Goal: Task Accomplishment & Management: Use online tool/utility

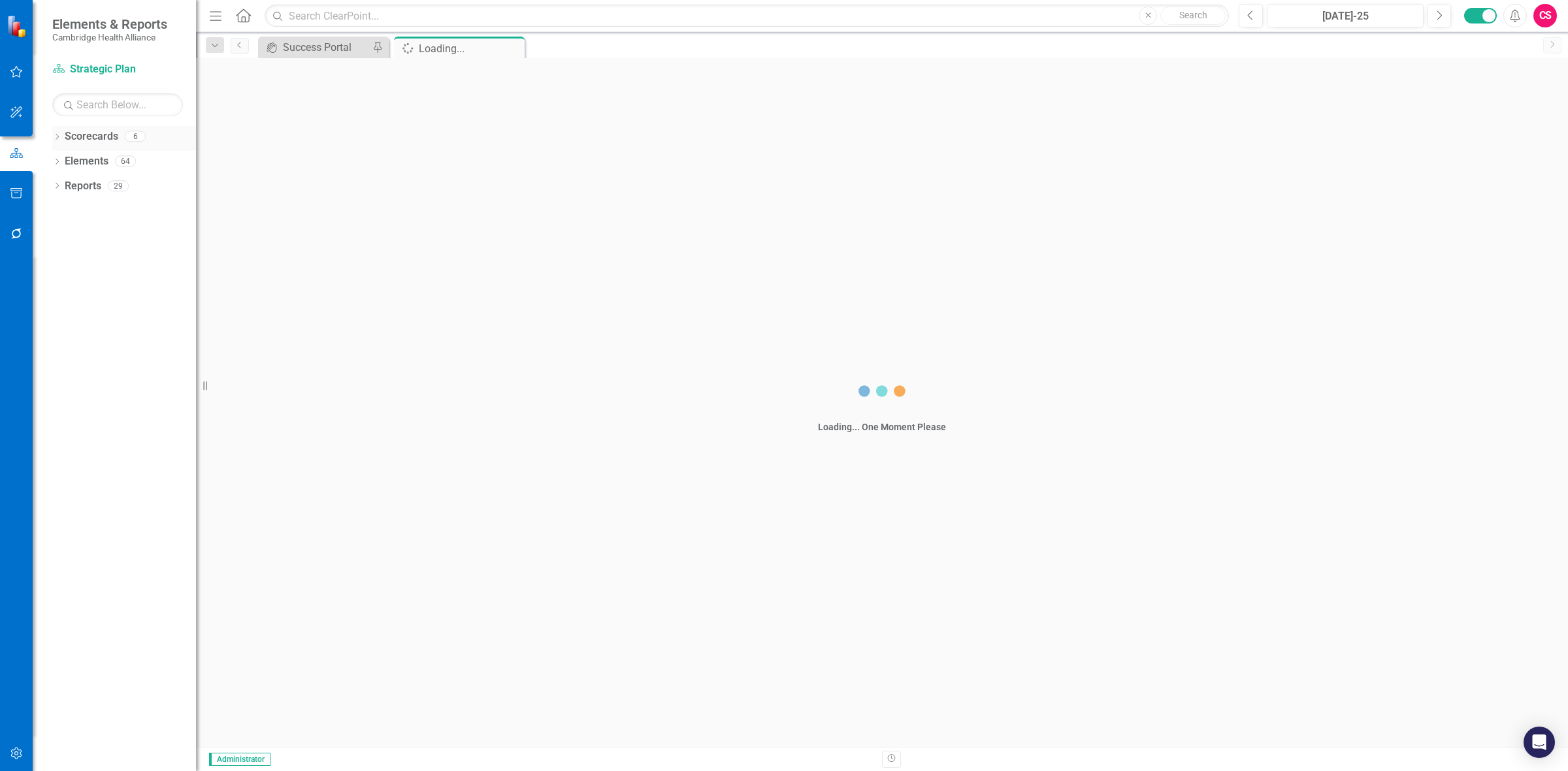
click at [87, 135] on link "Scorecards" at bounding box center [91, 137] width 53 height 15
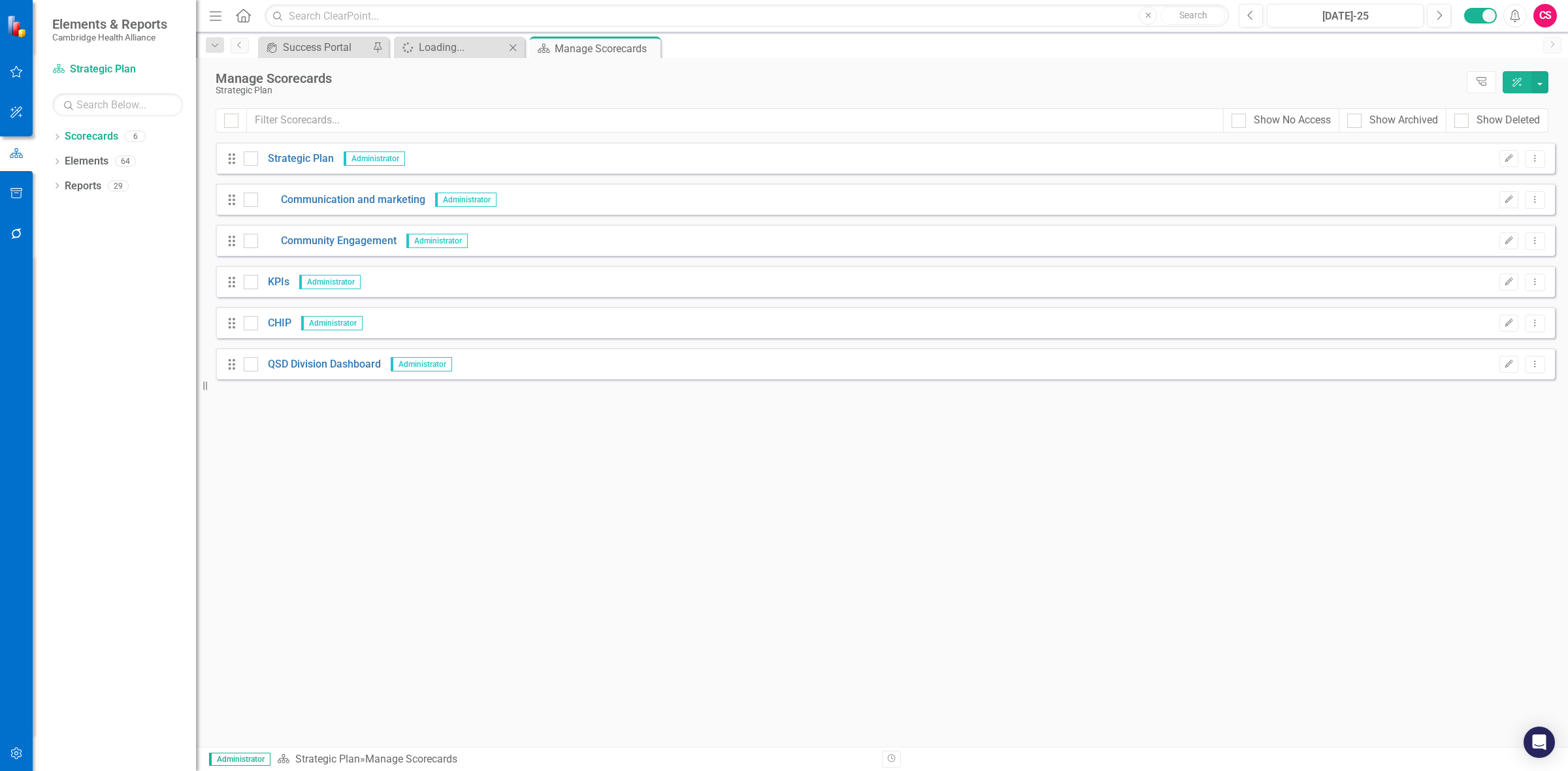
click at [508, 47] on icon "Close" at bounding box center [513, 48] width 13 height 10
click at [23, 206] on button "button" at bounding box center [17, 755] width 29 height 28
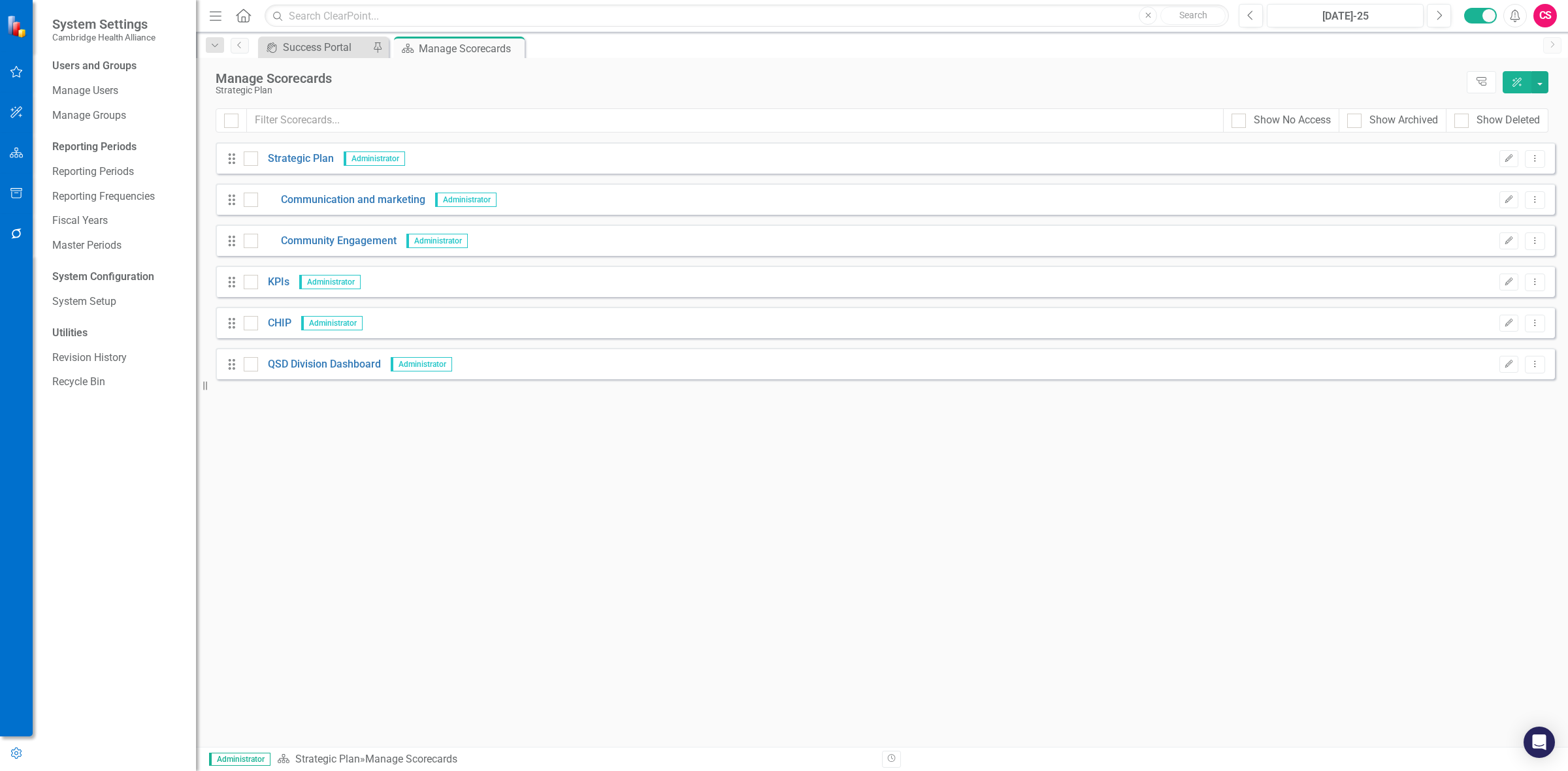
click at [9, 206] on button "button" at bounding box center [17, 235] width 29 height 28
click at [116, 100] on link "Reporting Workflows" at bounding box center [117, 94] width 131 height 15
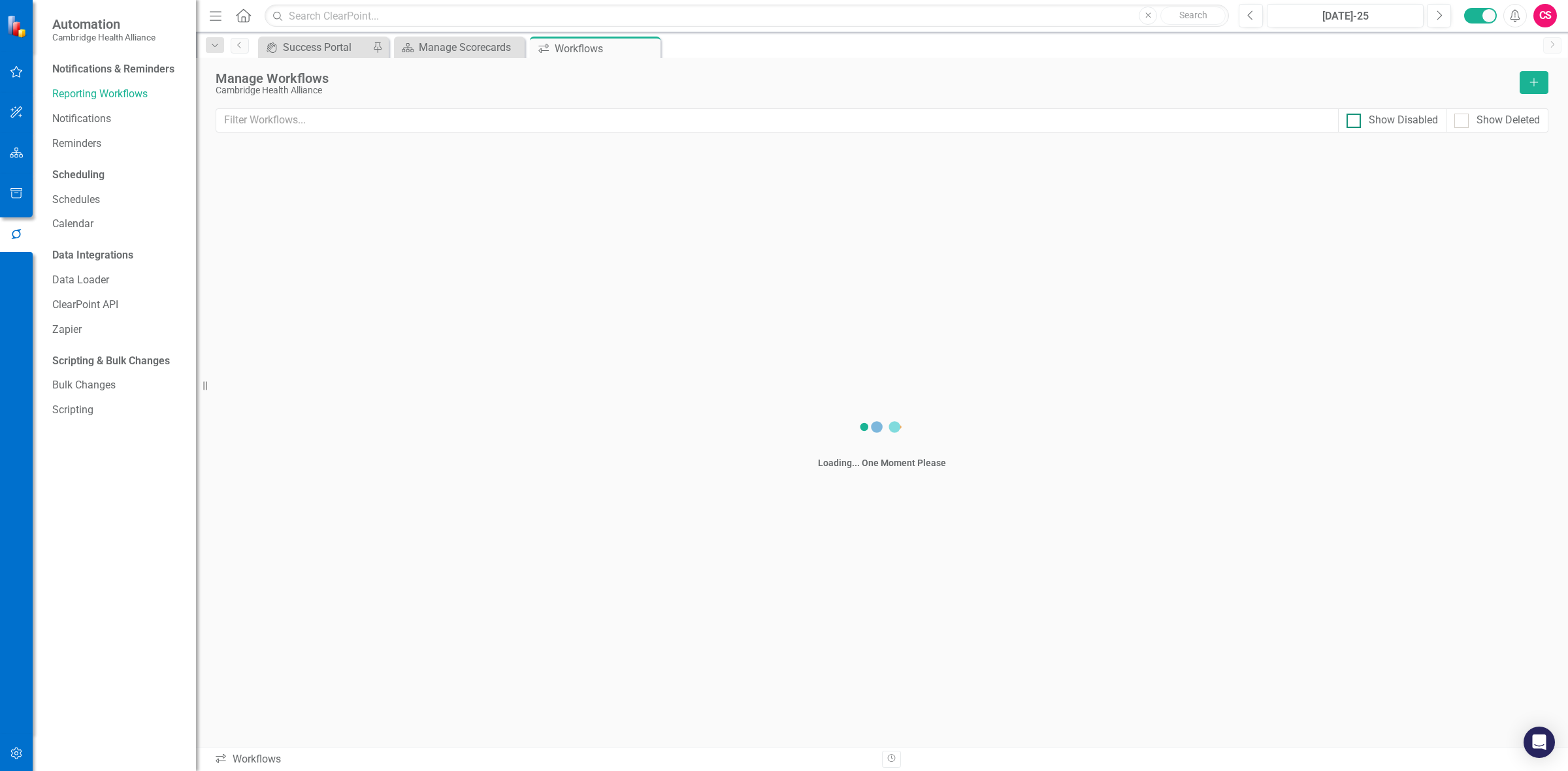
click at [513, 122] on div "Show Disabled" at bounding box center [1403, 120] width 70 height 15
click at [513, 122] on input "Show Disabled" at bounding box center [1351, 118] width 9 height 9
checkbox input "true"
click at [513, 125] on div "Show Deleted" at bounding box center [1508, 120] width 64 height 15
click at [513, 122] on input "Show Deleted" at bounding box center [1459, 118] width 9 height 9
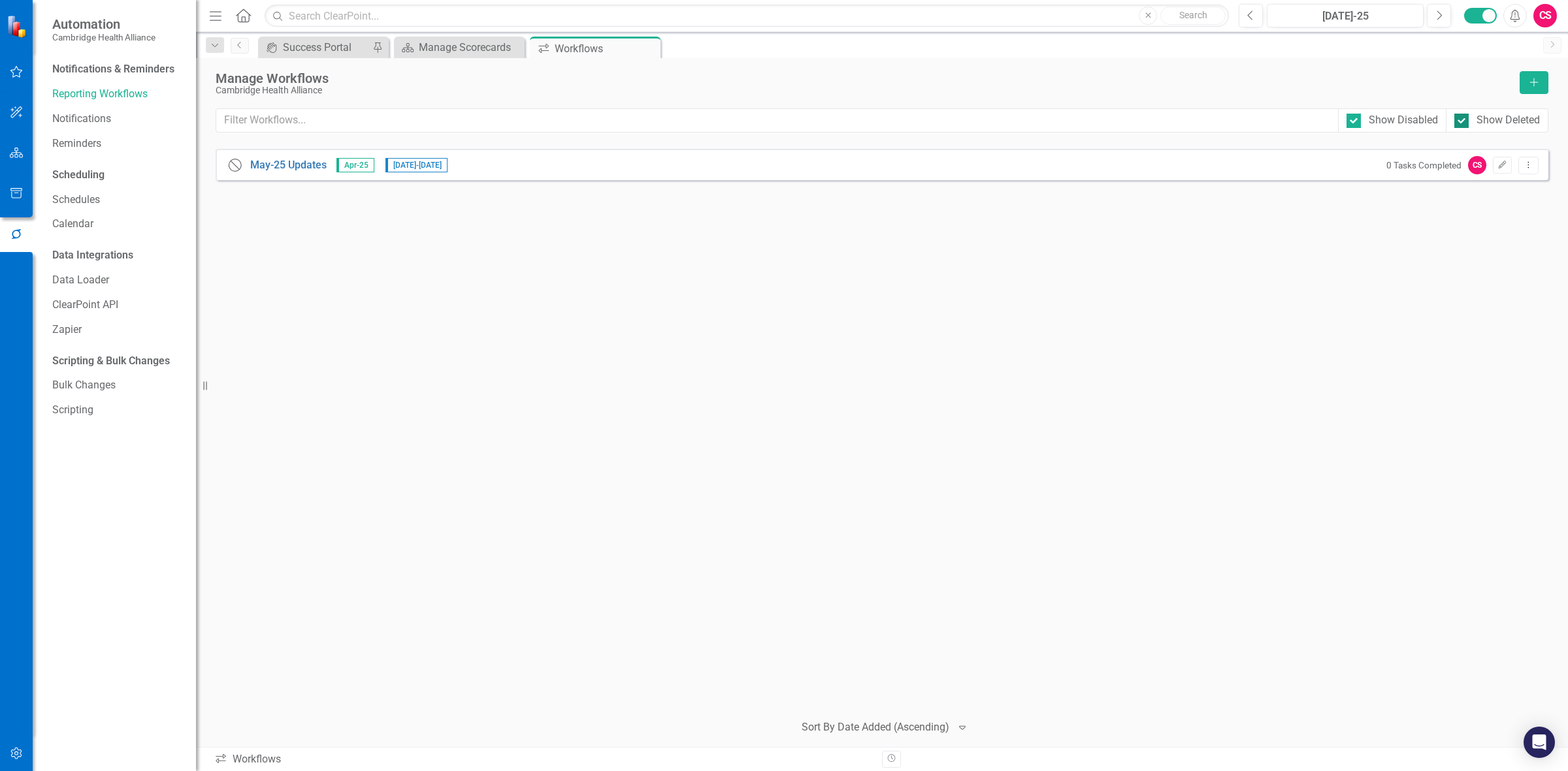
drag, startPoint x: 1490, startPoint y: 125, endPoint x: 1461, endPoint y: 116, distance: 30.4
click at [513, 124] on div "Show Deleted" at bounding box center [1508, 120] width 64 height 15
click at [513, 122] on input "Show Deleted" at bounding box center [1459, 118] width 9 height 9
checkbox input "false"
click at [513, 119] on div "Show Disabled" at bounding box center [1403, 120] width 70 height 15
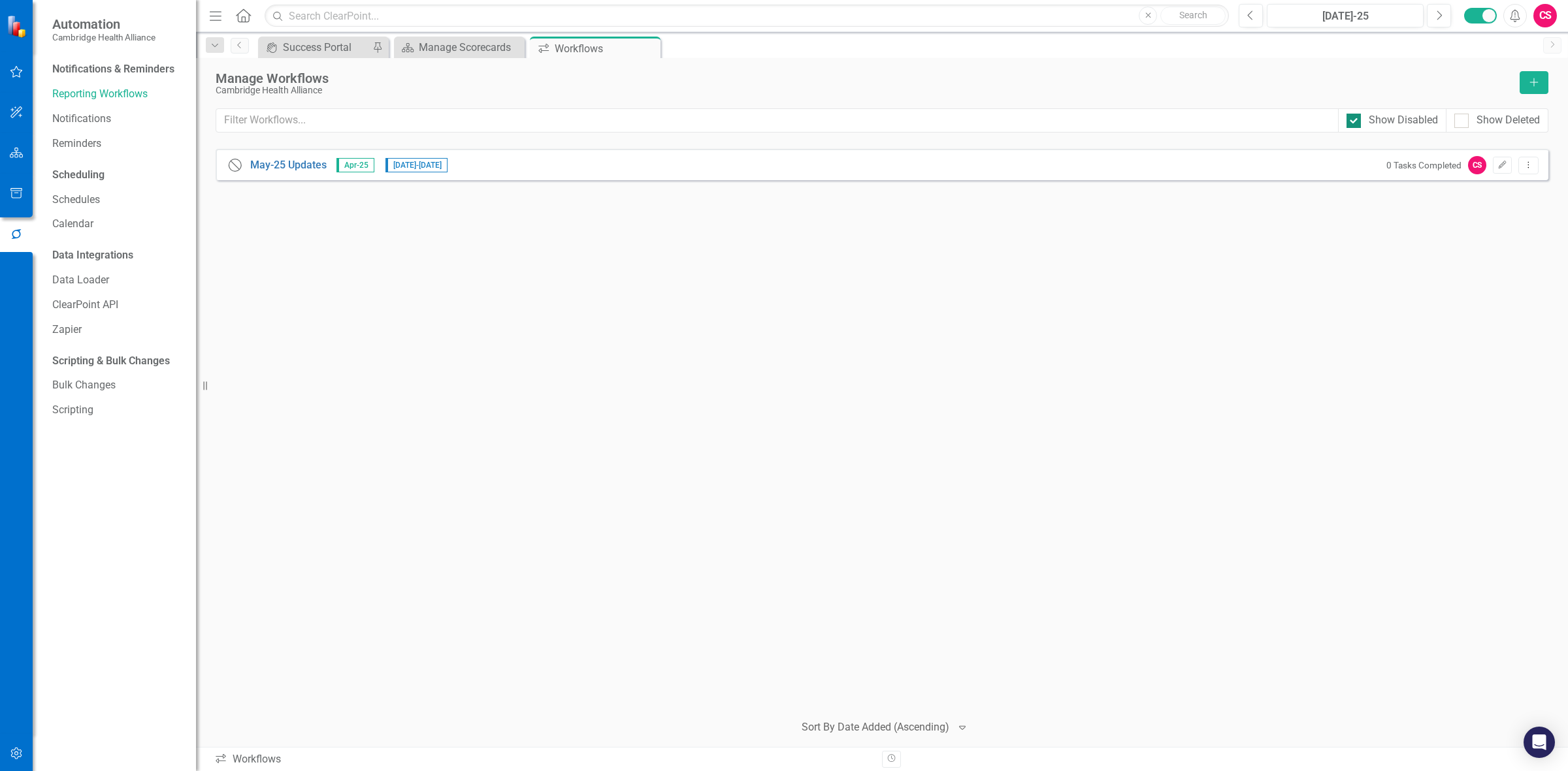
click at [513, 124] on div "Show Disabled" at bounding box center [1392, 120] width 91 height 15
click at [513, 122] on input "Show Disabled" at bounding box center [1351, 118] width 9 height 9
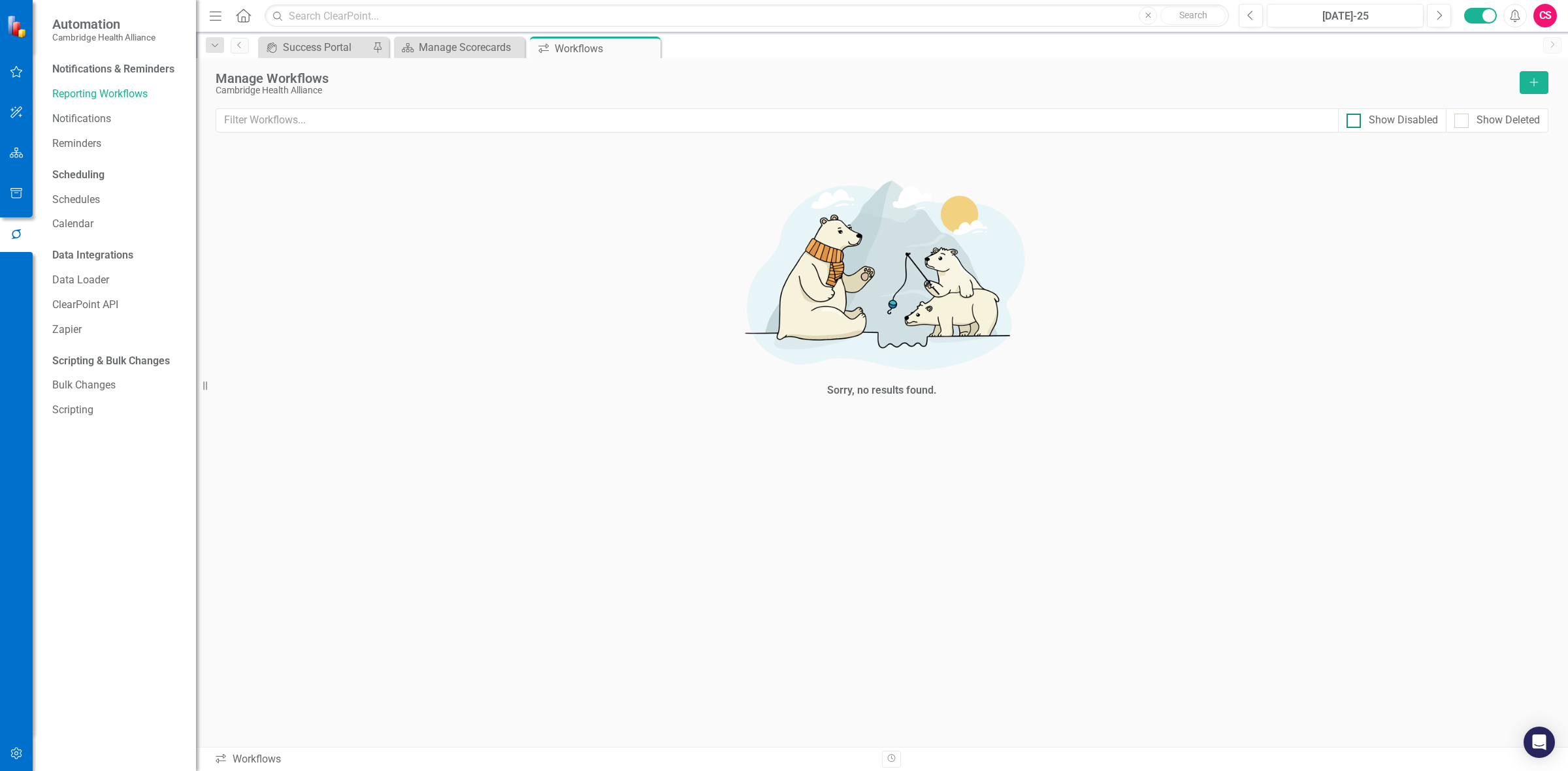
click at [513, 121] on div "Show Disabled" at bounding box center [1392, 120] width 91 height 15
click at [513, 121] on input "Show Disabled" at bounding box center [1351, 118] width 9 height 9
checkbox input "true"
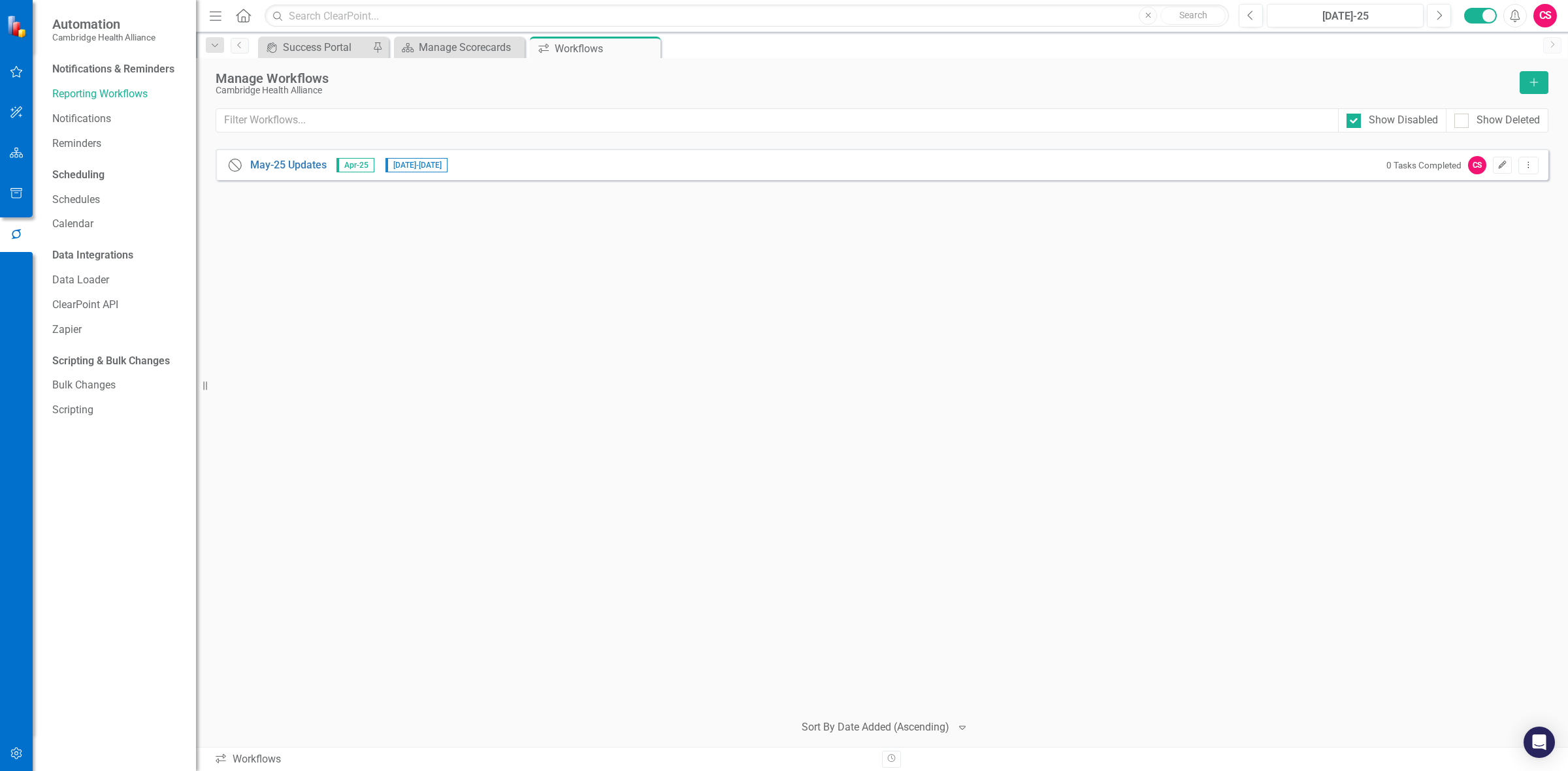
click at [513, 168] on icon "Edit" at bounding box center [1501, 165] width 10 height 8
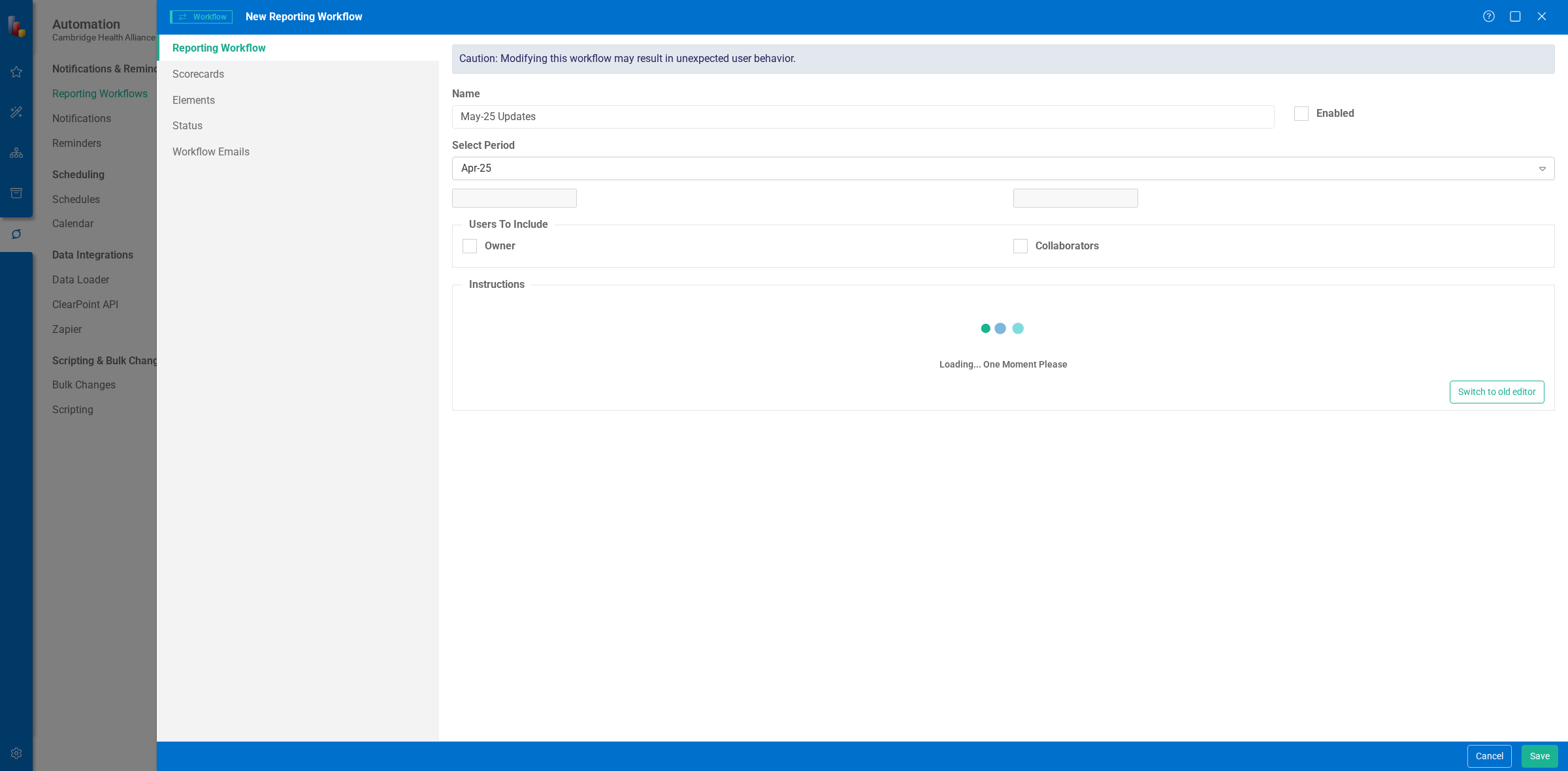
checkbox input "true"
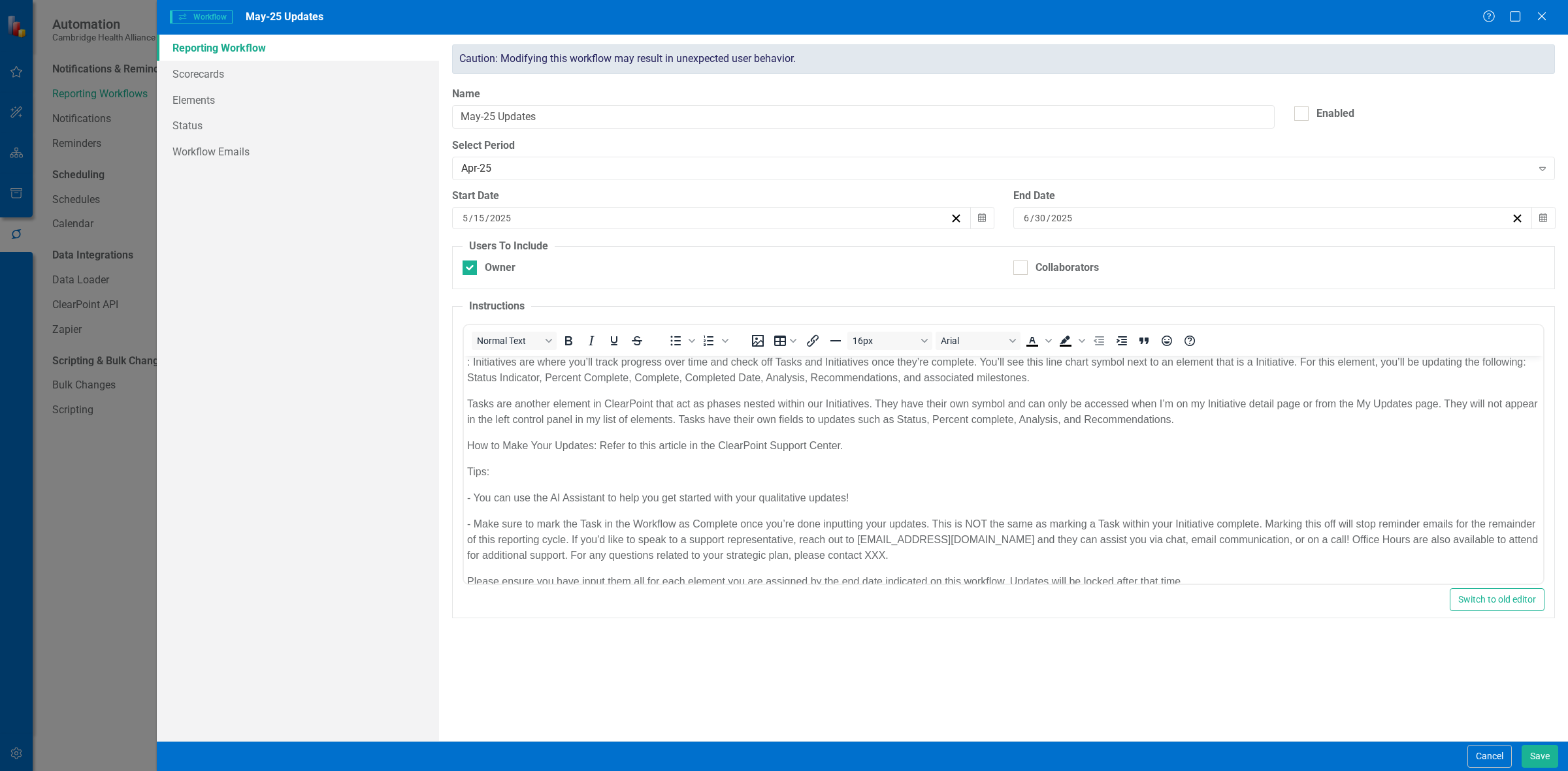
scroll to position [118, 0]
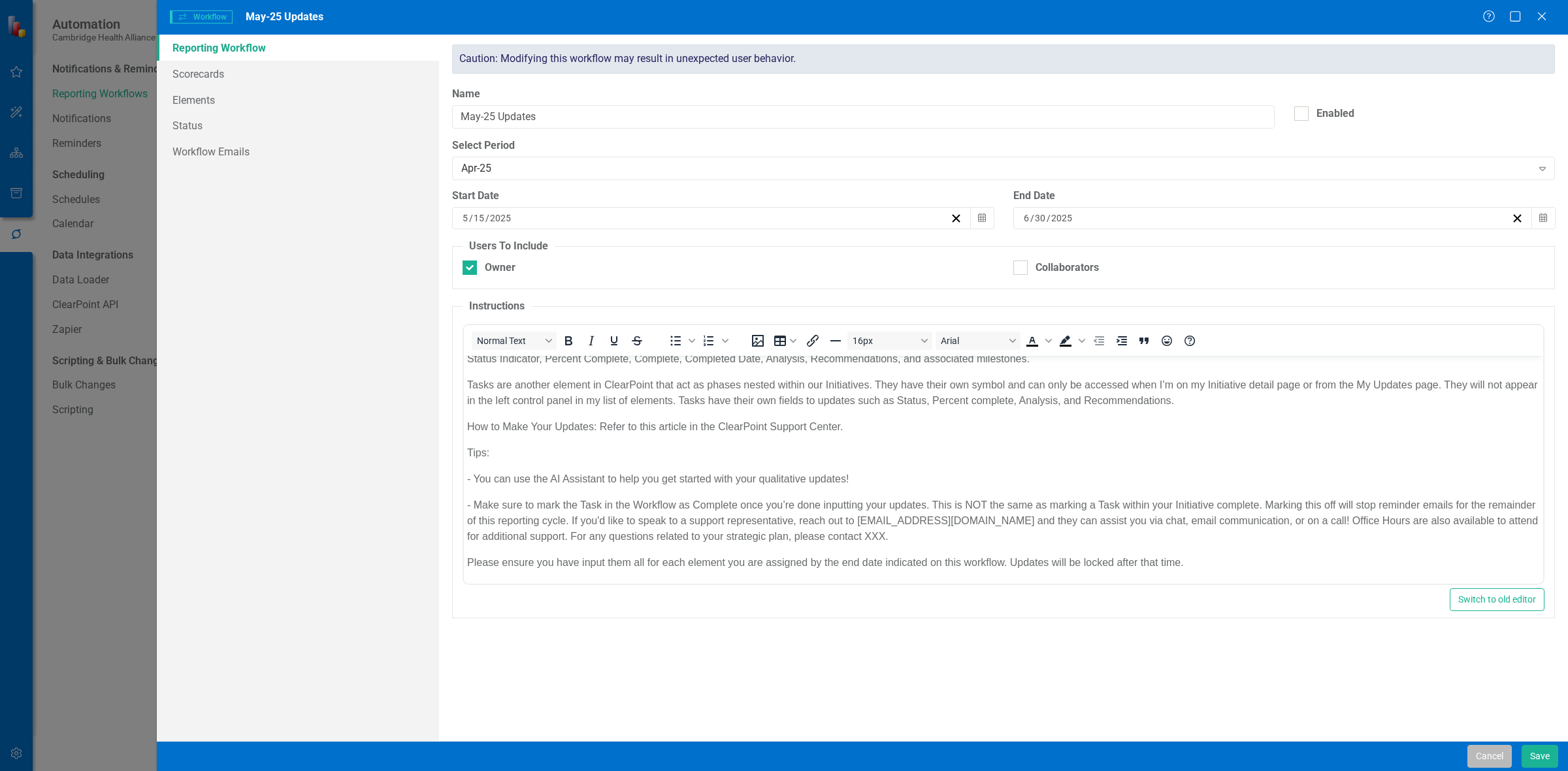
click at [513, 206] on button "Cancel" at bounding box center [1489, 756] width 45 height 23
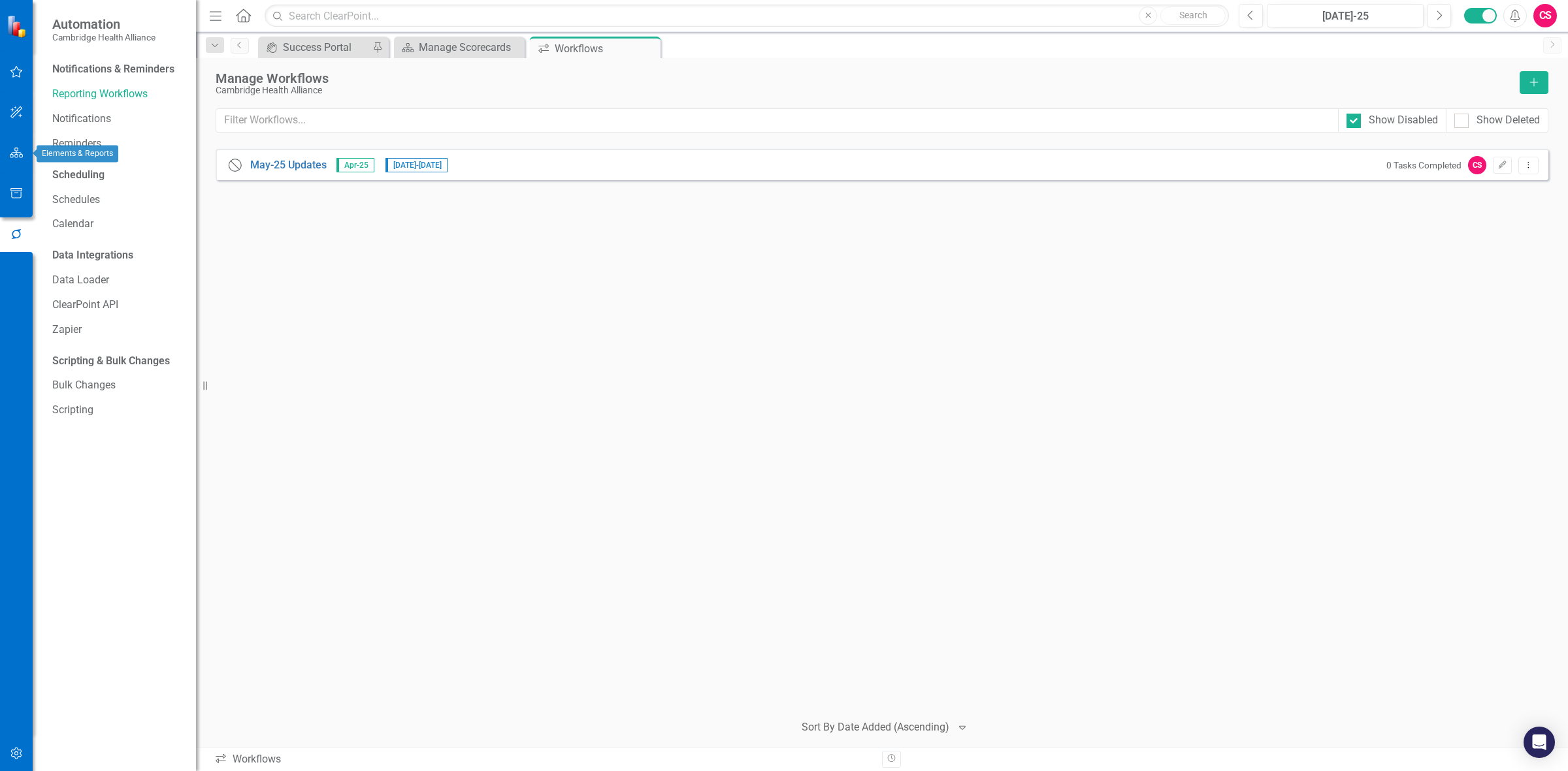
click at [0, 141] on div at bounding box center [16, 154] width 33 height 28
click at [8, 145] on button "button" at bounding box center [17, 154] width 29 height 28
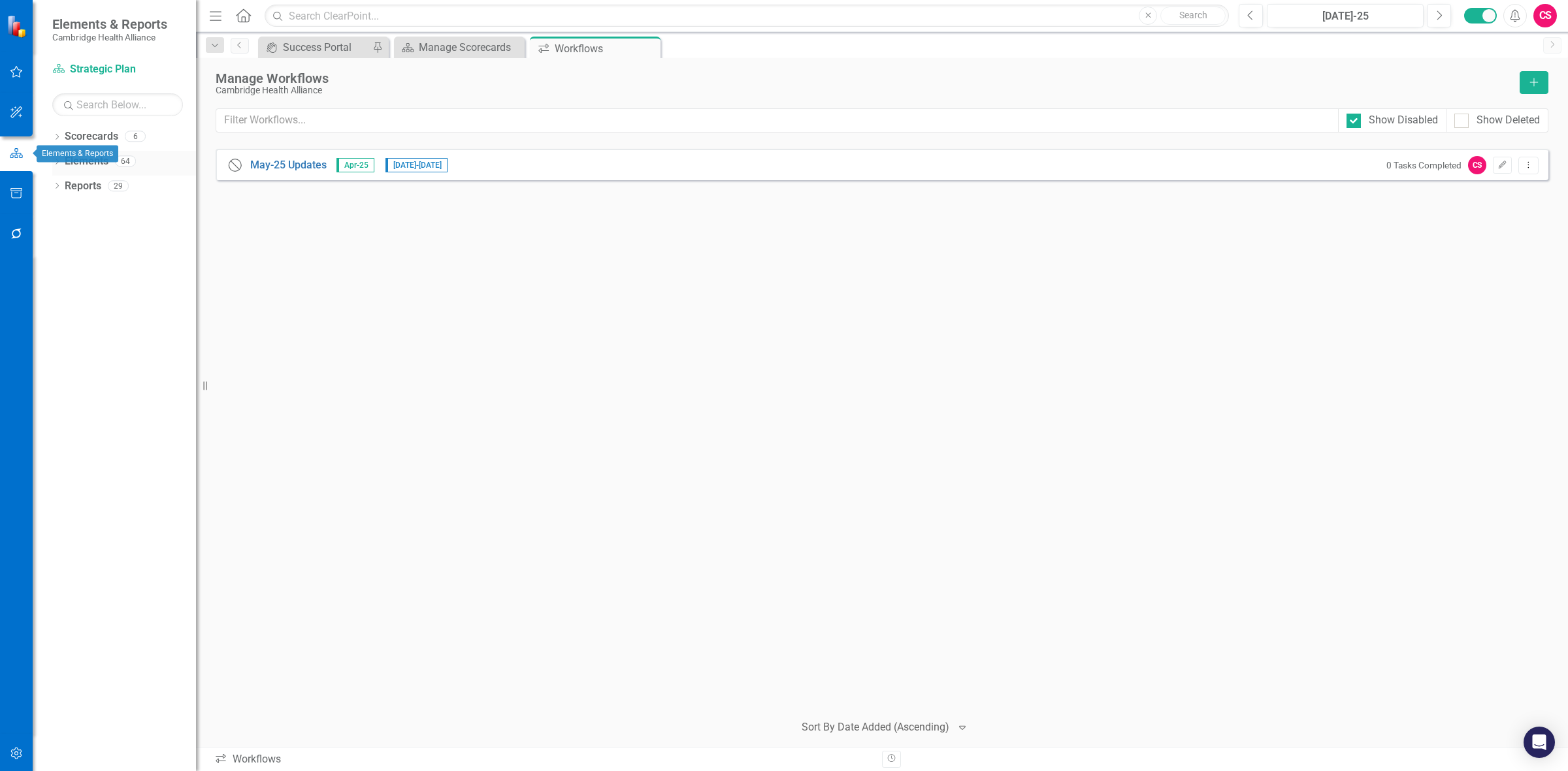
click at [72, 168] on link "Elements" at bounding box center [86, 162] width 44 height 15
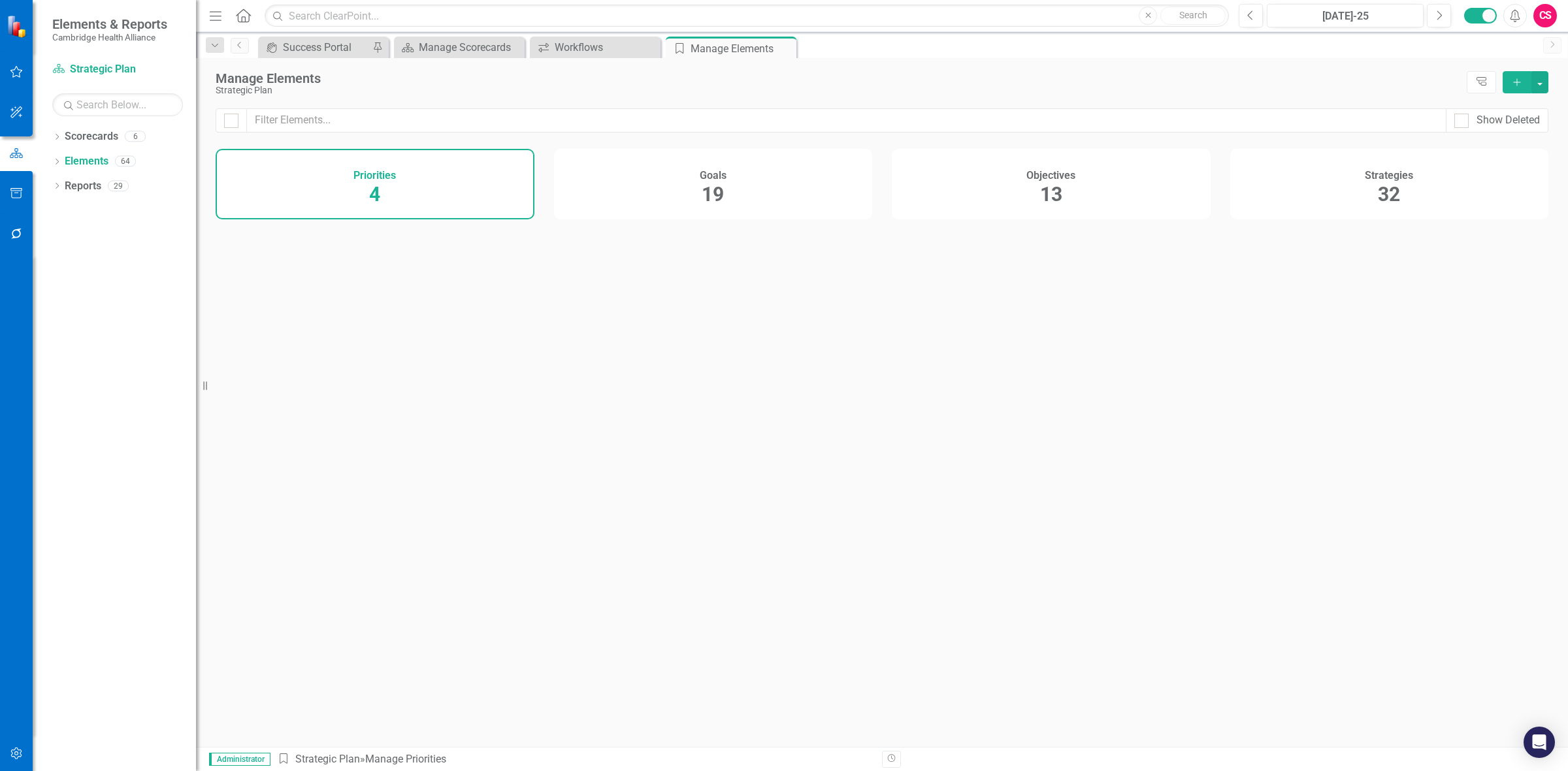
drag, startPoint x: 1100, startPoint y: 168, endPoint x: 1100, endPoint y: 156, distance: 12.0
click at [513, 156] on div "Objectives 13" at bounding box center [1051, 184] width 319 height 70
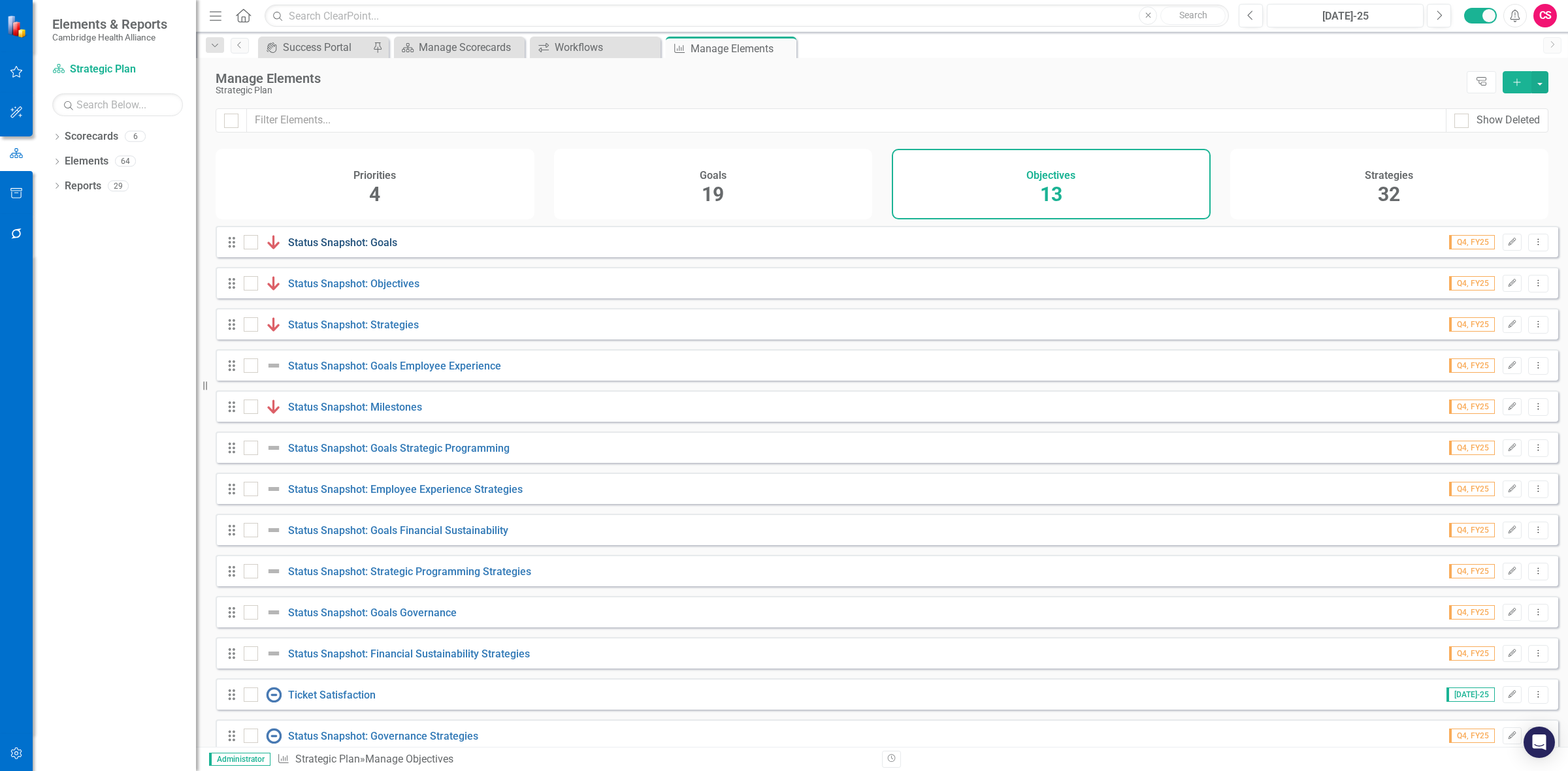
click at [359, 206] on link "Status Snapshot: Goals" at bounding box center [342, 242] width 109 height 12
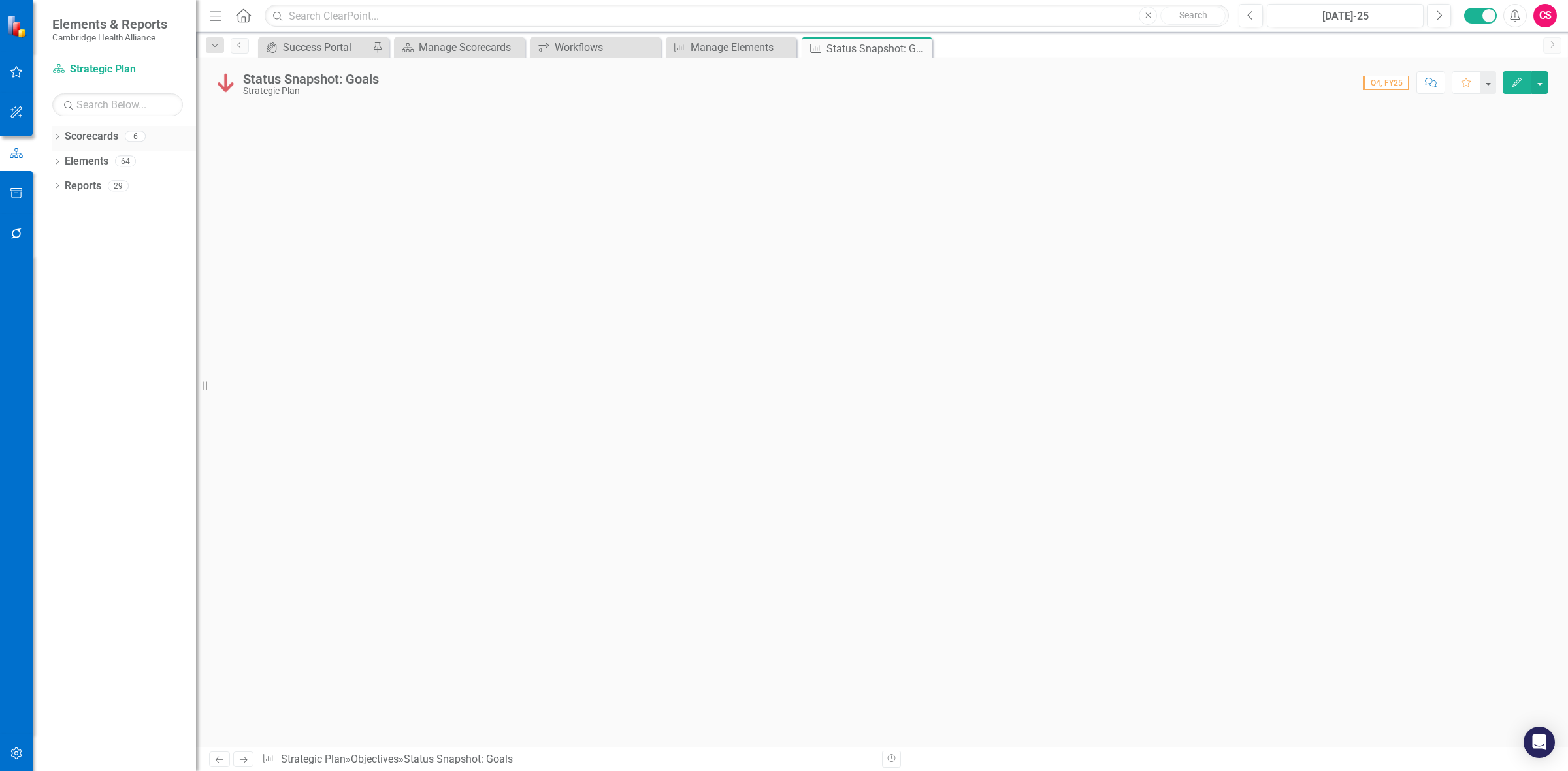
click at [95, 138] on link "Scorecards" at bounding box center [91, 137] width 53 height 15
click at [91, 161] on link "Elements" at bounding box center [86, 162] width 44 height 15
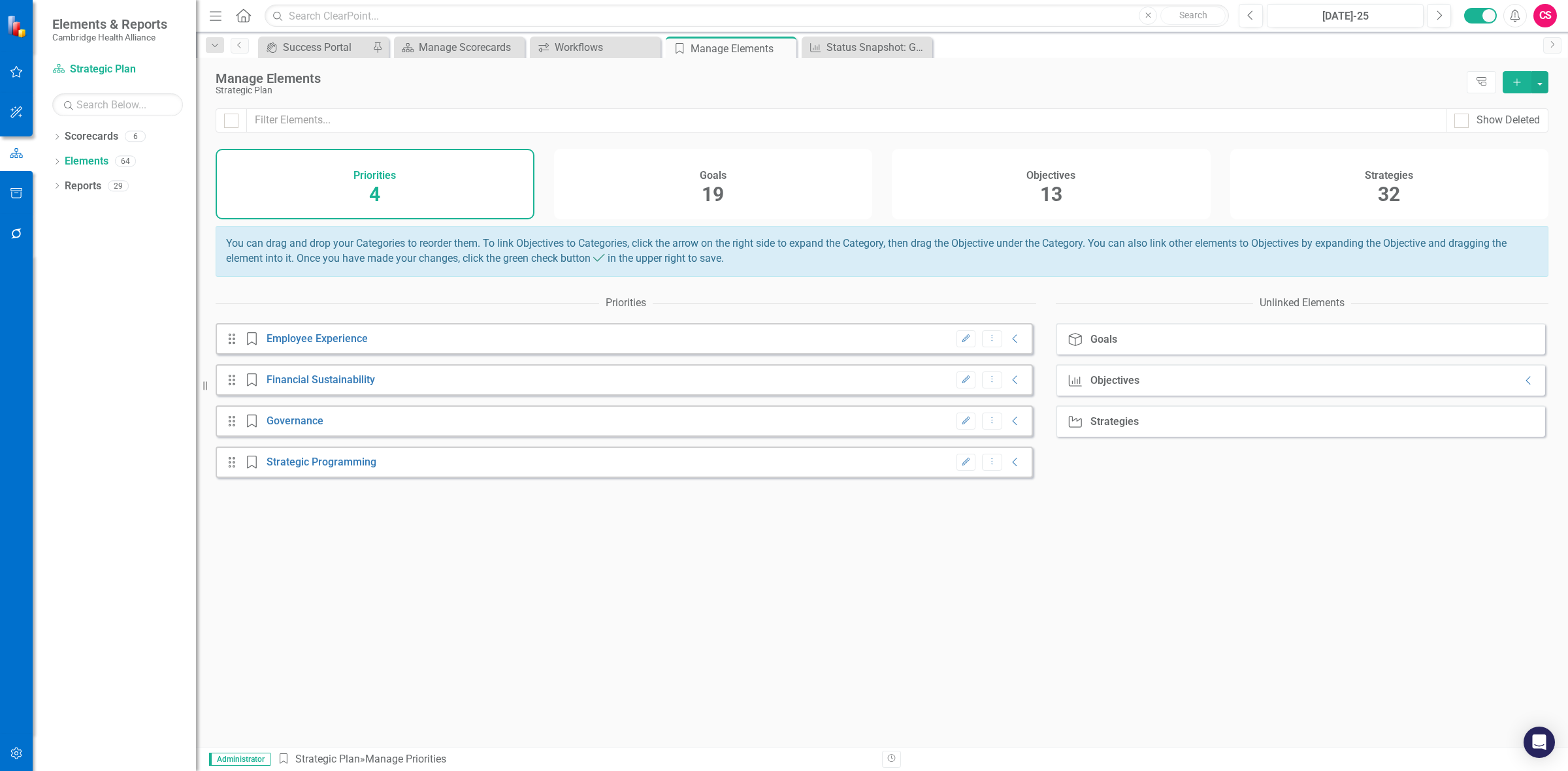
click at [513, 174] on h4 "Objectives" at bounding box center [1051, 176] width 49 height 12
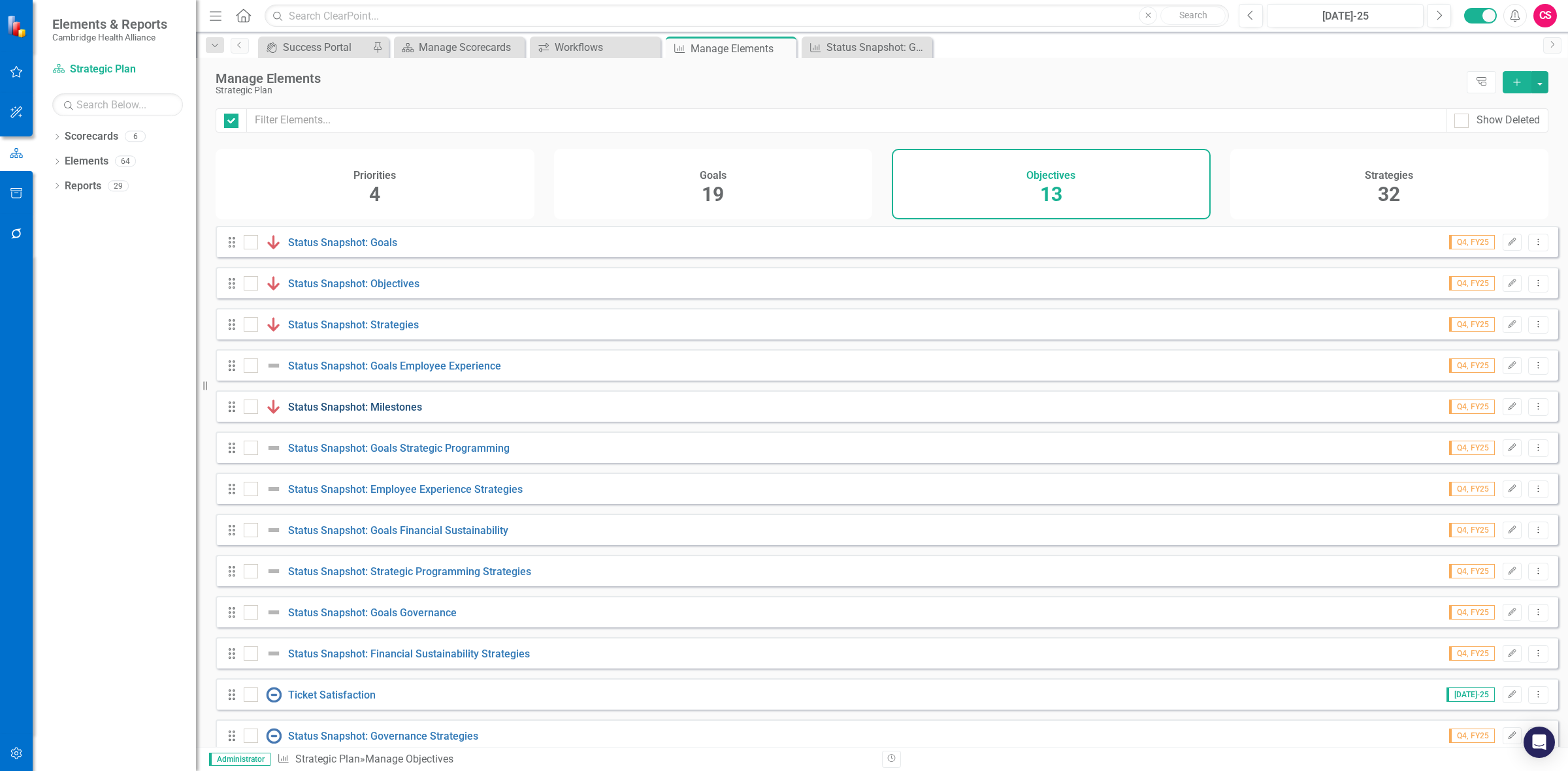
checkbox input "false"
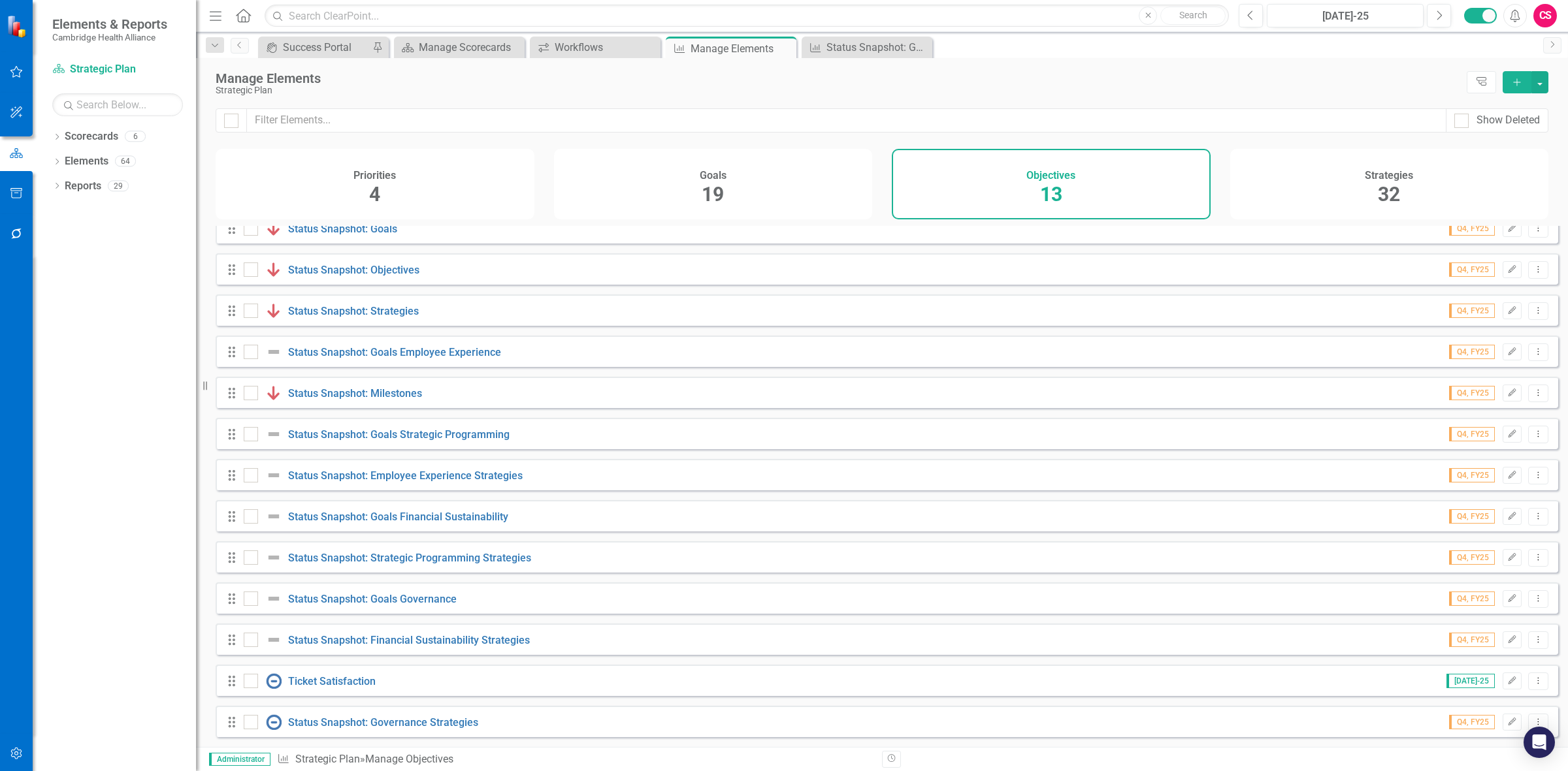
scroll to position [24, 0]
click at [348, 206] on link "Ticket Satisfaction" at bounding box center [332, 681] width 88 height 12
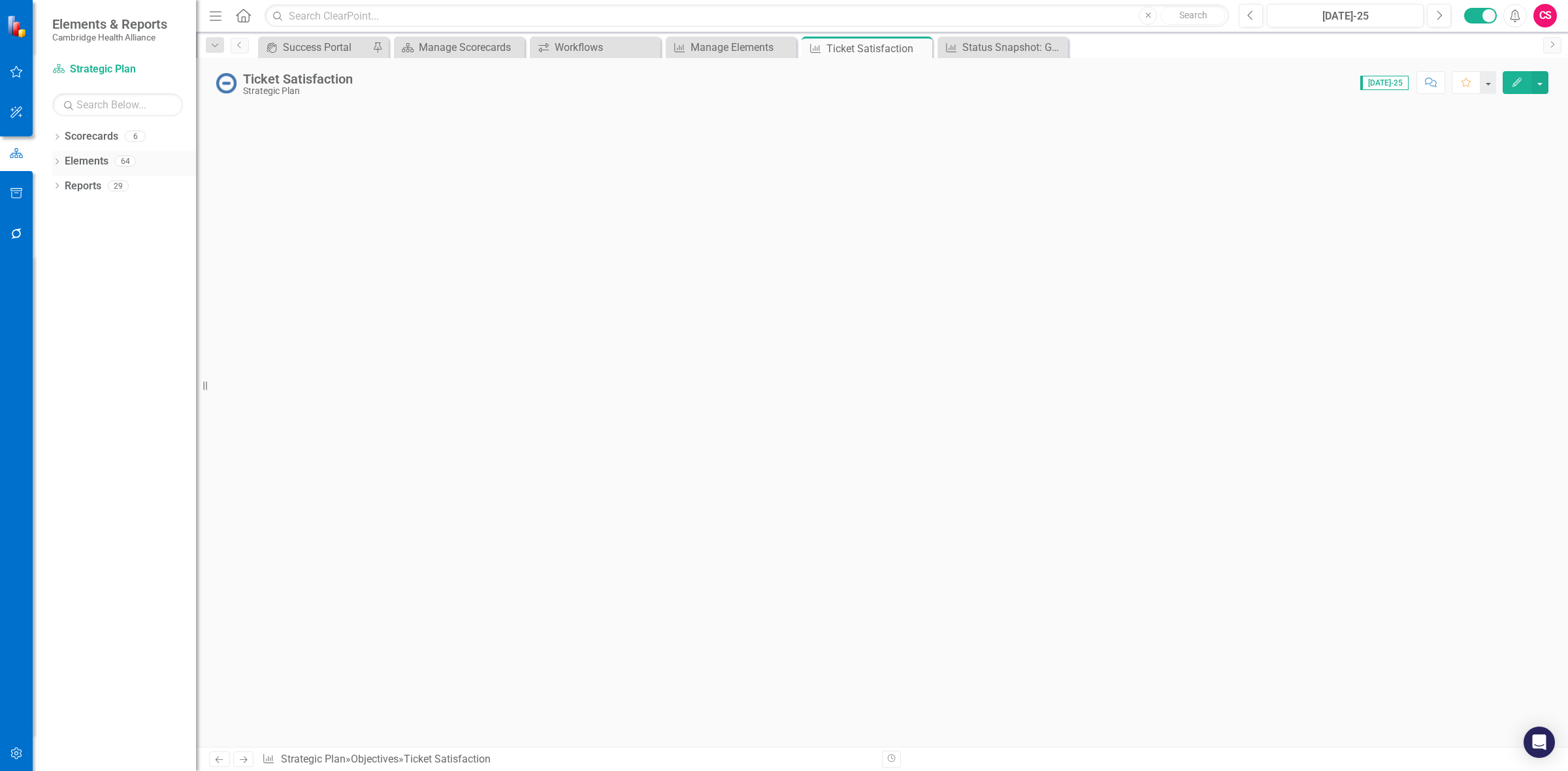
click at [79, 161] on link "Elements" at bounding box center [86, 162] width 44 height 15
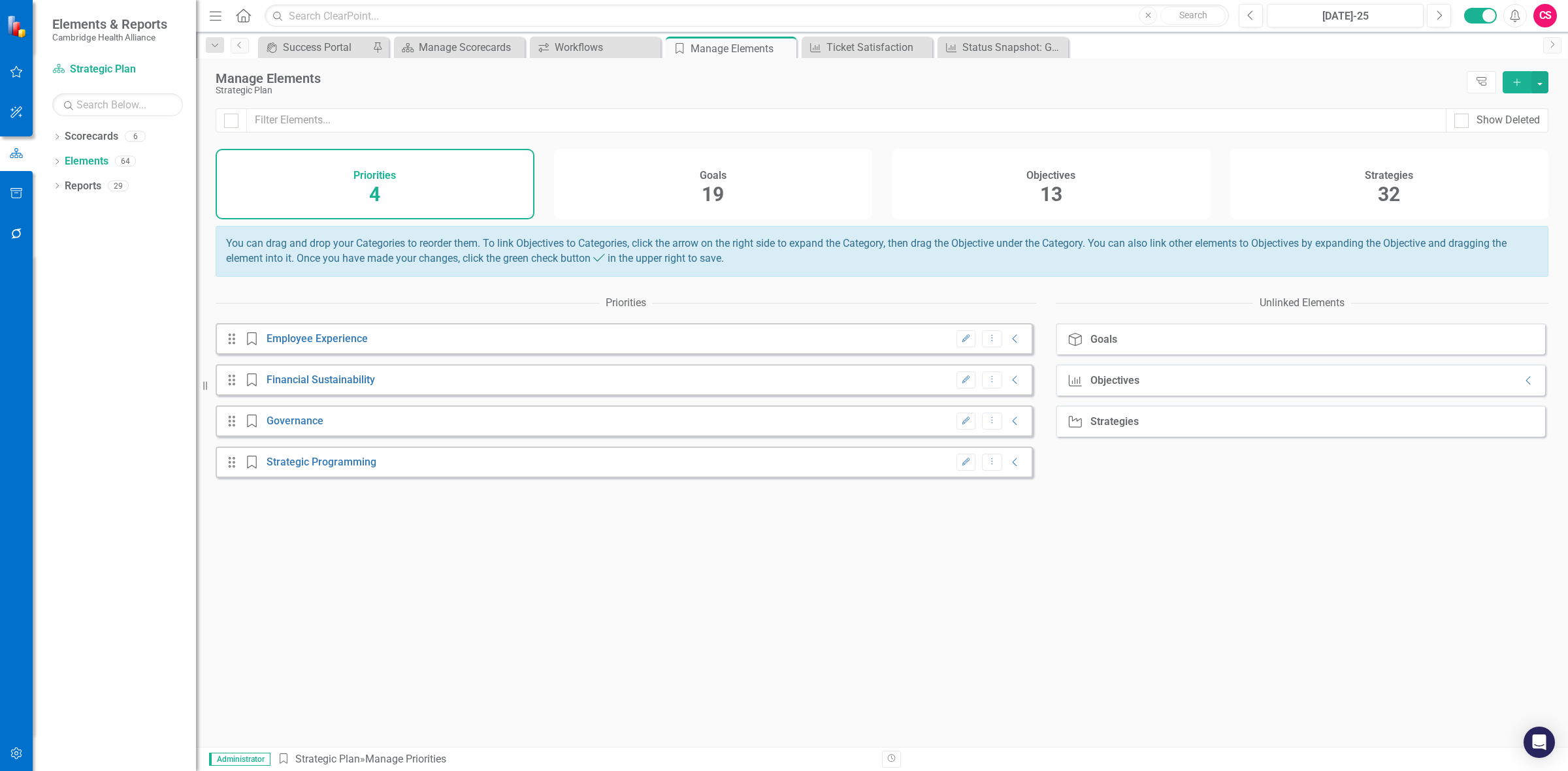
click at [513, 162] on div "Objectives 13" at bounding box center [1051, 184] width 319 height 70
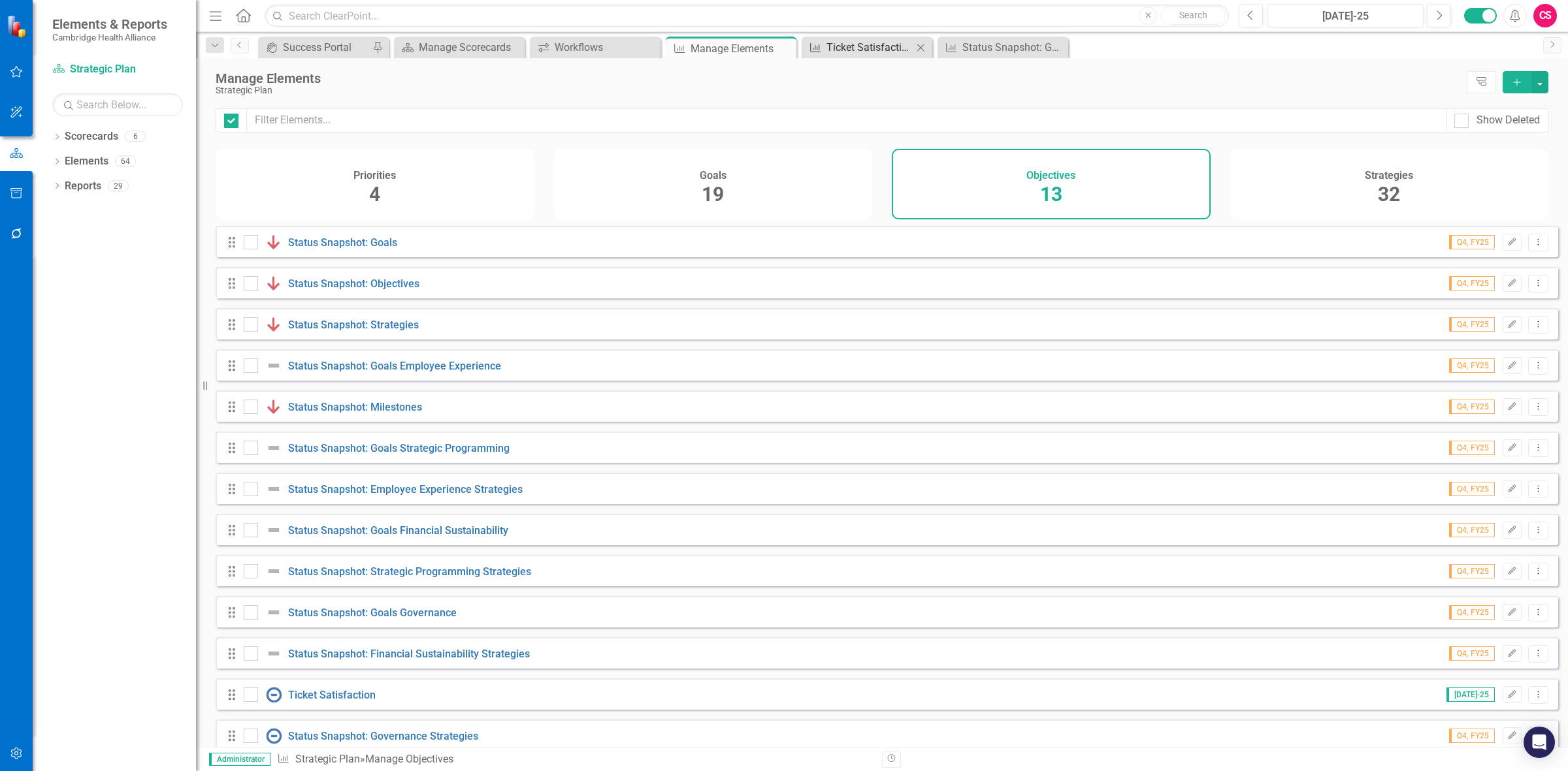
checkbox input "false"
click at [513, 43] on div "Ticket Satisfaction" at bounding box center [869, 48] width 86 height 16
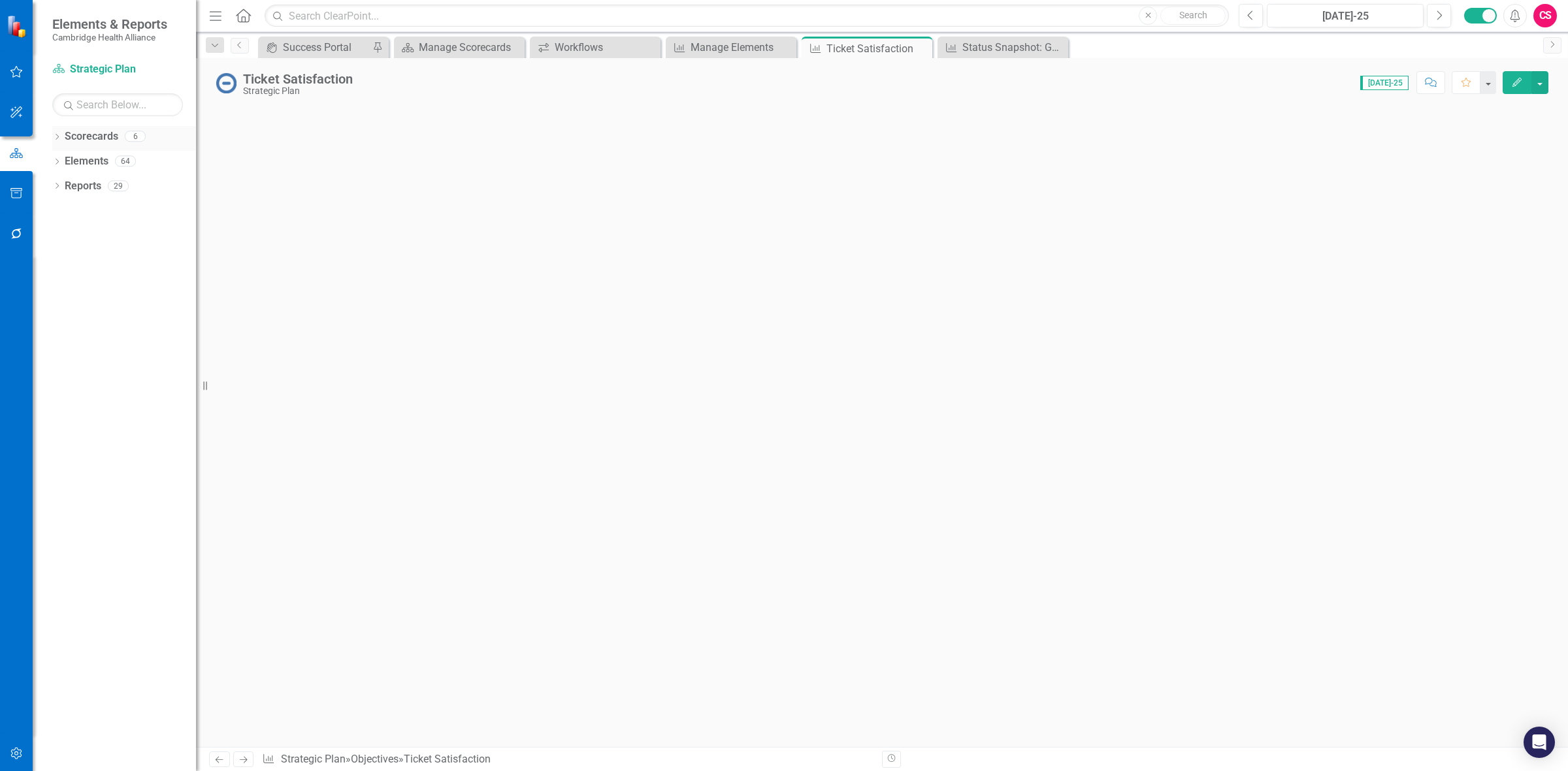
click at [100, 138] on link "Scorecards" at bounding box center [91, 137] width 53 height 15
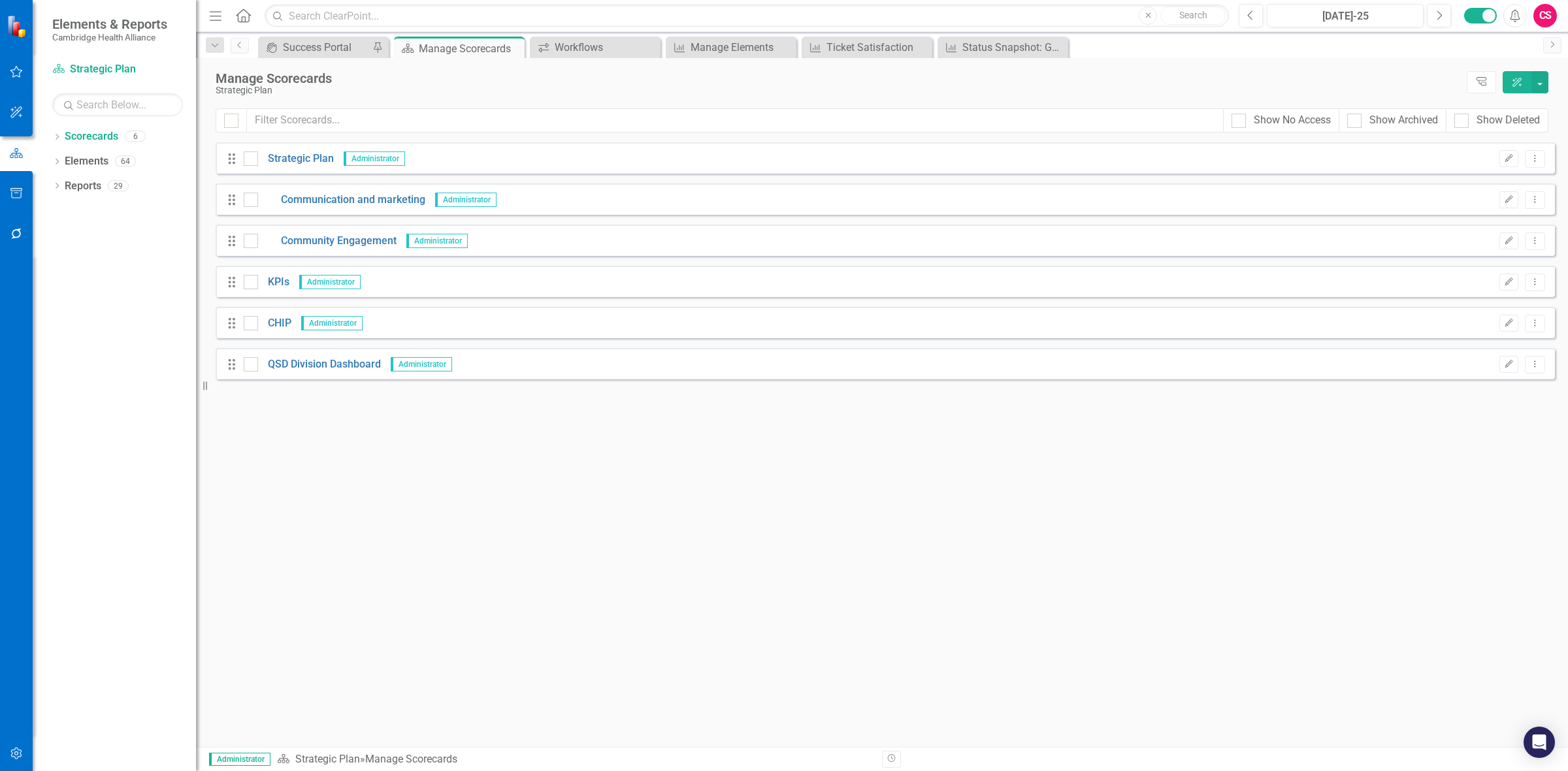
click at [1539, 15] on div "CS" at bounding box center [1545, 15] width 23 height 23
click at [1515, 165] on link "icon.portal Success Portal" at bounding box center [1504, 162] width 103 height 24
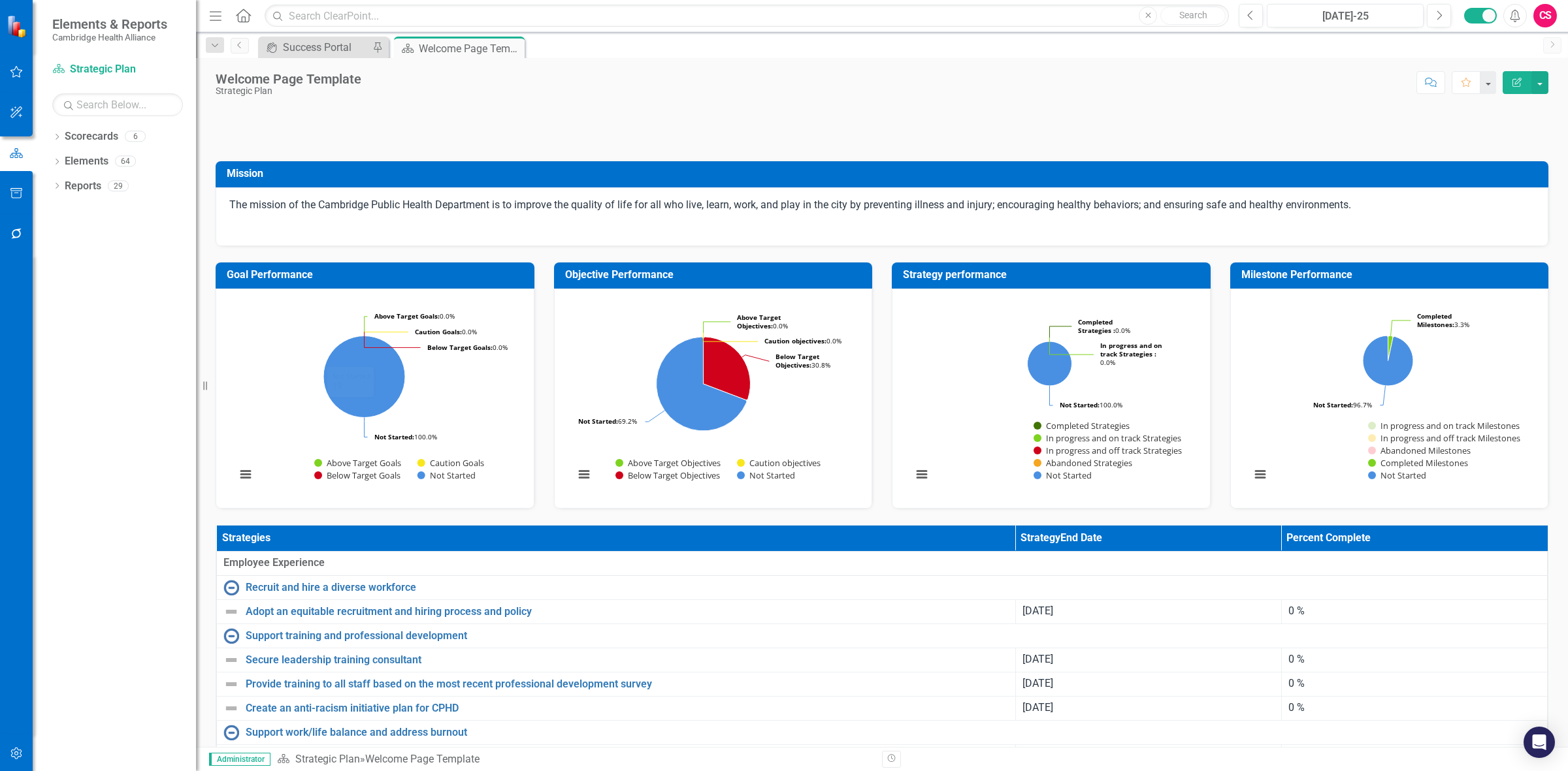
click at [18, 206] on icon "button" at bounding box center [16, 753] width 14 height 10
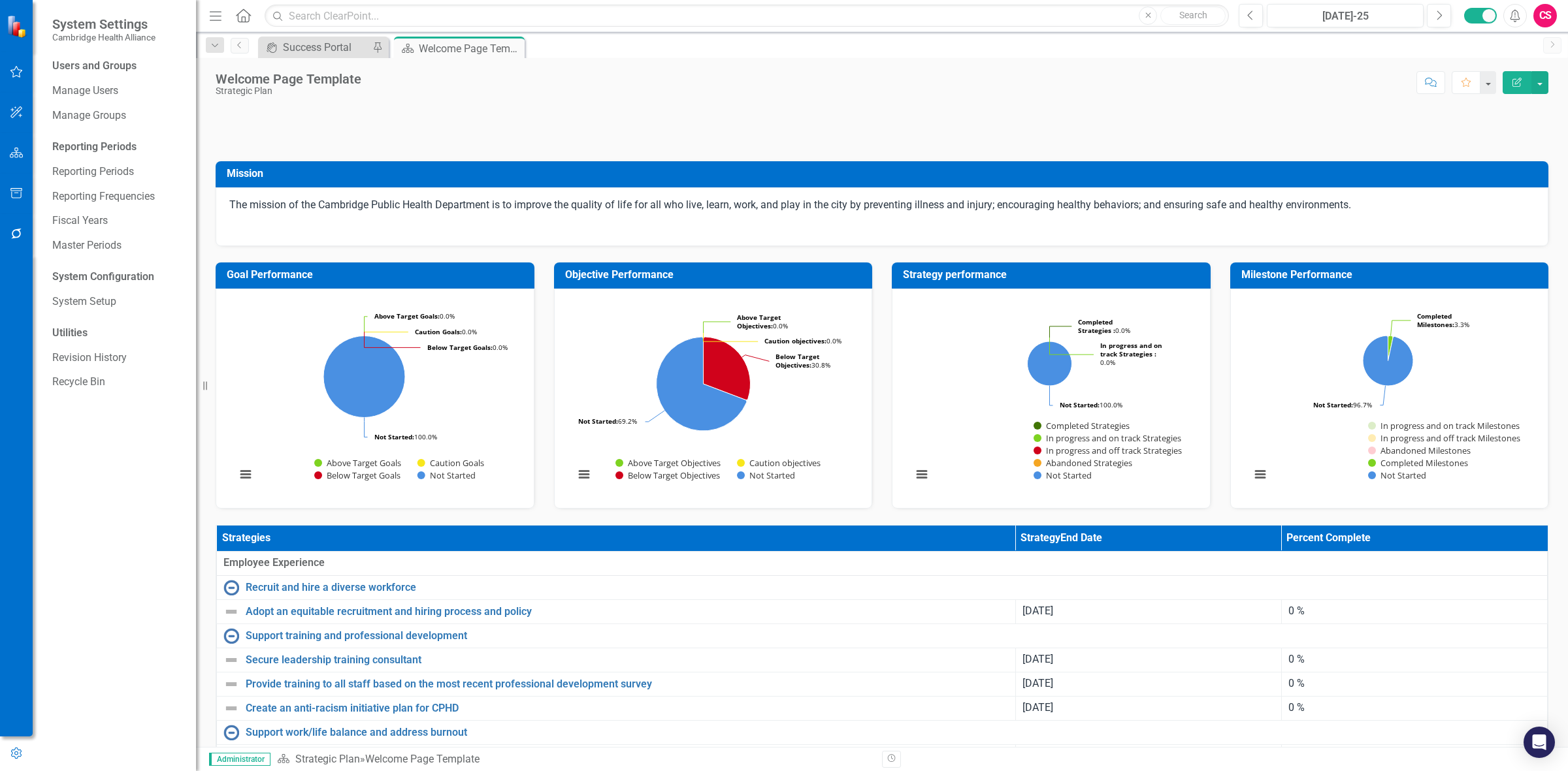
click at [10, 206] on icon "button" at bounding box center [16, 234] width 14 height 10
click at [86, 94] on link "Reporting Workflows" at bounding box center [117, 94] width 131 height 15
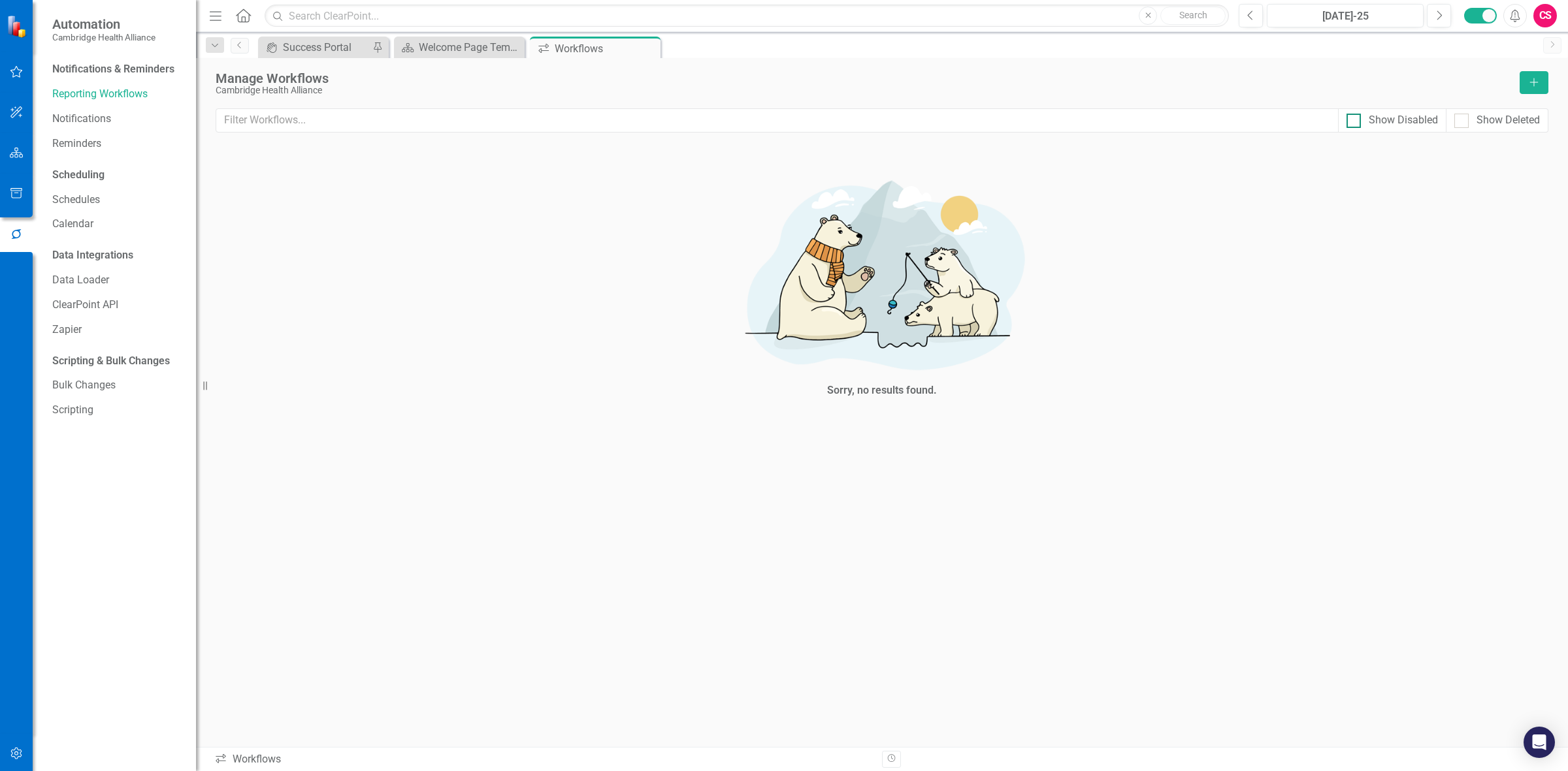
click at [513, 125] on div "Show Disabled" at bounding box center [1403, 120] width 70 height 15
click at [513, 122] on input "Show Disabled" at bounding box center [1351, 118] width 9 height 9
checkbox input "true"
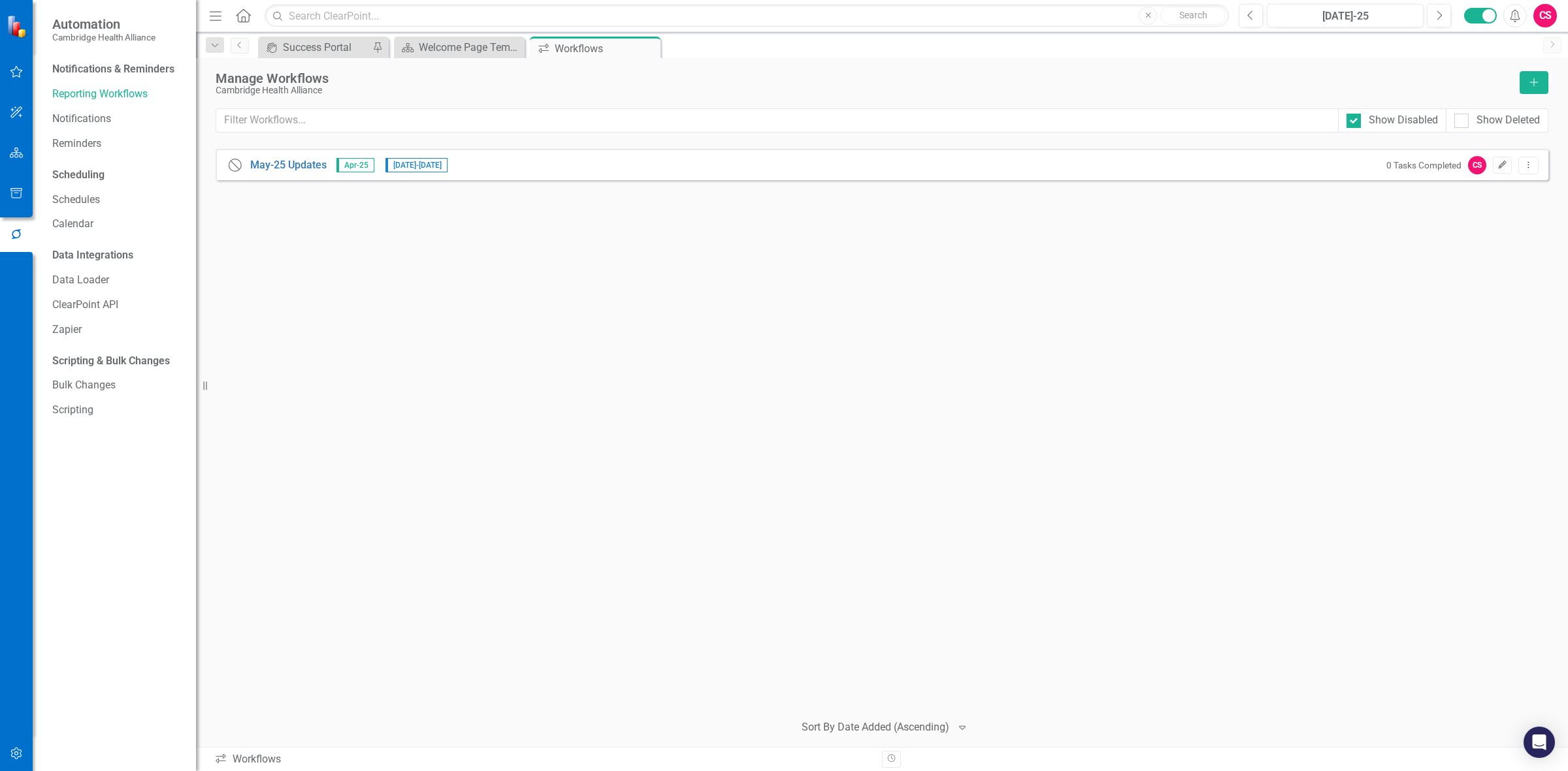
click at [513, 168] on button "Edit" at bounding box center [1502, 165] width 19 height 17
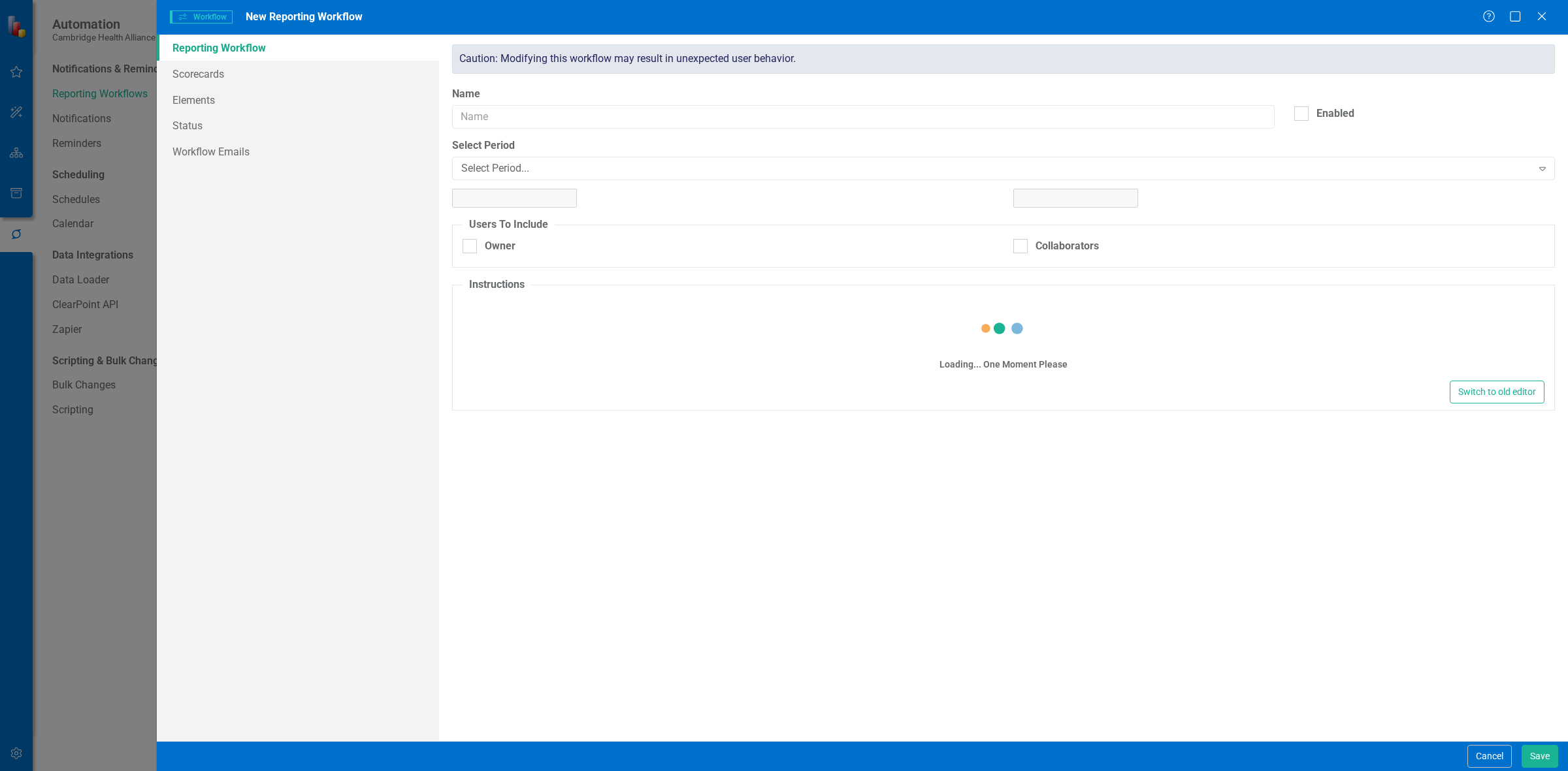
type input "May-25 Updates"
checkbox input "true"
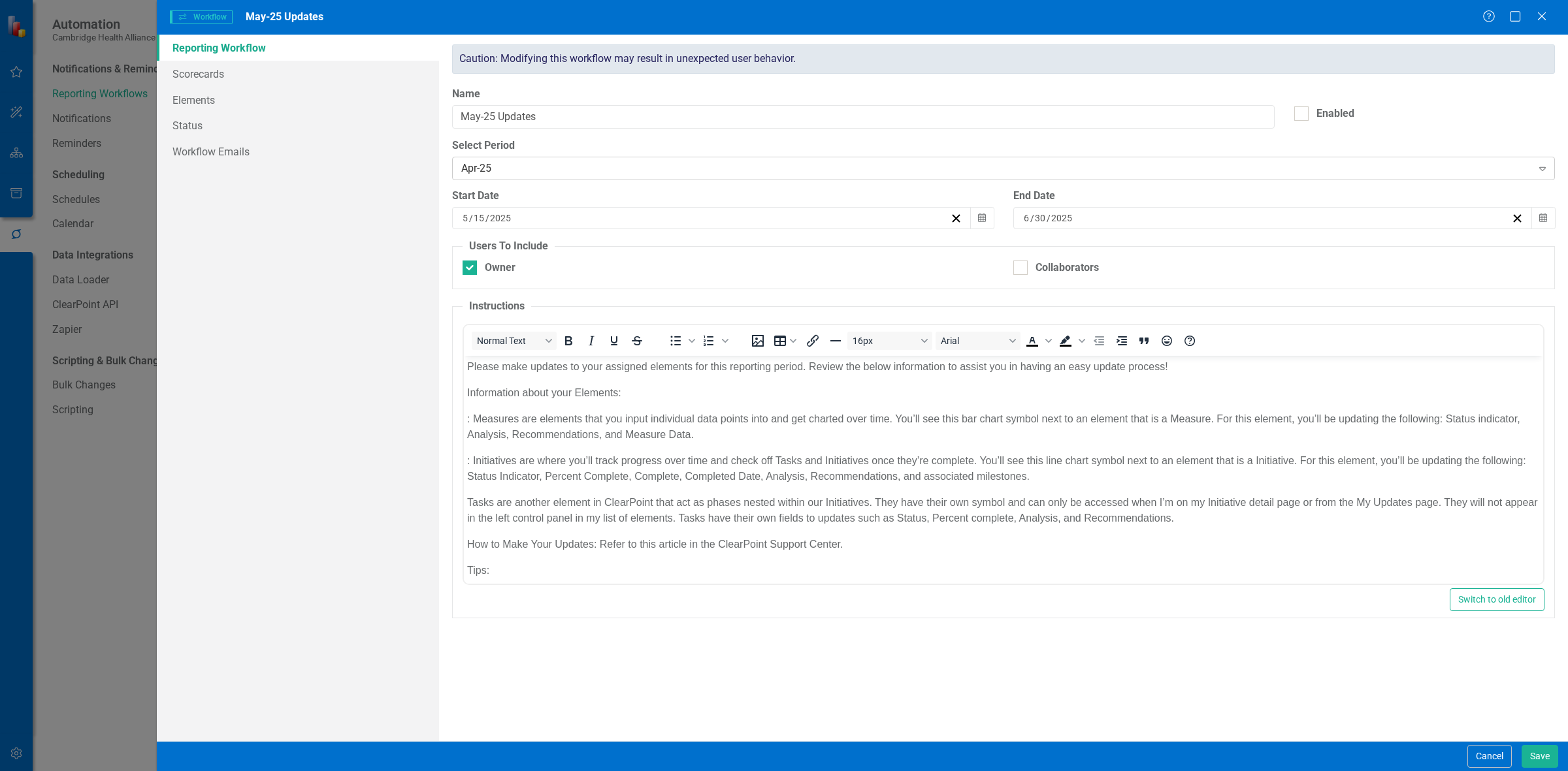
click at [513, 173] on div "Apr-25" at bounding box center [996, 169] width 1070 height 15
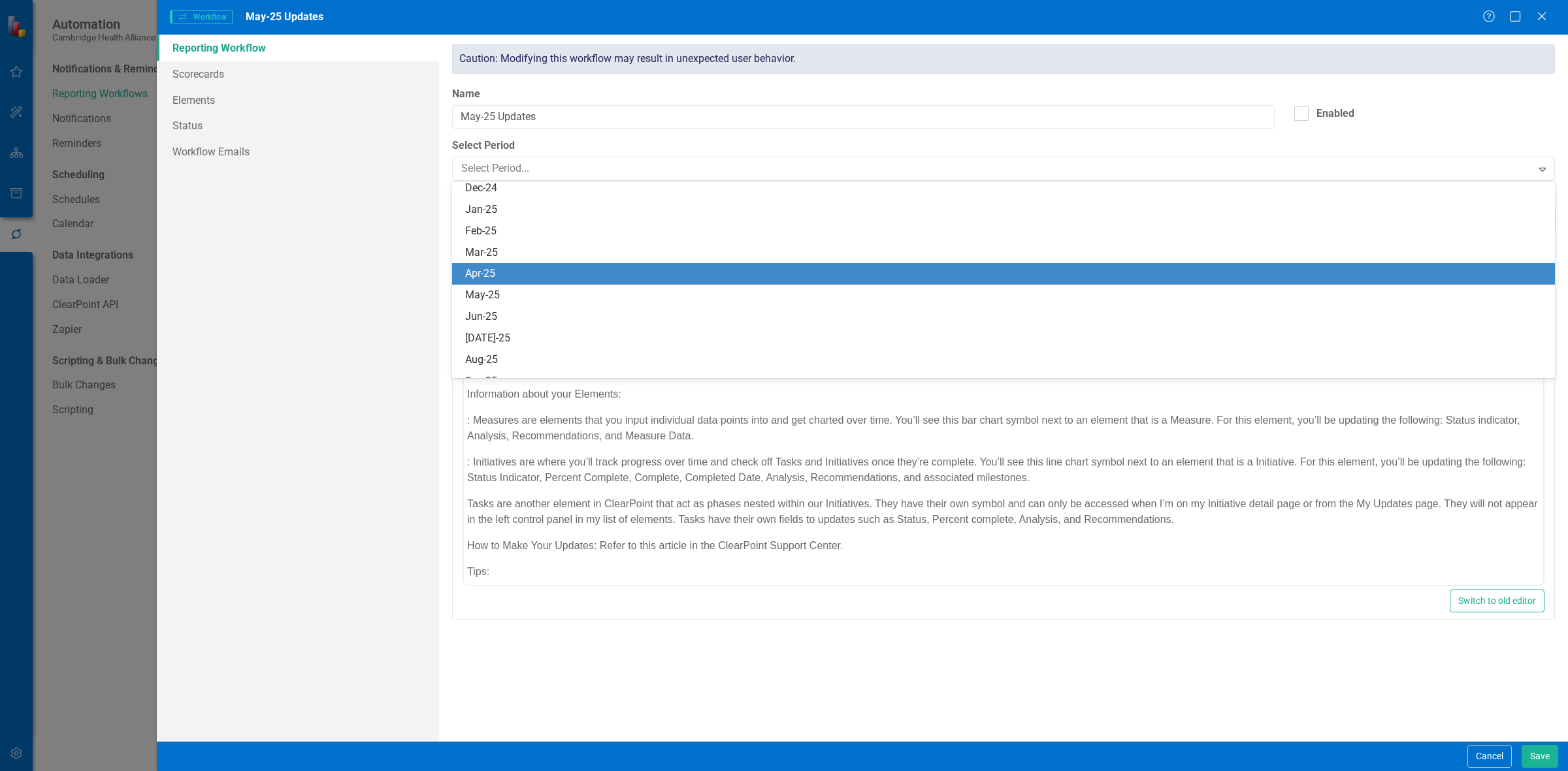
scroll to position [837, 0]
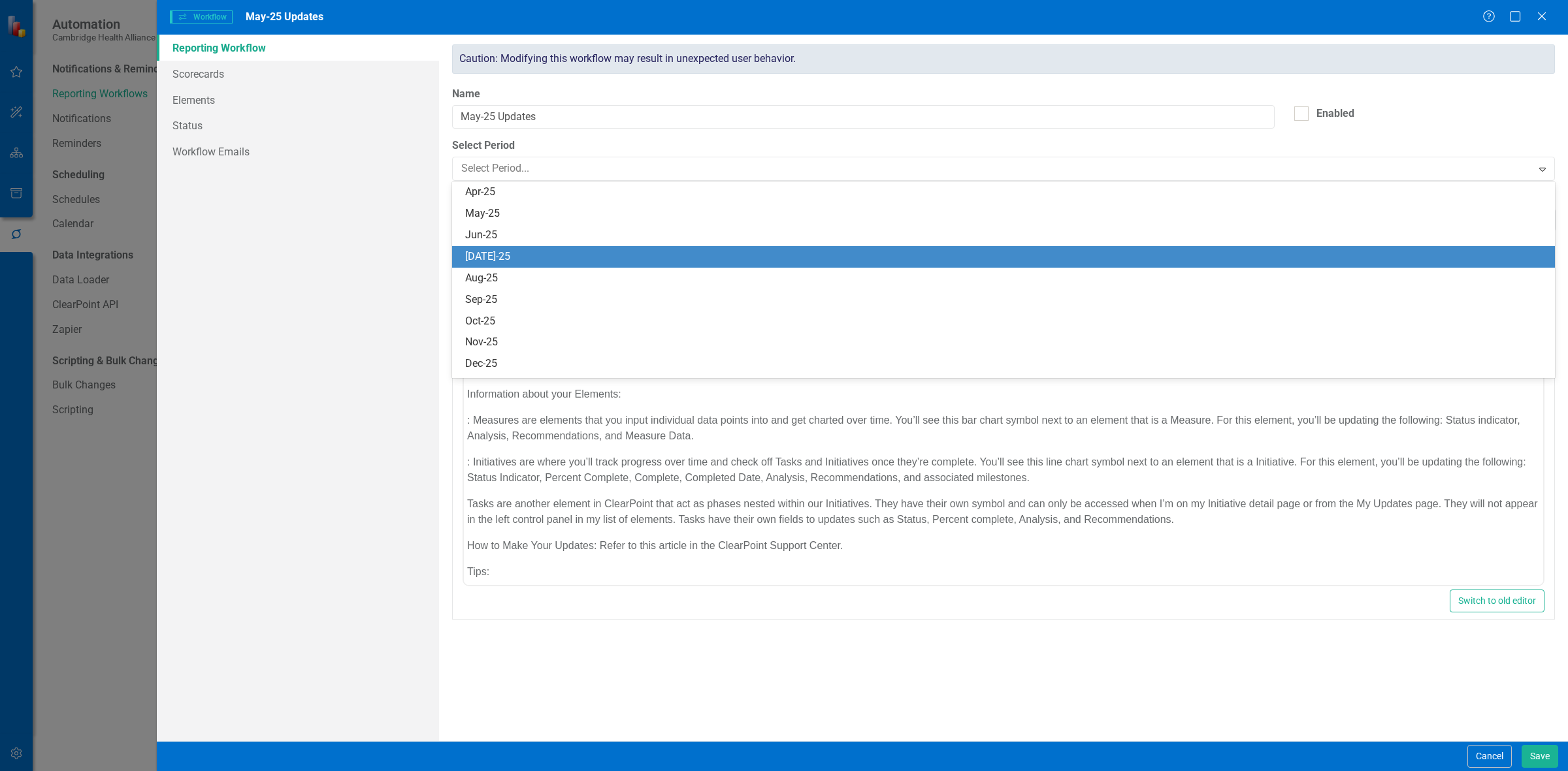
click at [513, 206] on div "[DATE]-25" at bounding box center [1006, 257] width 1082 height 15
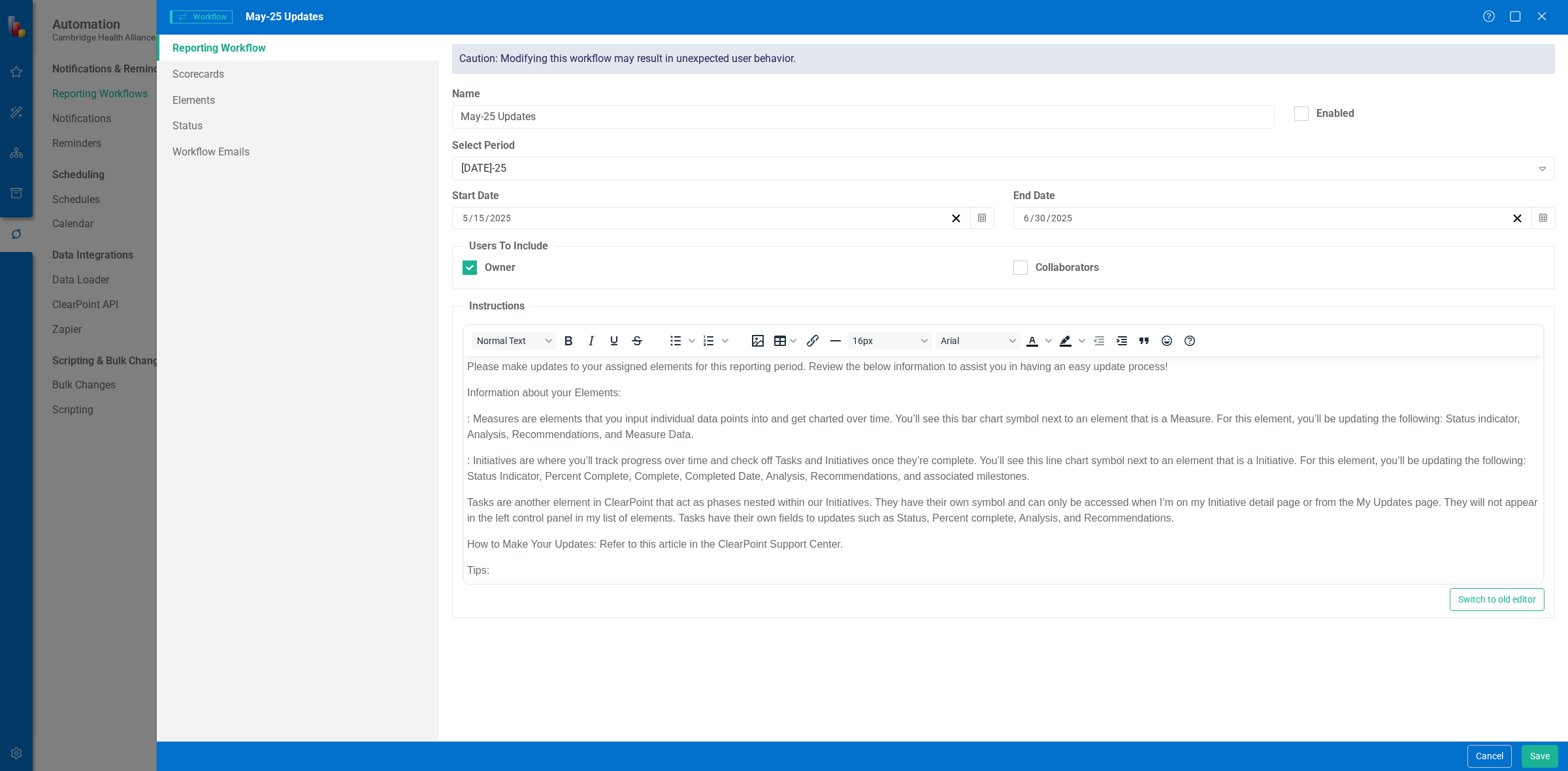
click at [513, 206] on div "Start Date [DATE] Calendar" at bounding box center [722, 214] width 561 height 50
click at [513, 206] on button "Calendar" at bounding box center [982, 218] width 25 height 22
click at [513, 206] on span "[DATE]" at bounding box center [711, 252] width 27 height 10
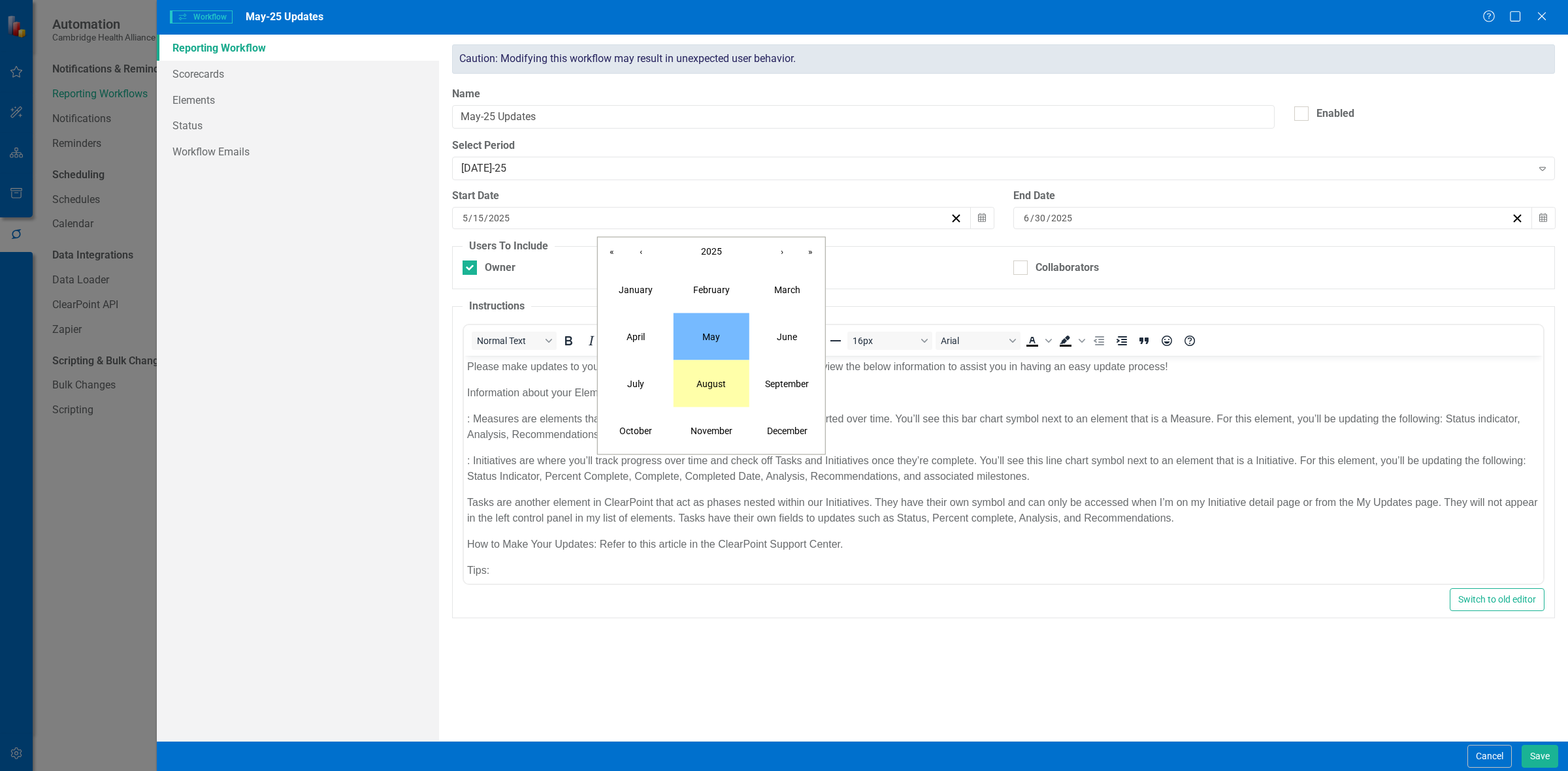
click at [513, 206] on button "August" at bounding box center [712, 384] width 76 height 47
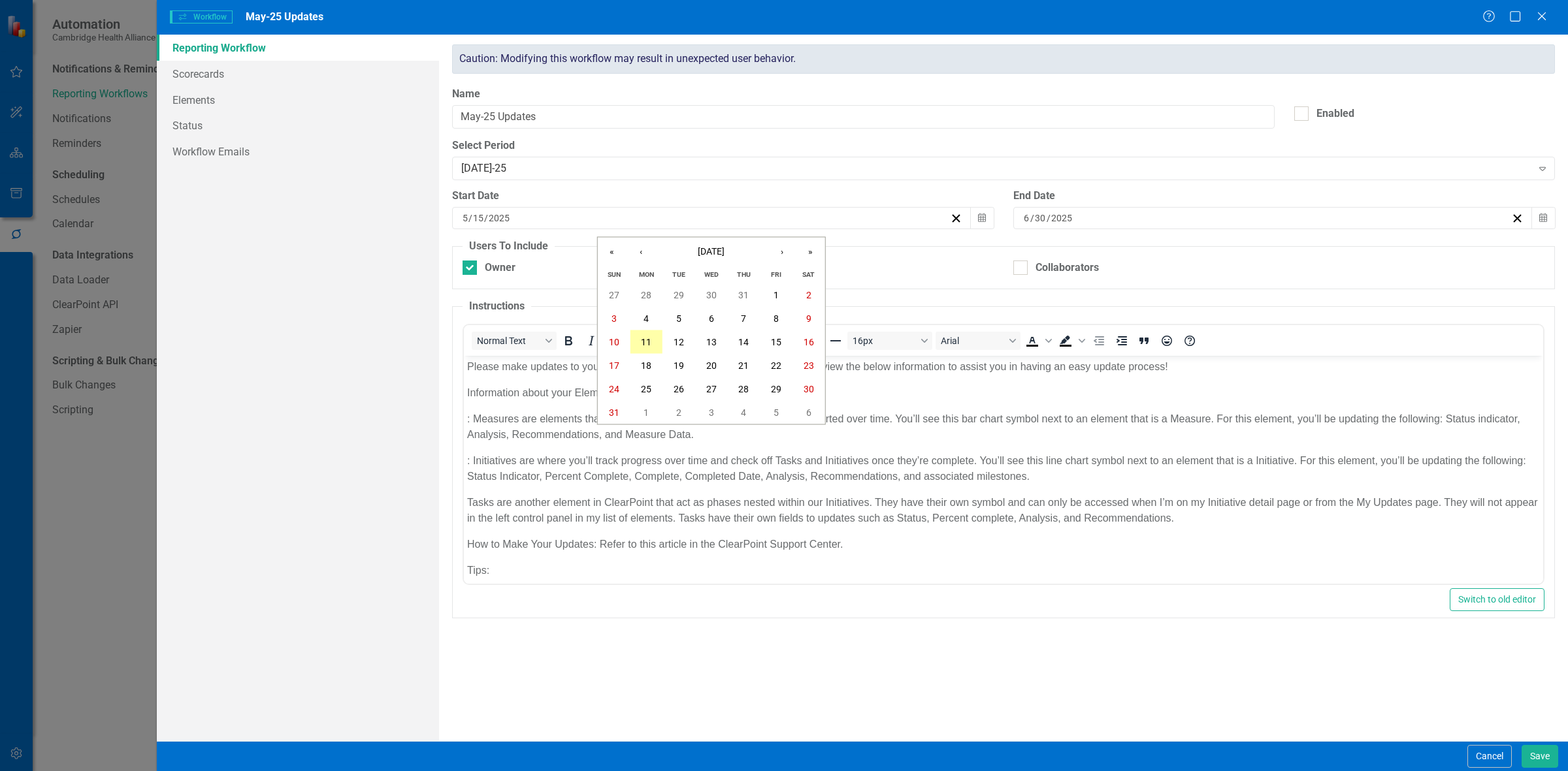
click at [513, 206] on button "11" at bounding box center [646, 342] width 33 height 23
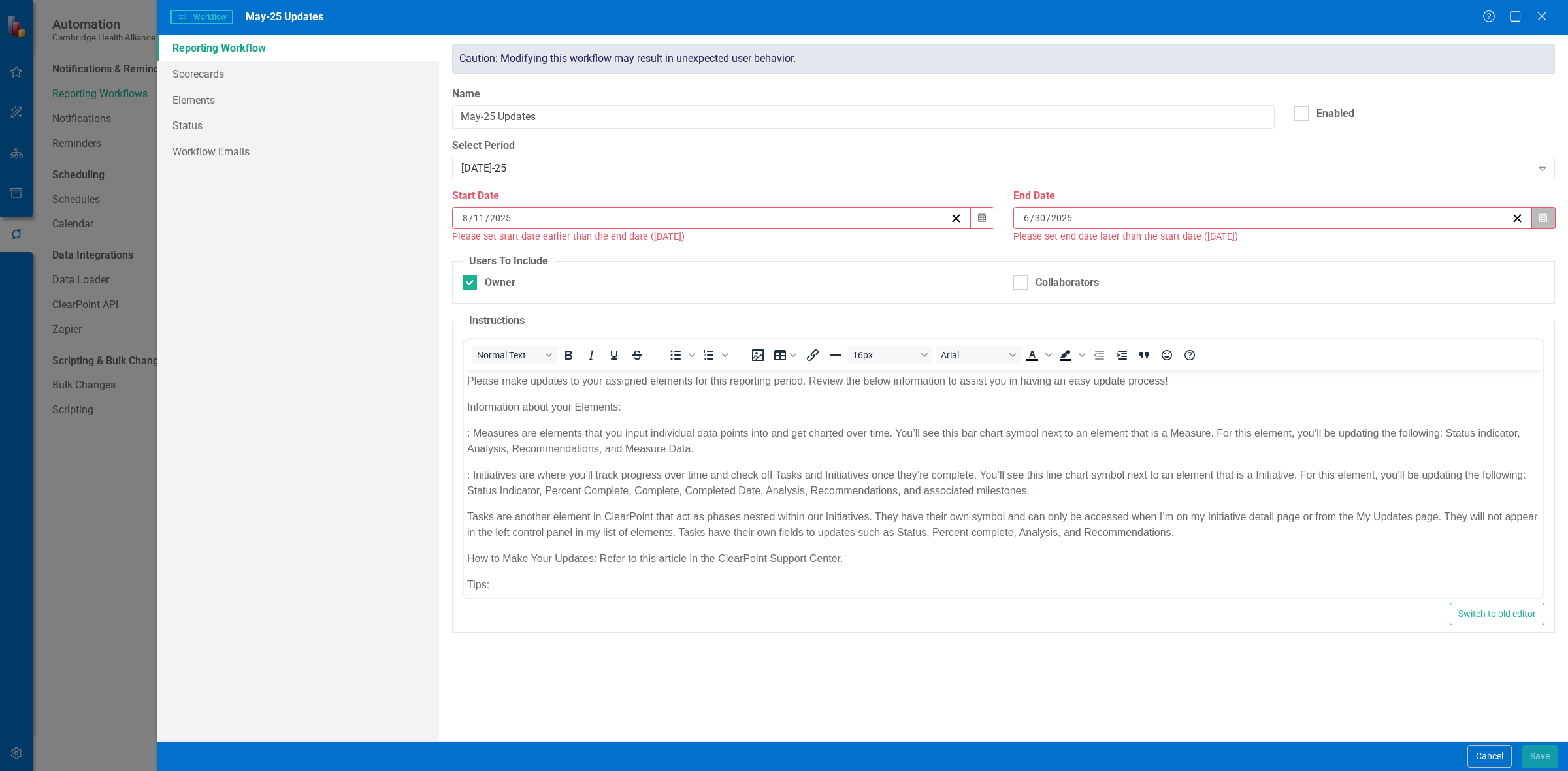
click at [513, 206] on button "Calendar" at bounding box center [1543, 218] width 25 height 22
click at [513, 206] on button "[DATE]" at bounding box center [1273, 252] width 113 height 29
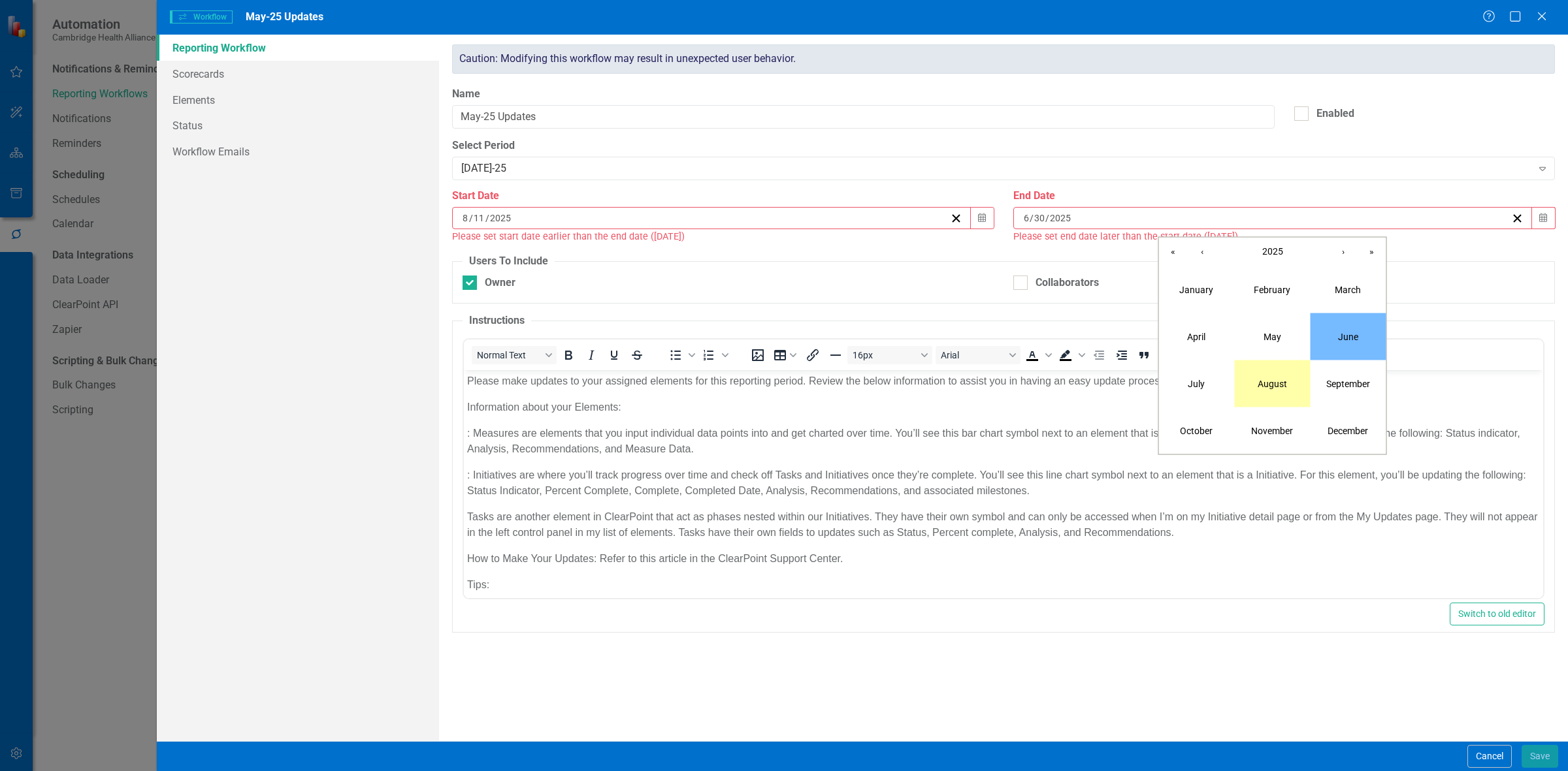
click at [513, 206] on button "August" at bounding box center [1272, 384] width 76 height 47
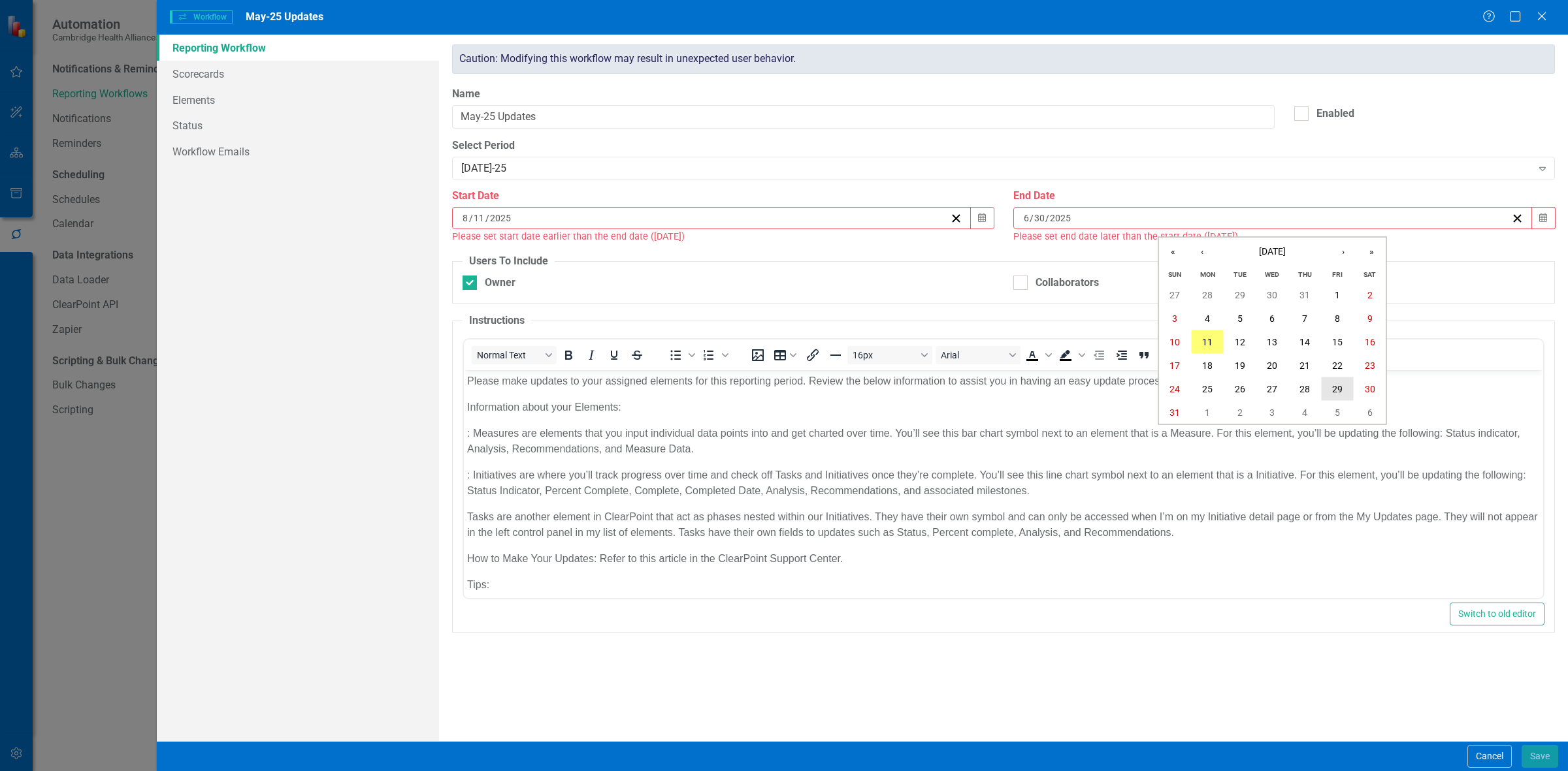
click at [513, 206] on button "29" at bounding box center [1337, 389] width 33 height 23
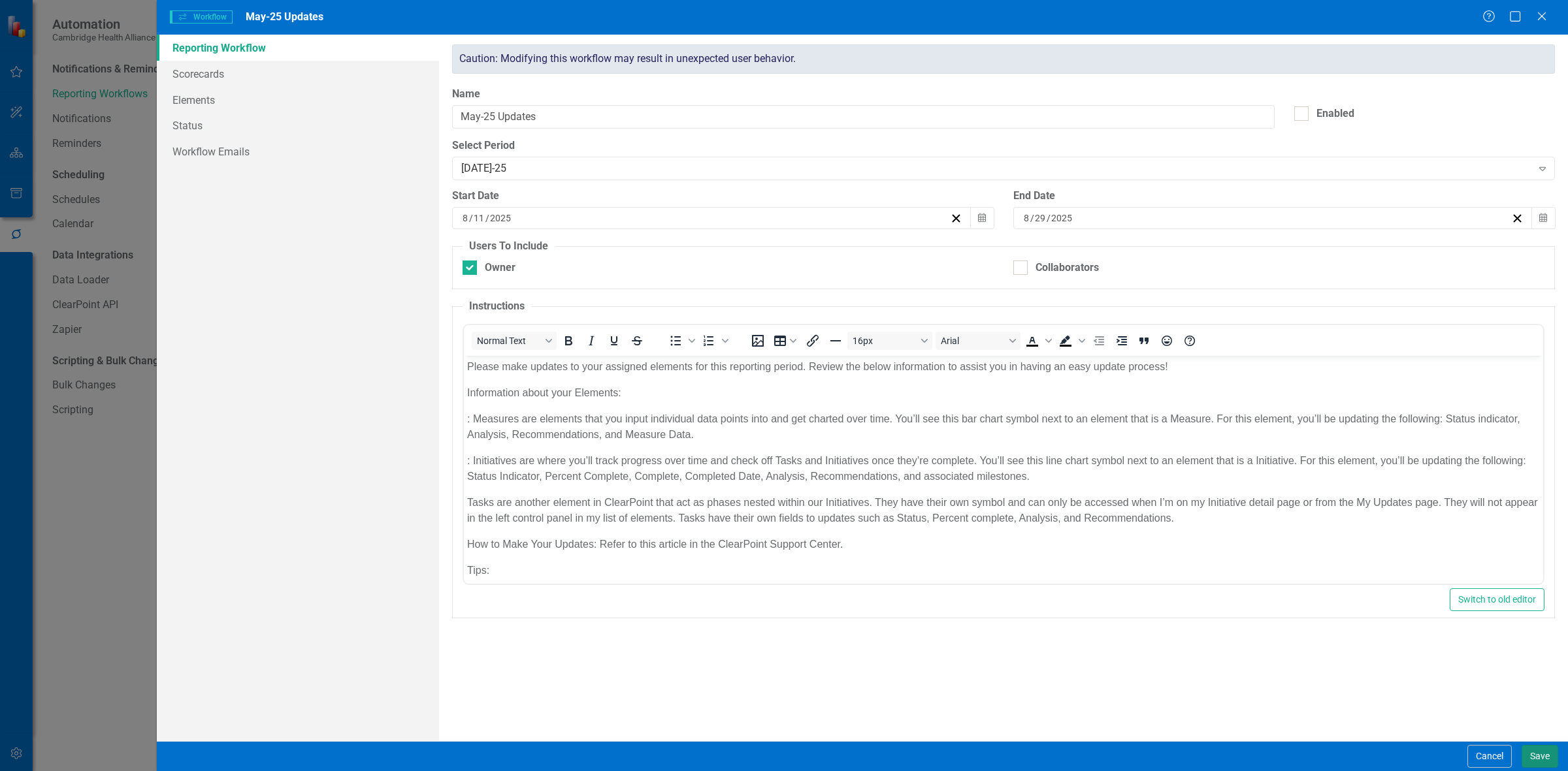
click at [513, 206] on button "Save" at bounding box center [1539, 756] width 37 height 23
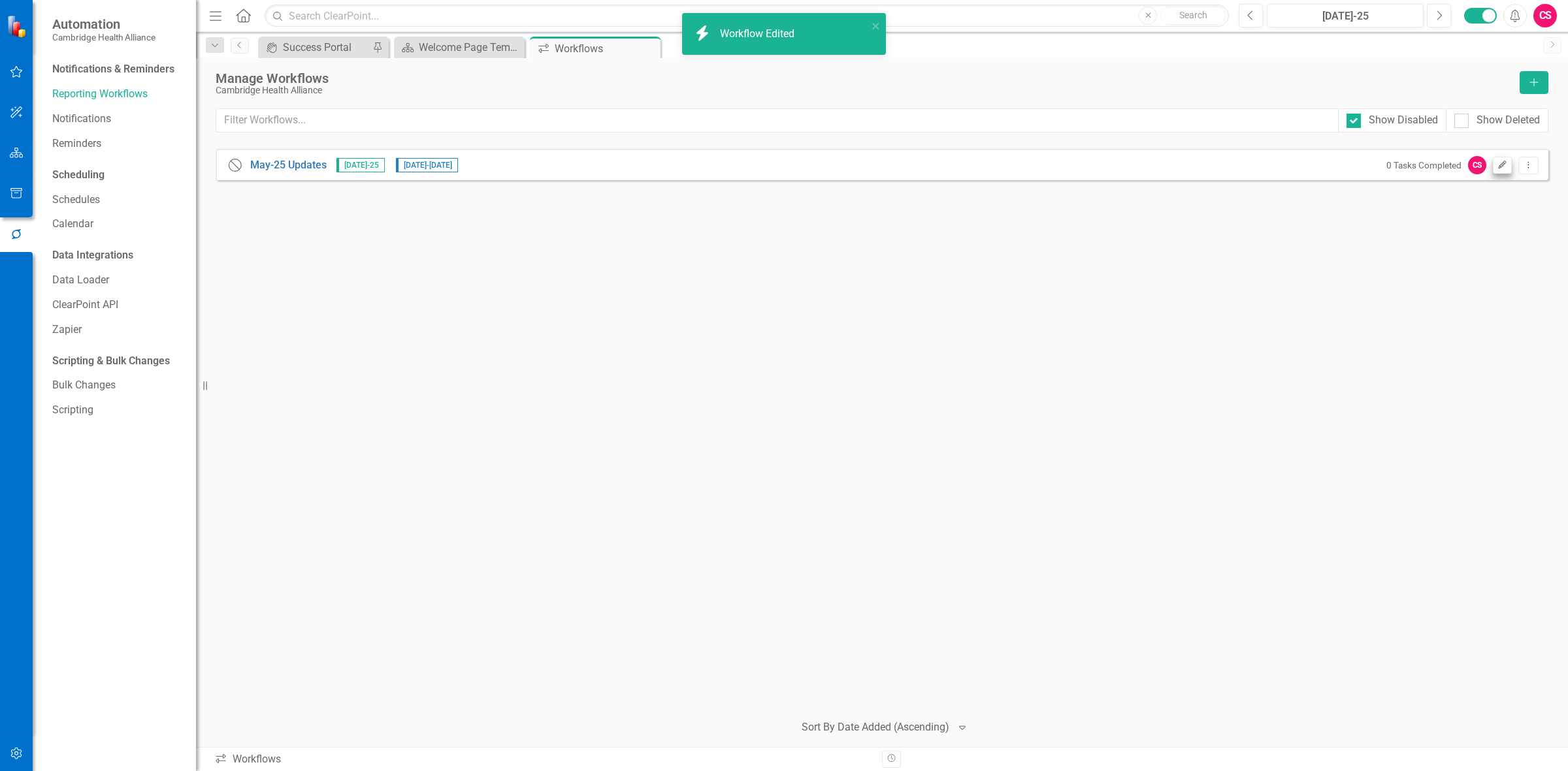
click at [513, 157] on div "0 Tasks Completed CS Edit Dropdown Menu" at bounding box center [1459, 165] width 159 height 18
drag, startPoint x: 1503, startPoint y: 172, endPoint x: 1493, endPoint y: 154, distance: 20.6
click at [513, 154] on div "Close Help May-25 Updates [DATE]-25 [DATE] - [DATE] 0 Tasks Completed CS Edit D…" at bounding box center [882, 165] width 1332 height 31
click at [513, 168] on button "Edit" at bounding box center [1502, 165] width 19 height 17
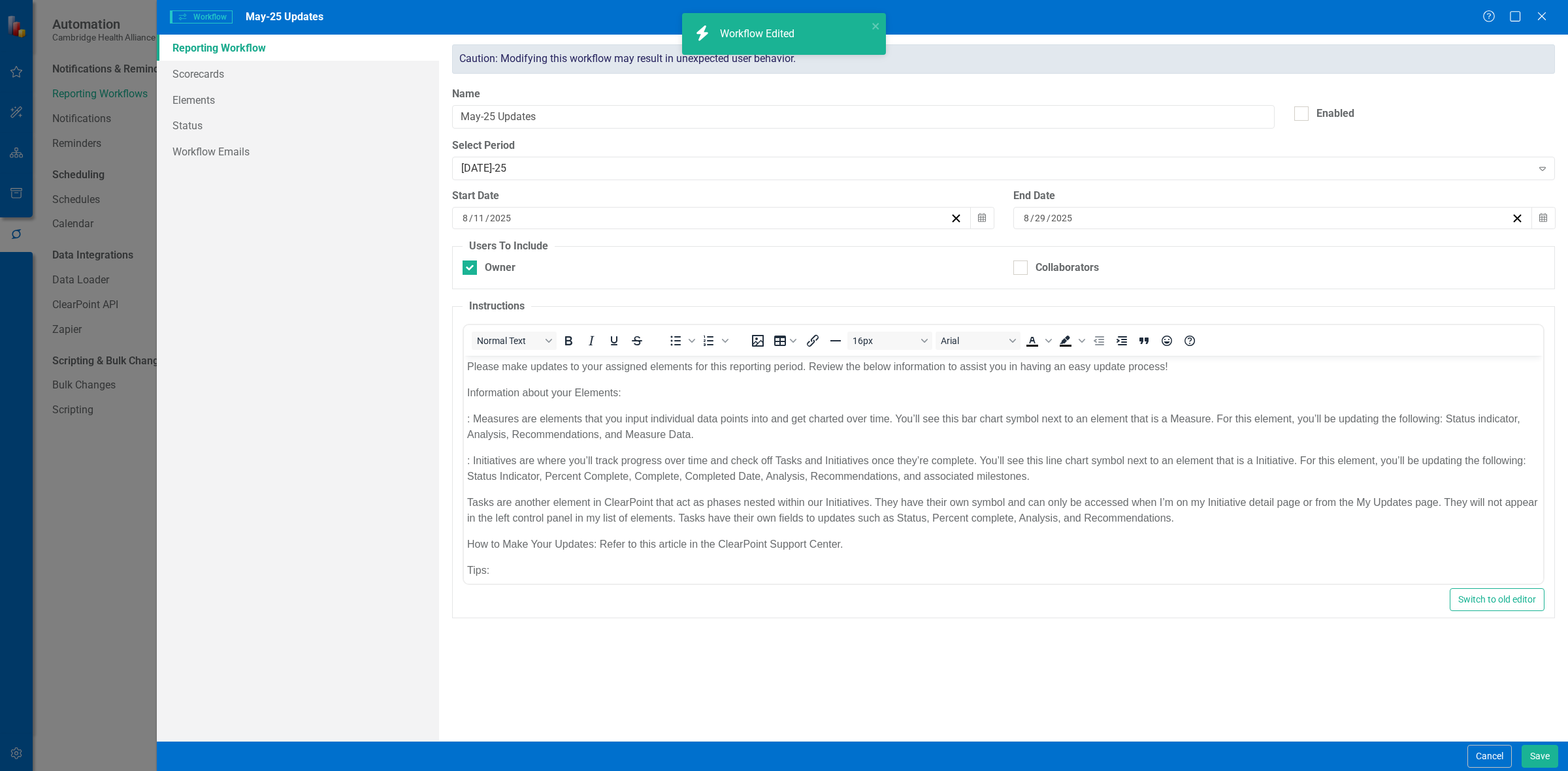
scroll to position [0, 0]
click at [513, 108] on div "Enabled" at bounding box center [1335, 114] width 38 height 15
click at [513, 108] on input "Enabled" at bounding box center [1299, 111] width 9 height 9
checkbox input "true"
click at [513, 206] on button "Save" at bounding box center [1539, 756] width 37 height 23
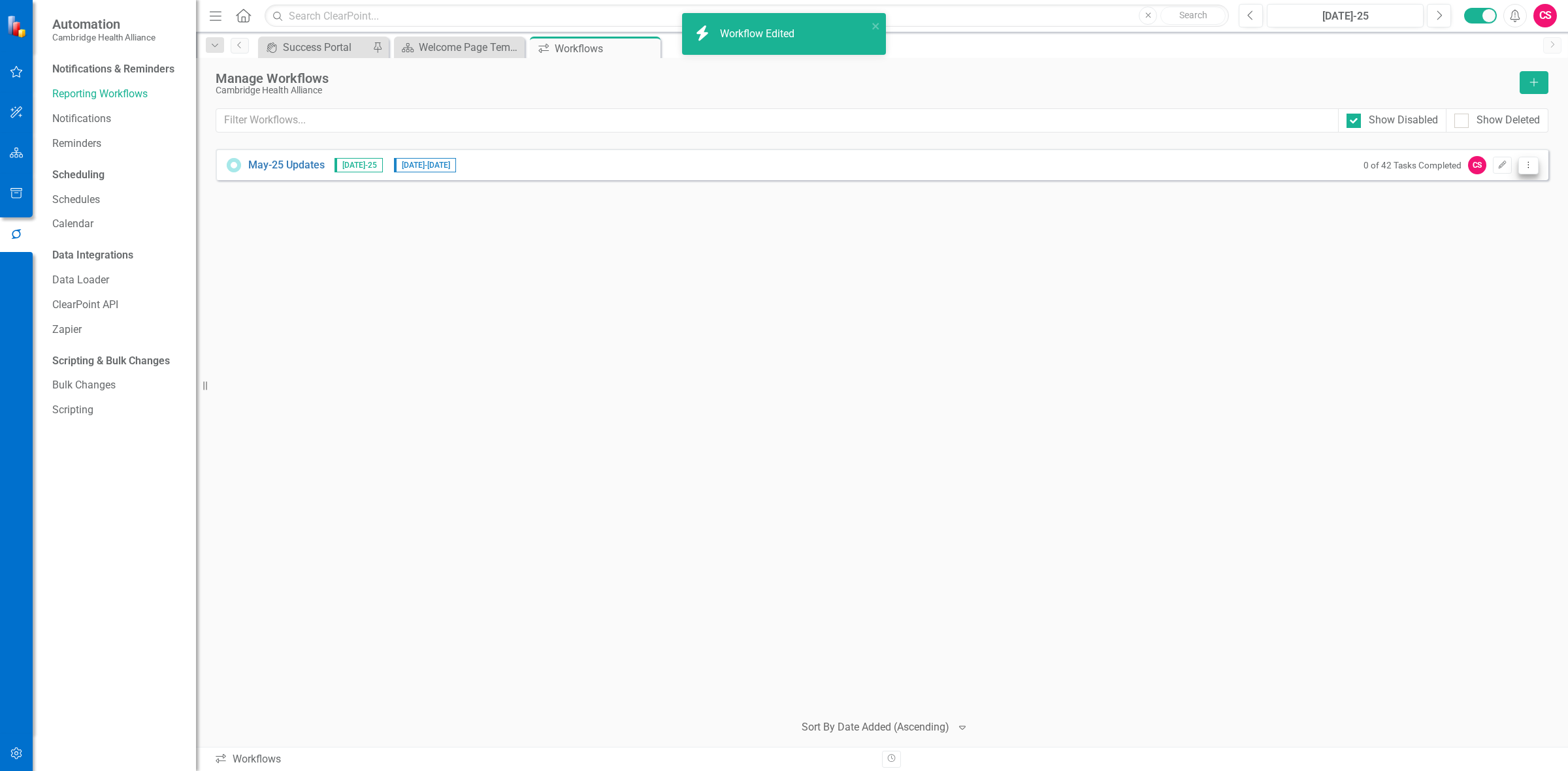
click at [513, 168] on button "Dropdown Menu" at bounding box center [1528, 165] width 20 height 18
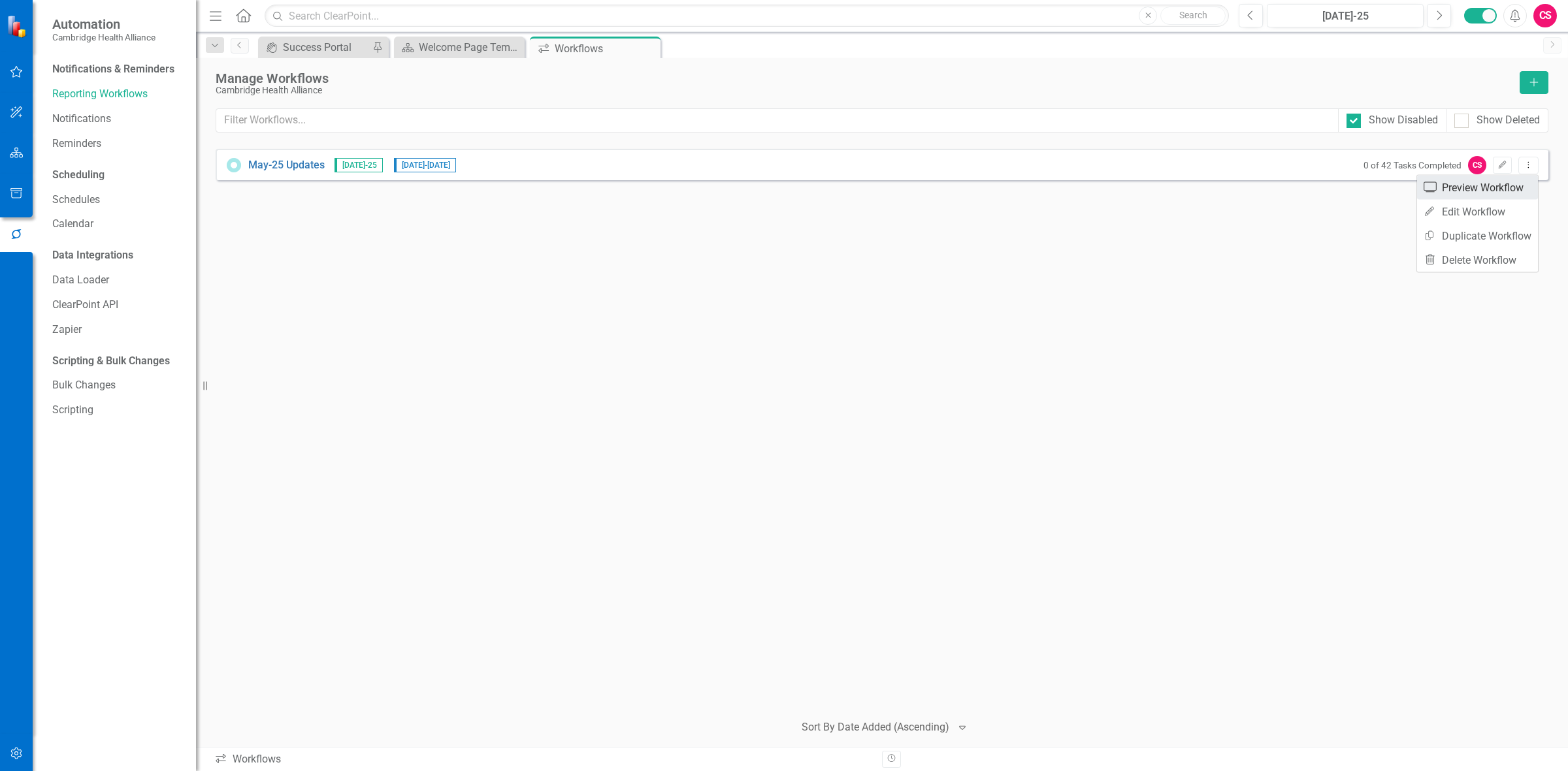
click at [513, 198] on link "Preview Preview Workflow" at bounding box center [1477, 187] width 121 height 24
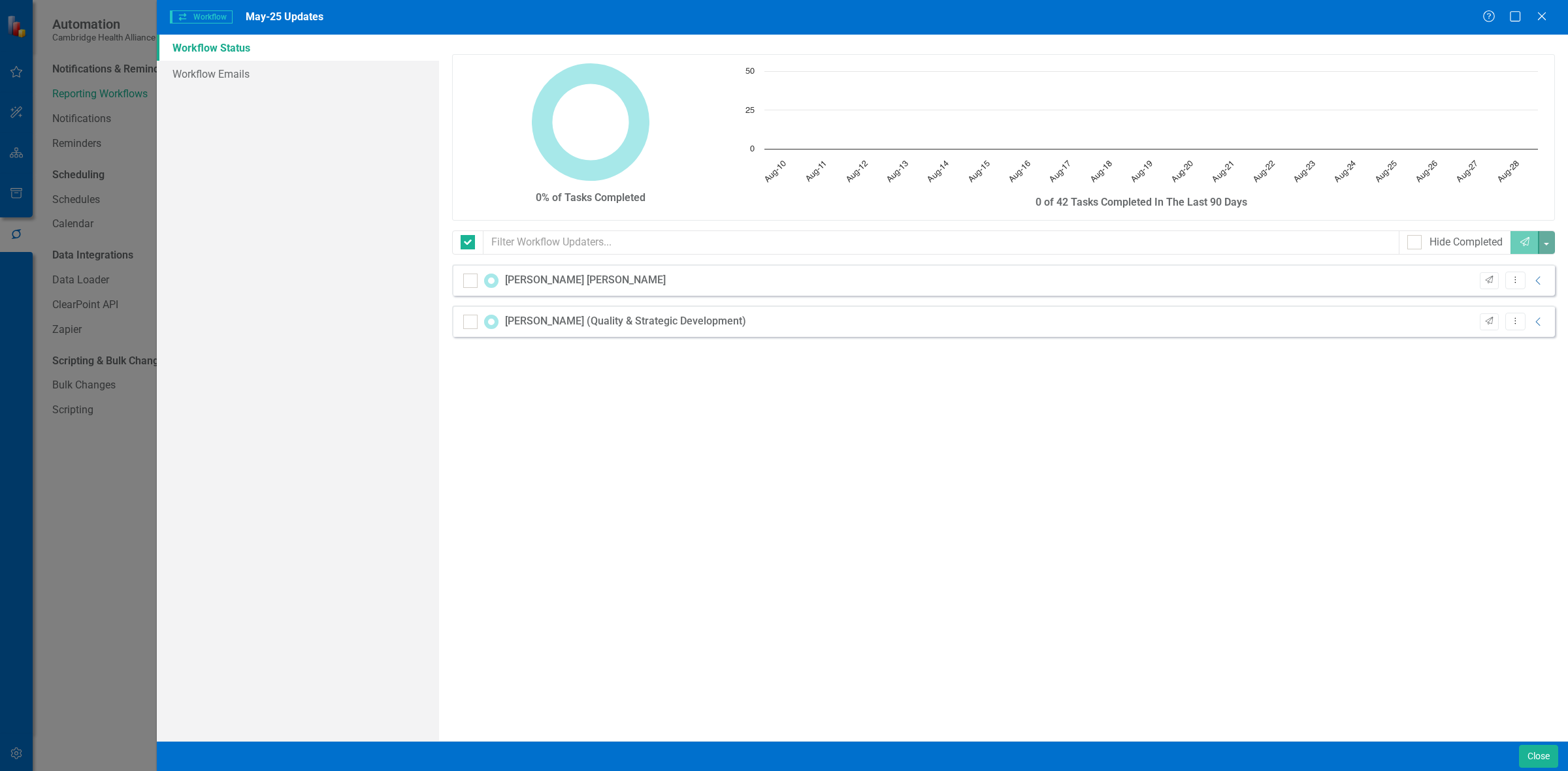
checkbox input "false"
click at [513, 206] on icon "Collapse" at bounding box center [1539, 281] width 13 height 10
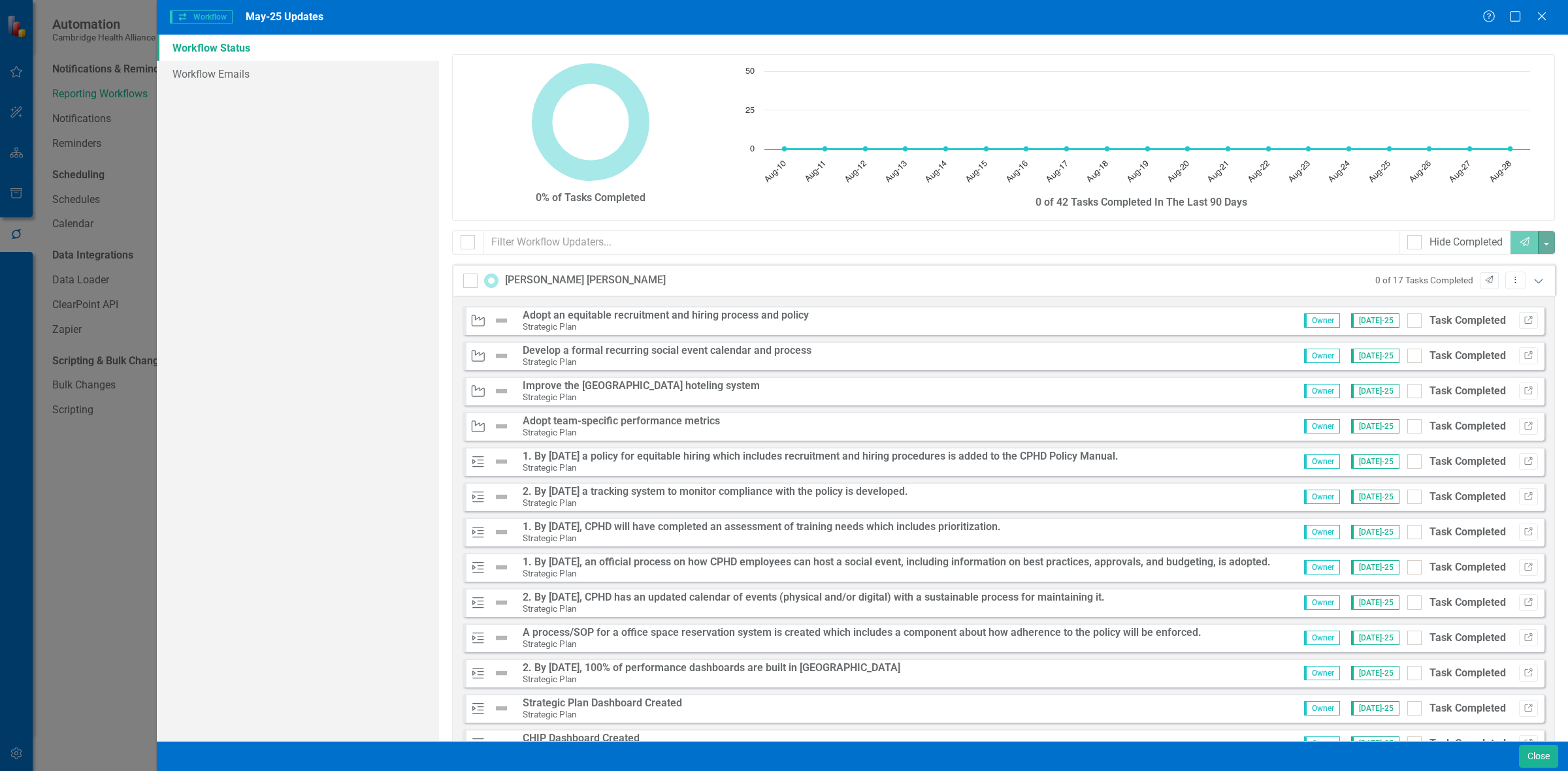
click at [513, 206] on icon "Expanded" at bounding box center [1539, 281] width 13 height 10
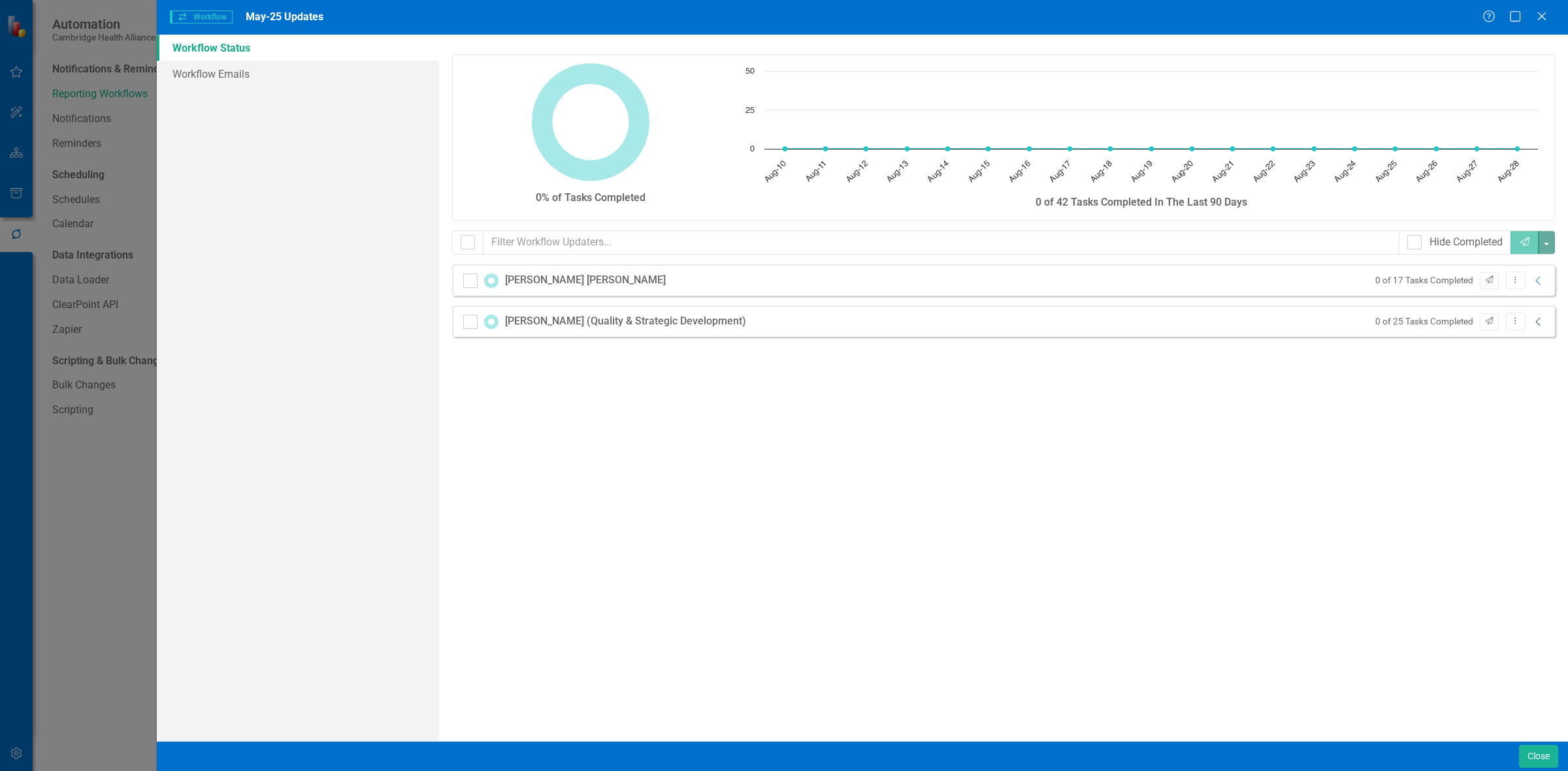
click at [513, 206] on icon at bounding box center [1537, 322] width 4 height 9
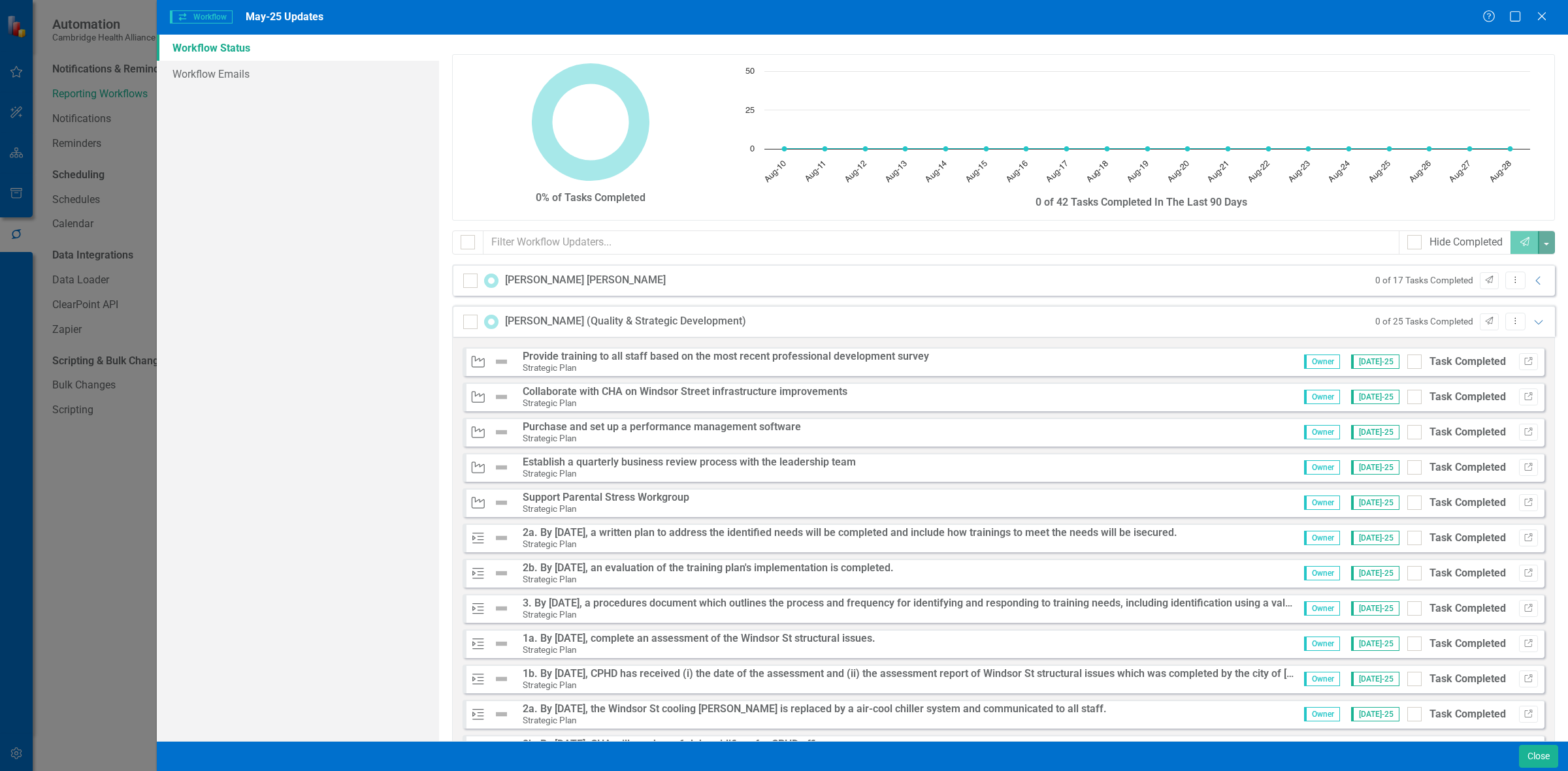
click at [513, 206] on div "[PERSON_NAME] (Quality & Strategic Development) 0 of 25 Tasks Completed Send Dr…" at bounding box center [1003, 321] width 1103 height 31
click at [513, 206] on icon "Expanded" at bounding box center [1539, 322] width 13 height 10
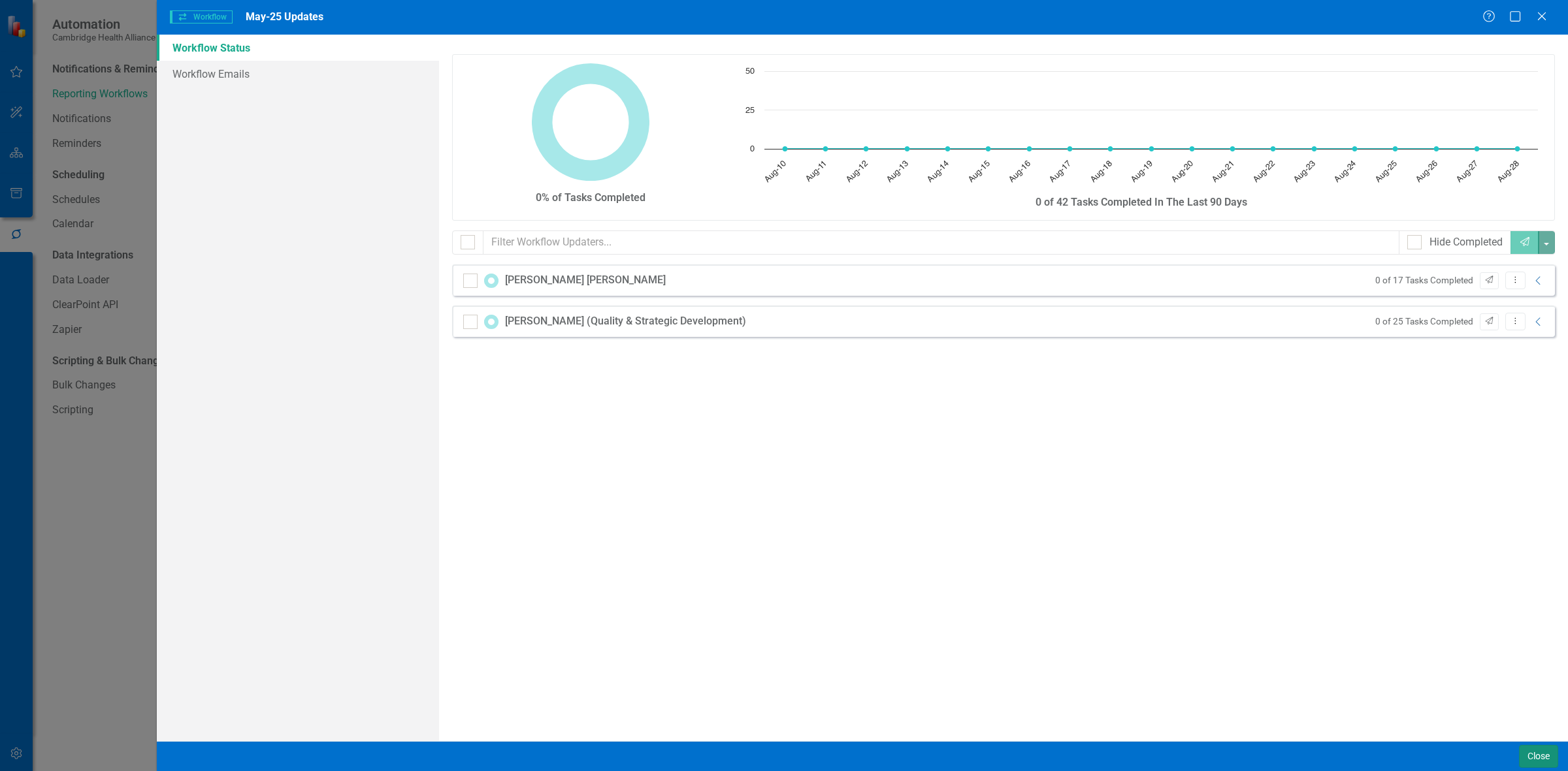
click at [513, 206] on button "Close" at bounding box center [1539, 756] width 40 height 23
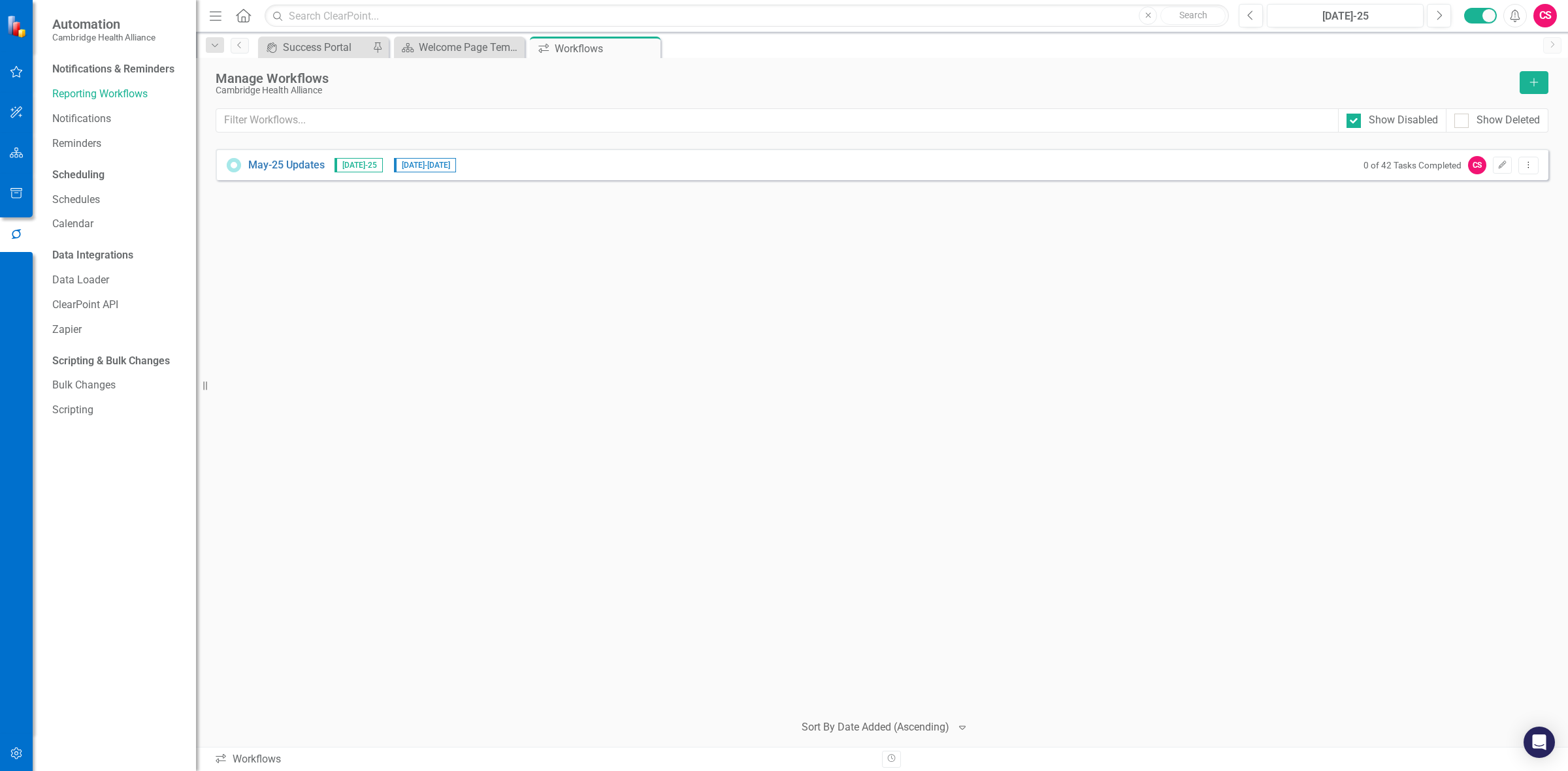
click at [24, 165] on button "button" at bounding box center [17, 154] width 29 height 28
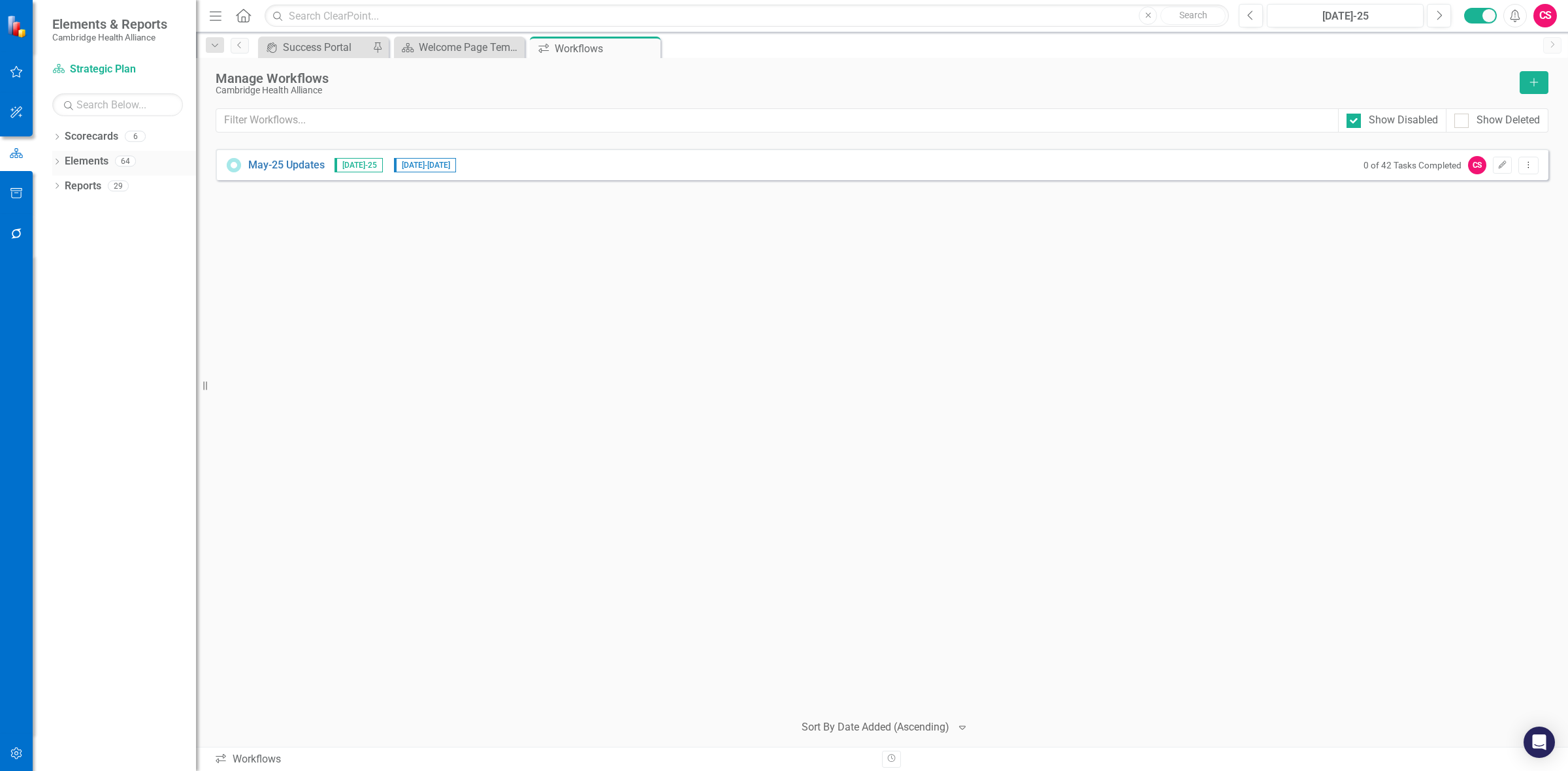
click at [97, 156] on link "Elements" at bounding box center [86, 162] width 44 height 15
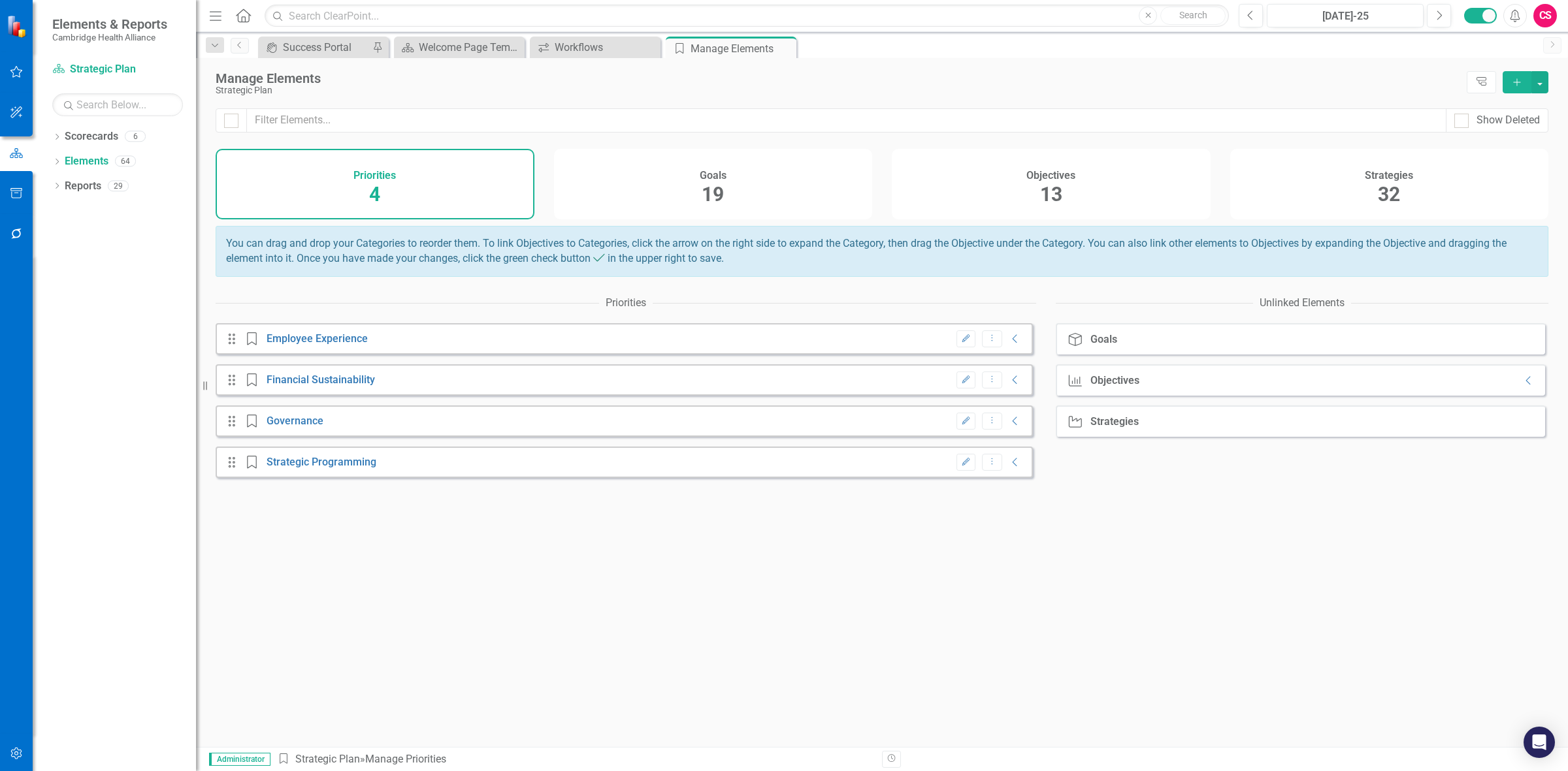
click at [513, 176] on div "Objectives 13" at bounding box center [1051, 184] width 319 height 70
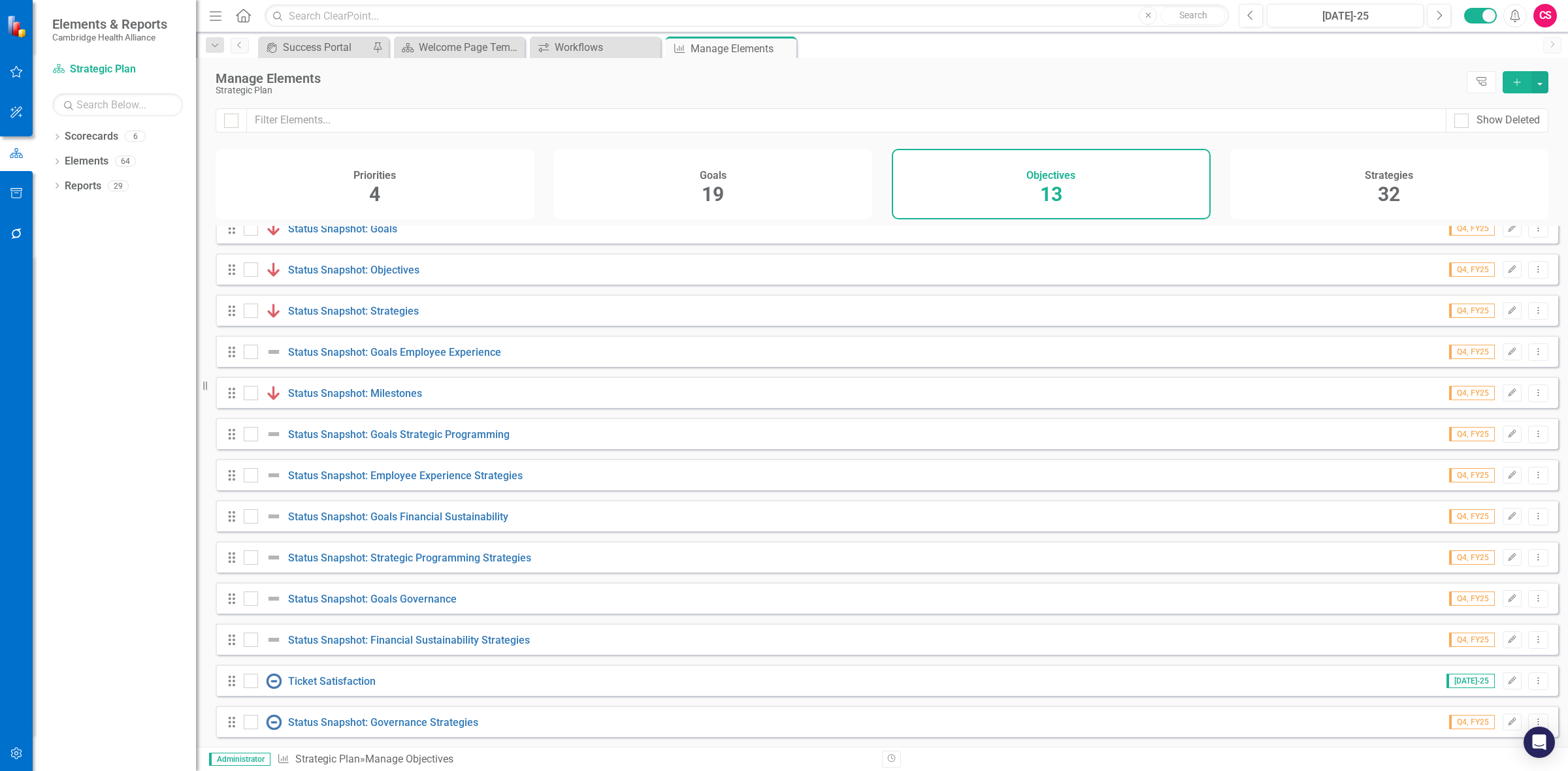
scroll to position [24, 0]
click at [350, 206] on link "Status Snapshot: Goals Financial Sustainability" at bounding box center [398, 516] width 220 height 12
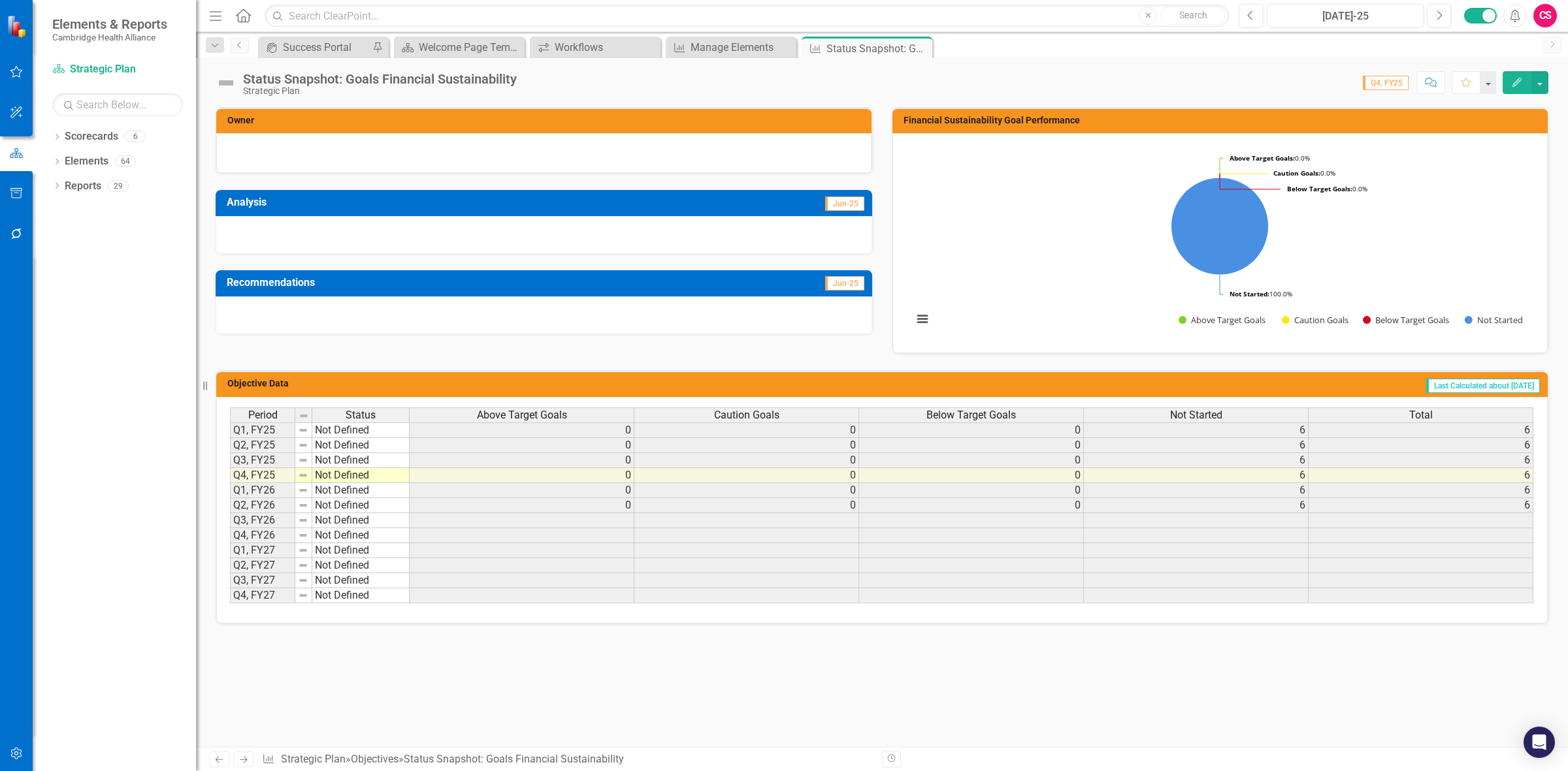
click at [513, 83] on icon "Edit" at bounding box center [1517, 82] width 12 height 10
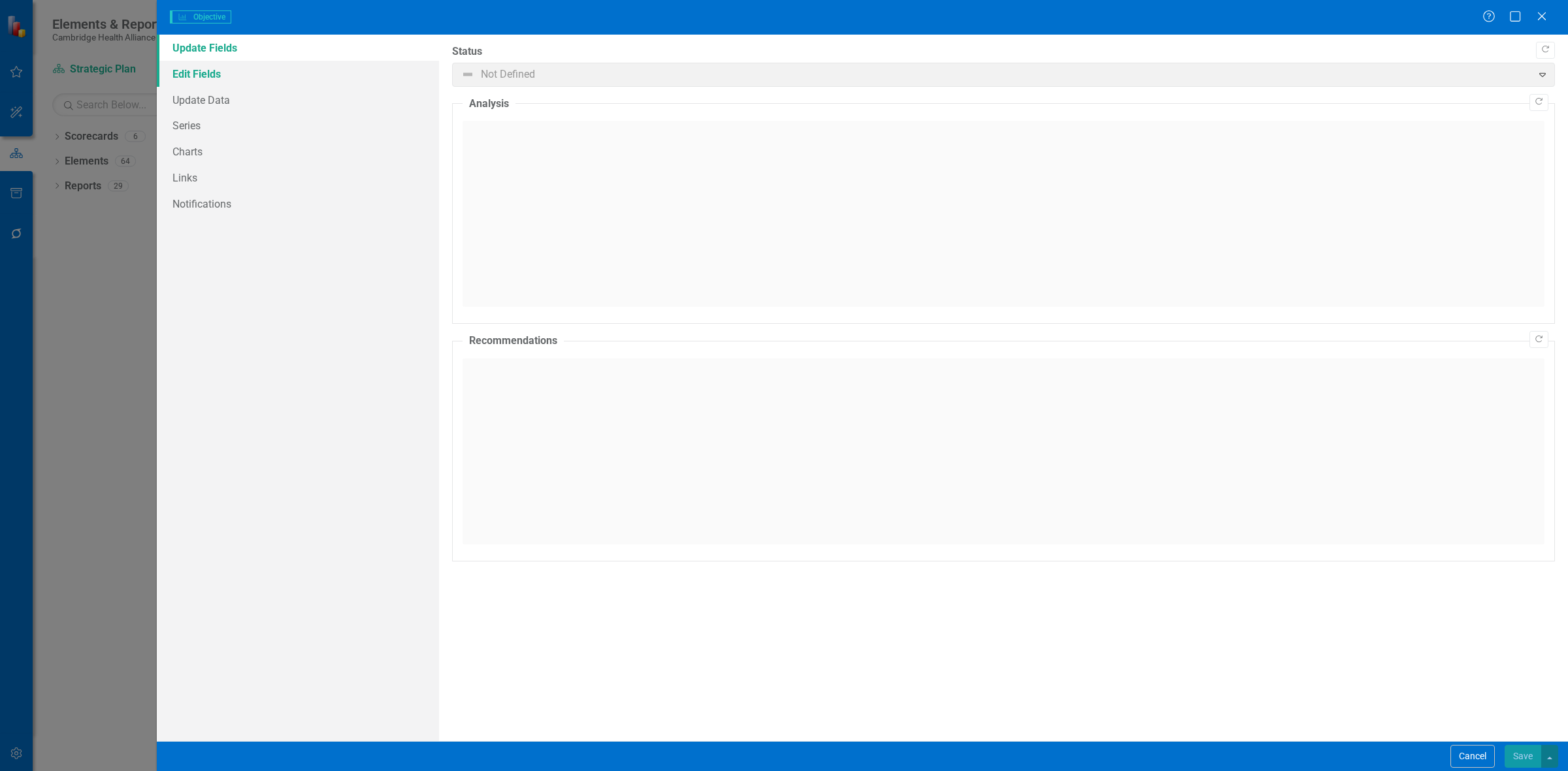
click at [222, 83] on link "Edit Fields" at bounding box center [298, 74] width 282 height 26
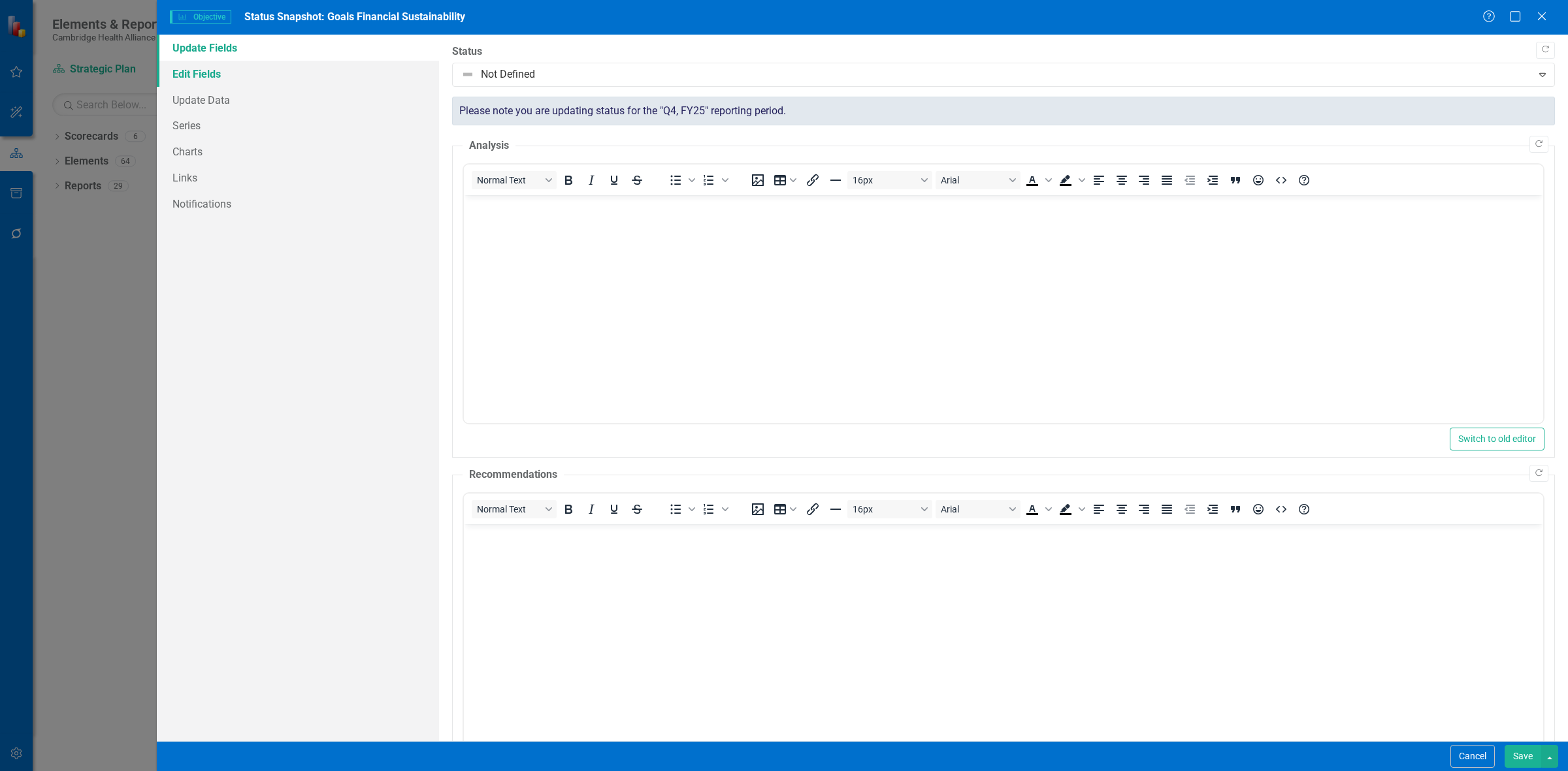
click at [220, 80] on link "Edit Fields" at bounding box center [298, 74] width 282 height 26
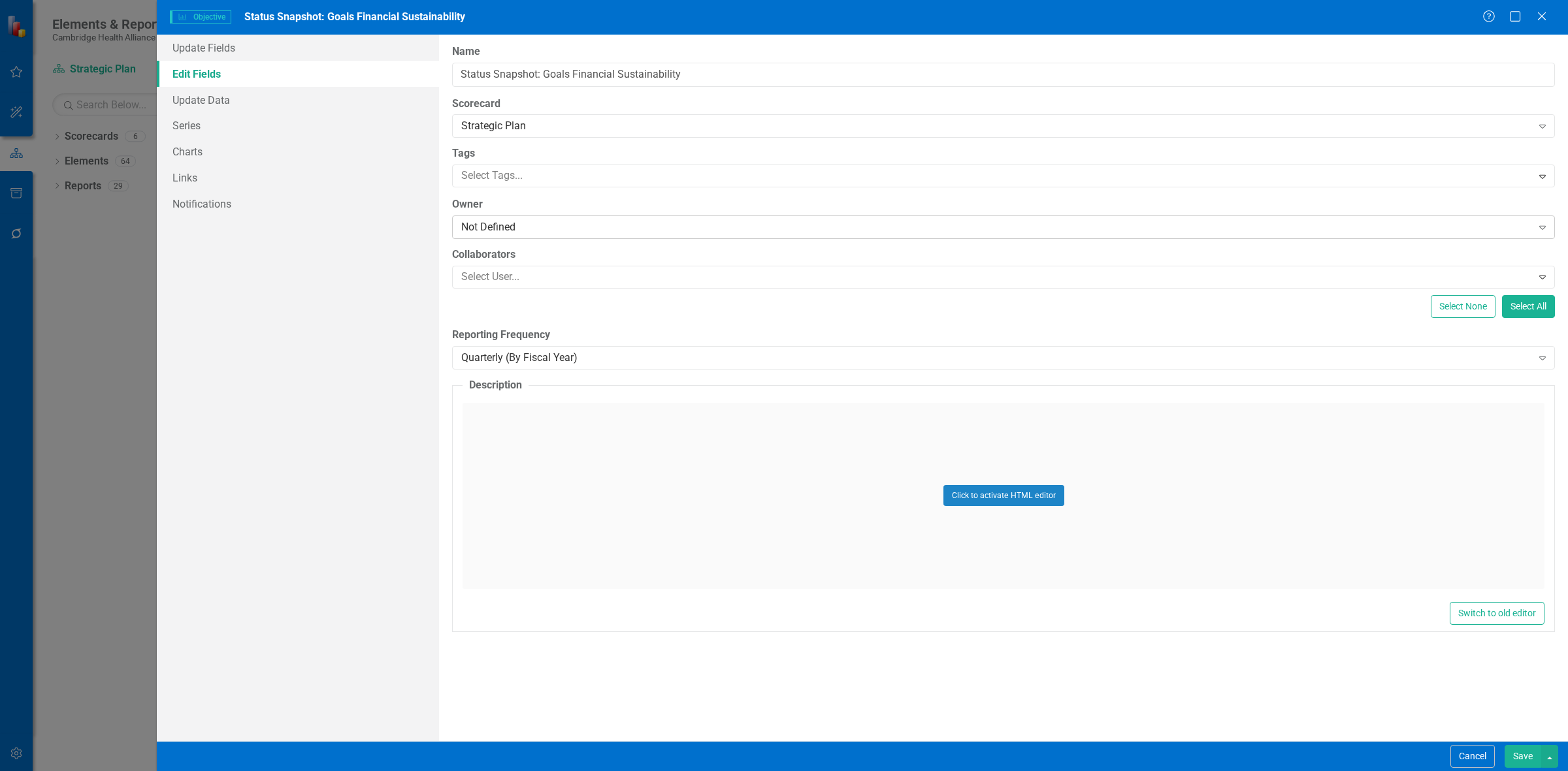
click at [513, 206] on div "Not Defined" at bounding box center [996, 227] width 1070 height 15
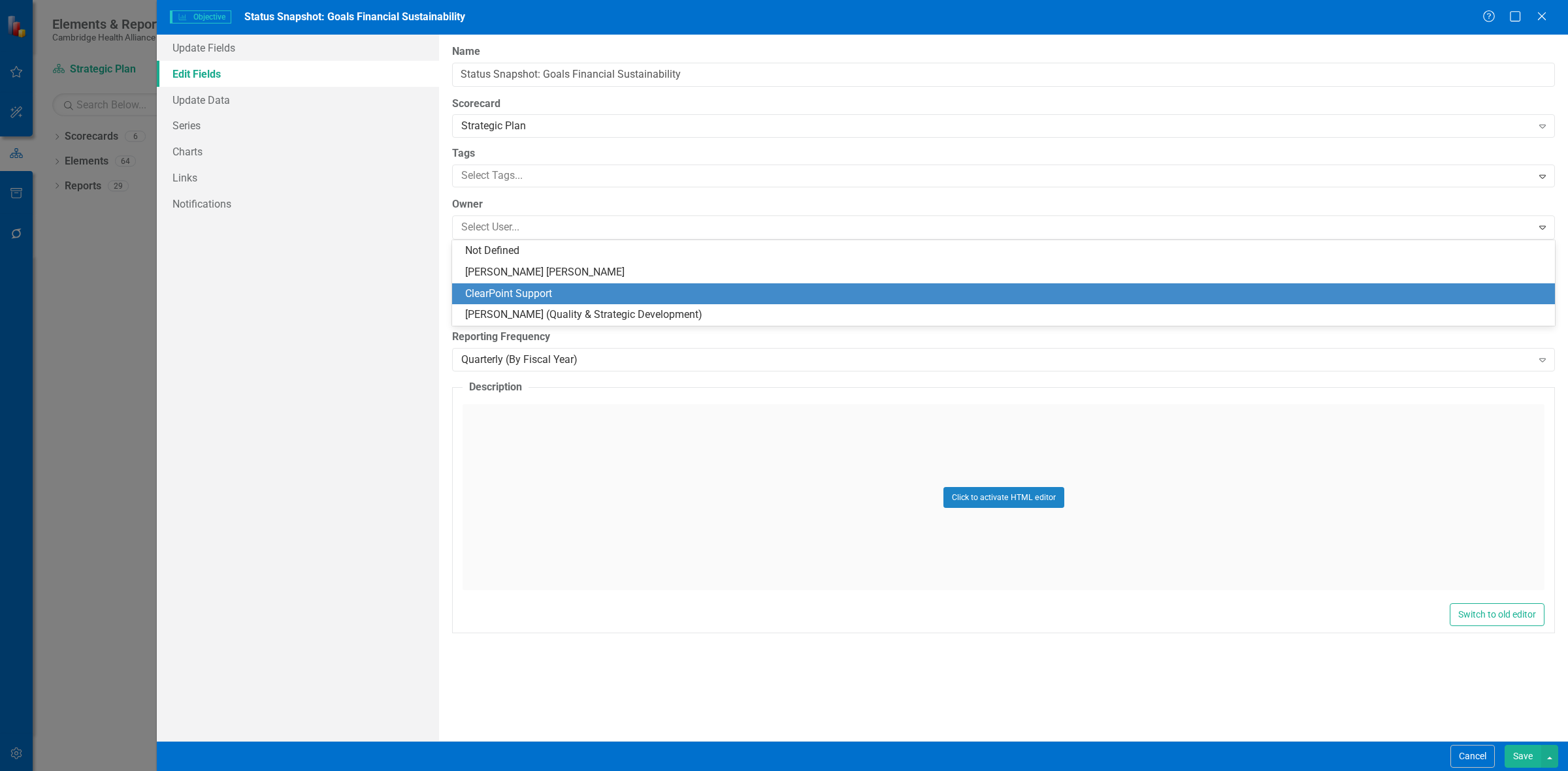
click at [513, 206] on div "ClearPoint Support" at bounding box center [1006, 294] width 1082 height 15
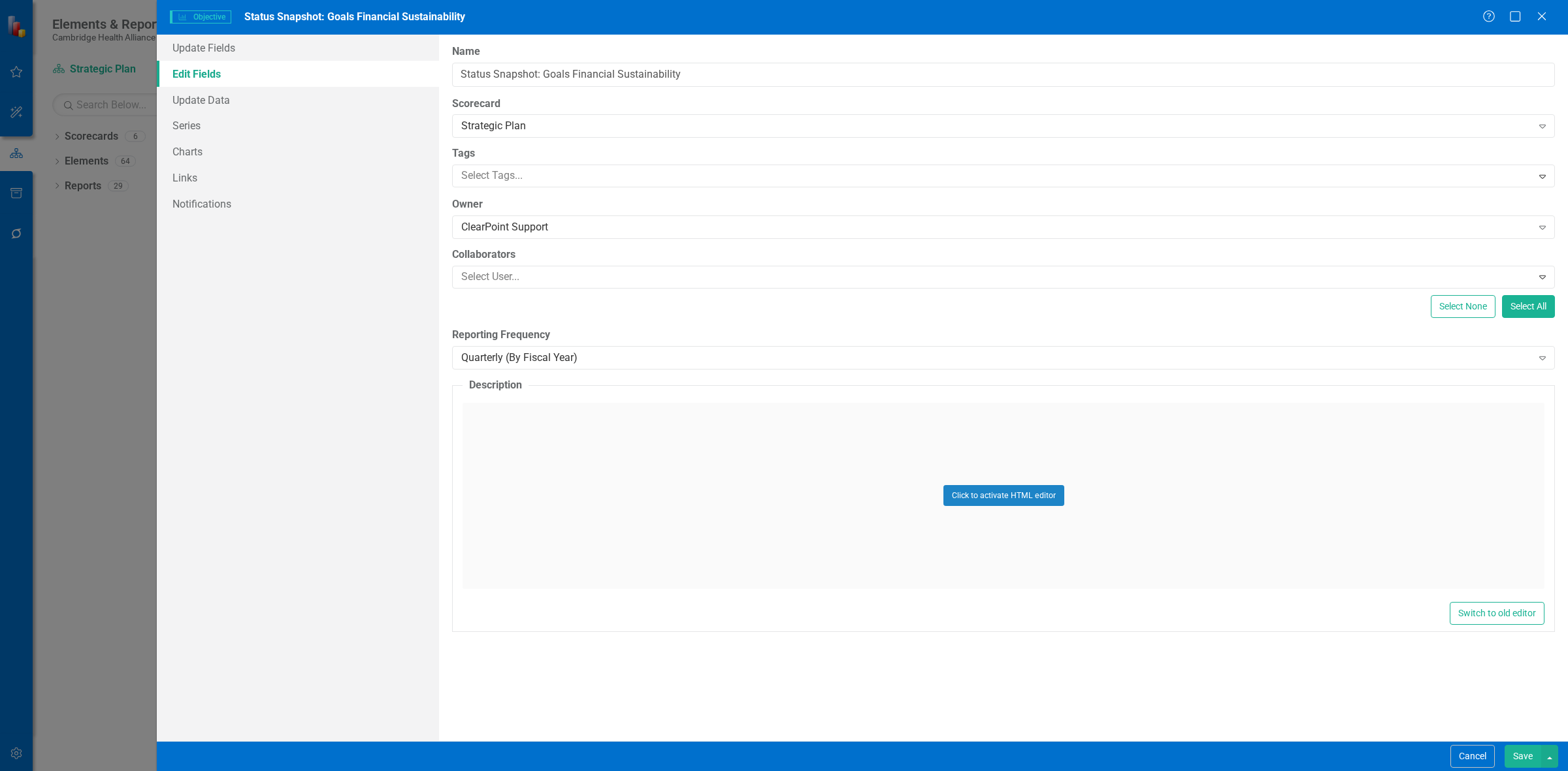
click at [513, 206] on button "Save" at bounding box center [1523, 756] width 37 height 23
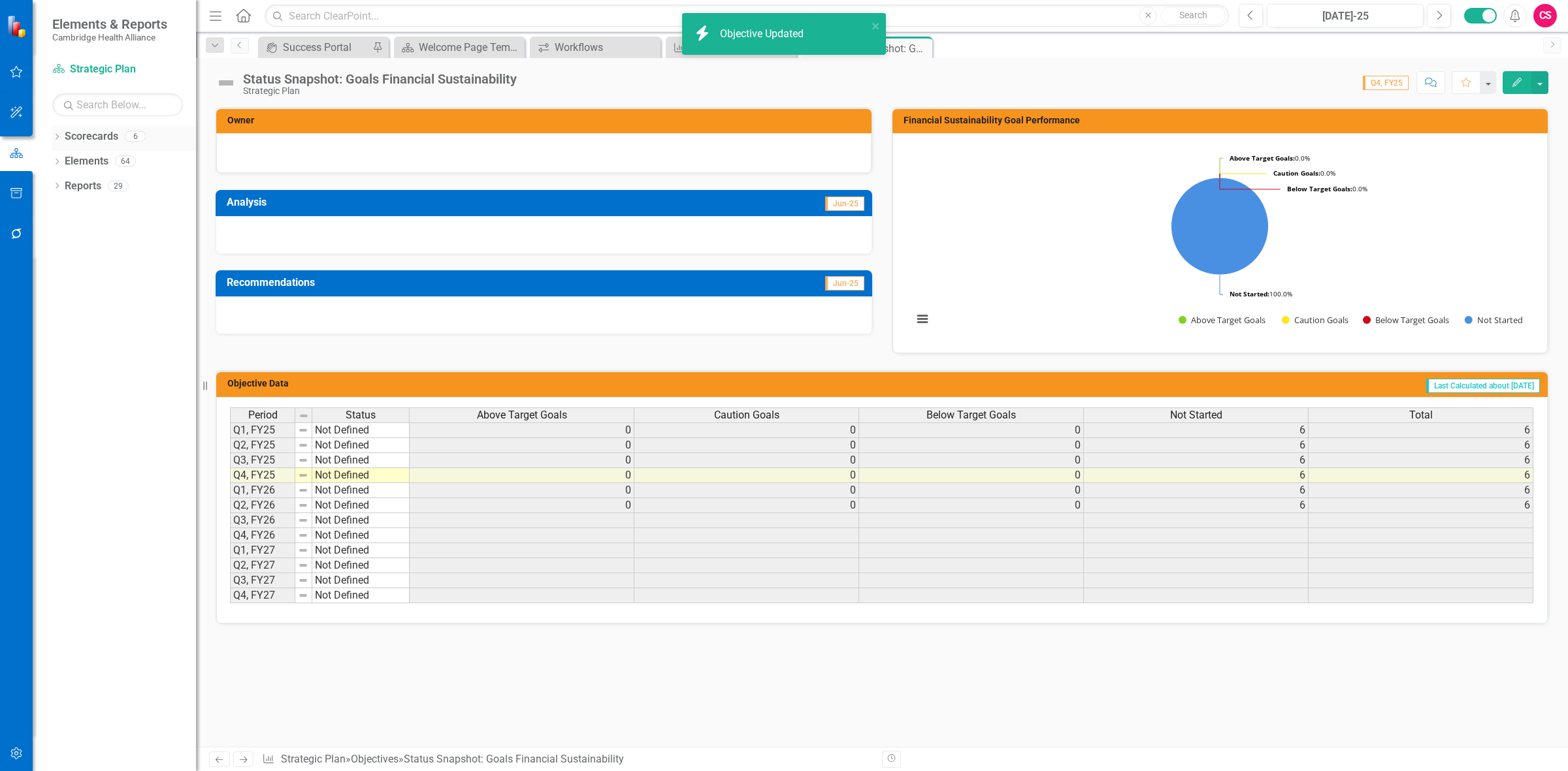
click at [98, 132] on link "Scorecards" at bounding box center [91, 137] width 53 height 15
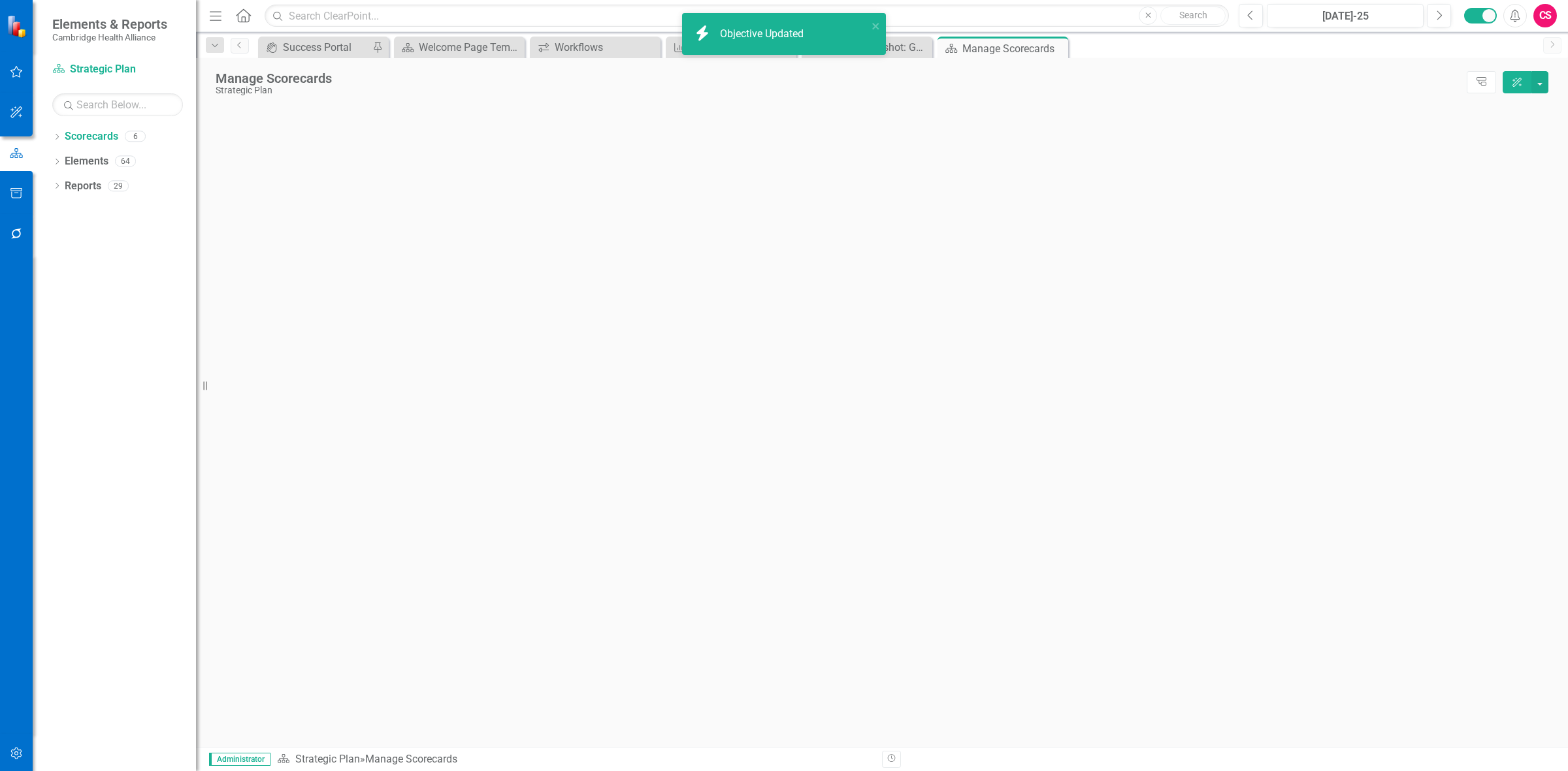
click at [10, 206] on icon "button" at bounding box center [16, 234] width 14 height 10
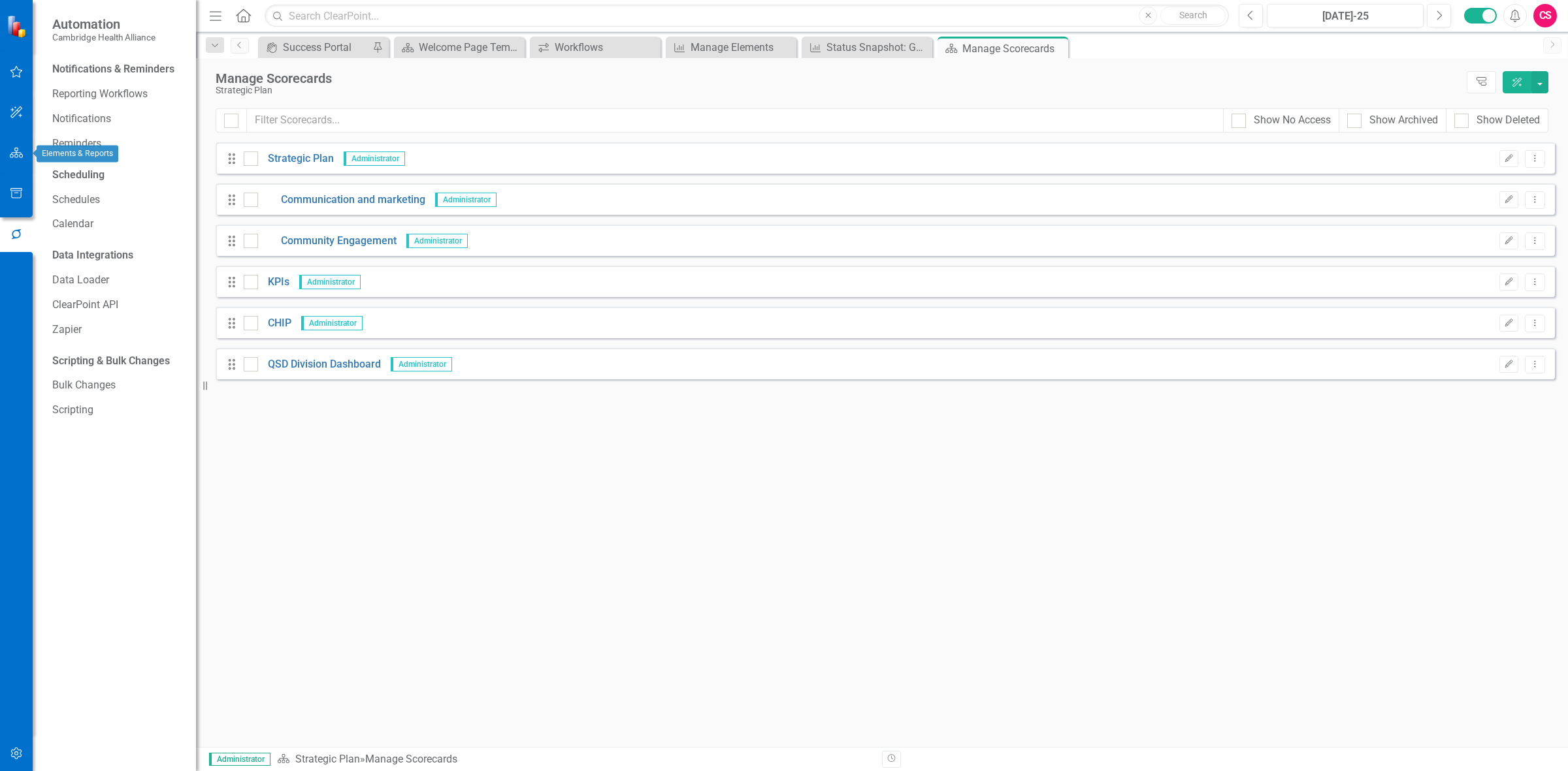
click at [25, 150] on button "button" at bounding box center [17, 154] width 29 height 28
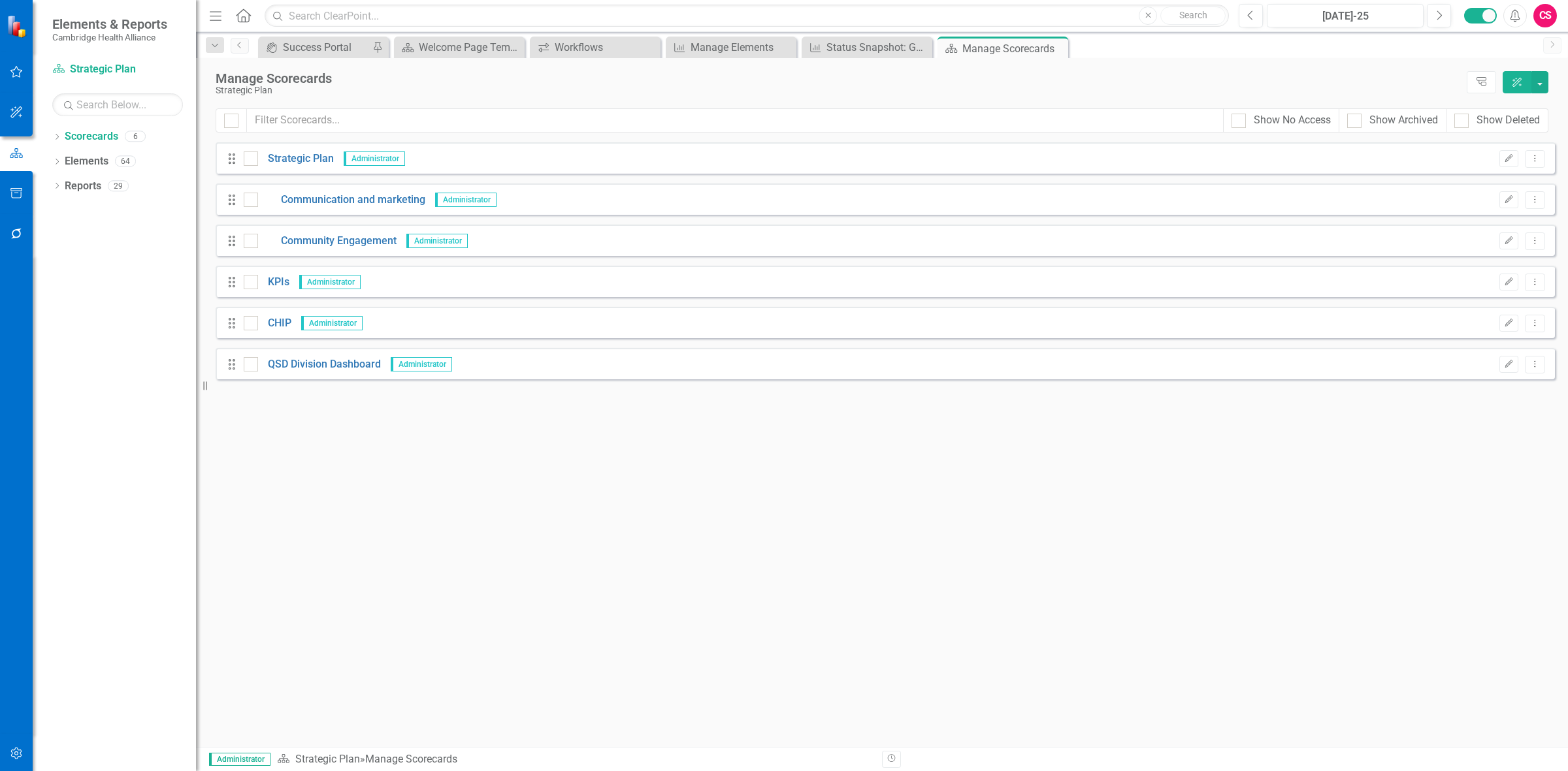
click at [513, 20] on div "CS" at bounding box center [1545, 15] width 23 height 23
click at [513, 168] on link "icon.portal Success Portal" at bounding box center [1504, 162] width 103 height 24
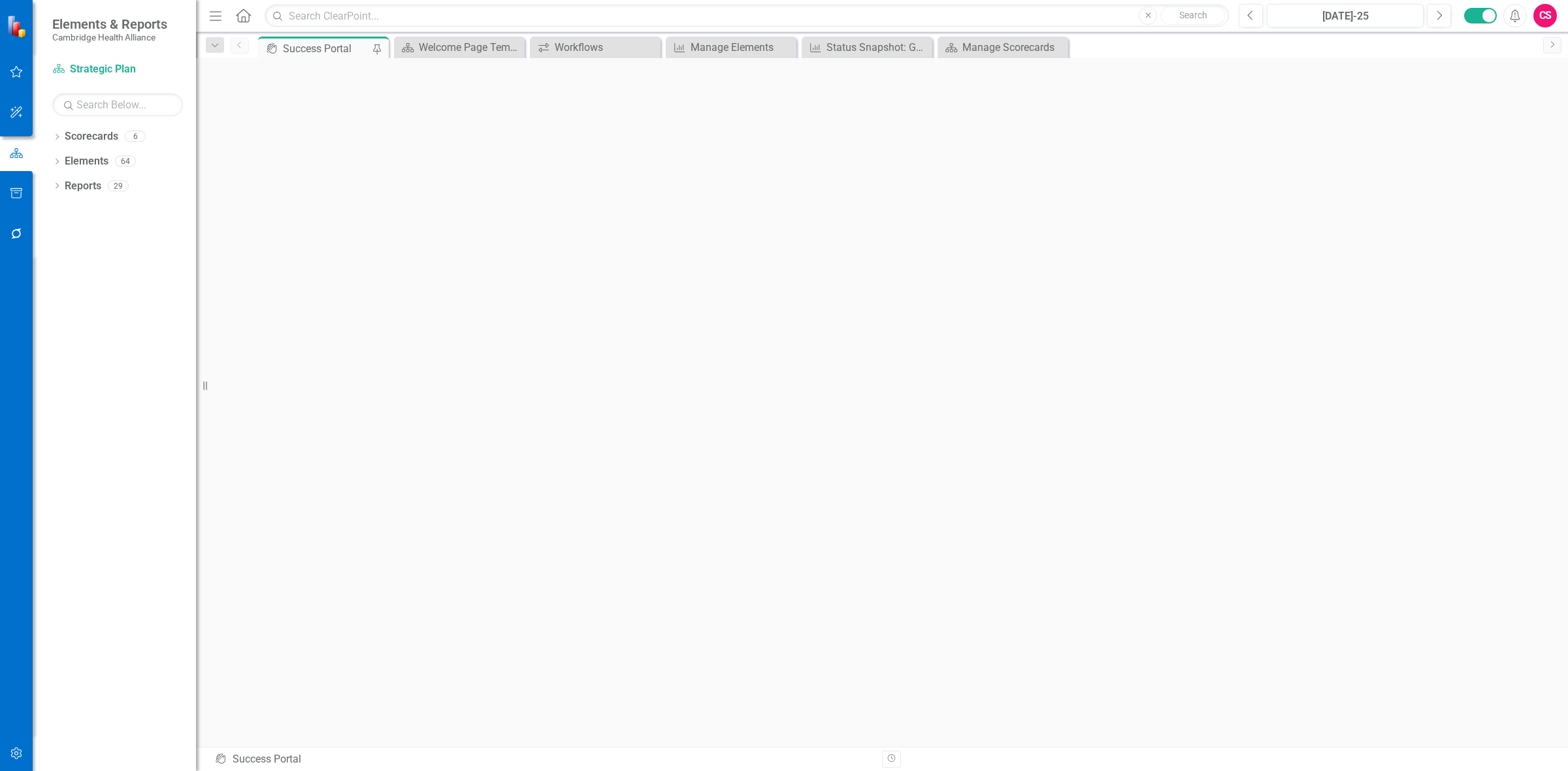
click at [15, 206] on icon "button" at bounding box center [15, 753] width 11 height 12
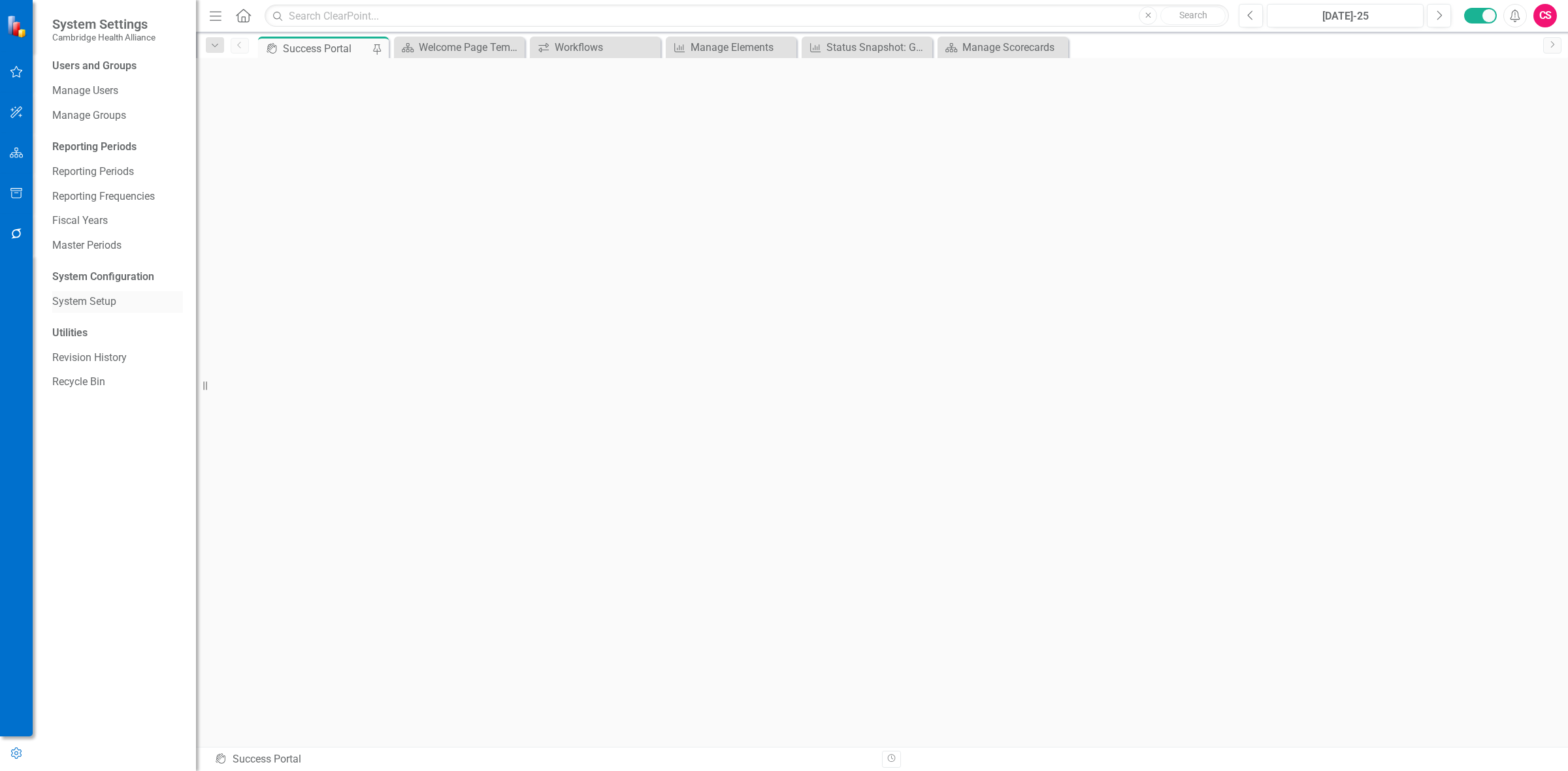
click at [78, 206] on link "System Setup" at bounding box center [117, 302] width 131 height 15
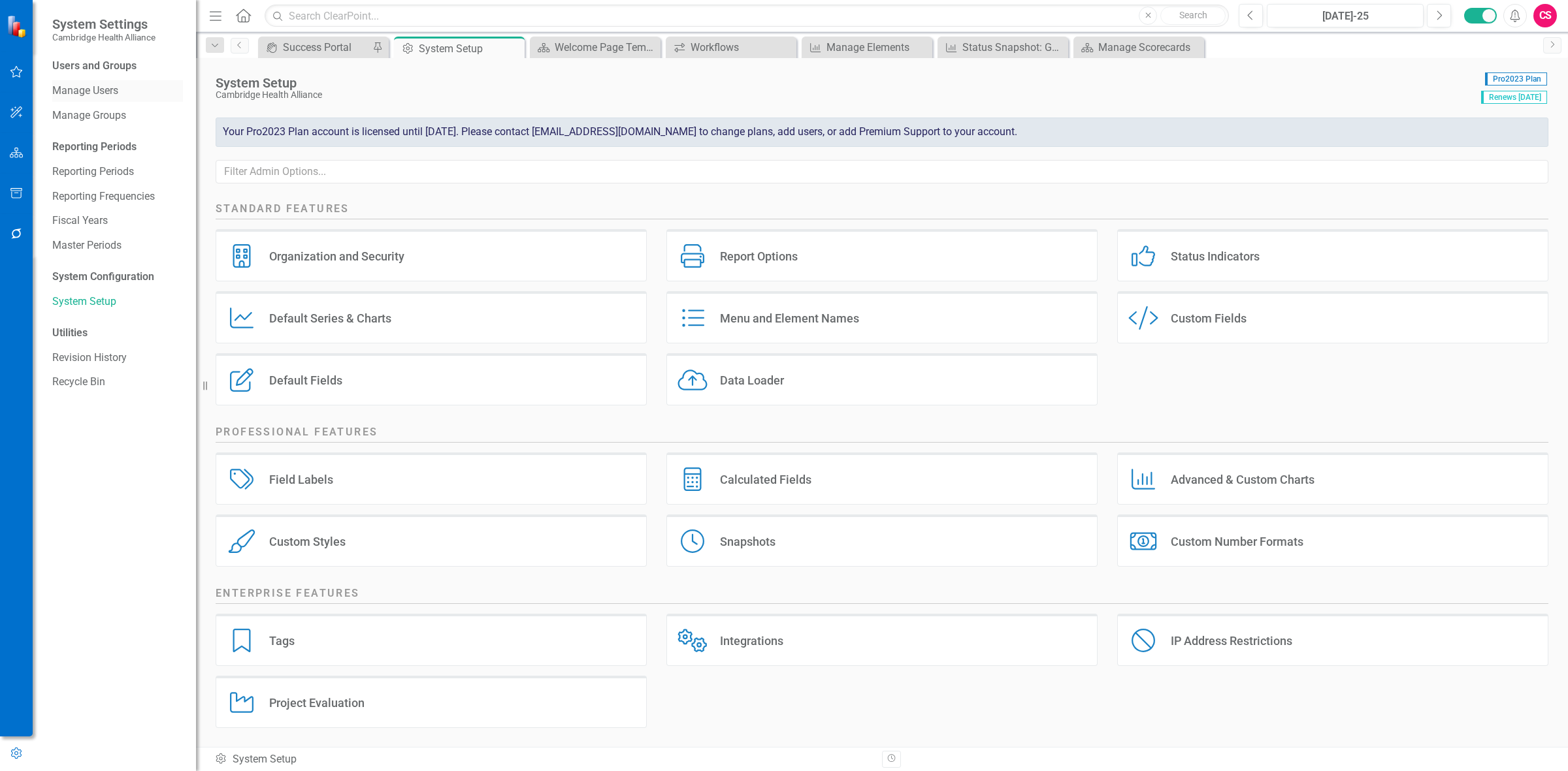
click at [90, 86] on link "Manage Users" at bounding box center [117, 91] width 131 height 15
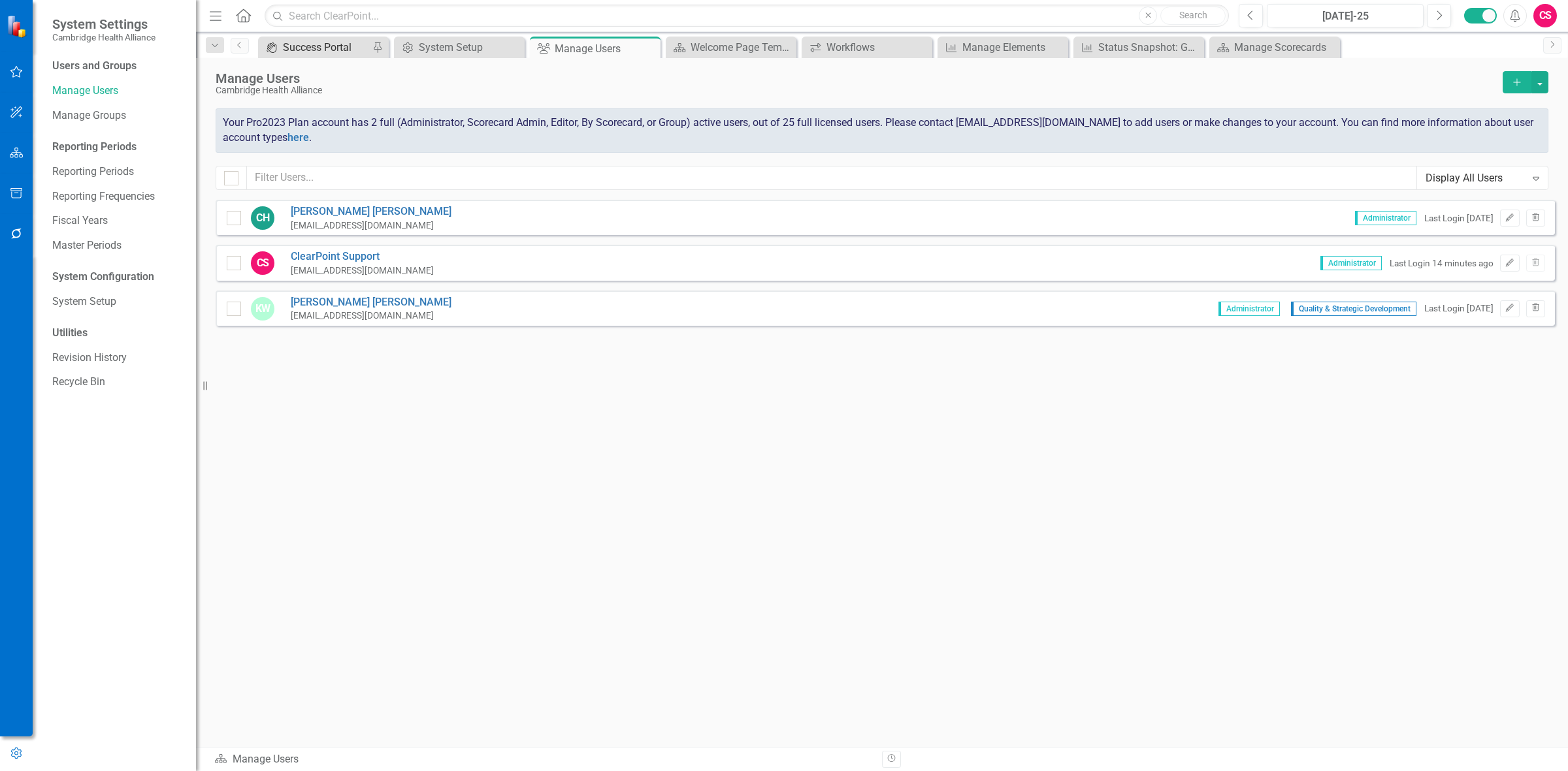
click at [296, 40] on div "Success Portal" at bounding box center [326, 48] width 86 height 16
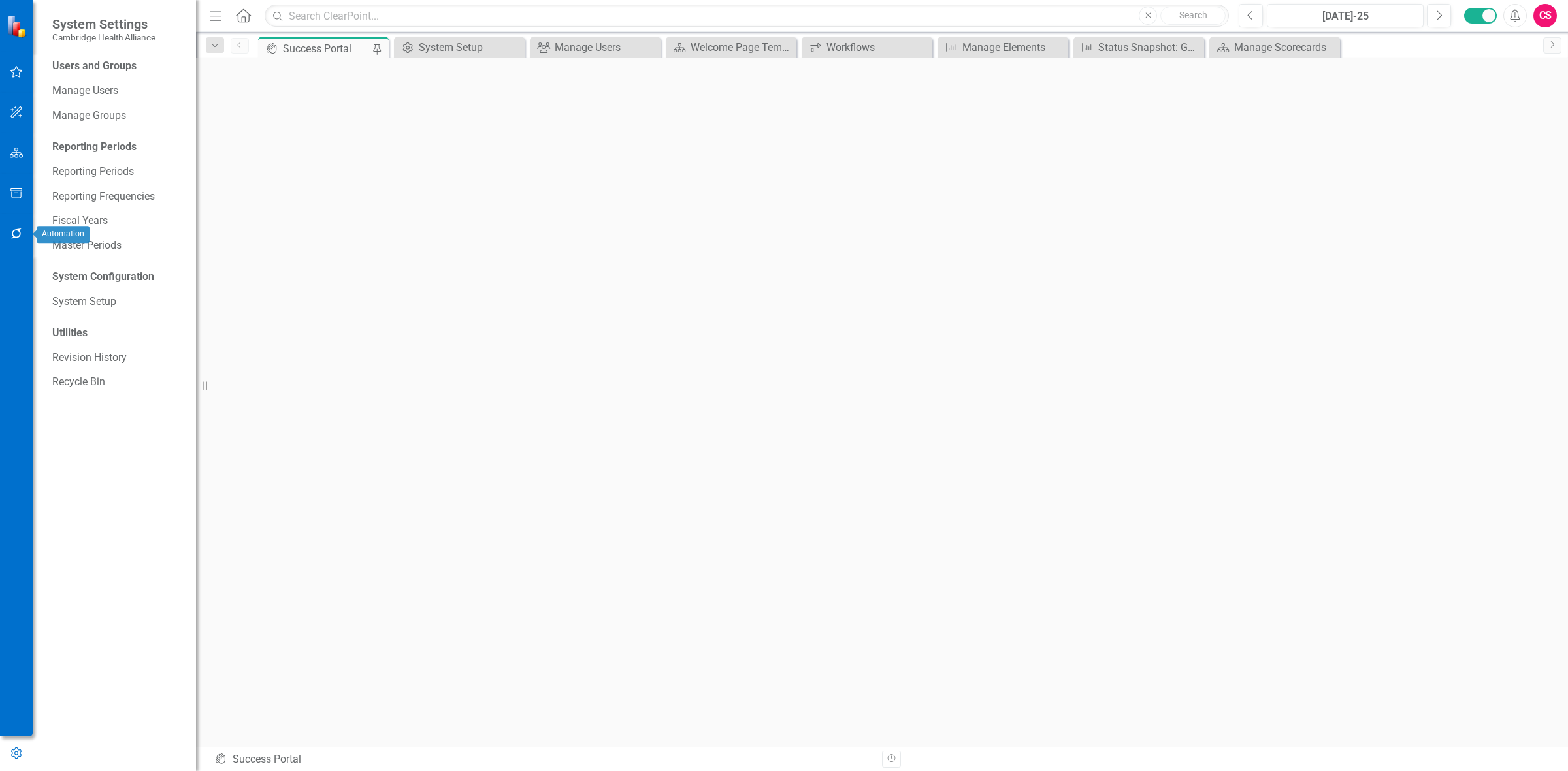
click at [15, 206] on icon "button" at bounding box center [16, 234] width 14 height 10
click at [113, 206] on link "Data Loader" at bounding box center [117, 280] width 131 height 15
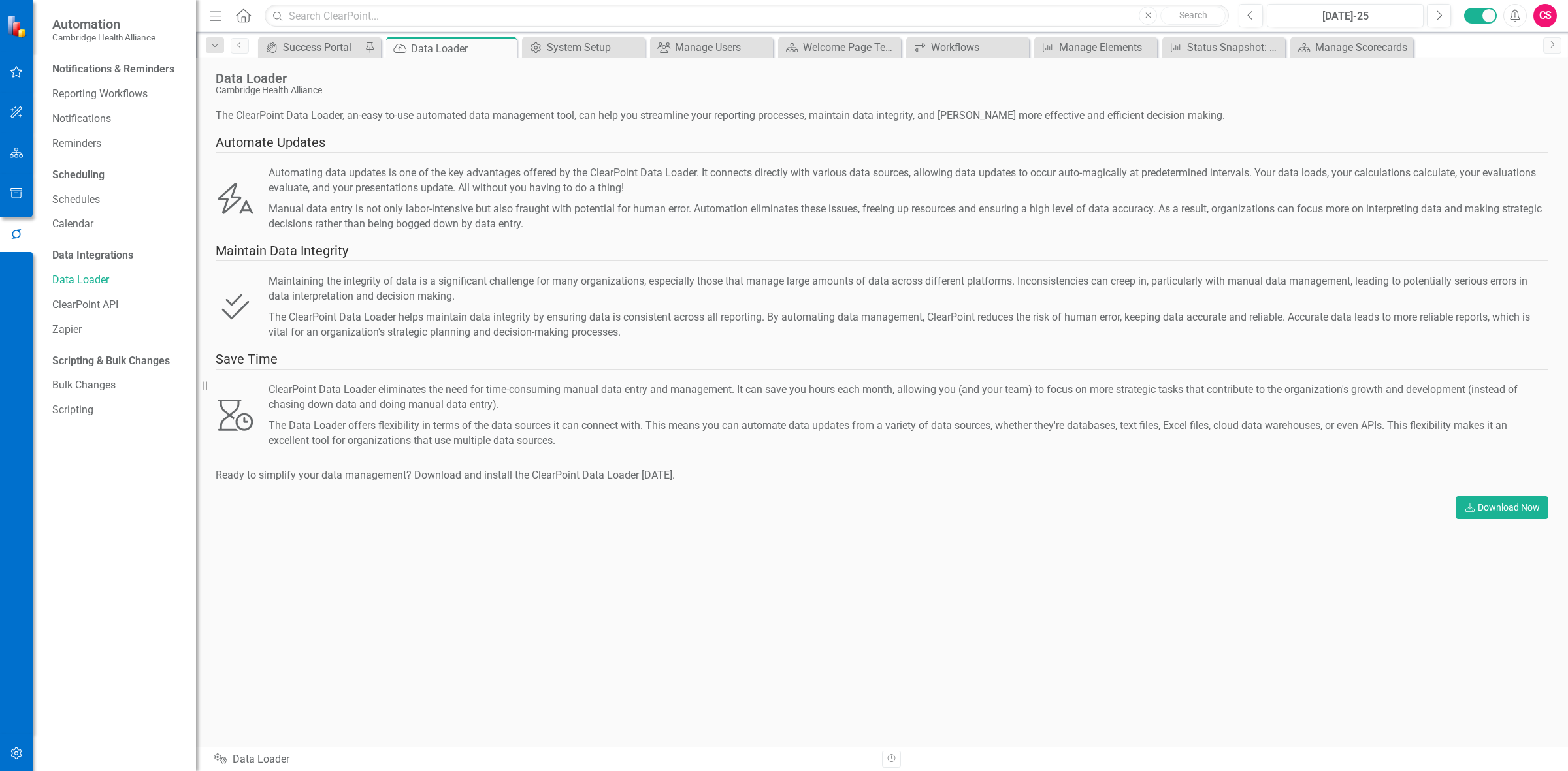
click at [25, 206] on button "button" at bounding box center [17, 755] width 29 height 28
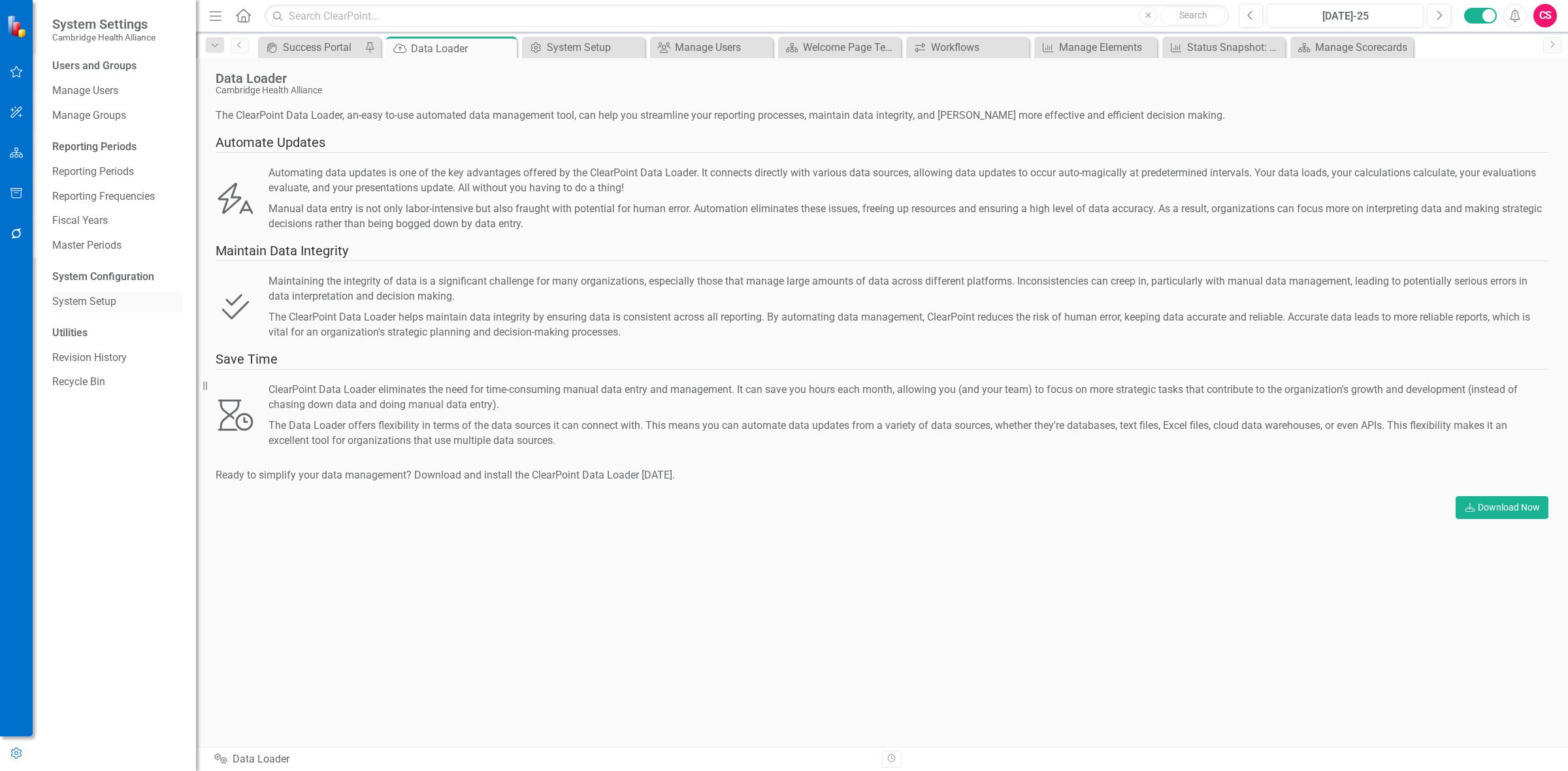
click at [131, 206] on link "System Setup" at bounding box center [117, 302] width 131 height 15
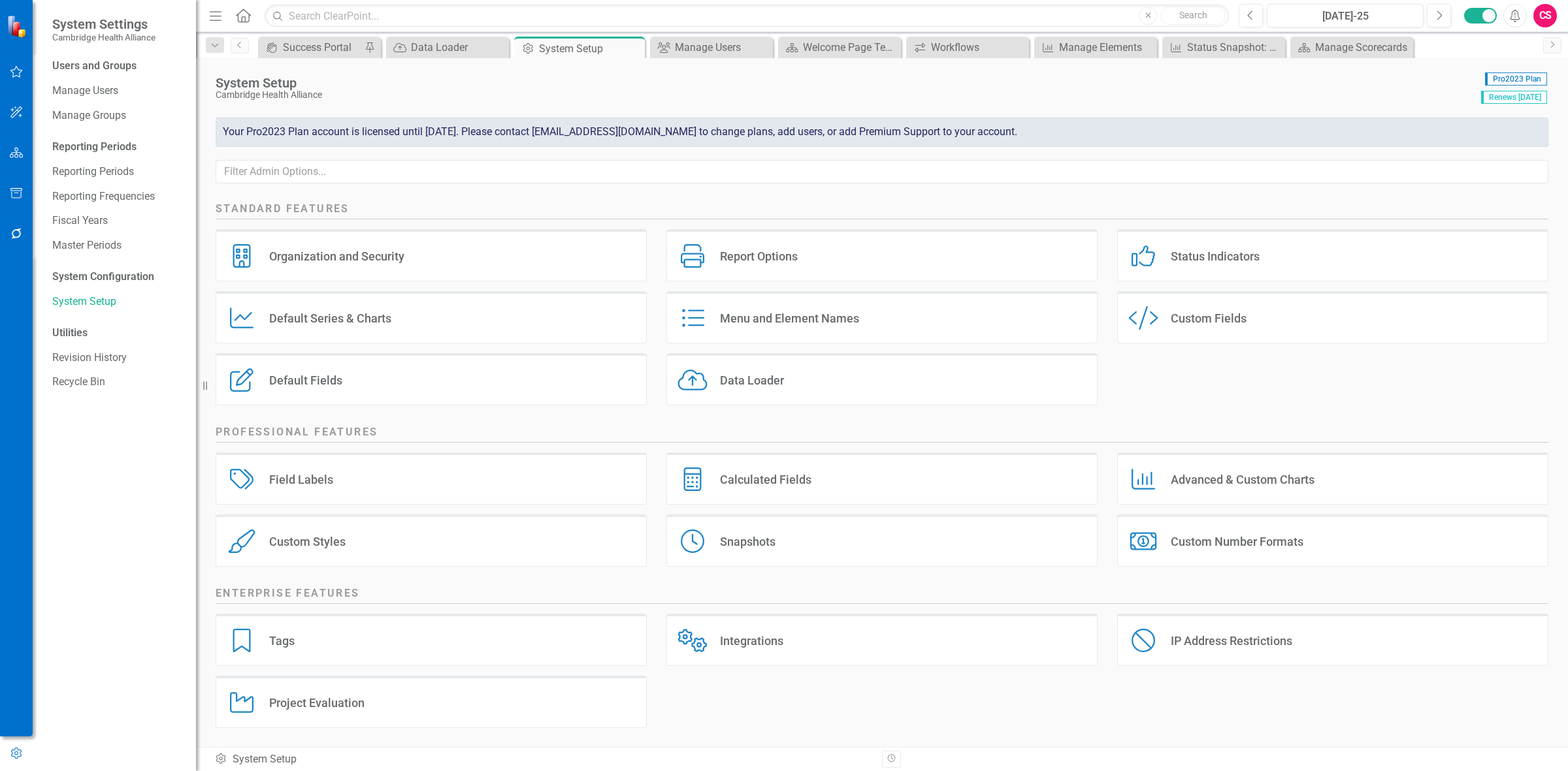
click at [513, 206] on div "Data Loader" at bounding box center [752, 380] width 64 height 15
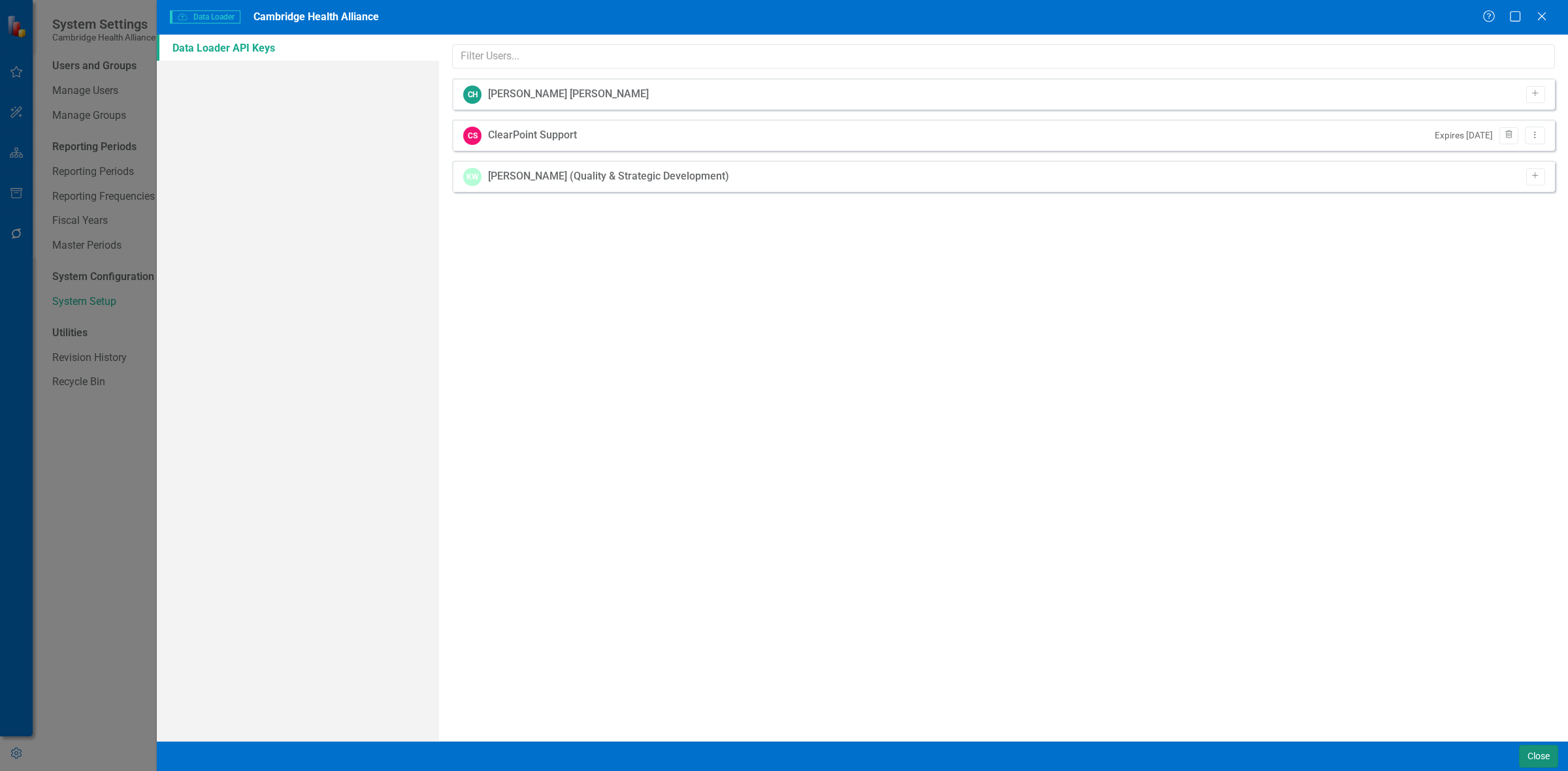
click at [513, 206] on button "Close" at bounding box center [1539, 756] width 40 height 23
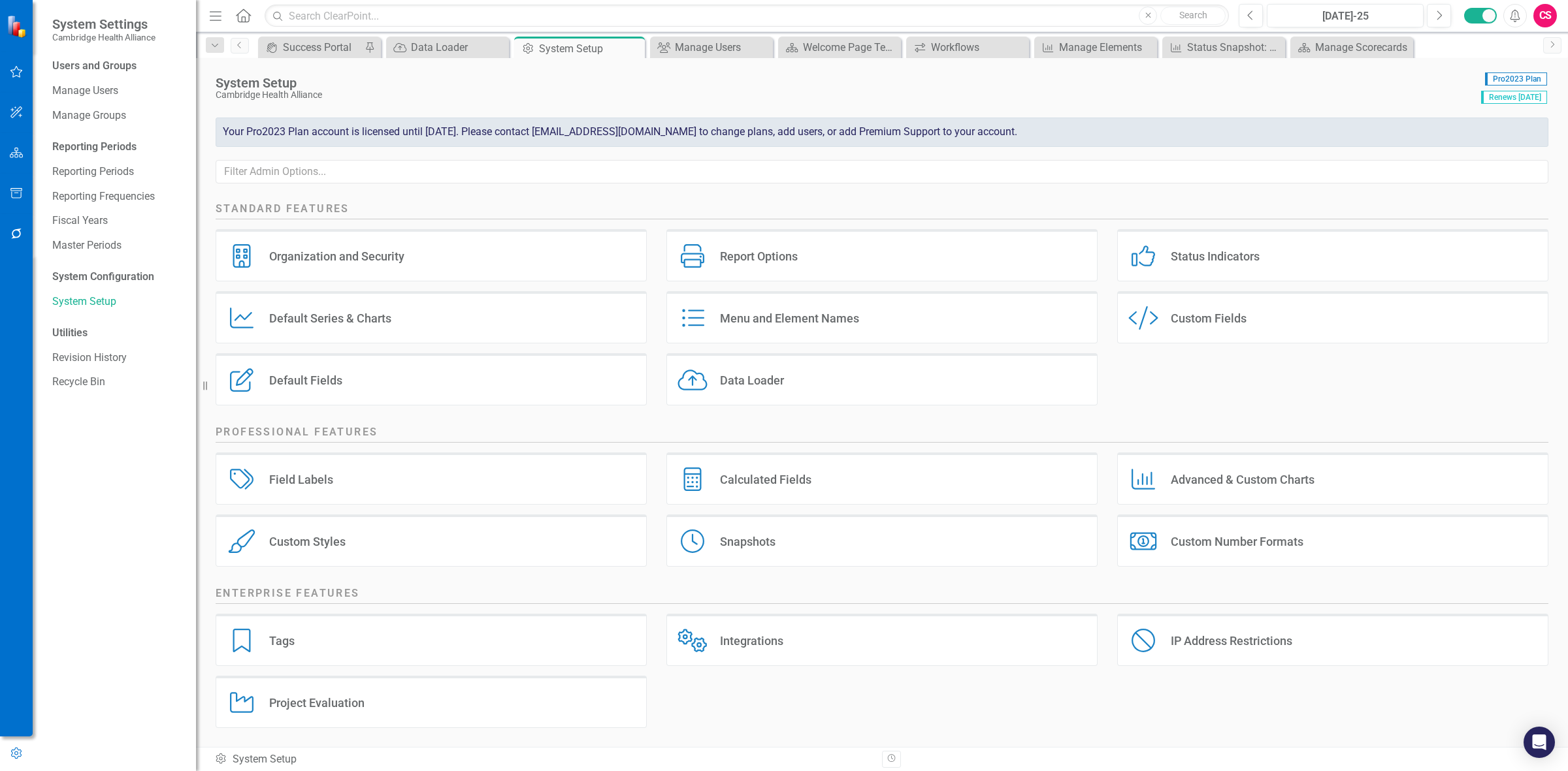
click at [20, 154] on icon "button" at bounding box center [16, 153] width 14 height 10
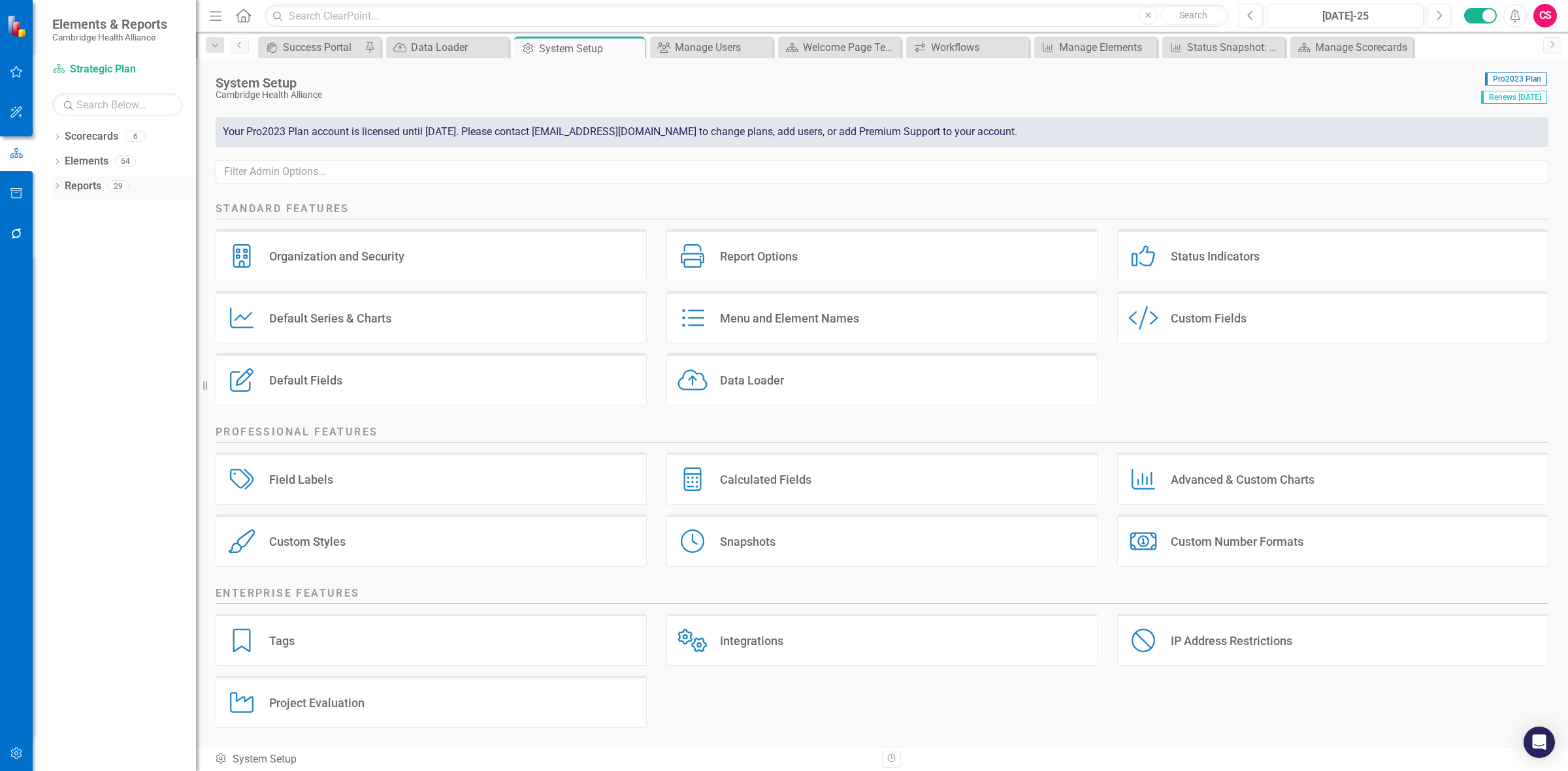
click at [87, 189] on link "Reports" at bounding box center [83, 187] width 37 height 15
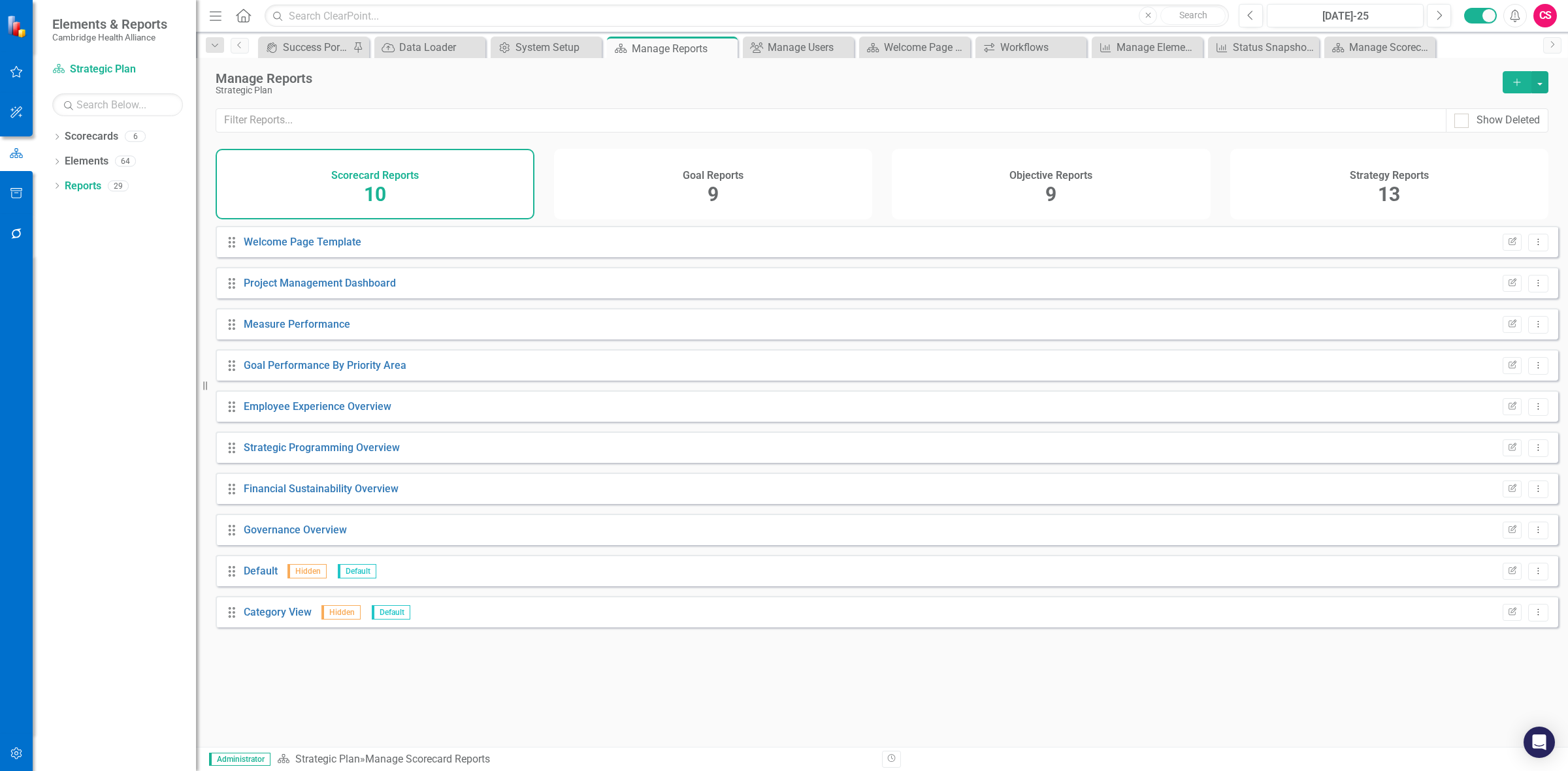
drag, startPoint x: 1119, startPoint y: 180, endPoint x: 1111, endPoint y: 180, distance: 8.0
click at [513, 180] on div "Objective Reports 9" at bounding box center [1051, 184] width 319 height 70
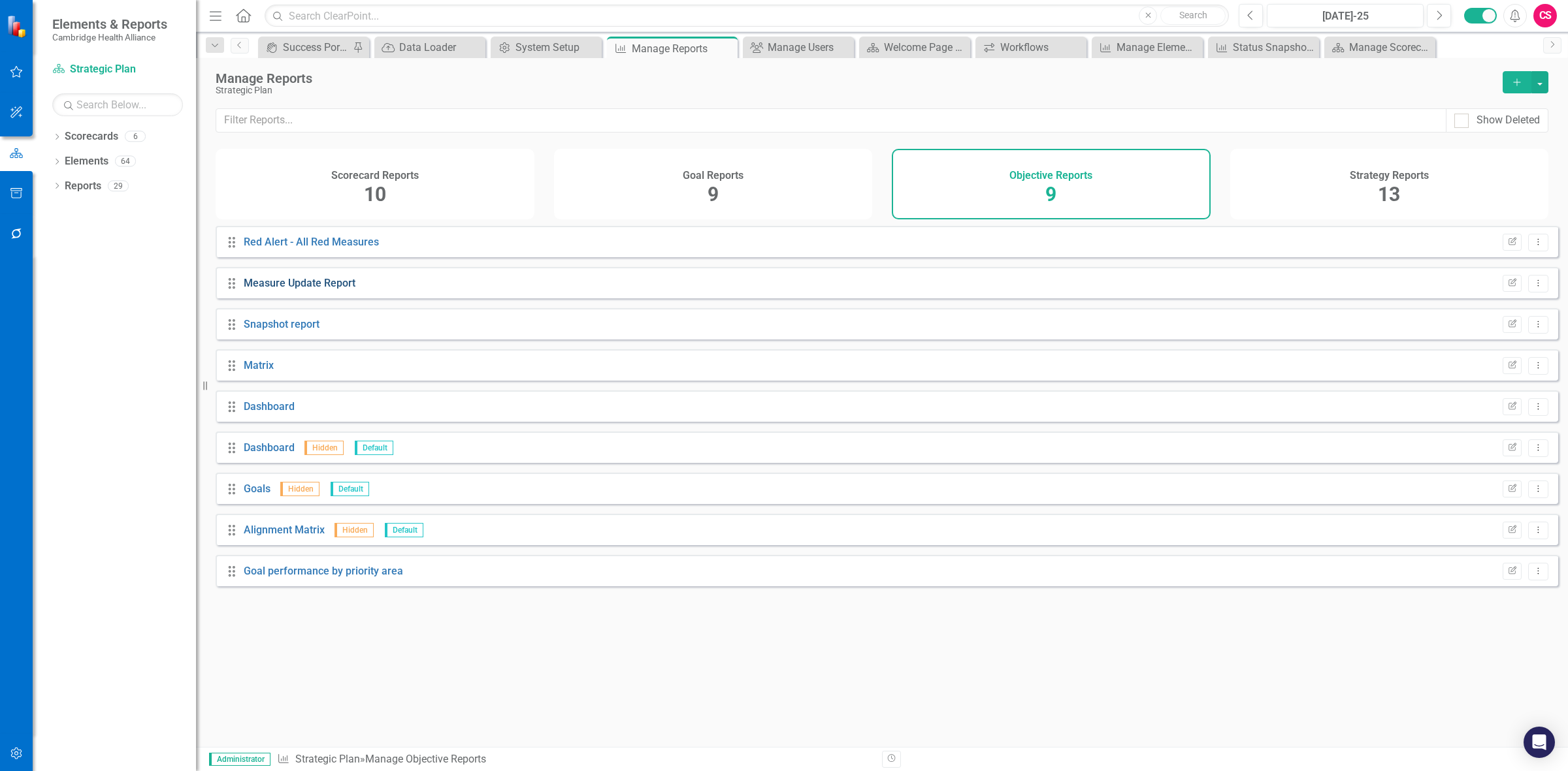
click at [343, 206] on link "Measure Update Report" at bounding box center [299, 283] width 112 height 12
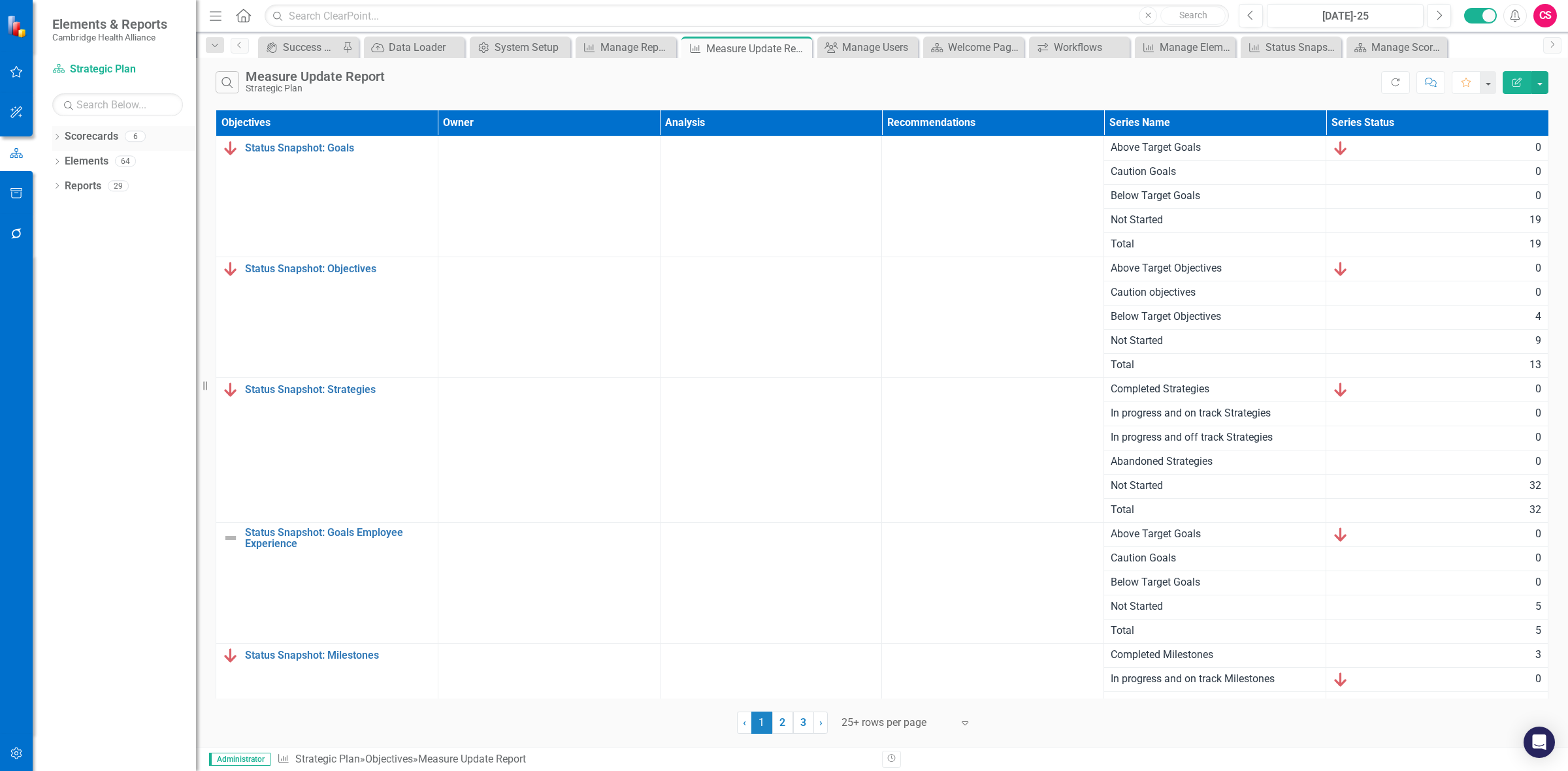
click at [99, 135] on link "Scorecards" at bounding box center [91, 137] width 53 height 15
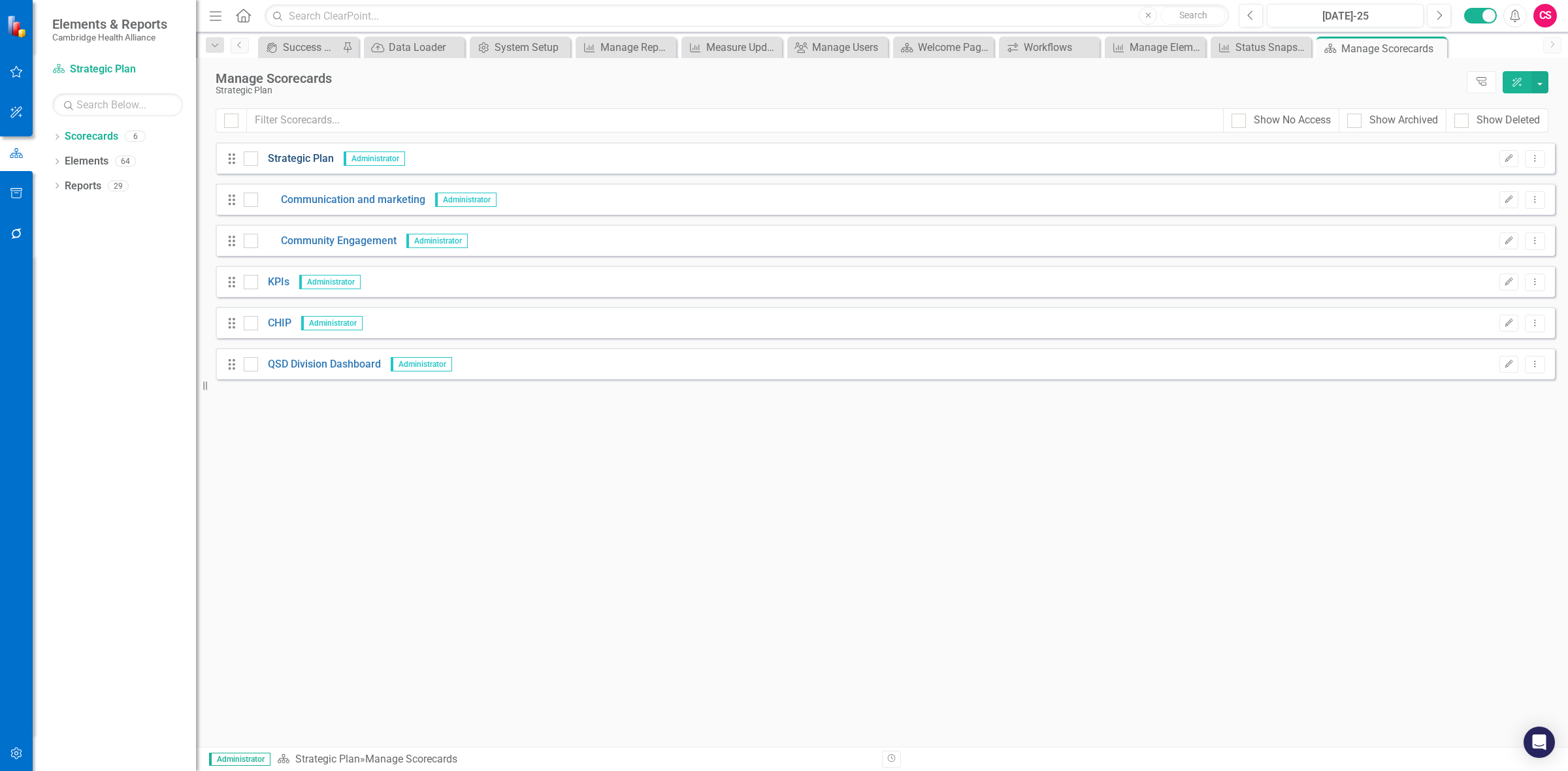
click at [312, 157] on link "Strategic Plan" at bounding box center [296, 159] width 76 height 15
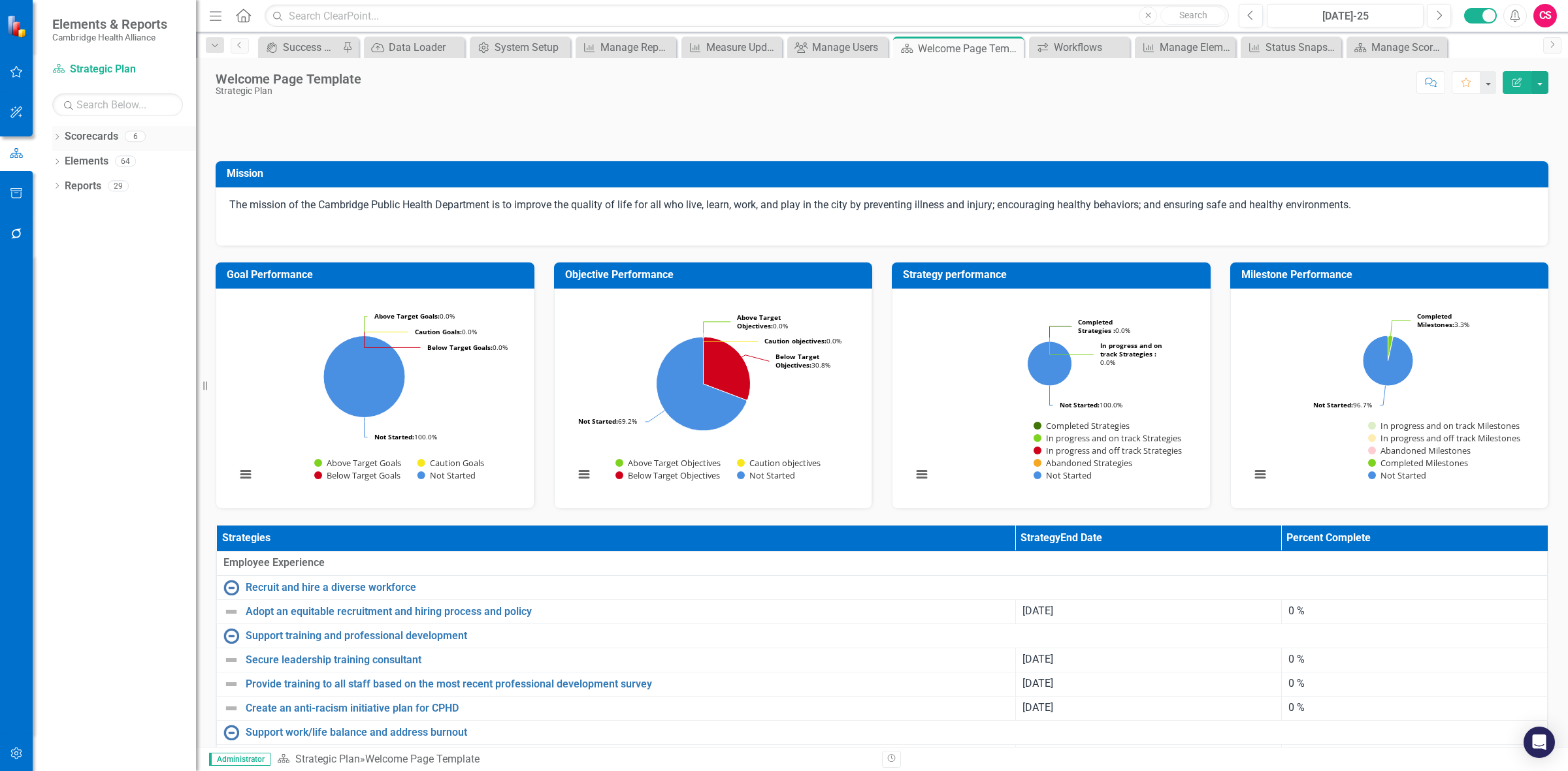
click at [93, 138] on link "Scorecards" at bounding box center [91, 137] width 53 height 15
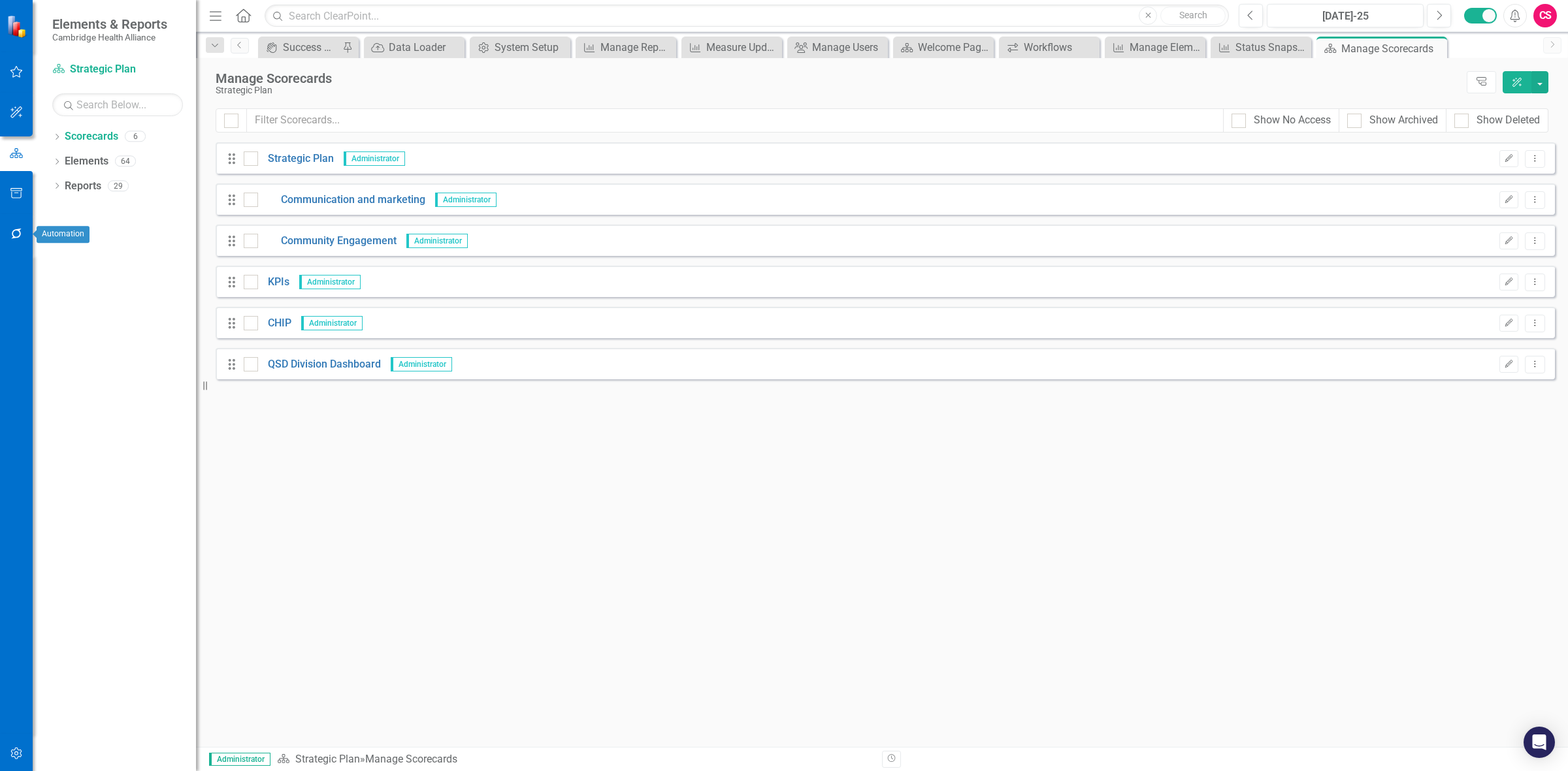
click at [16, 206] on button "button" at bounding box center [17, 235] width 29 height 28
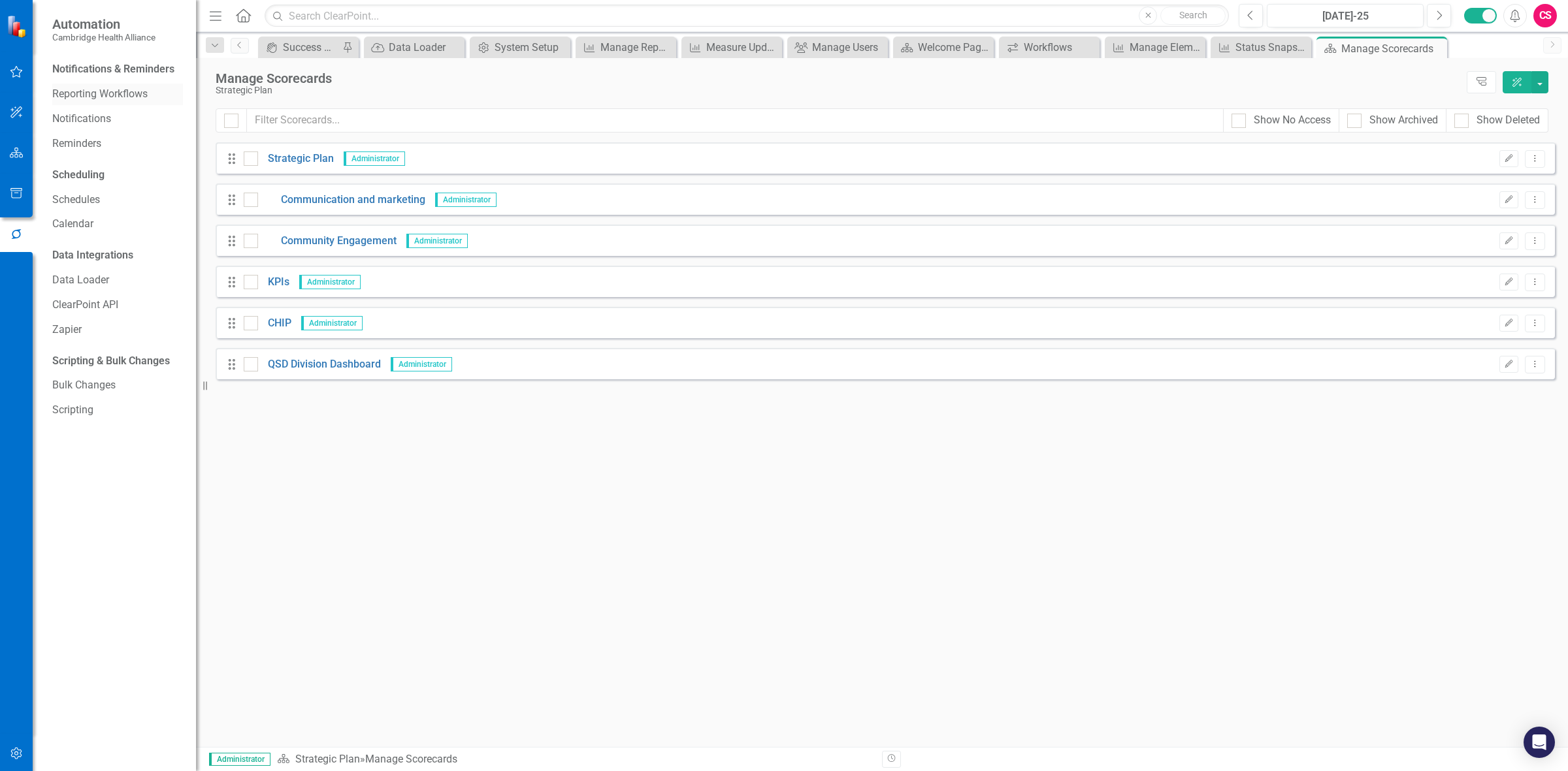
click at [70, 90] on link "Reporting Workflows" at bounding box center [117, 94] width 131 height 15
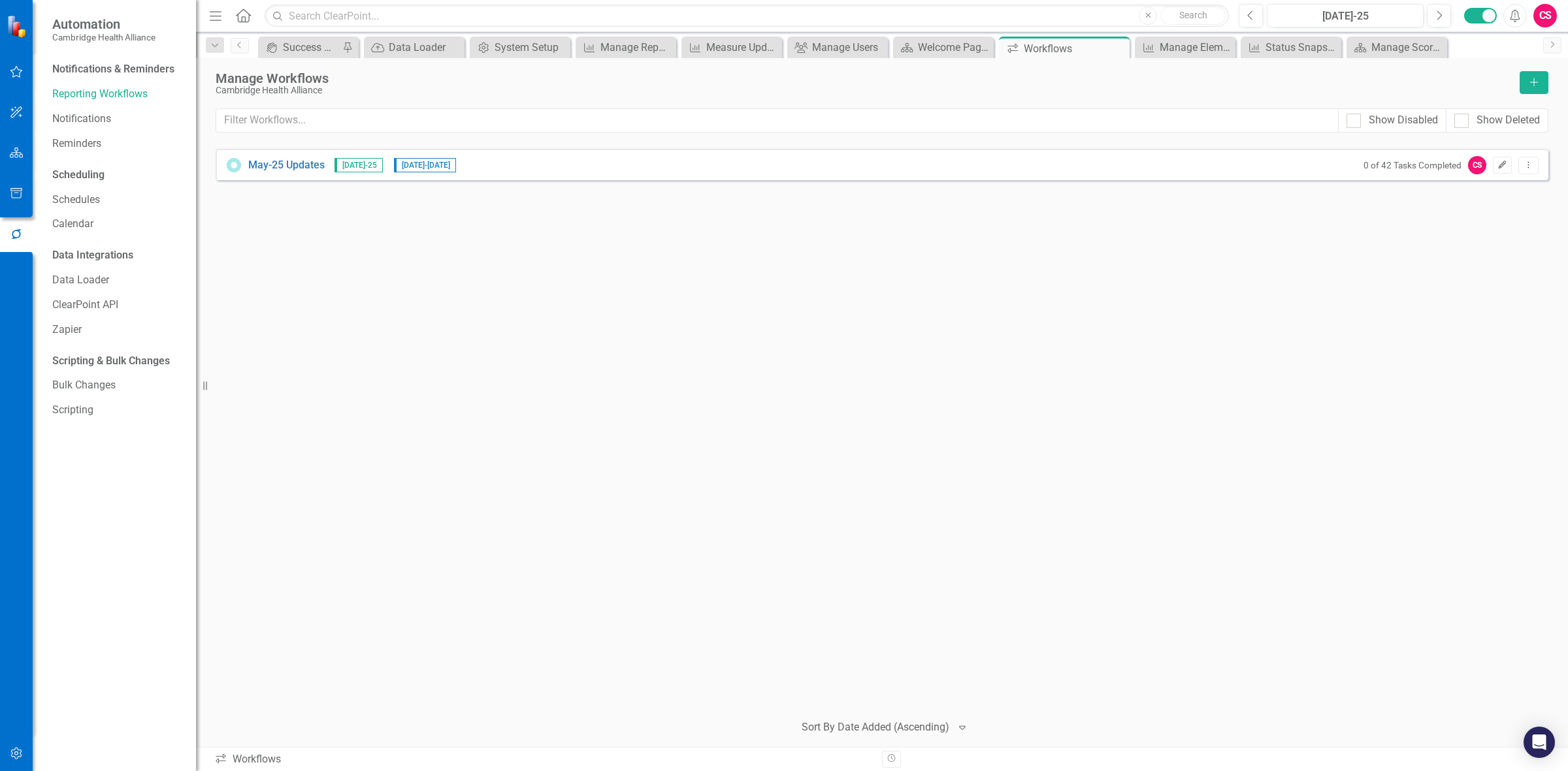
click at [513, 162] on icon "Edit" at bounding box center [1501, 165] width 10 height 8
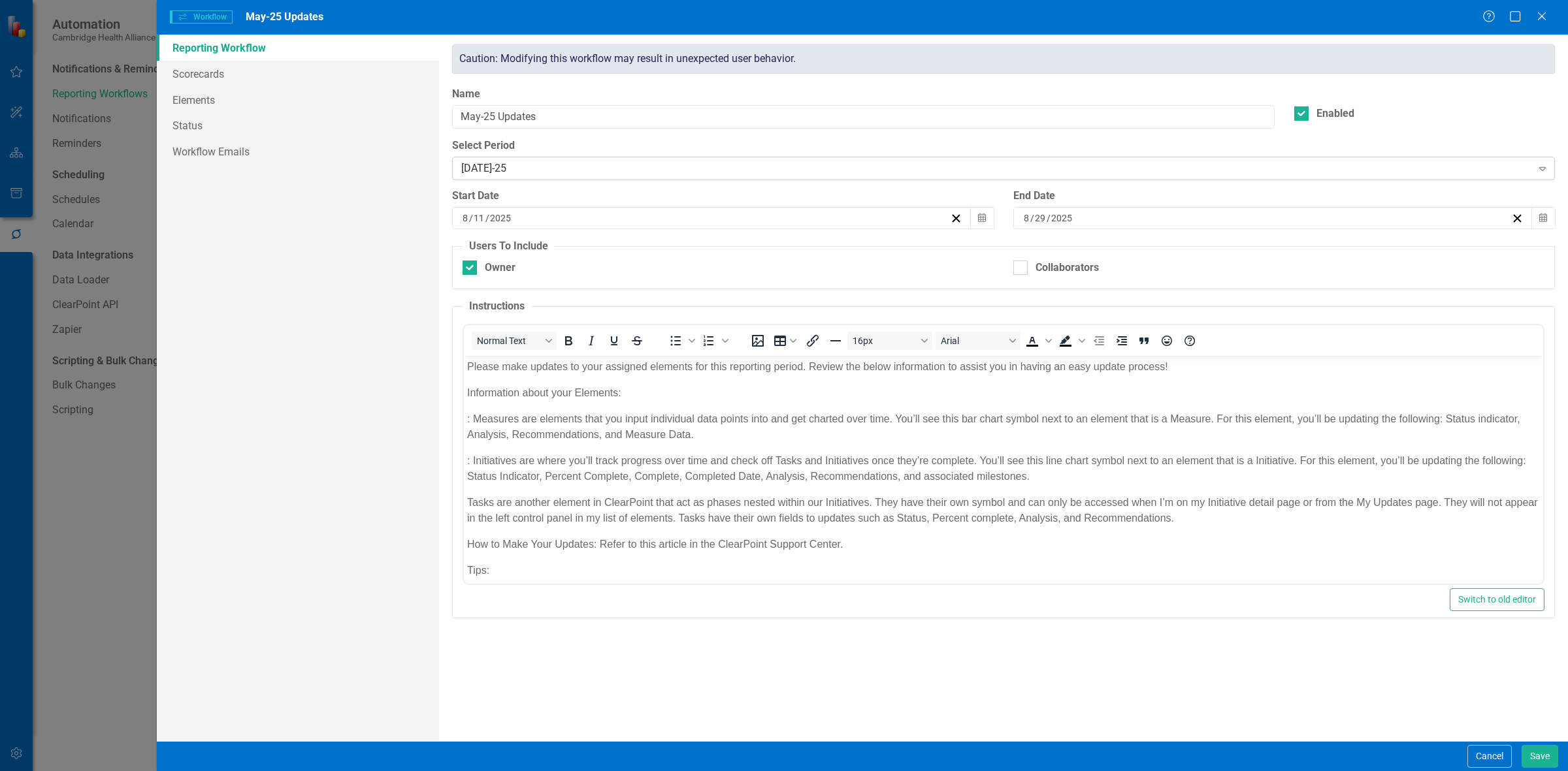
click at [513, 168] on div "[DATE]-25" at bounding box center [996, 169] width 1070 height 15
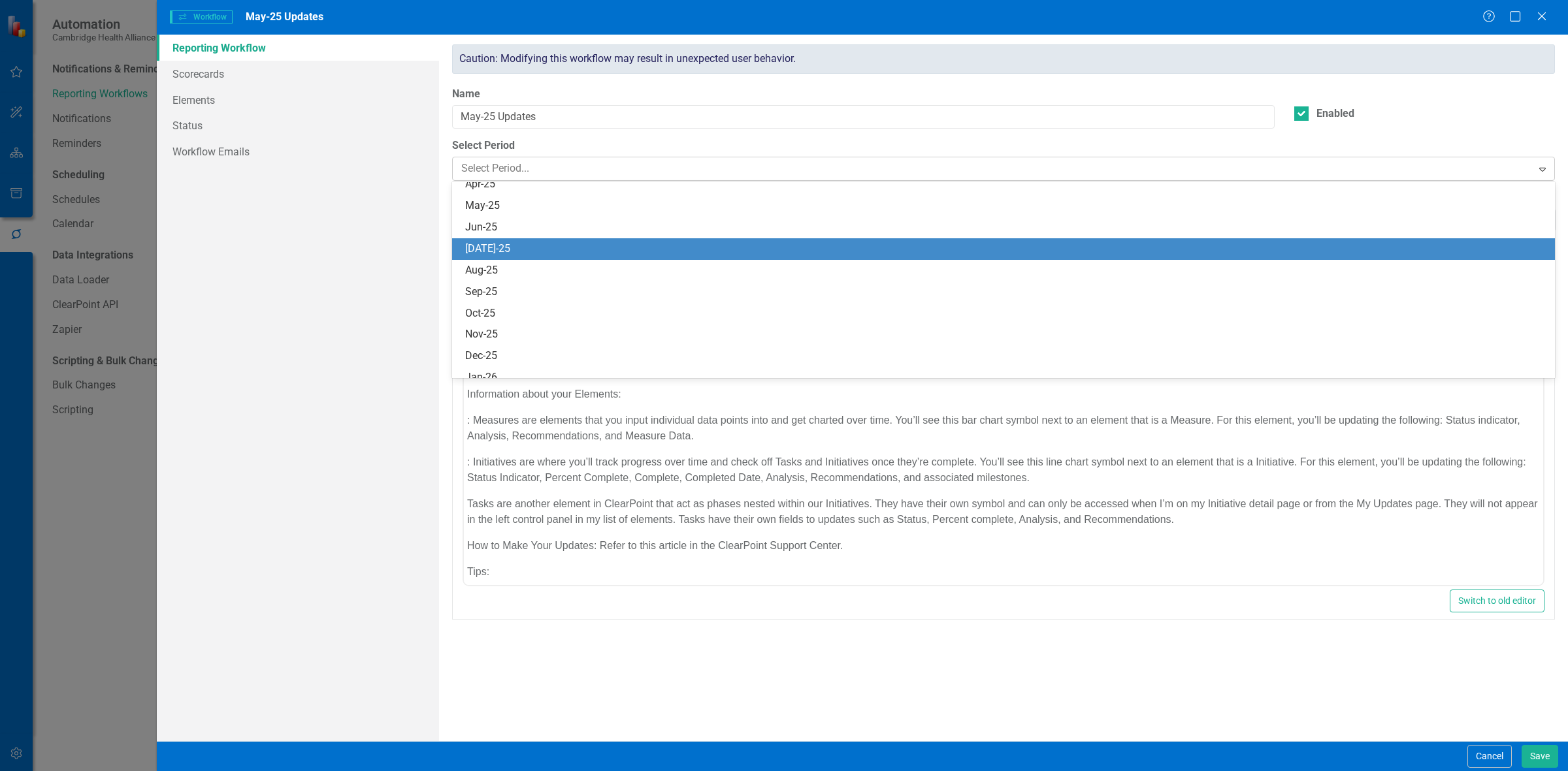
scroll to position [901, 0]
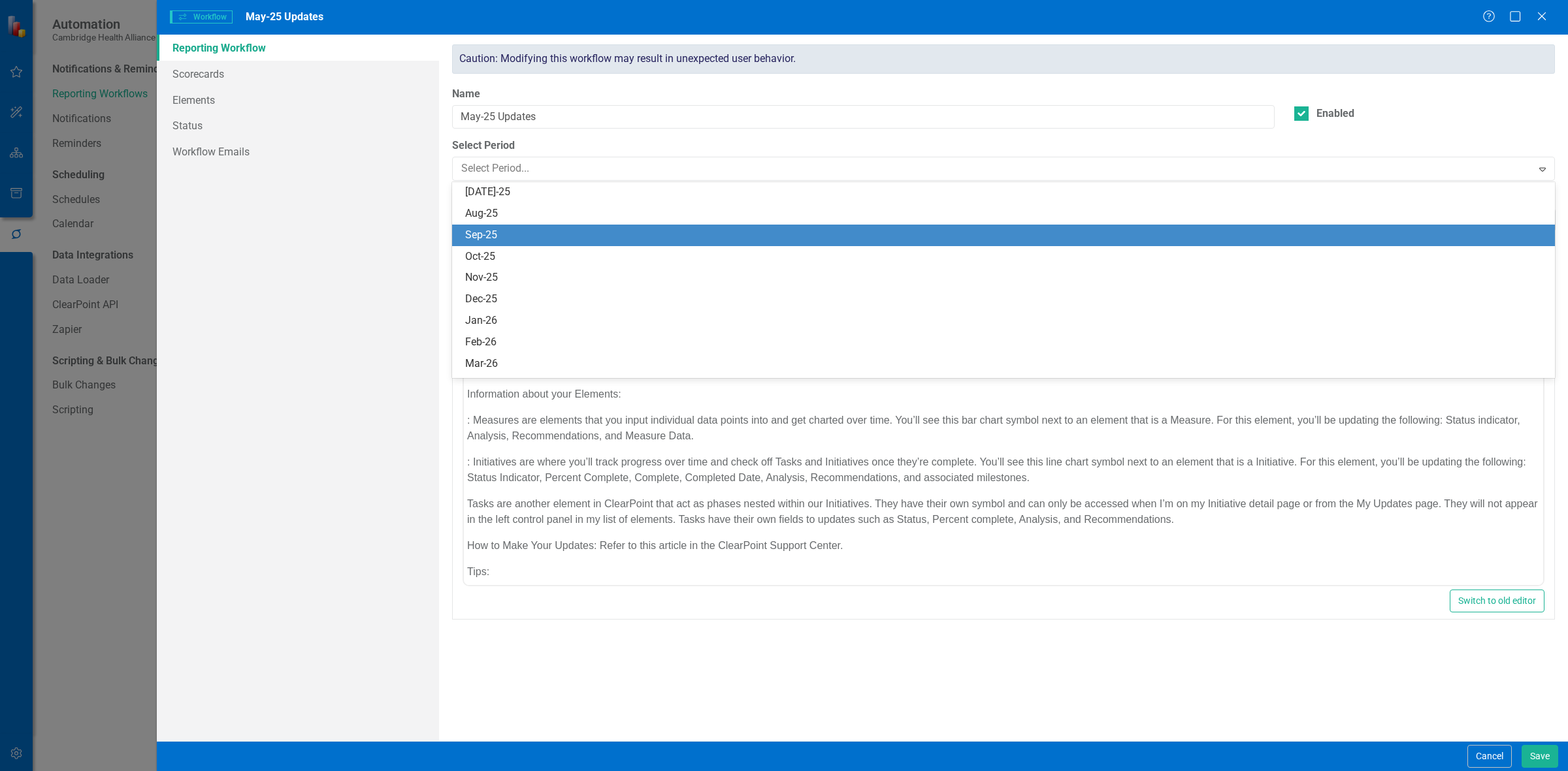
click at [513, 206] on div "Sep-25" at bounding box center [1006, 236] width 1082 height 15
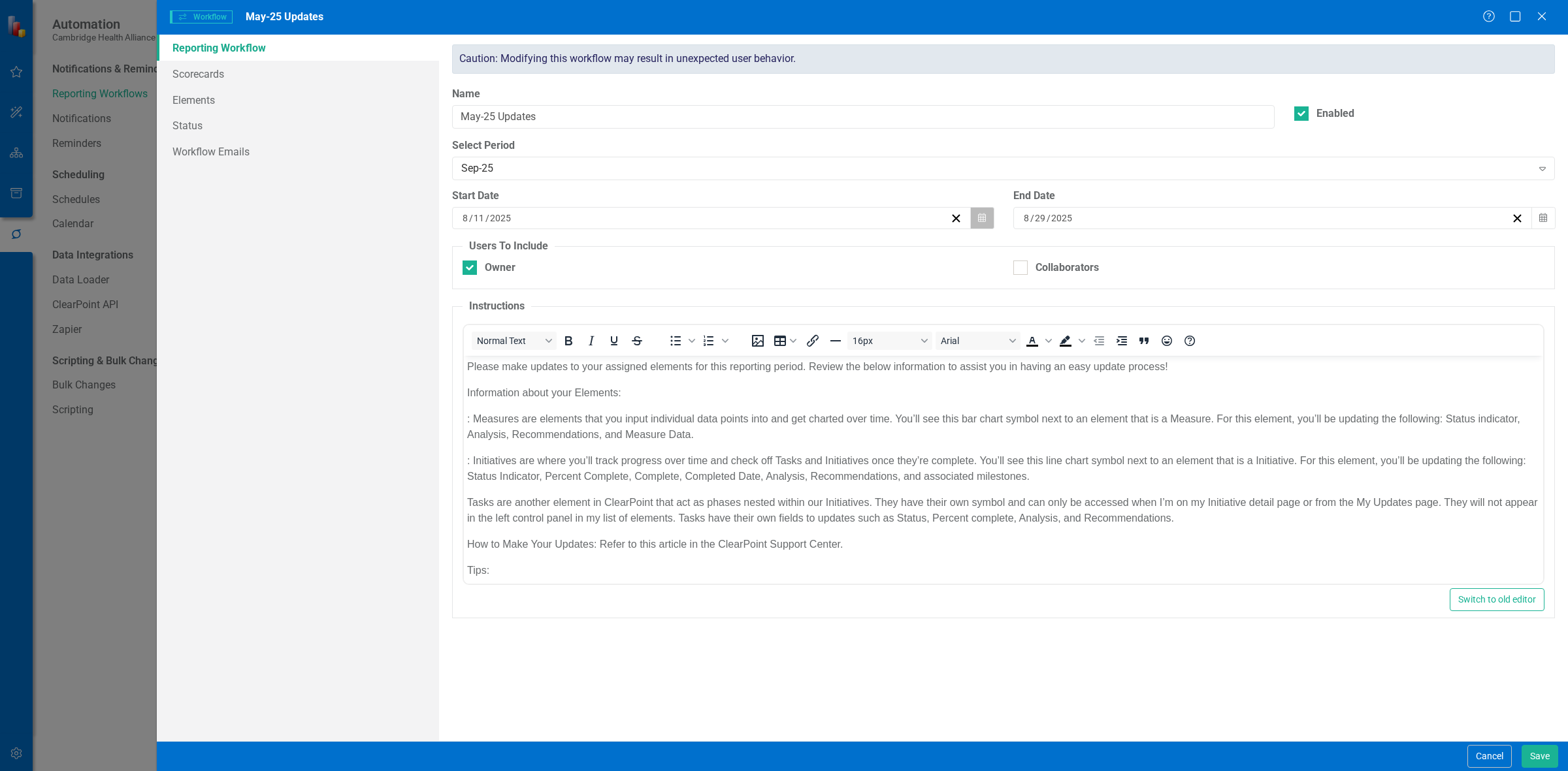
click at [513, 206] on button "Calendar" at bounding box center [982, 218] width 25 height 22
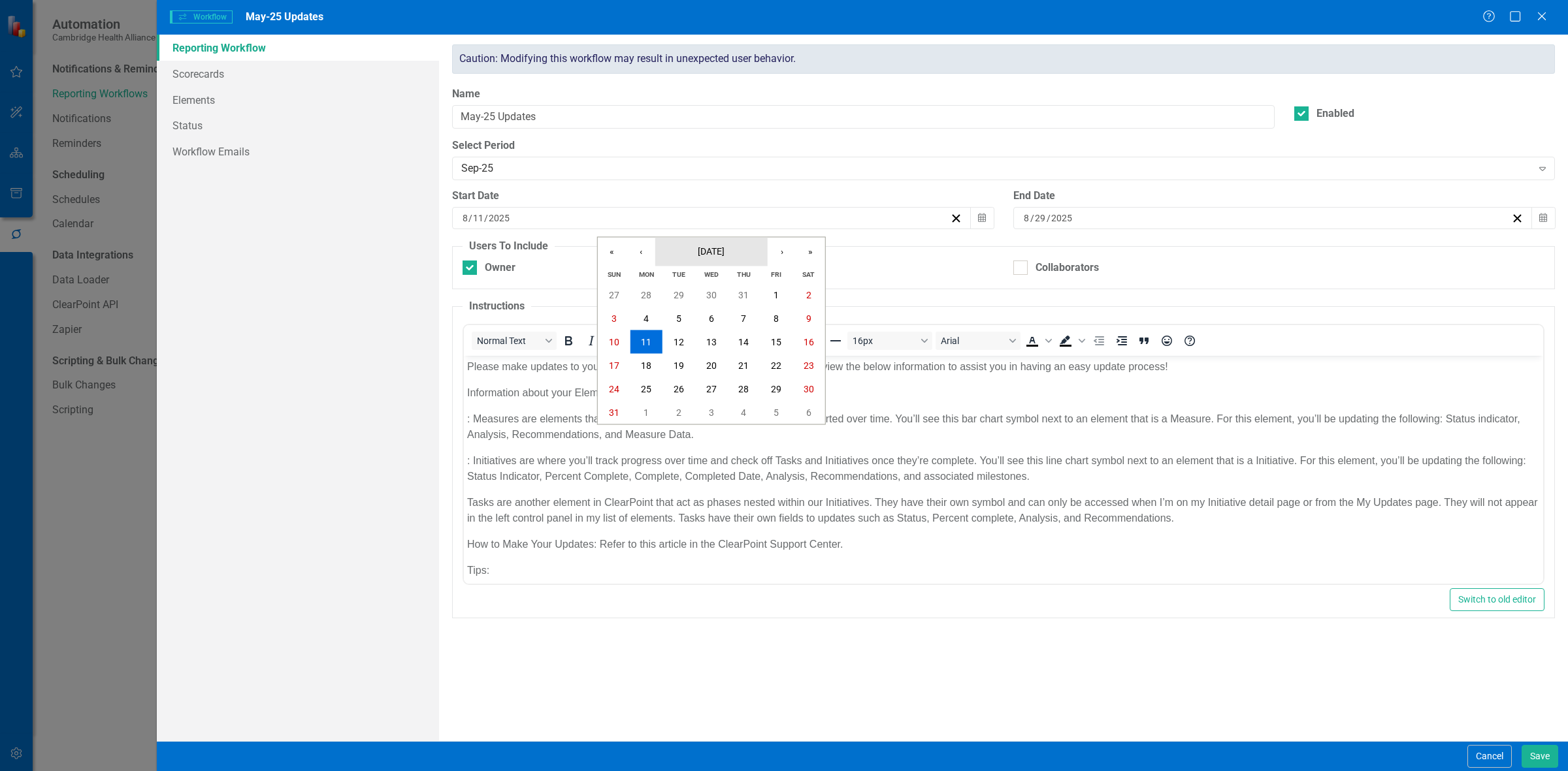
click at [513, 206] on button "[DATE]" at bounding box center [712, 252] width 113 height 29
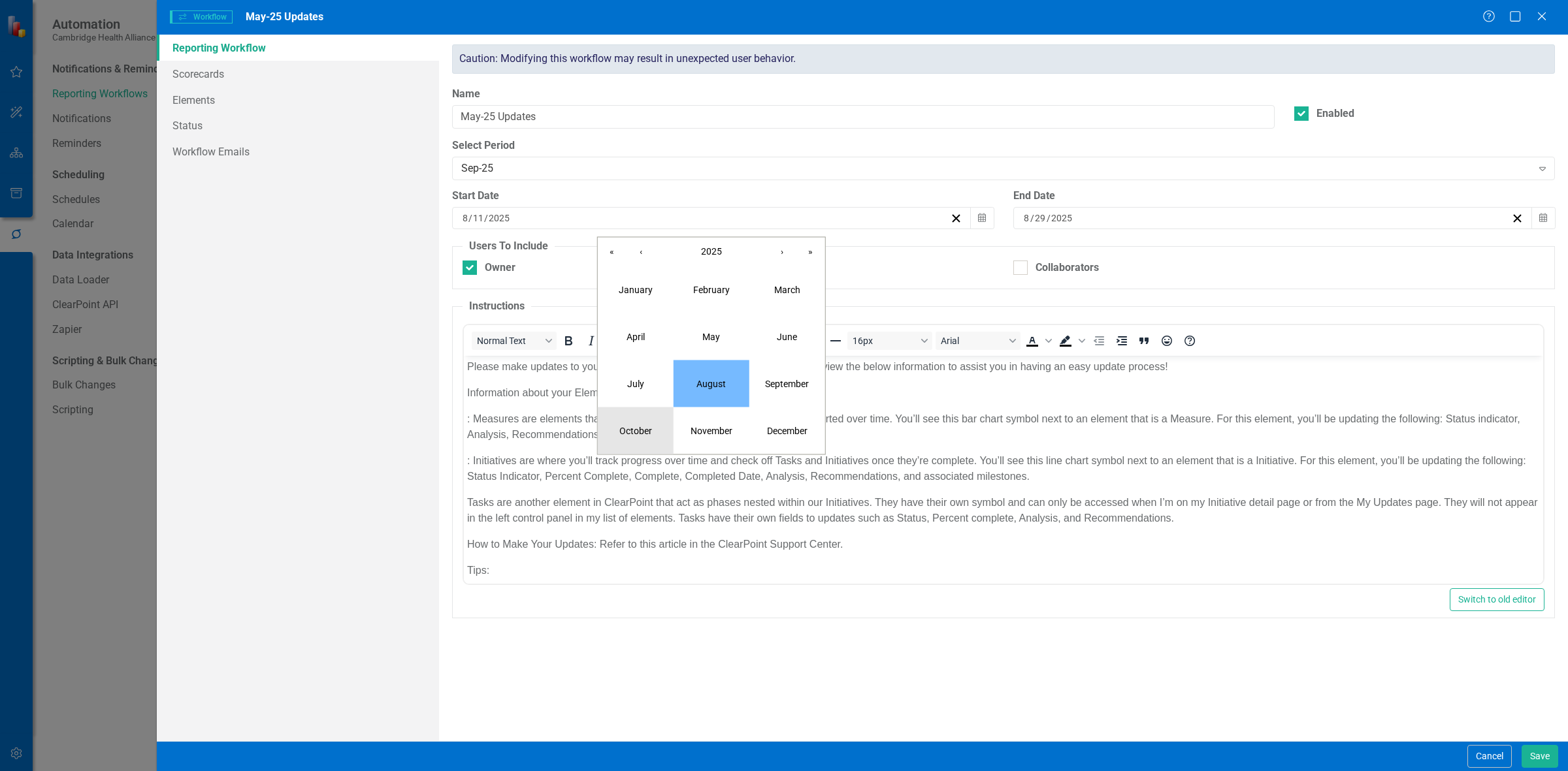
click at [513, 206] on button "October" at bounding box center [636, 431] width 76 height 47
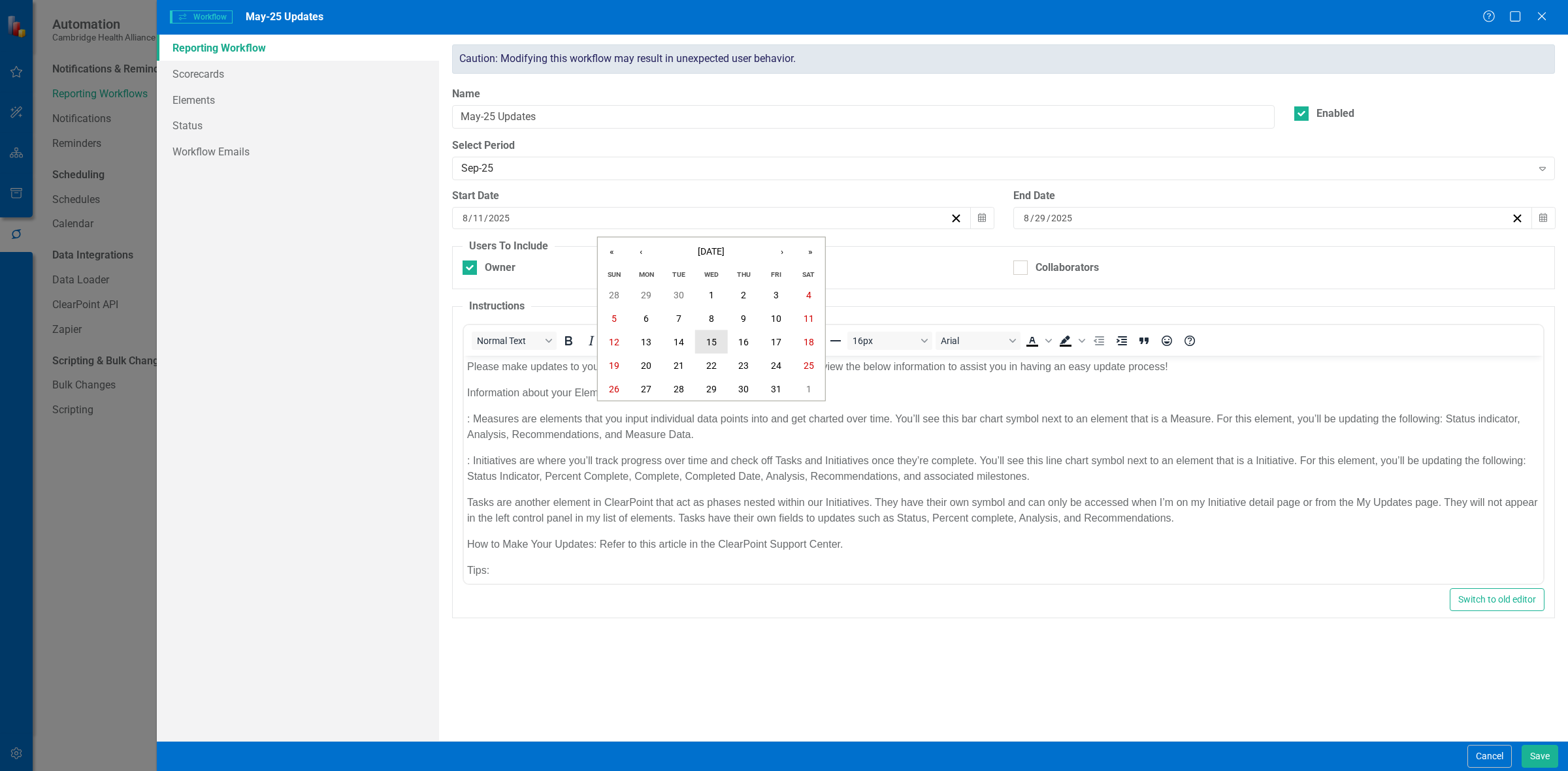
click at [513, 206] on abbr "15" at bounding box center [711, 342] width 10 height 10
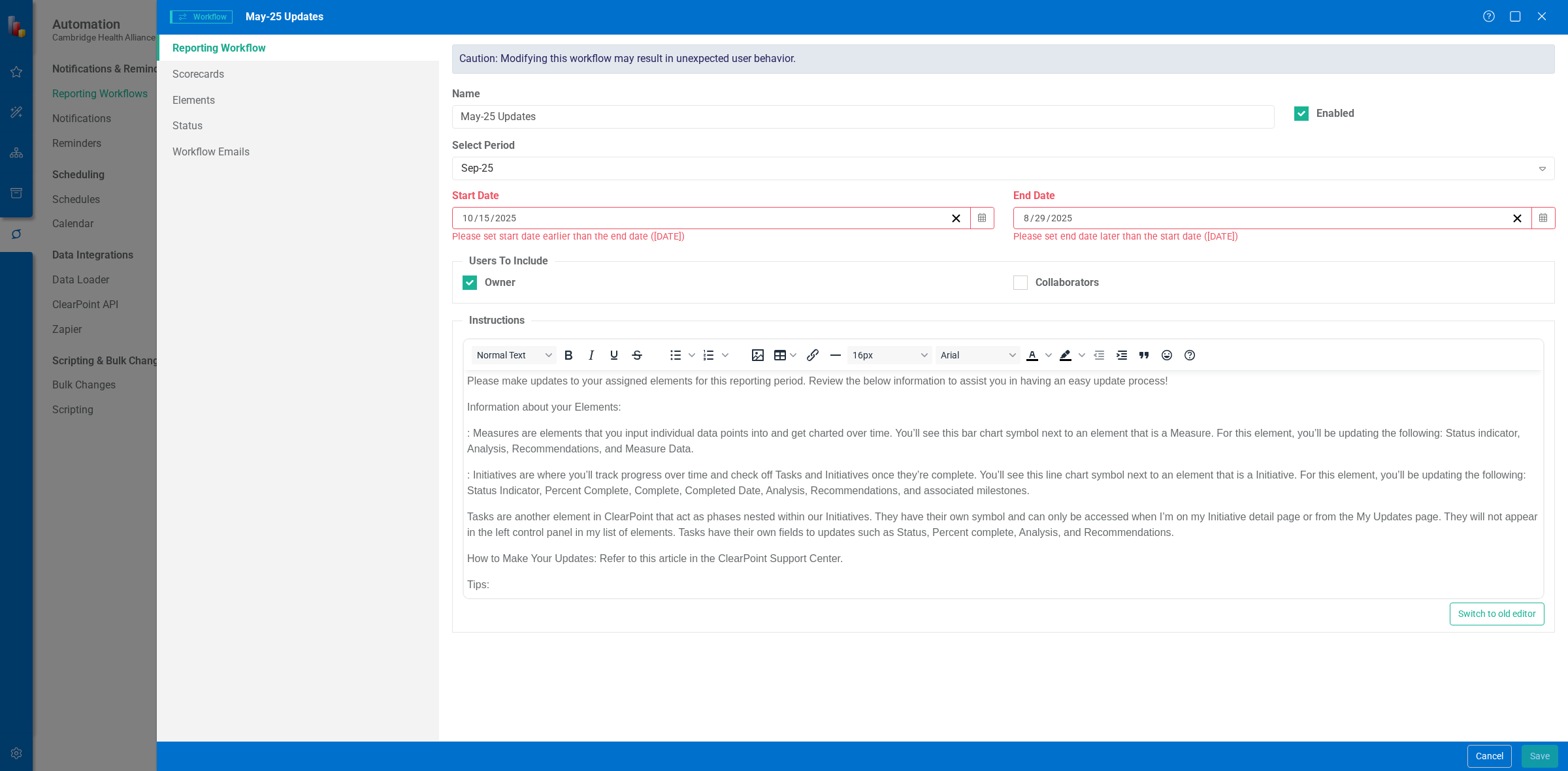
drag, startPoint x: 1542, startPoint y: 221, endPoint x: 1512, endPoint y: 234, distance: 32.7
click at [513, 206] on icon "Calendar" at bounding box center [1543, 218] width 8 height 10
click at [513, 206] on span "[DATE]" at bounding box center [1272, 252] width 27 height 10
click at [513, 206] on button "October" at bounding box center [1197, 431] width 76 height 47
click at [513, 206] on button "31" at bounding box center [1337, 389] width 33 height 23
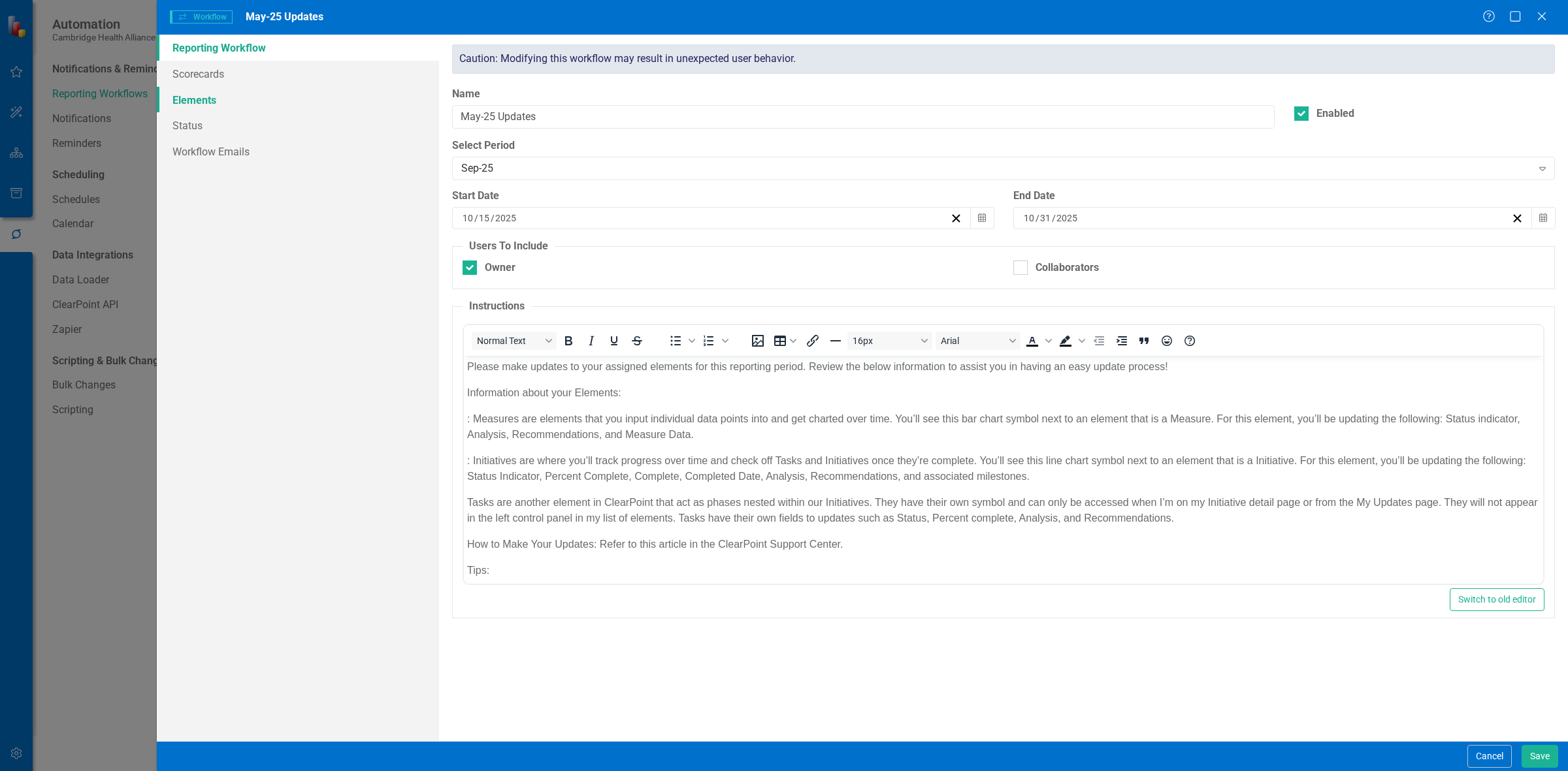
click at [302, 96] on link "Elements" at bounding box center [298, 100] width 282 height 26
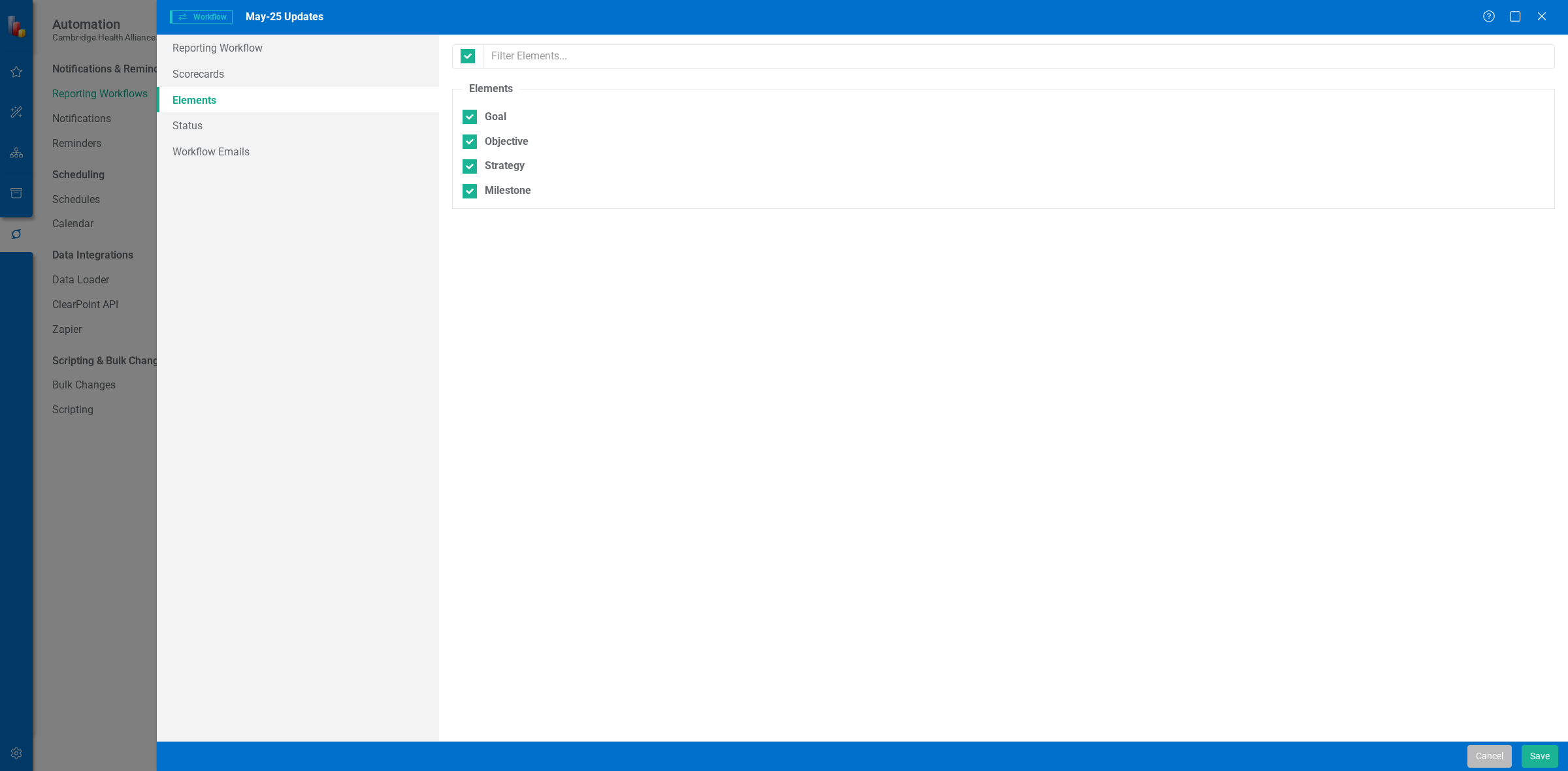
click at [513, 206] on button "Cancel" at bounding box center [1489, 756] width 45 height 23
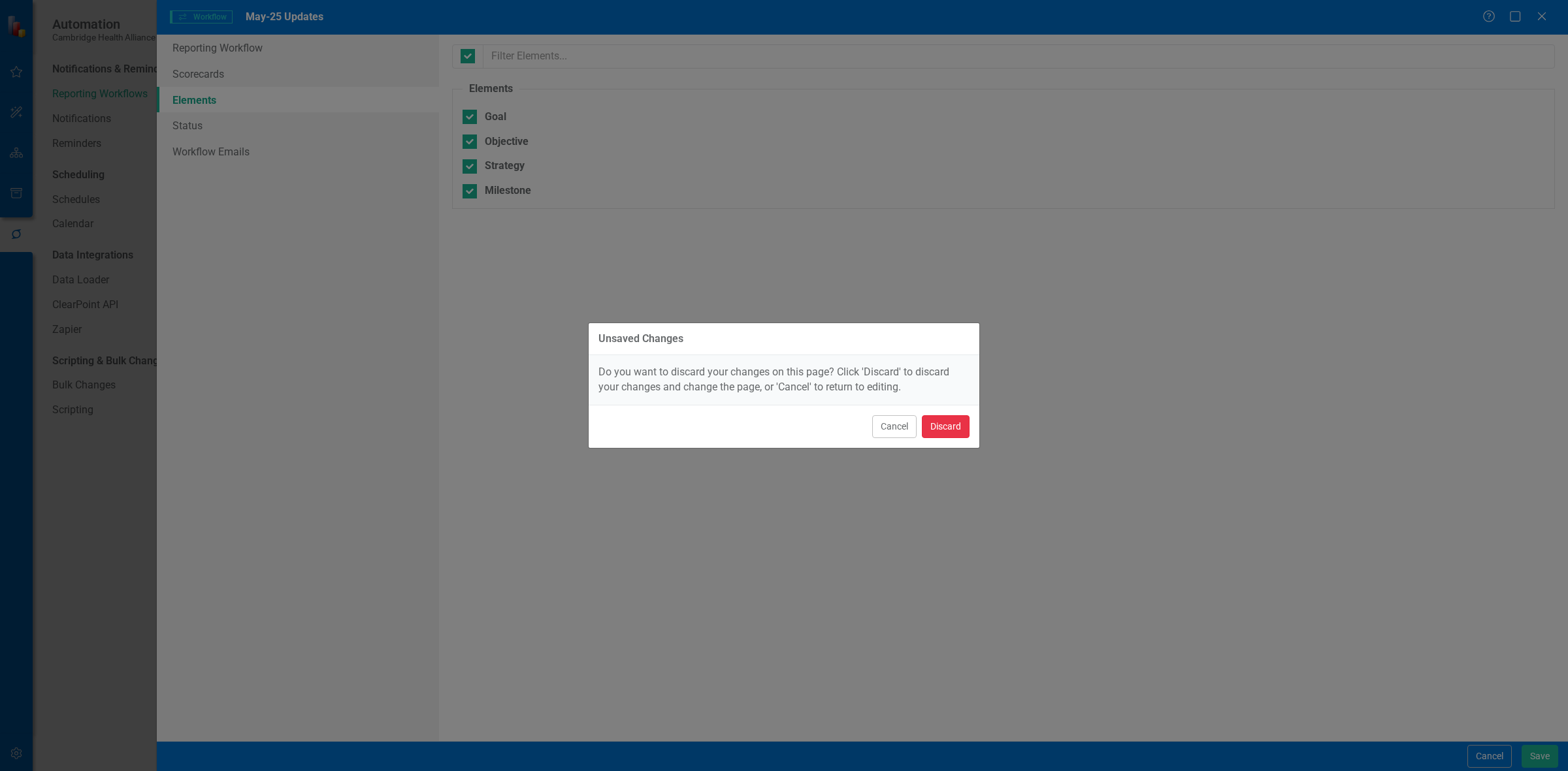
click at [513, 206] on button "Discard" at bounding box center [945, 426] width 48 height 23
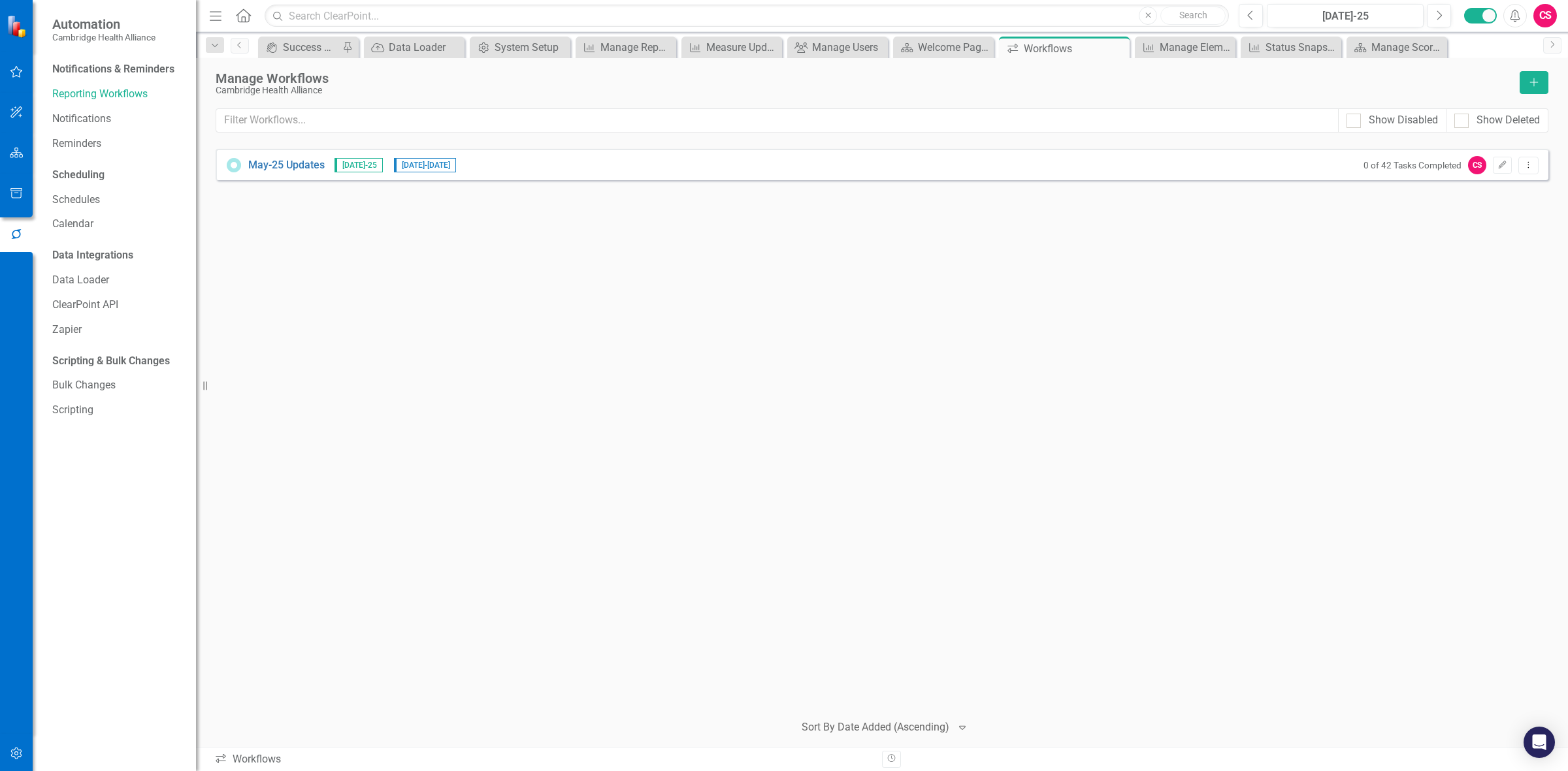
click at [26, 151] on button "button" at bounding box center [17, 154] width 29 height 28
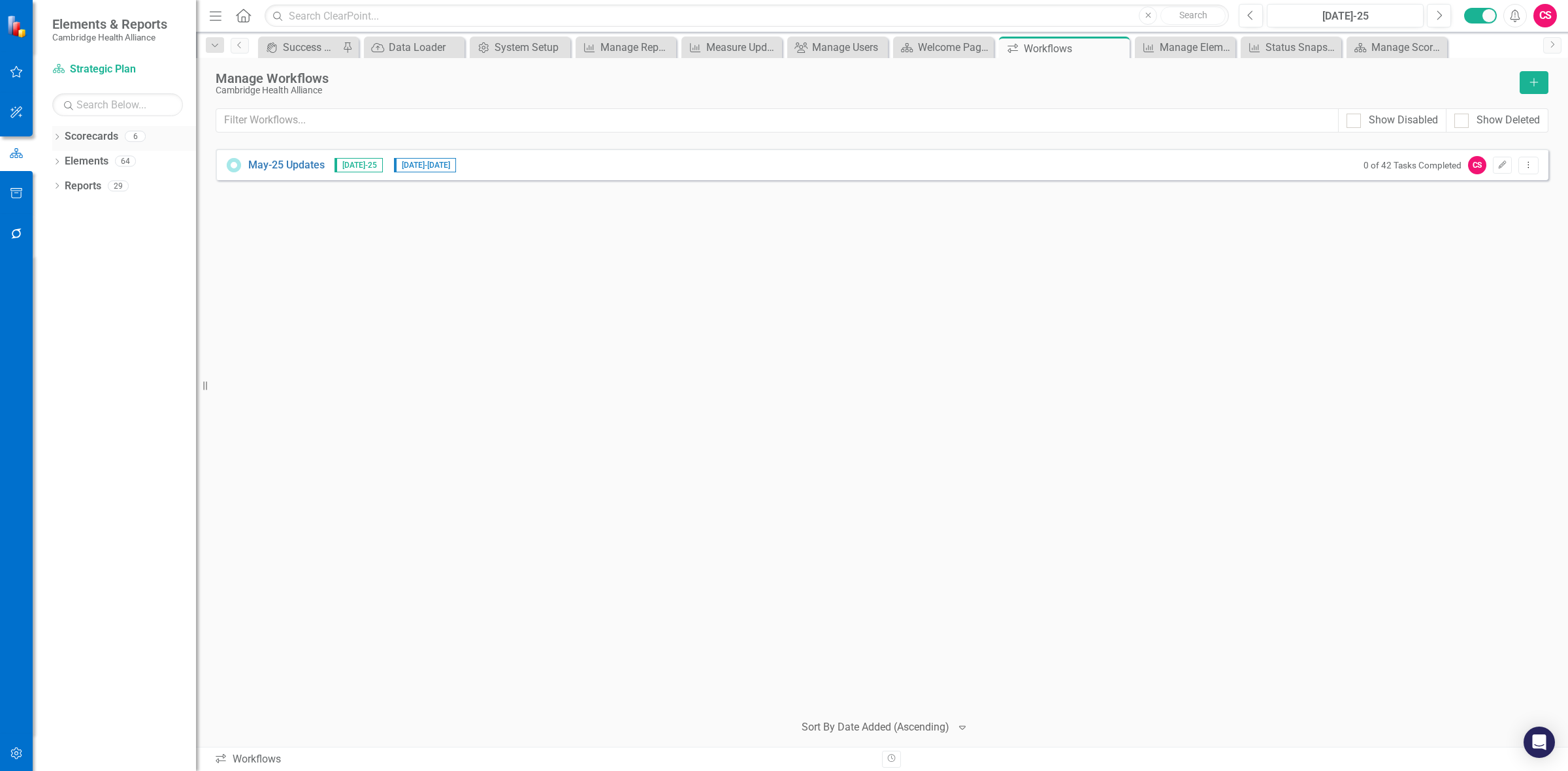
click at [98, 138] on link "Scorecards" at bounding box center [91, 137] width 53 height 15
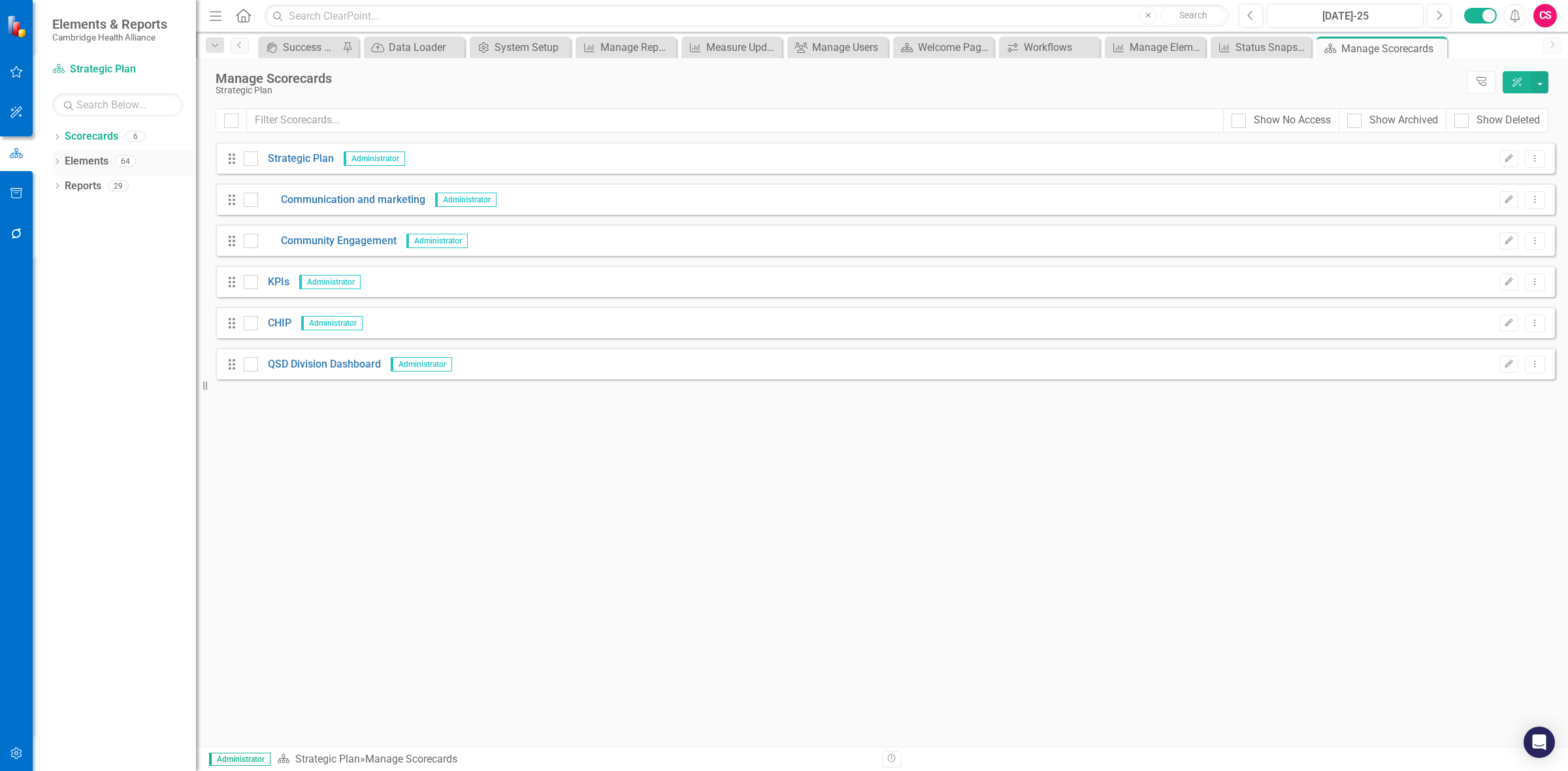
click at [75, 159] on link "Elements" at bounding box center [86, 162] width 44 height 15
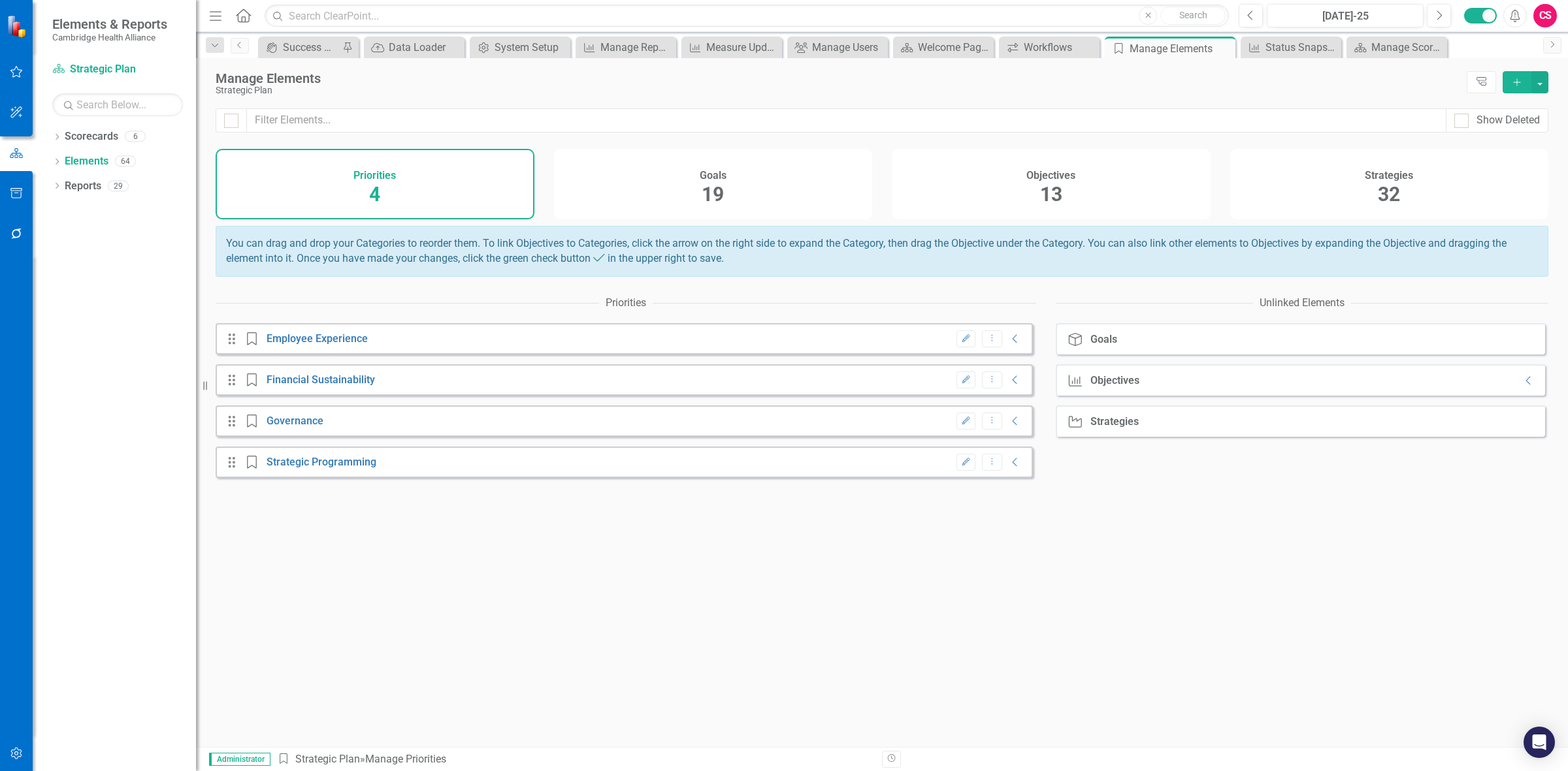
click at [513, 197] on div "Strategies 32" at bounding box center [1389, 184] width 319 height 70
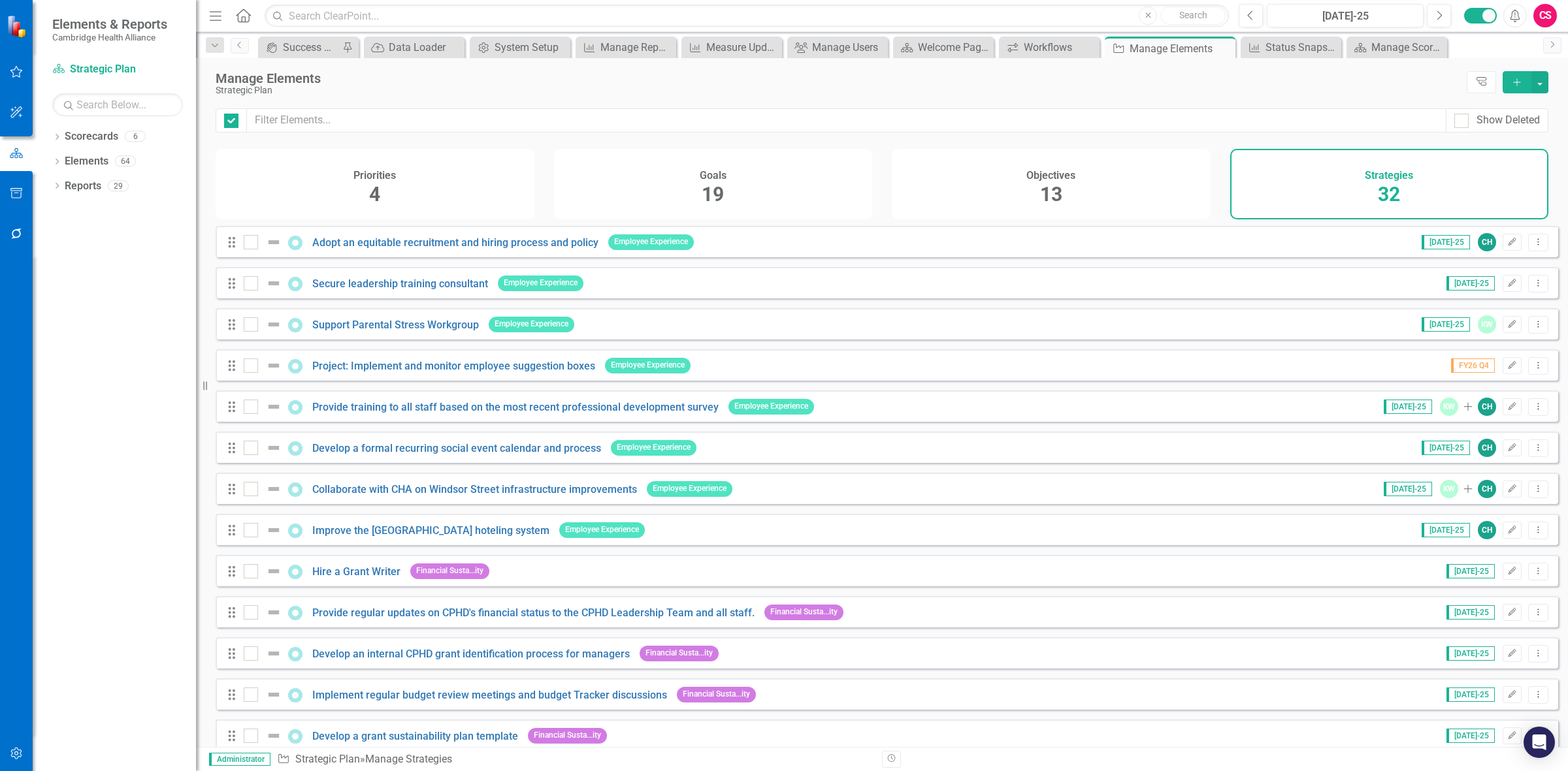
checkbox input "false"
click at [20, 206] on icon "button" at bounding box center [16, 753] width 14 height 10
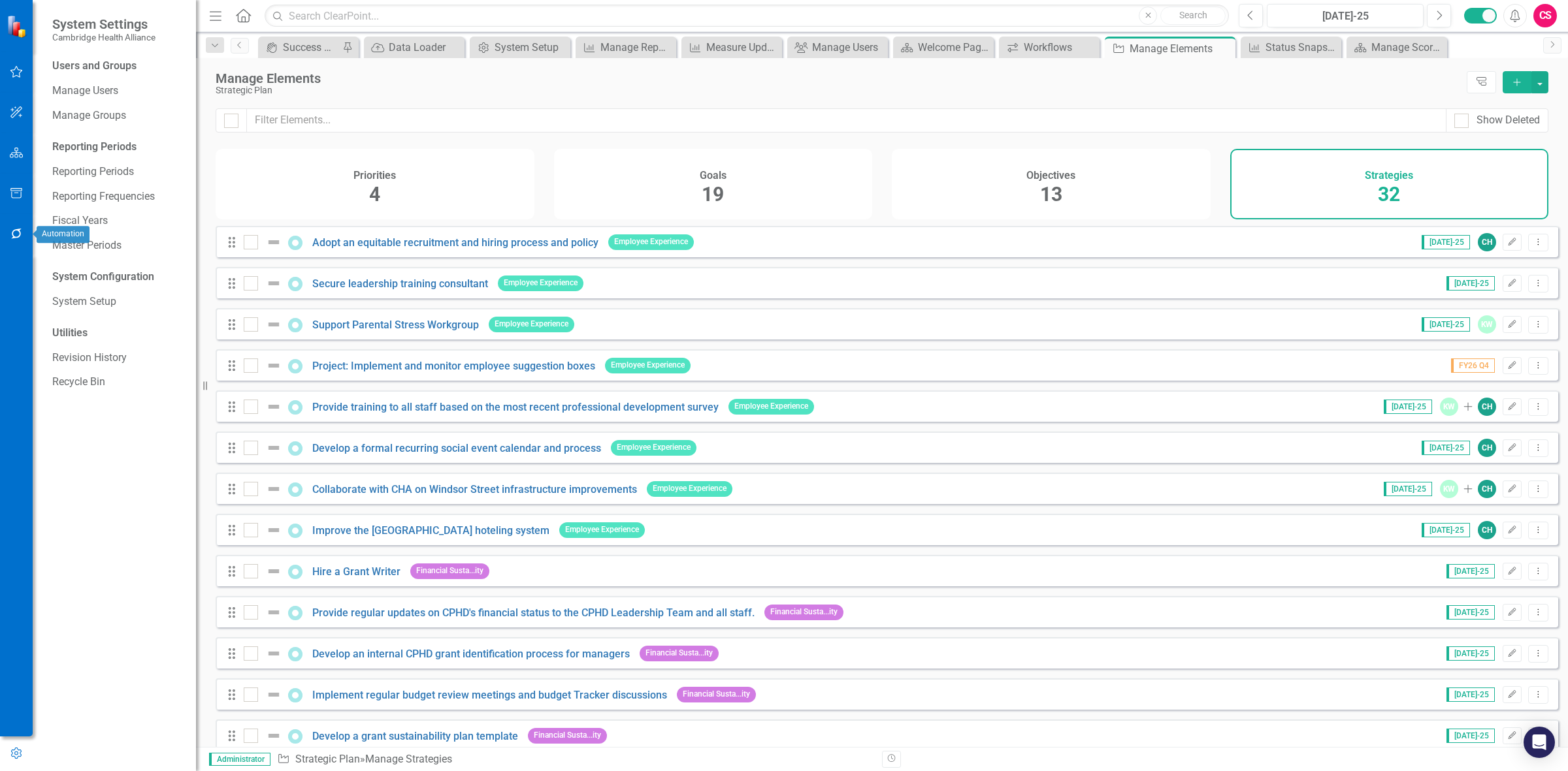
click at [10, 206] on icon "button" at bounding box center [16, 234] width 14 height 10
click at [105, 89] on link "Reporting Workflows" at bounding box center [117, 94] width 131 height 15
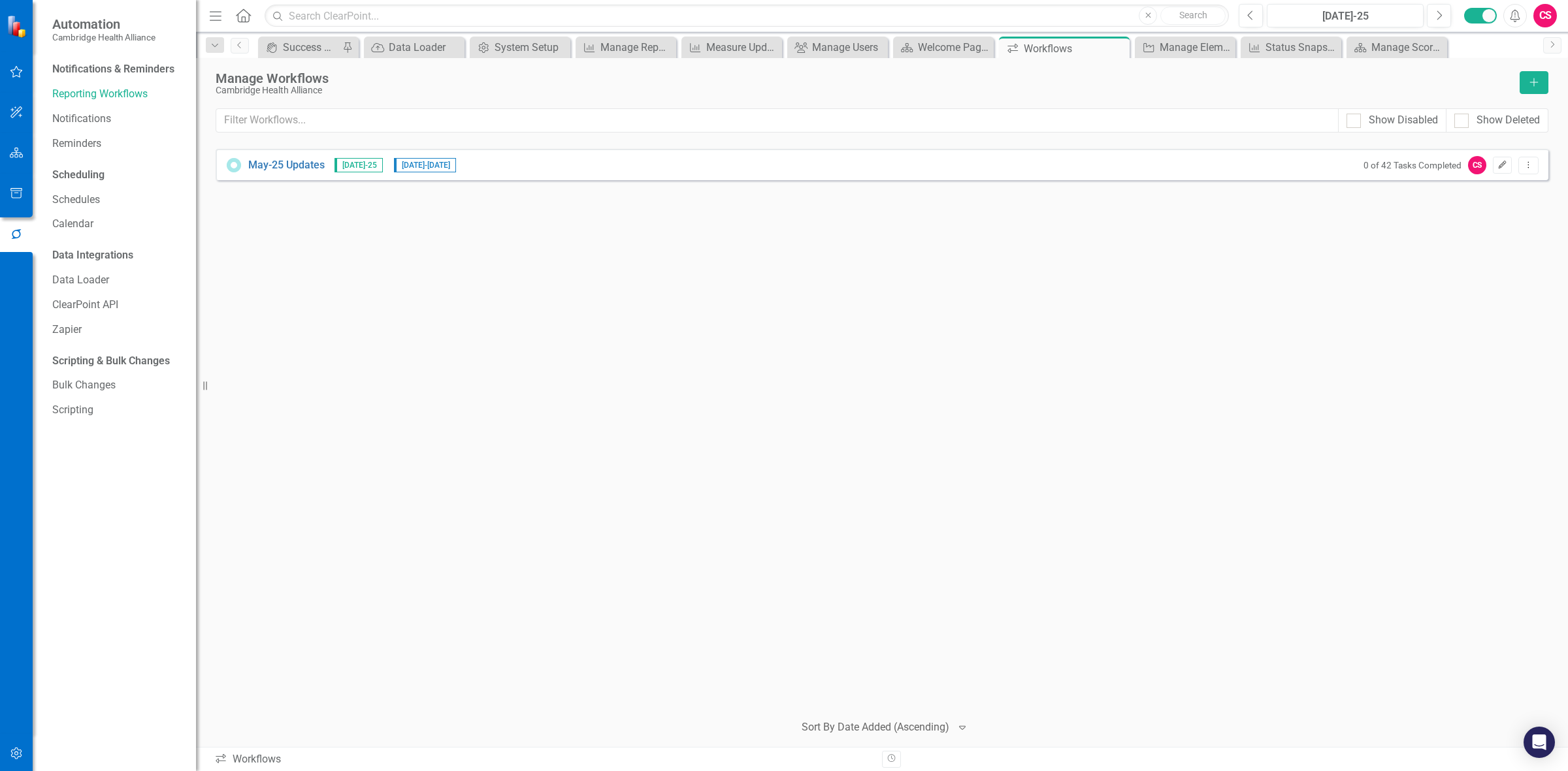
click at [513, 164] on icon "button" at bounding box center [1502, 165] width 8 height 8
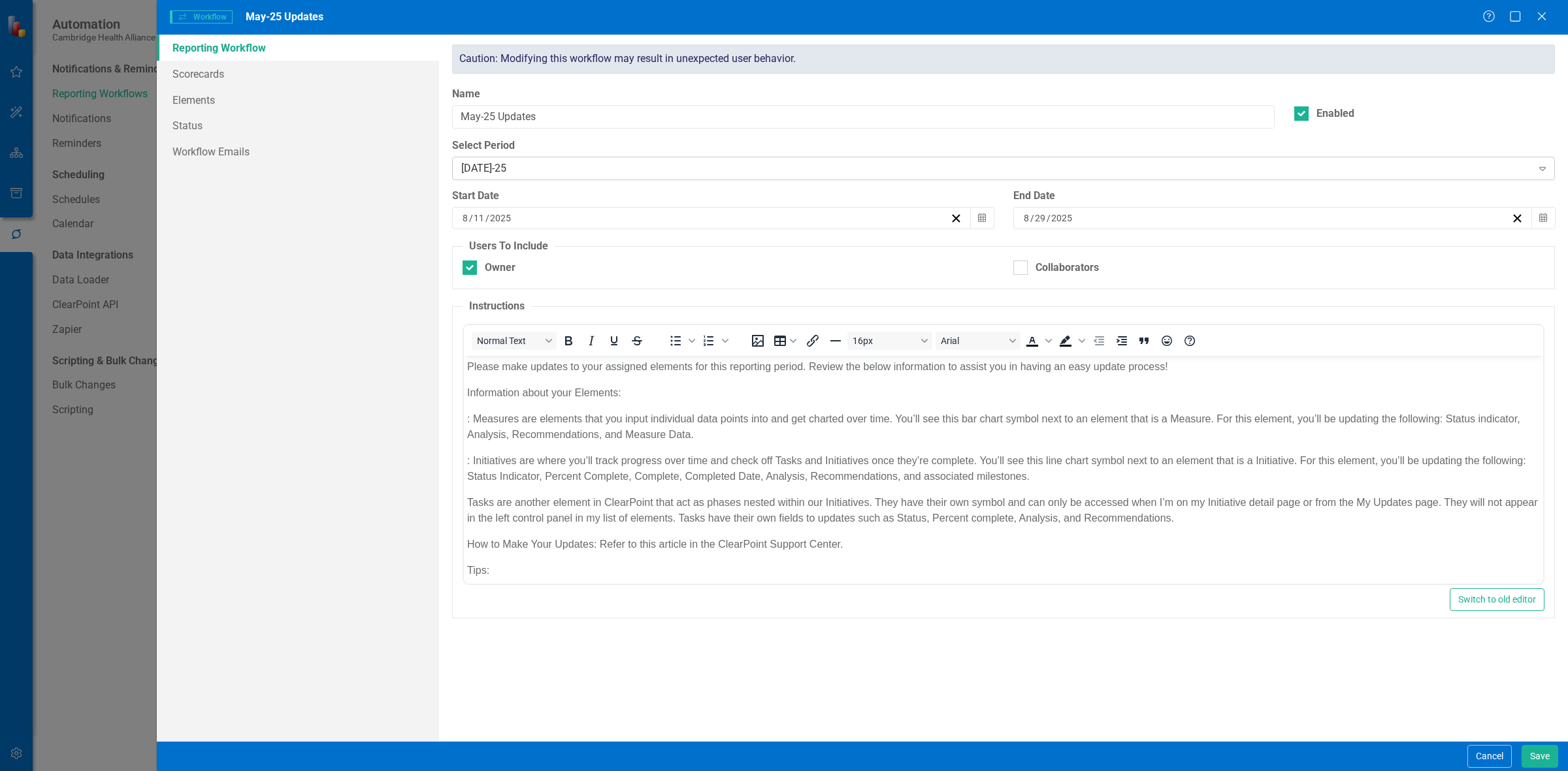
click at [513, 161] on div "[DATE]-25 Expand" at bounding box center [1003, 168] width 1103 height 23
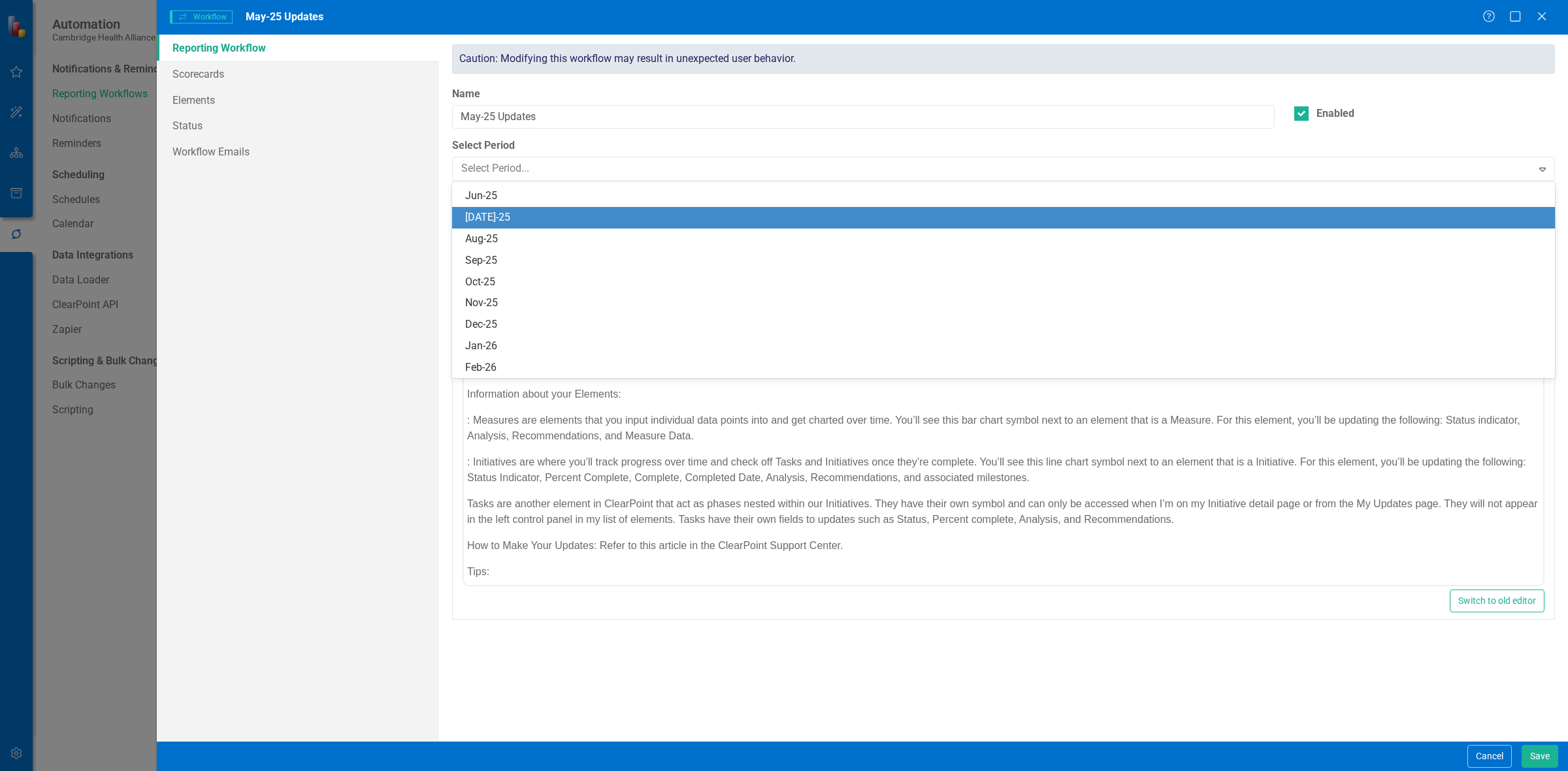
scroll to position [901, 0]
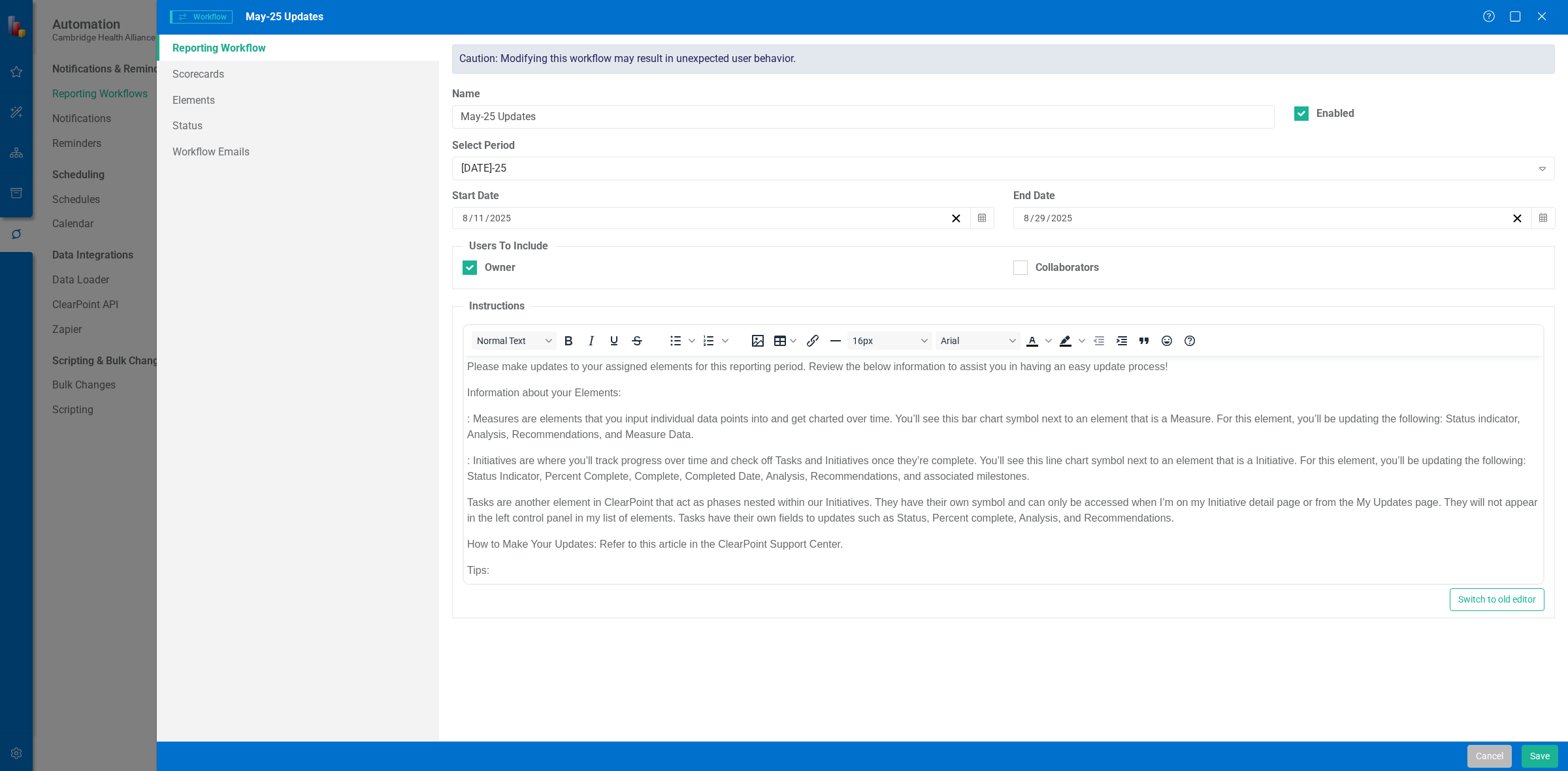
click at [513, 206] on button "Cancel" at bounding box center [1489, 756] width 45 height 23
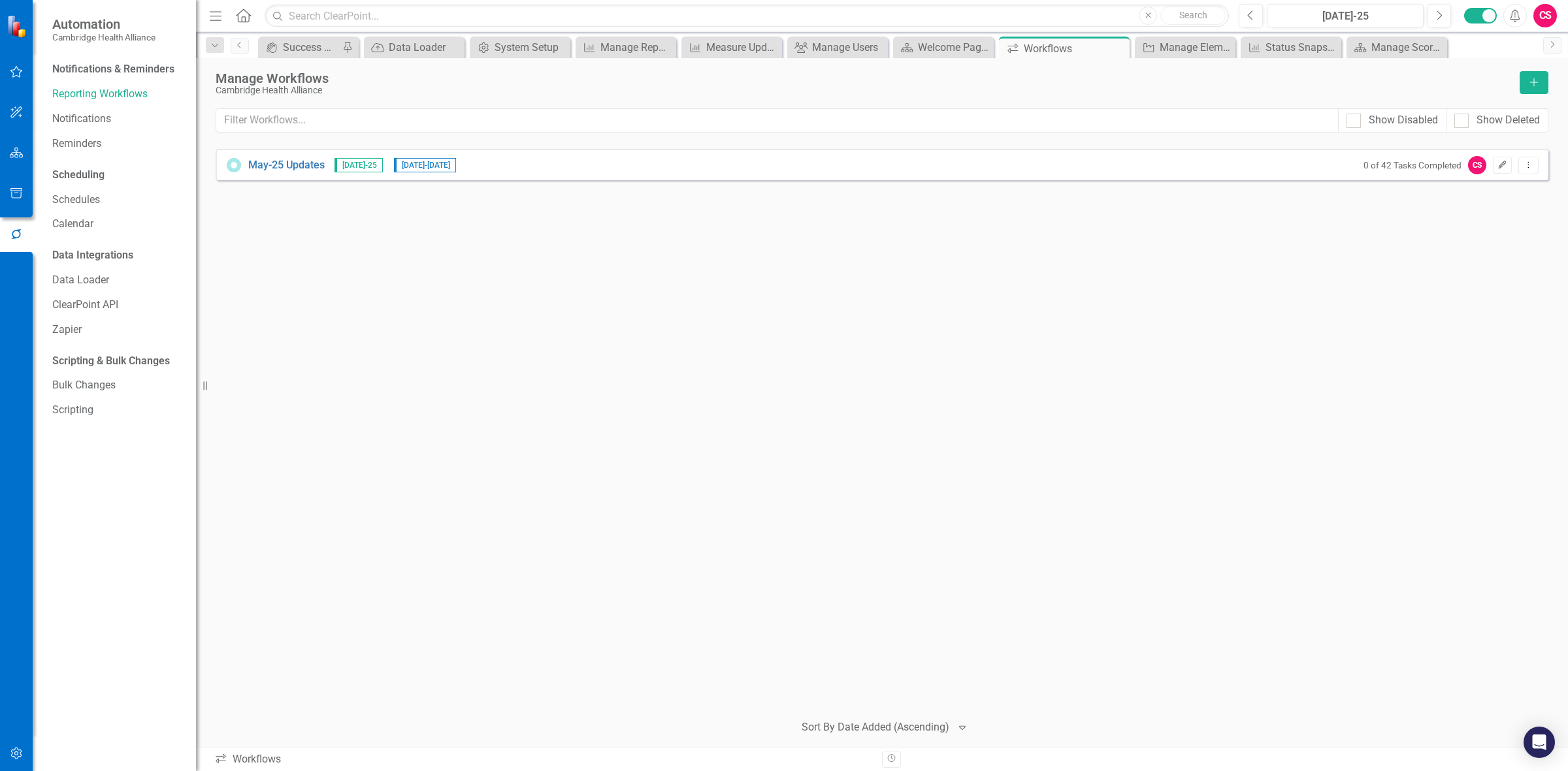
click at [513, 168] on icon "Edit" at bounding box center [1501, 165] width 10 height 8
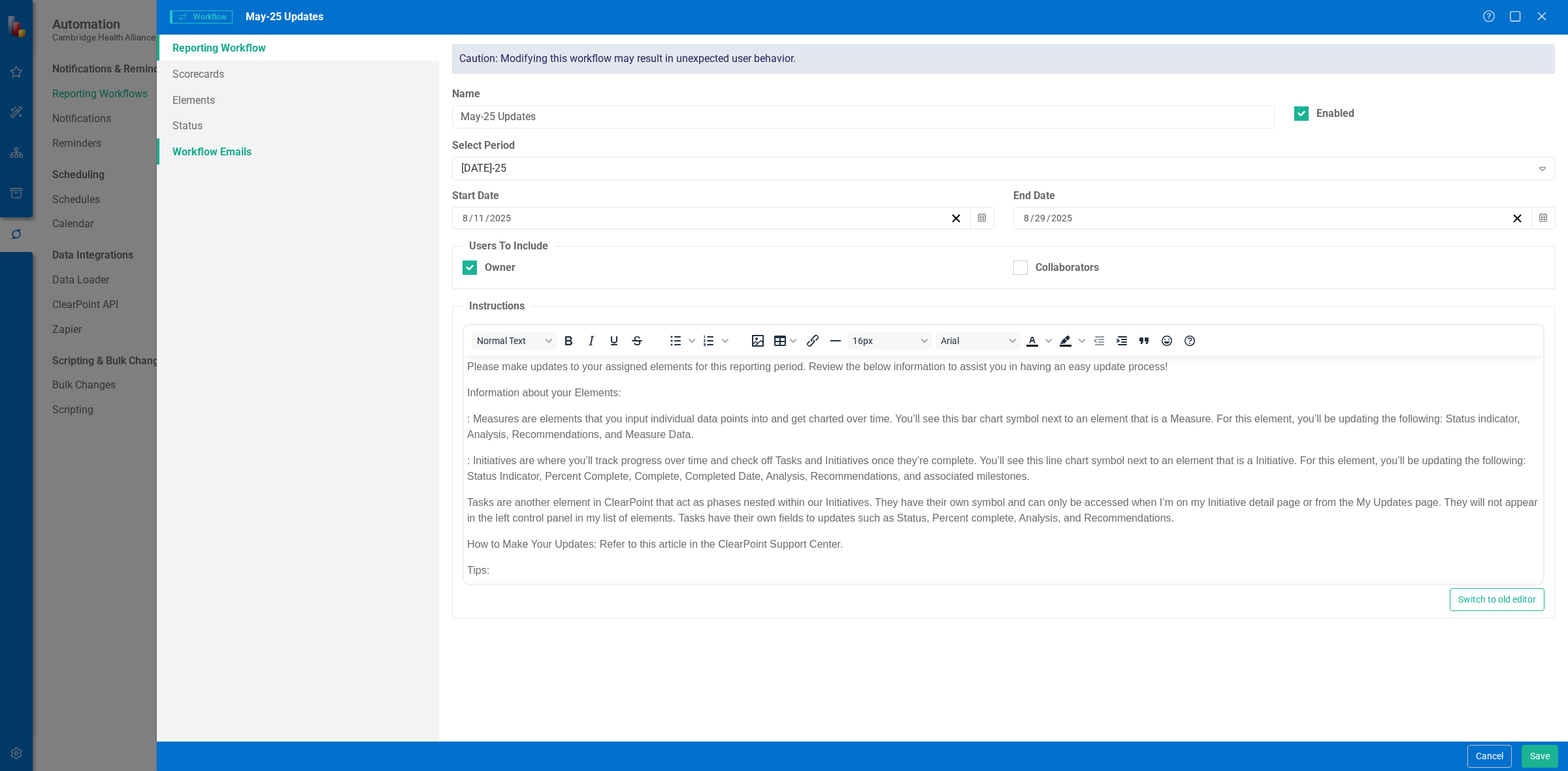
scroll to position [0, 0]
click at [229, 80] on link "Scorecards" at bounding box center [298, 74] width 282 height 26
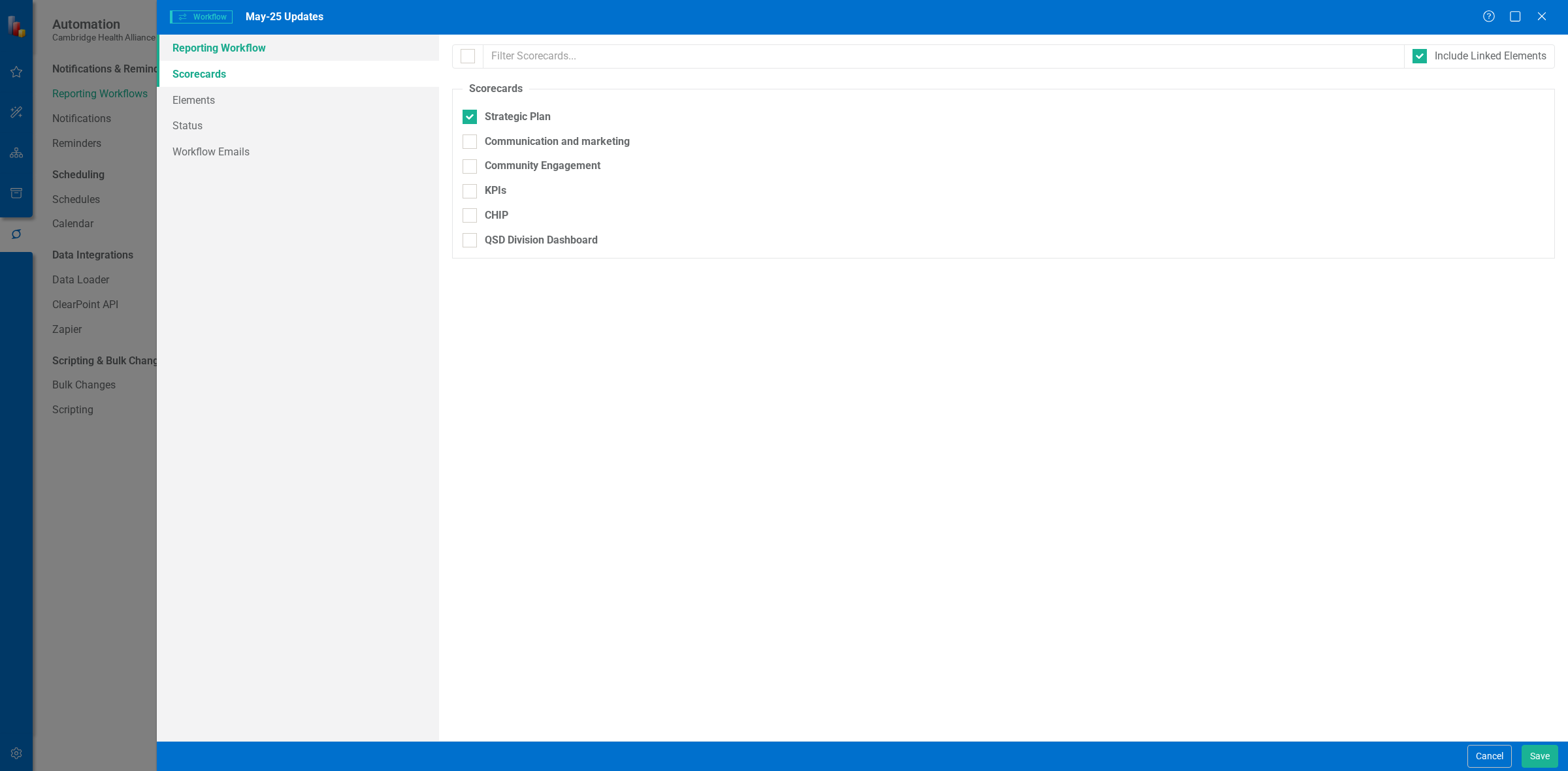
click at [247, 50] on link "Reporting Workflow" at bounding box center [298, 48] width 282 height 26
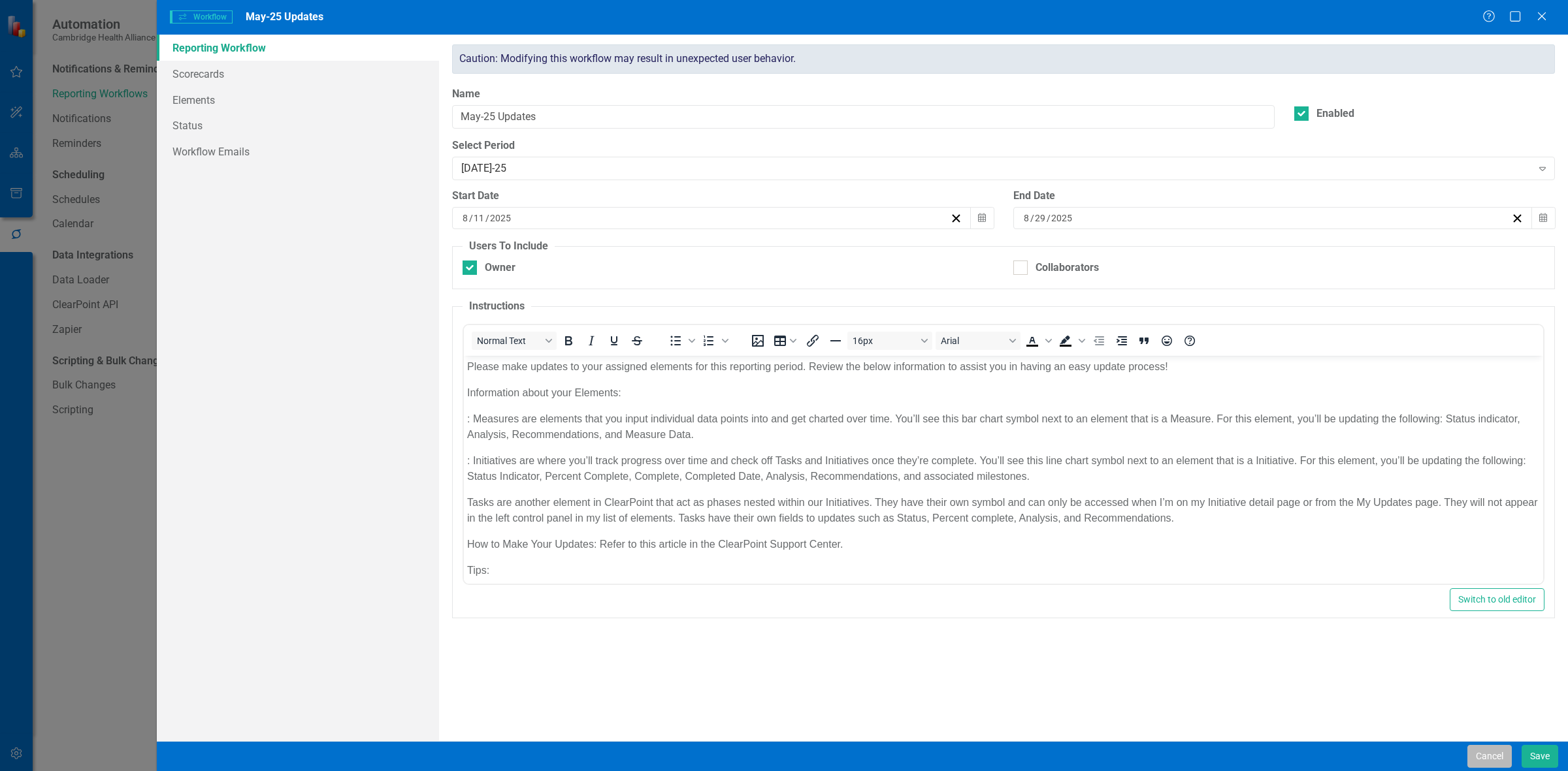
click at [513, 206] on button "Cancel" at bounding box center [1489, 756] width 45 height 23
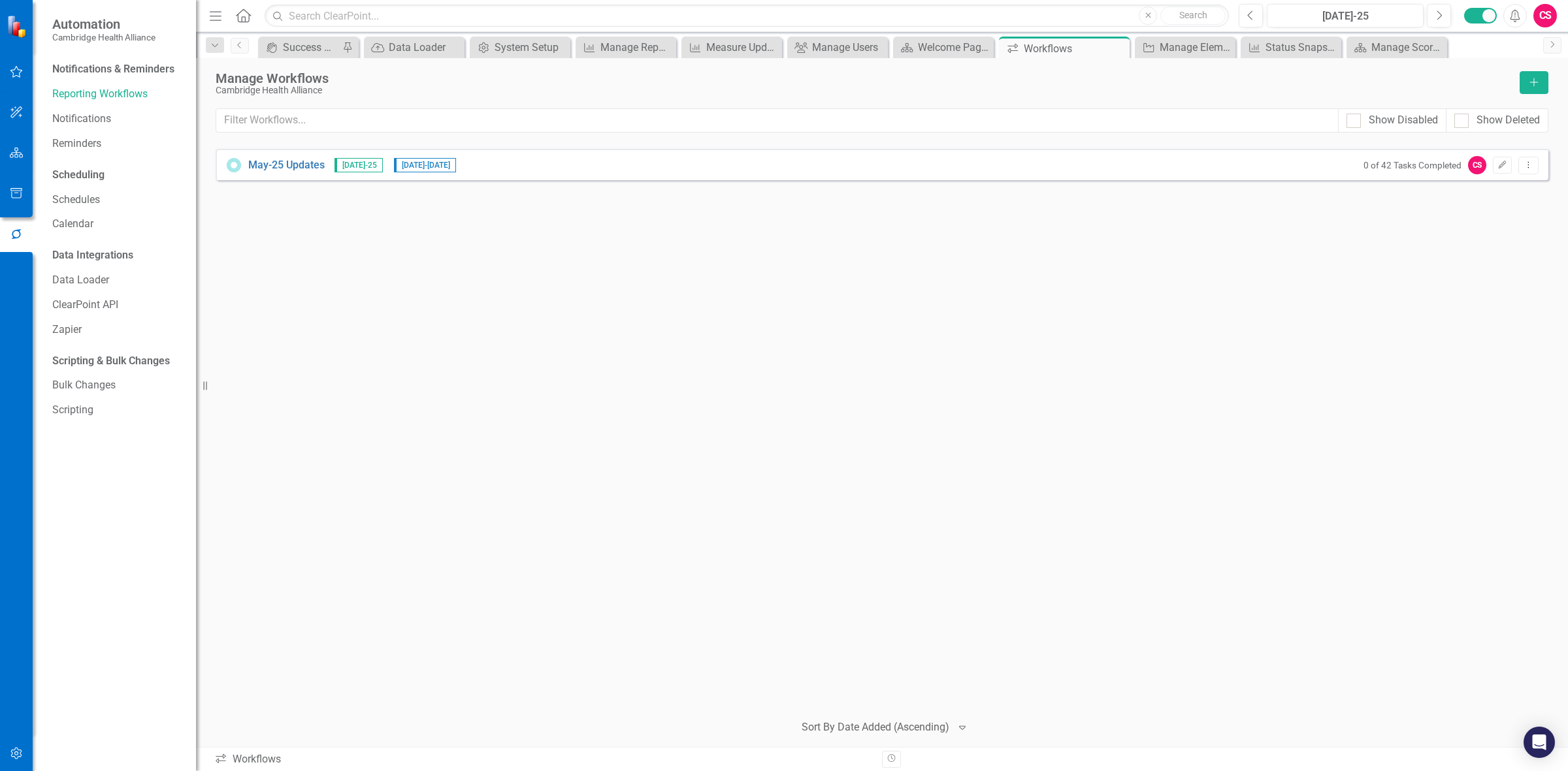
click at [14, 152] on icon "button" at bounding box center [16, 153] width 14 height 10
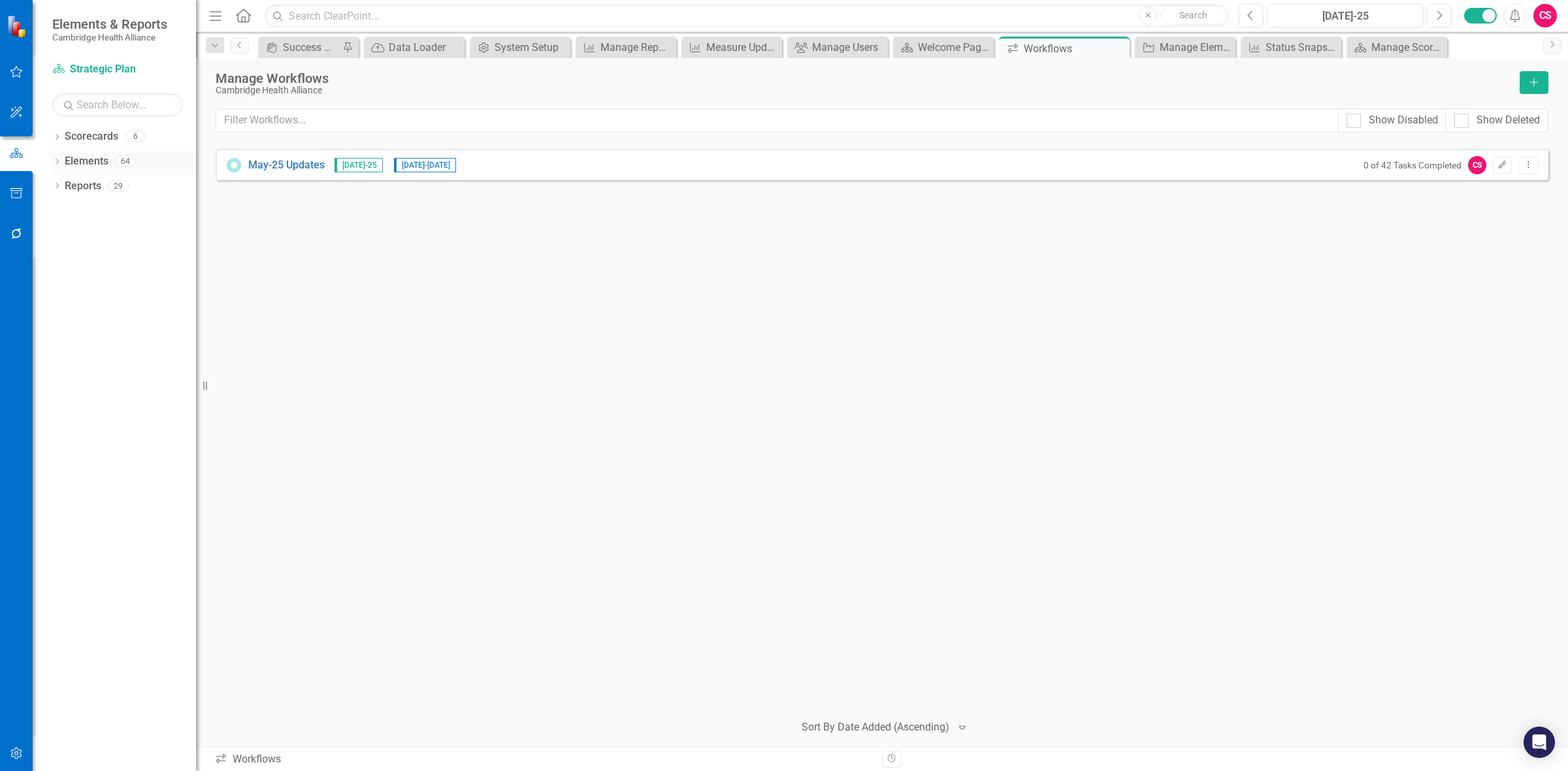
click at [89, 161] on link "Elements" at bounding box center [86, 162] width 44 height 15
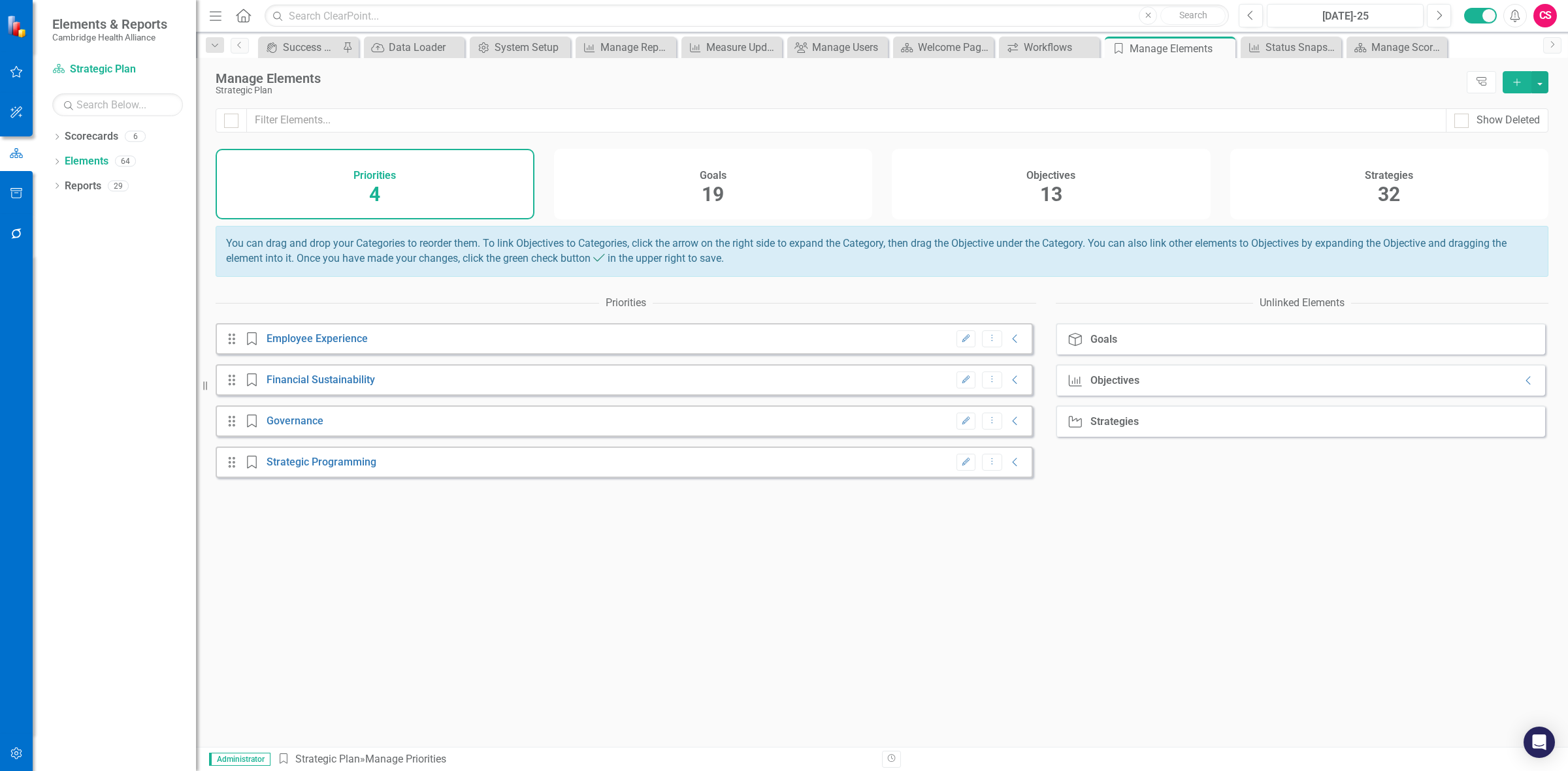
click at [513, 187] on div "Objectives 13" at bounding box center [1051, 184] width 319 height 70
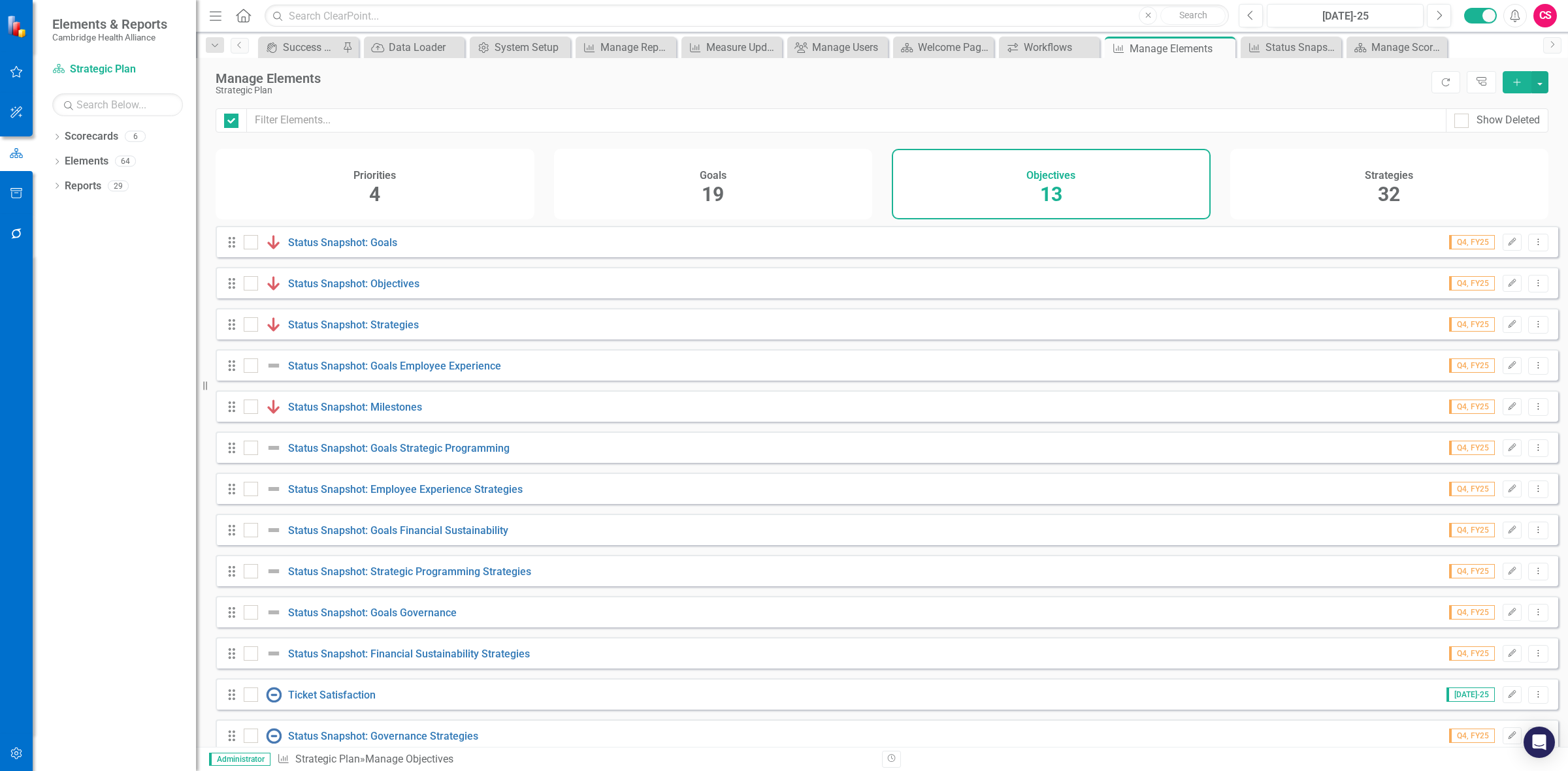
checkbox input "false"
click at [513, 168] on div "Strategies 32" at bounding box center [1389, 184] width 319 height 70
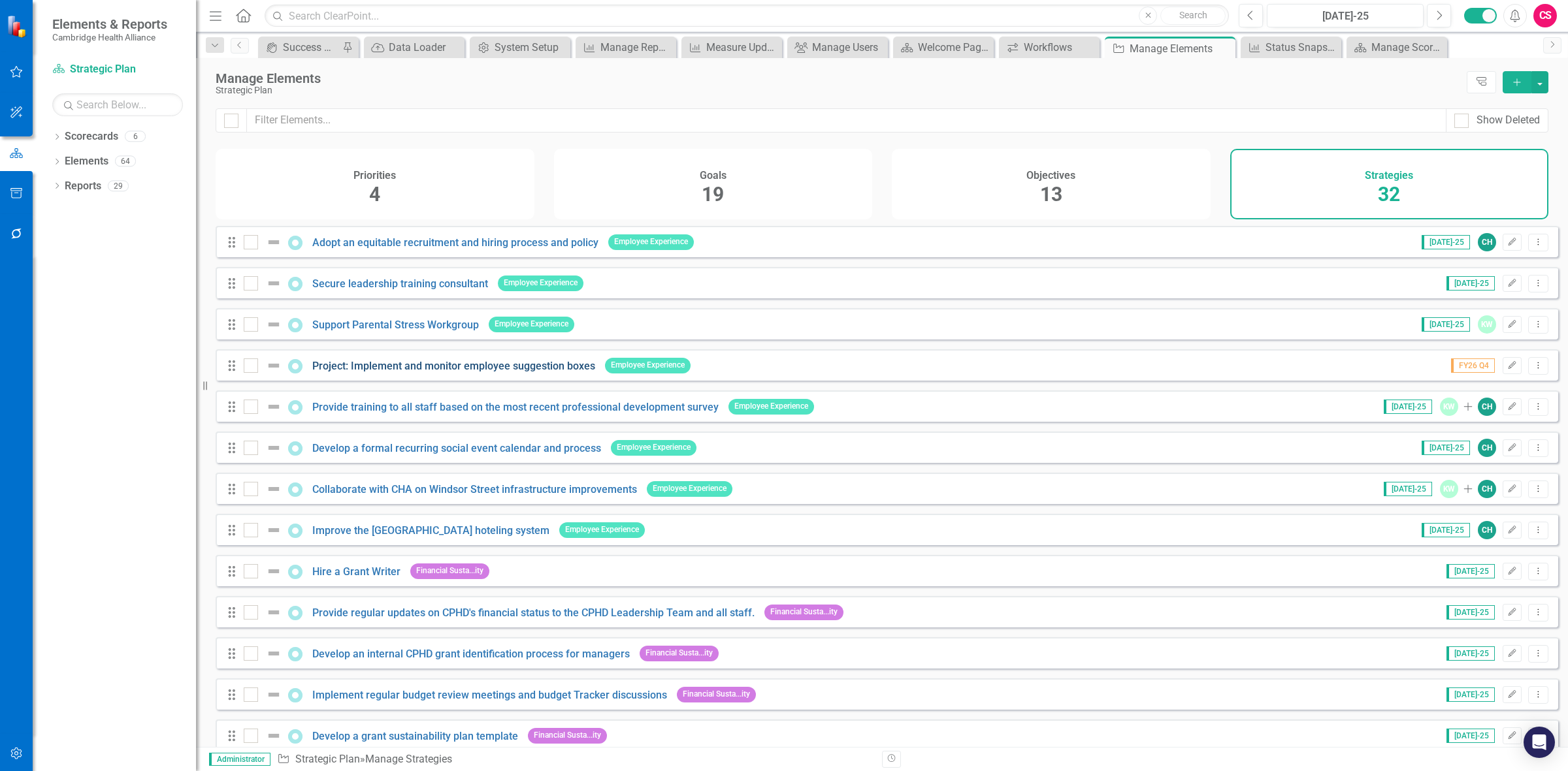
click at [461, 206] on link "Project: Implement and monitor employee suggestion boxes" at bounding box center [454, 366] width 283 height 12
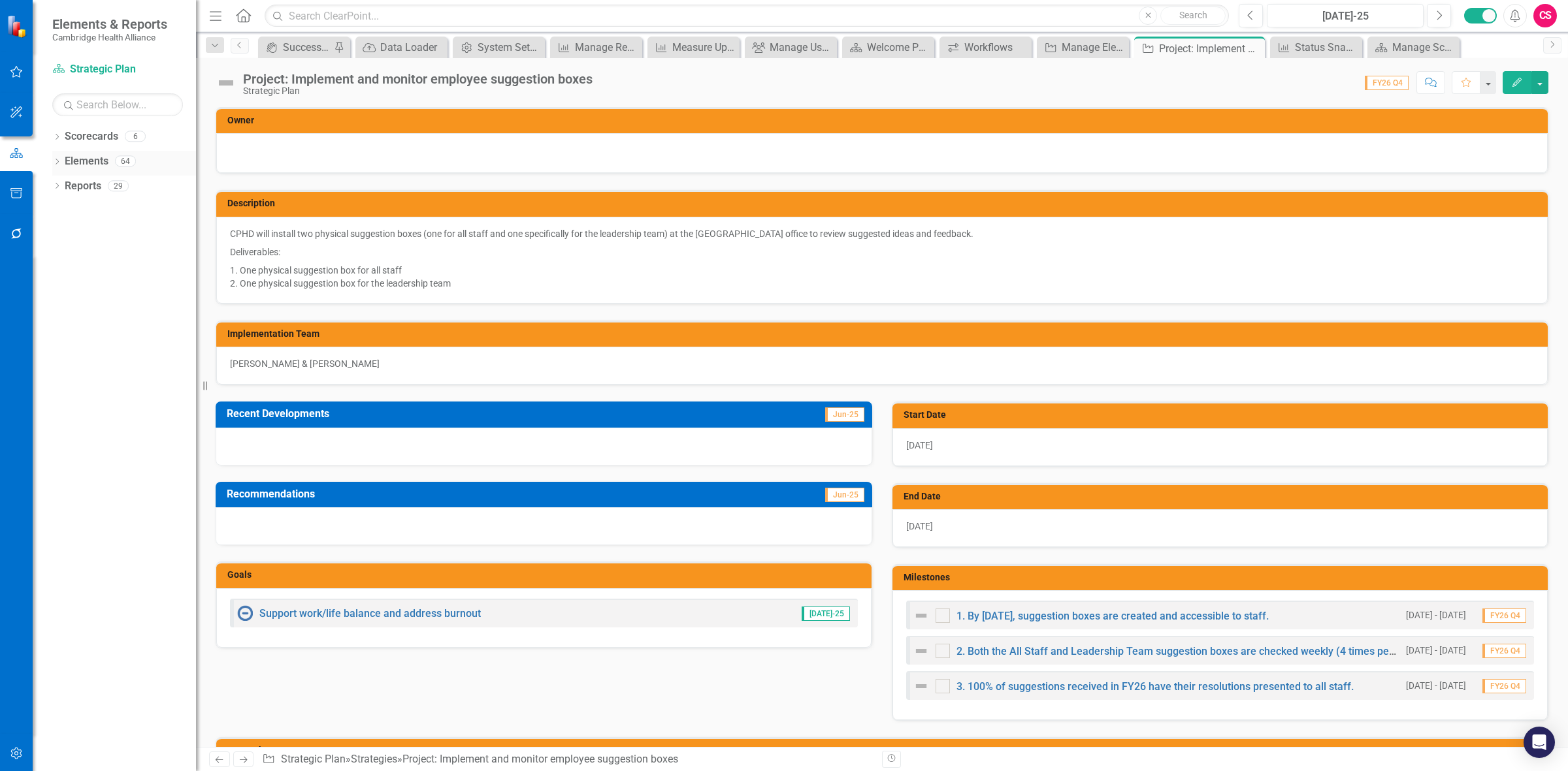
click at [98, 160] on link "Elements" at bounding box center [86, 162] width 44 height 15
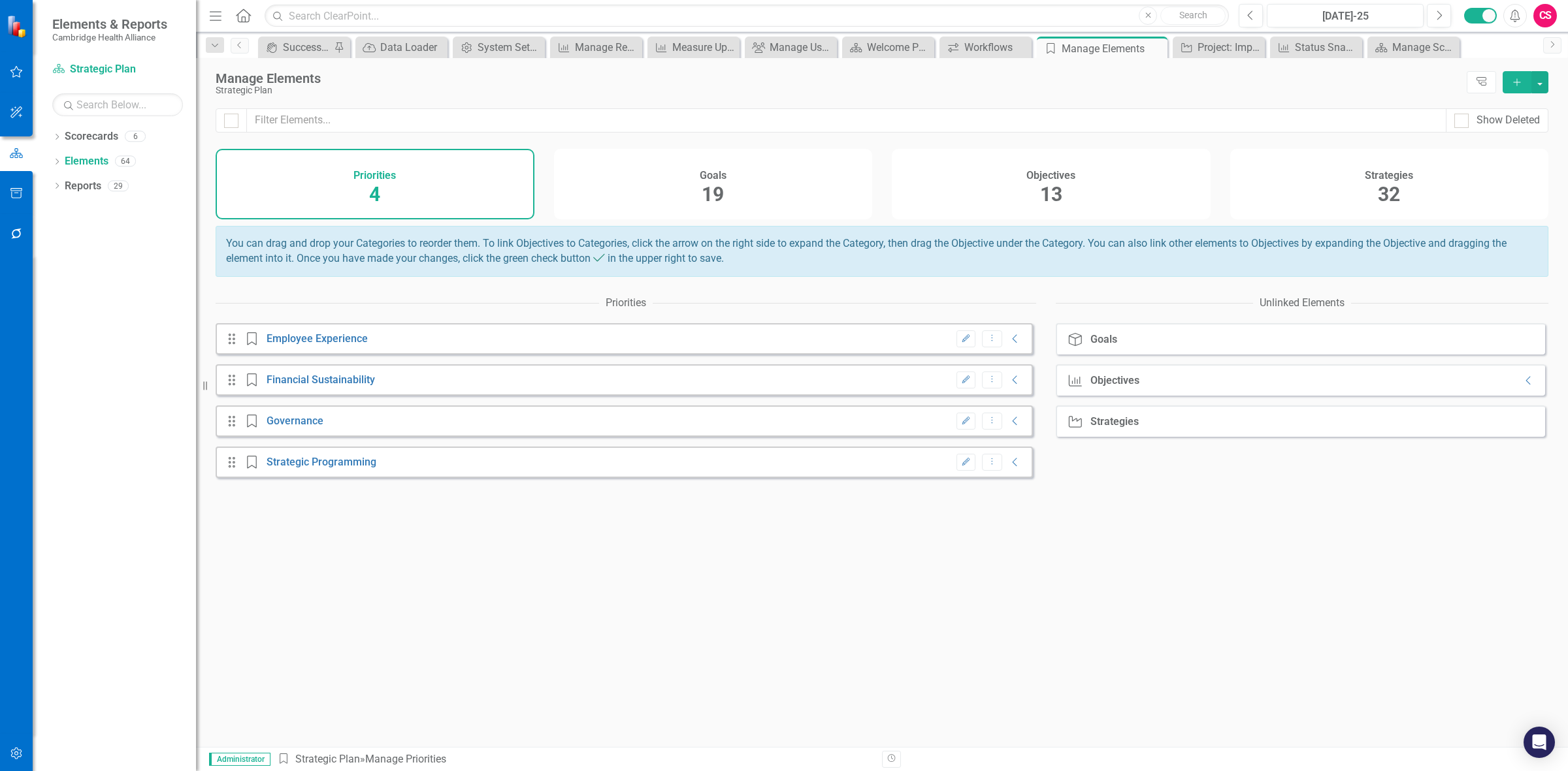
click at [513, 174] on div "Objectives 13" at bounding box center [1051, 184] width 319 height 70
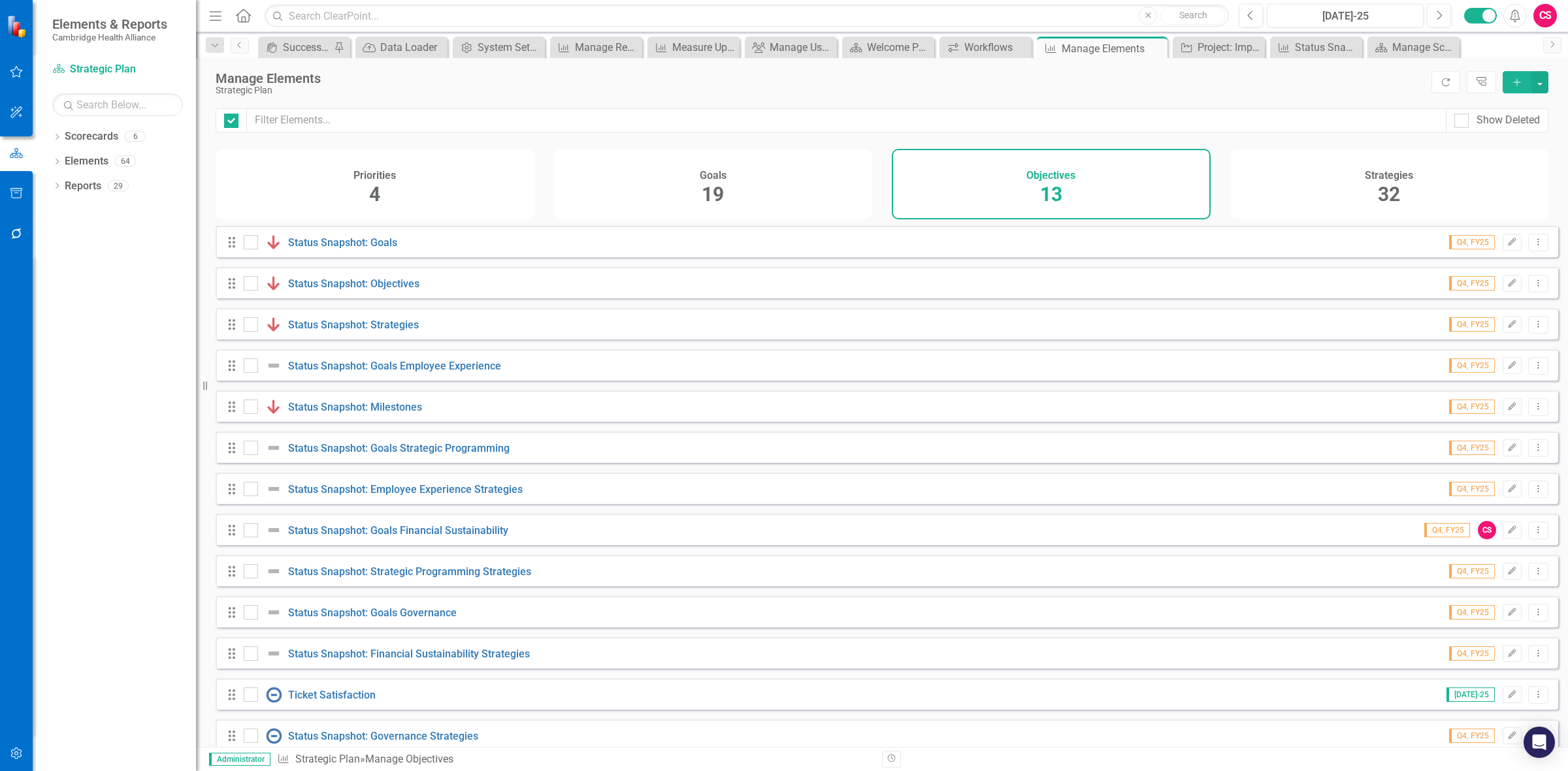
checkbox input "false"
click at [513, 196] on div "Strategies 32" at bounding box center [1389, 184] width 319 height 70
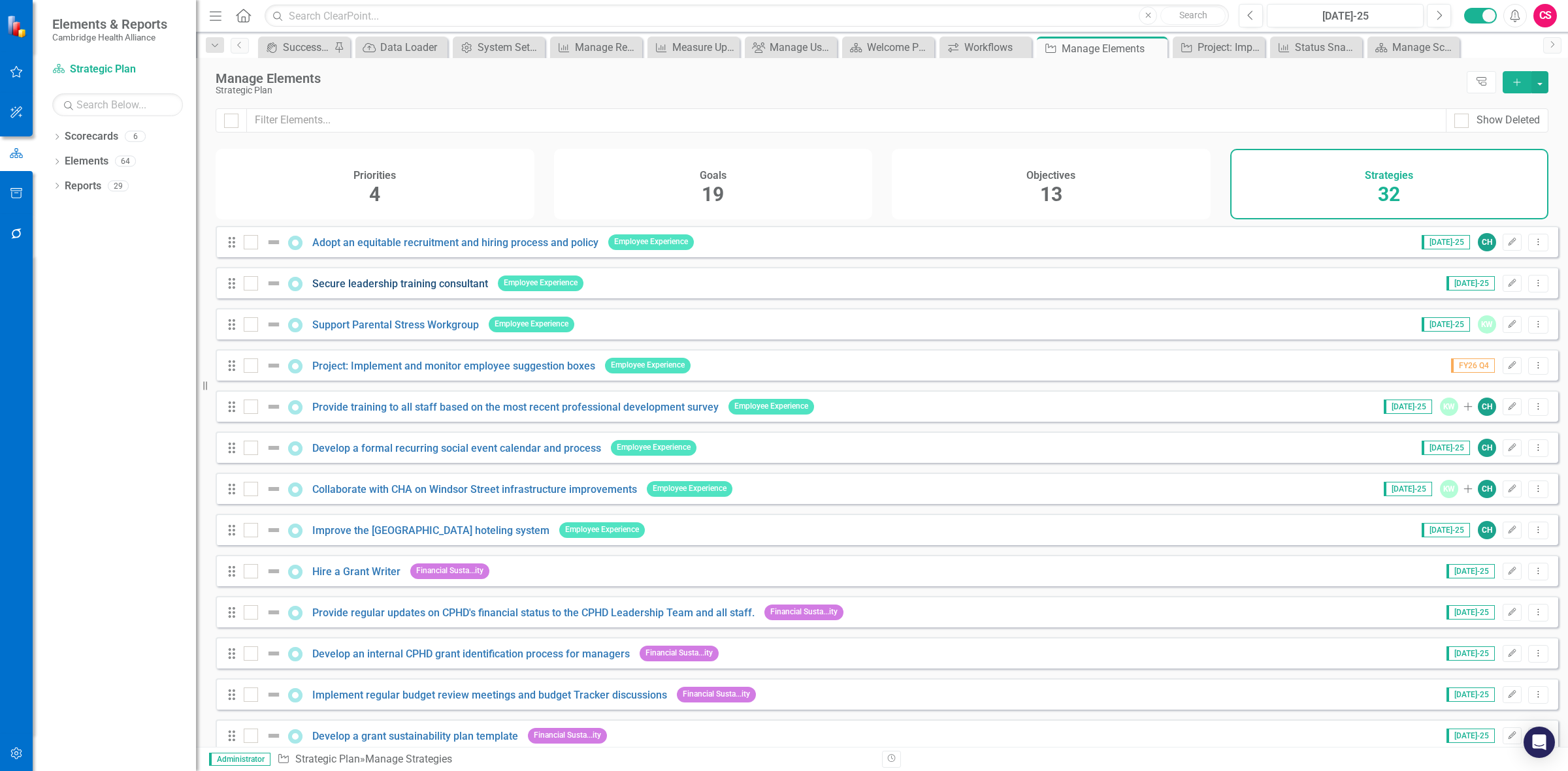
click at [405, 206] on link "Secure leadership training consultant" at bounding box center [400, 283] width 176 height 12
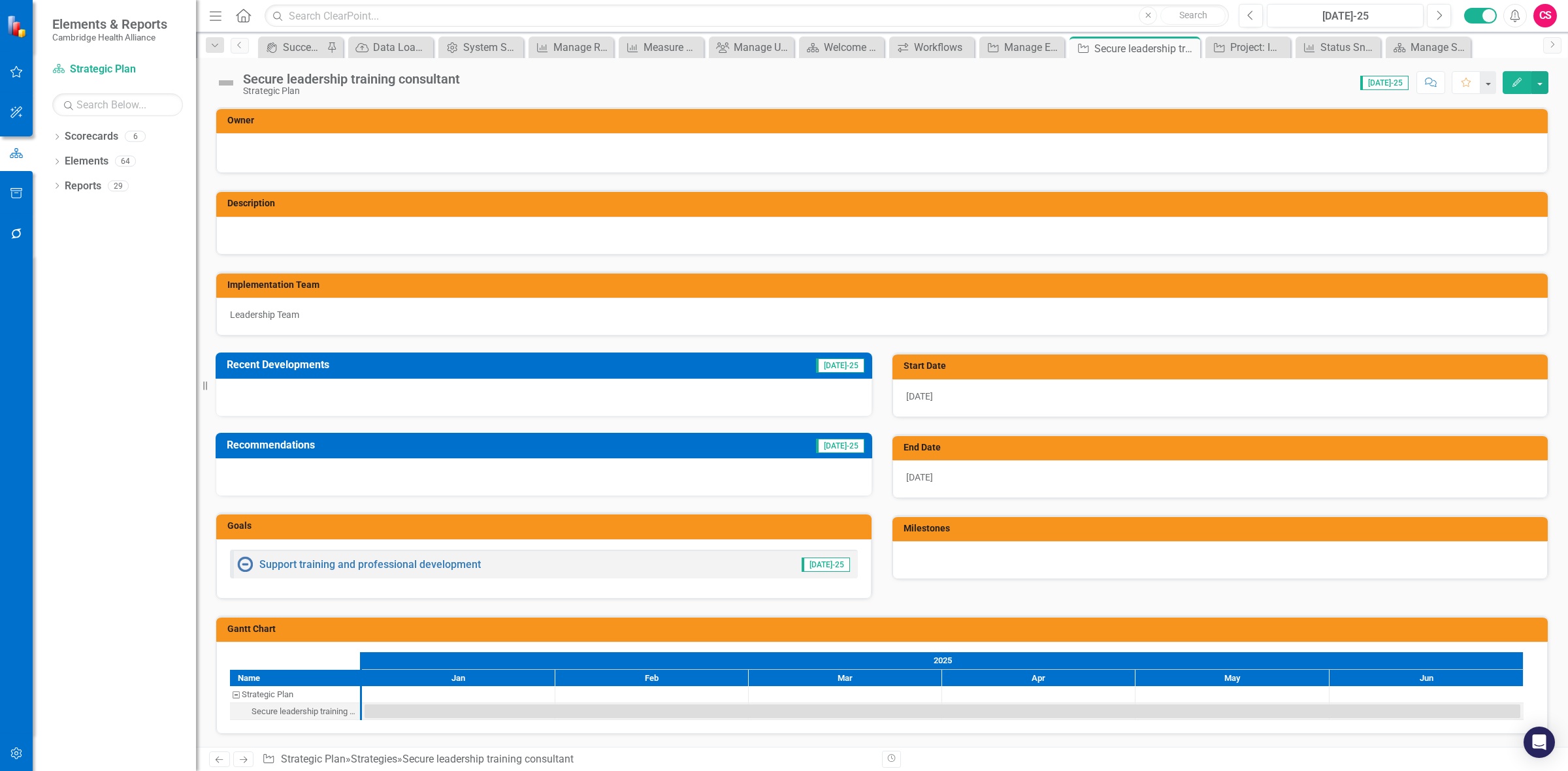
click at [513, 206] on div "[DATE]" at bounding box center [1220, 399] width 656 height 38
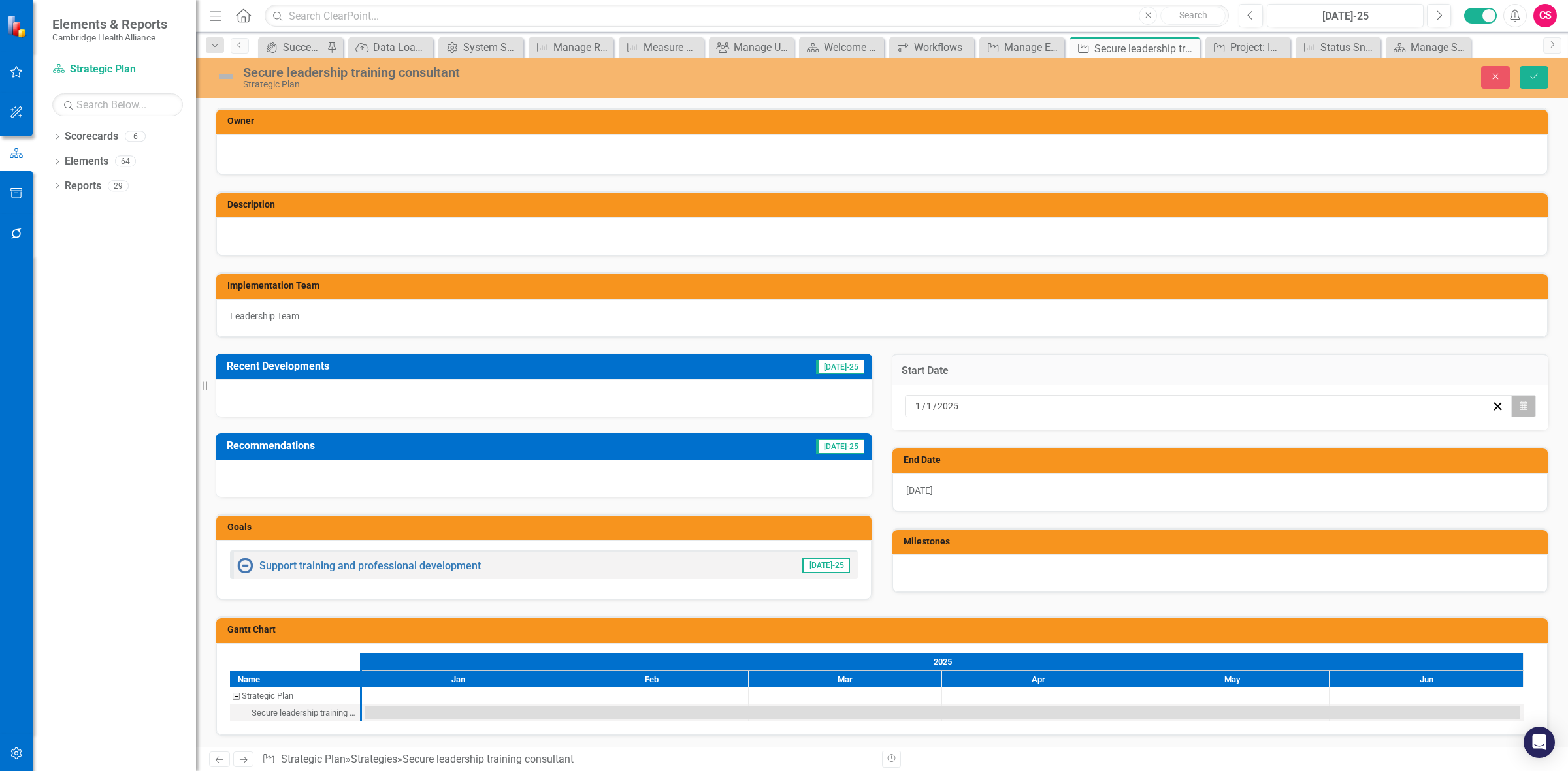
click at [513, 206] on button "Calendar" at bounding box center [1523, 406] width 25 height 22
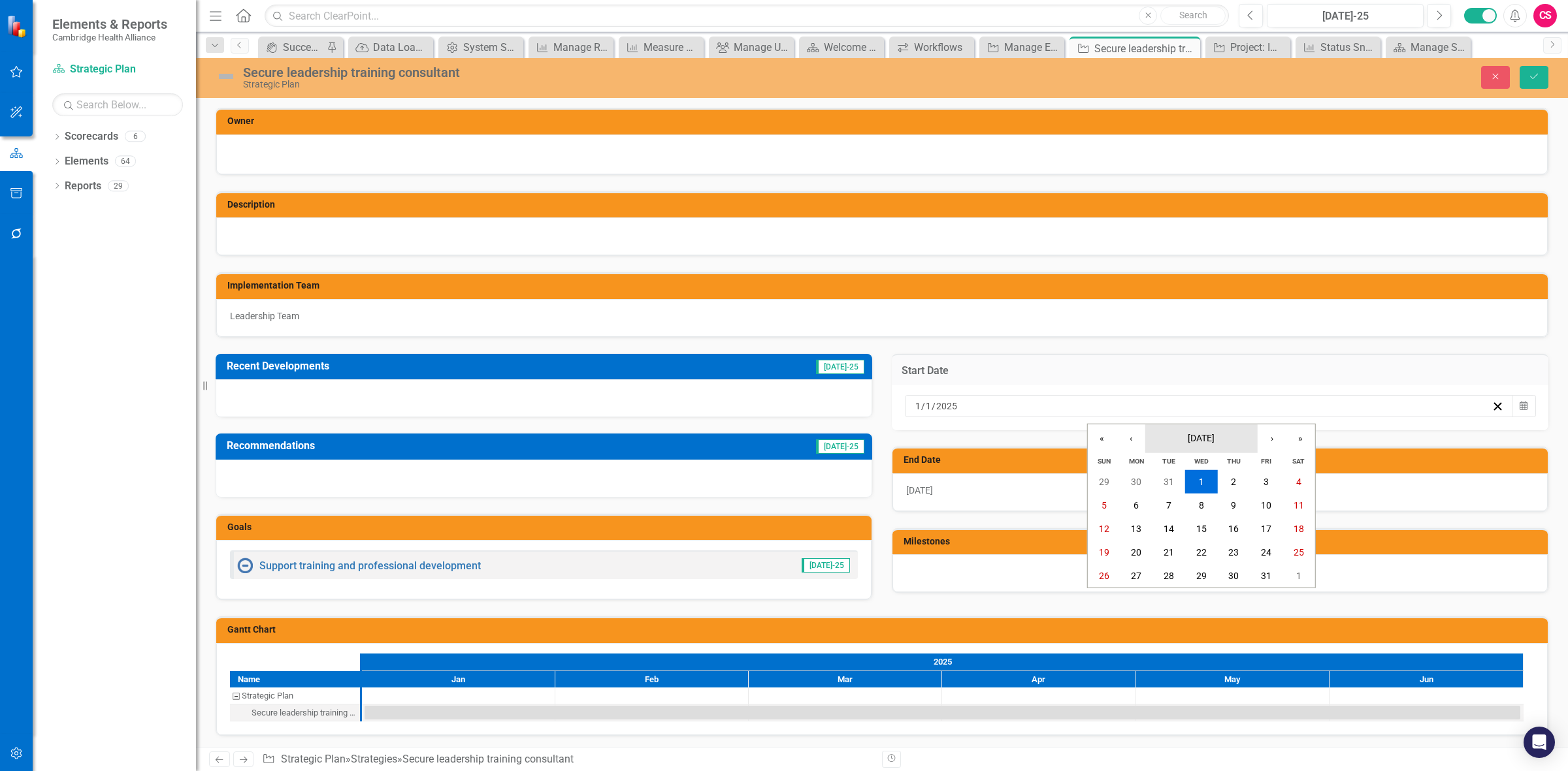
click at [513, 206] on button "[DATE]" at bounding box center [1201, 438] width 113 height 29
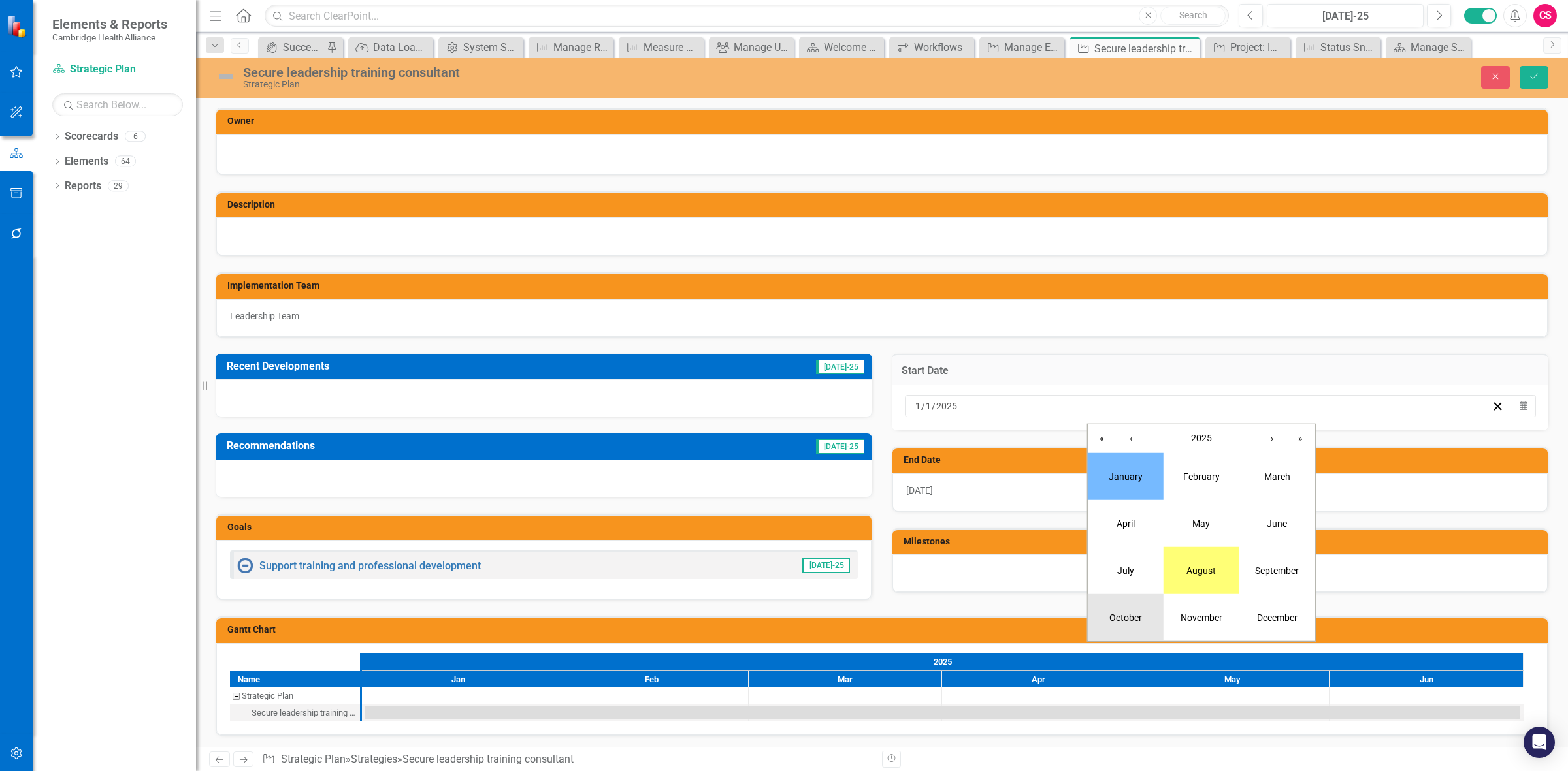
click at [513, 206] on abbr "October" at bounding box center [1125, 618] width 33 height 10
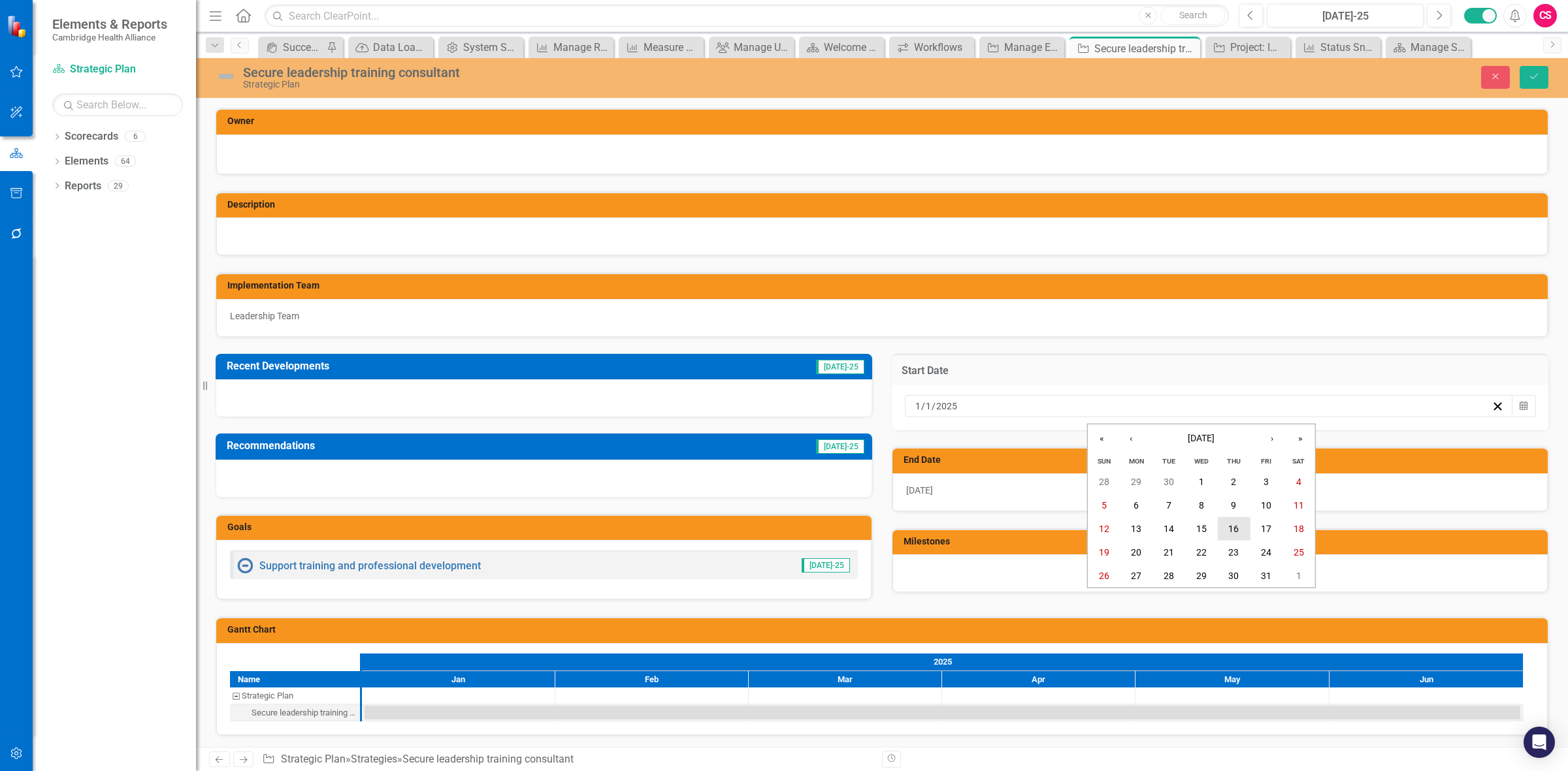
click at [513, 206] on button "16" at bounding box center [1234, 529] width 33 height 23
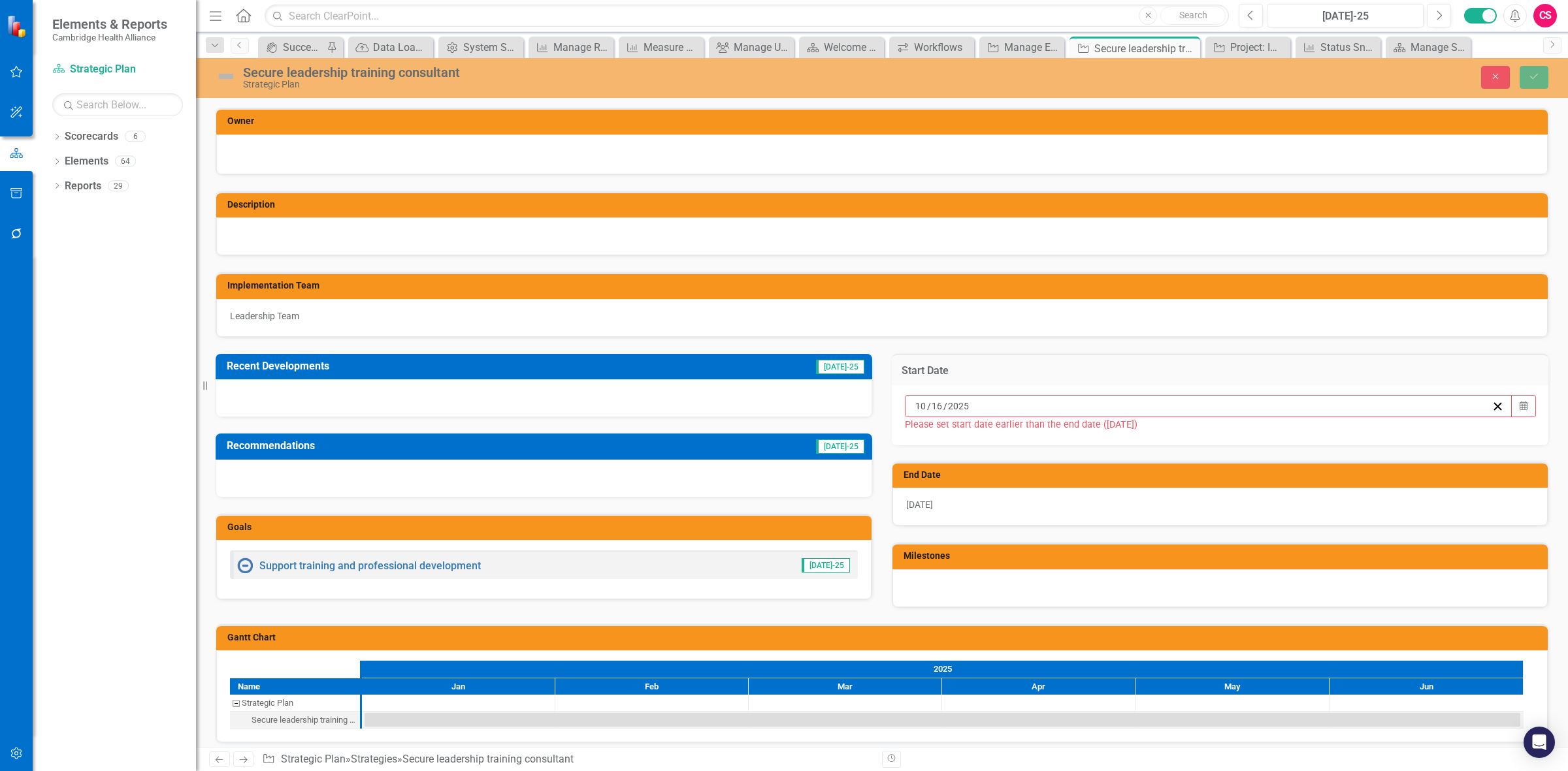
click at [513, 206] on td "End Date" at bounding box center [1222, 476] width 637 height 20
click at [513, 206] on div "[DATE]" at bounding box center [1220, 507] width 656 height 38
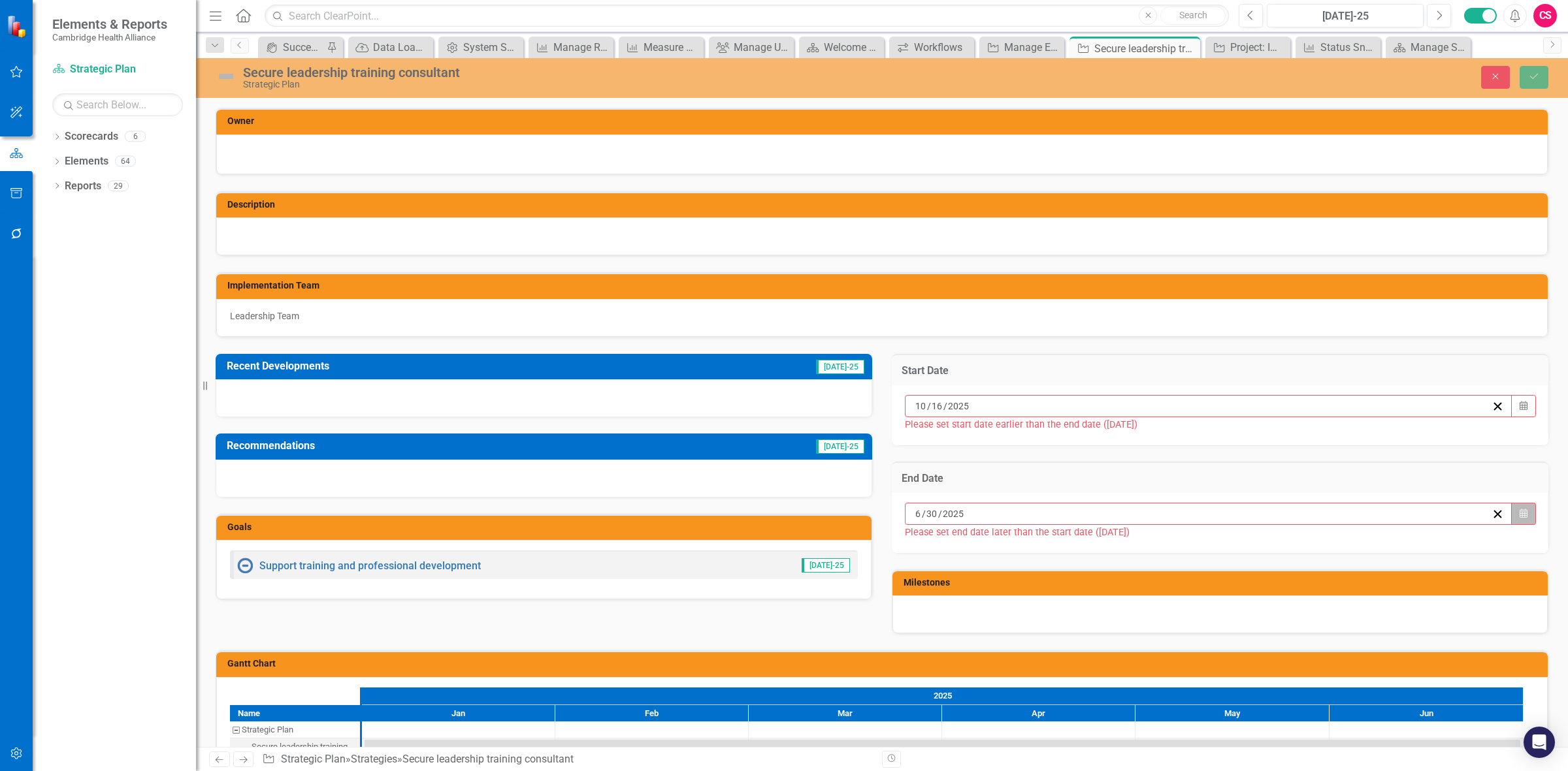
click at [513, 206] on icon "Calendar" at bounding box center [1523, 514] width 8 height 10
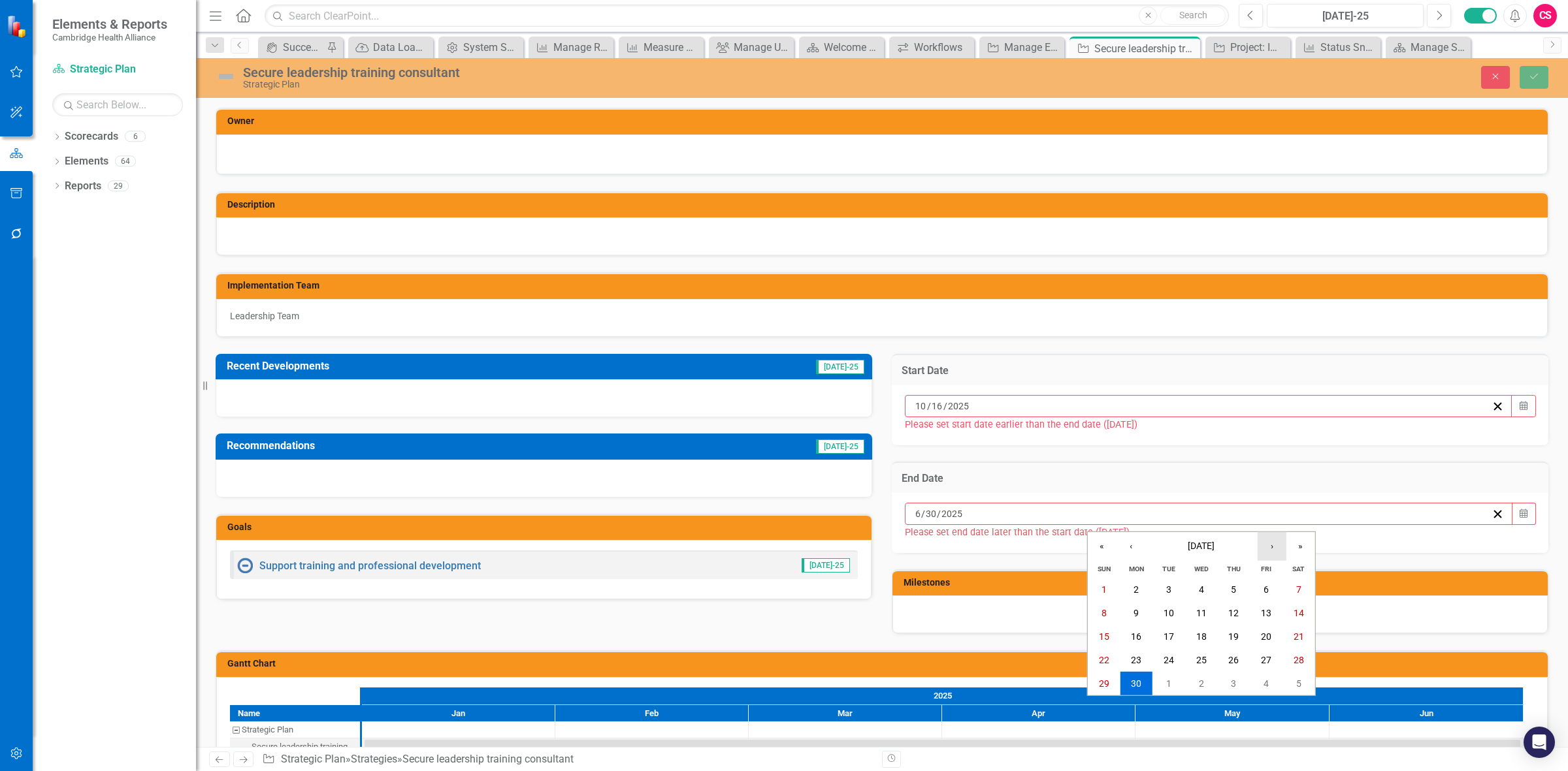
click at [513, 206] on button "›" at bounding box center [1272, 546] width 29 height 29
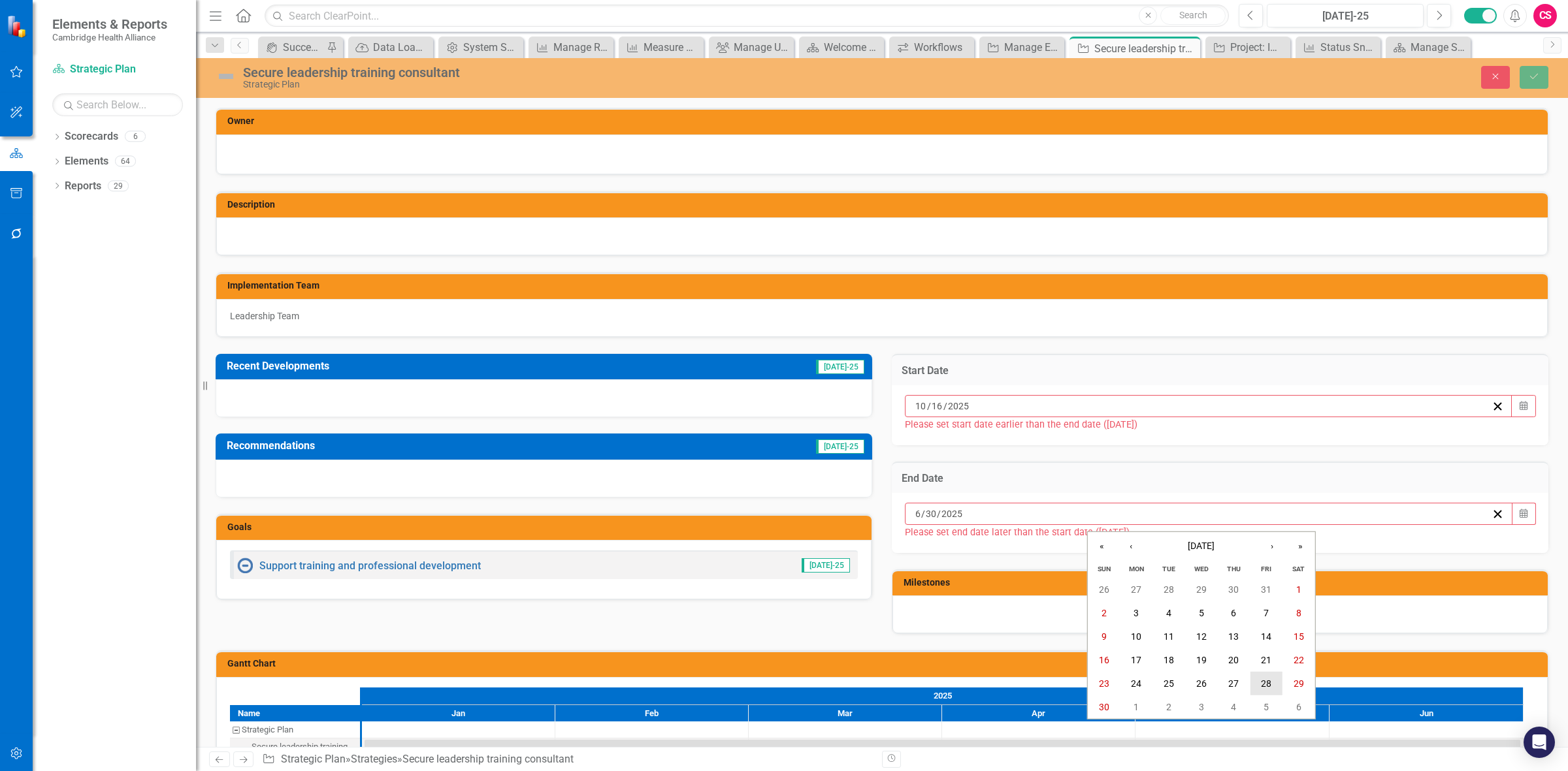
click at [513, 206] on abbr "28" at bounding box center [1266, 684] width 10 height 10
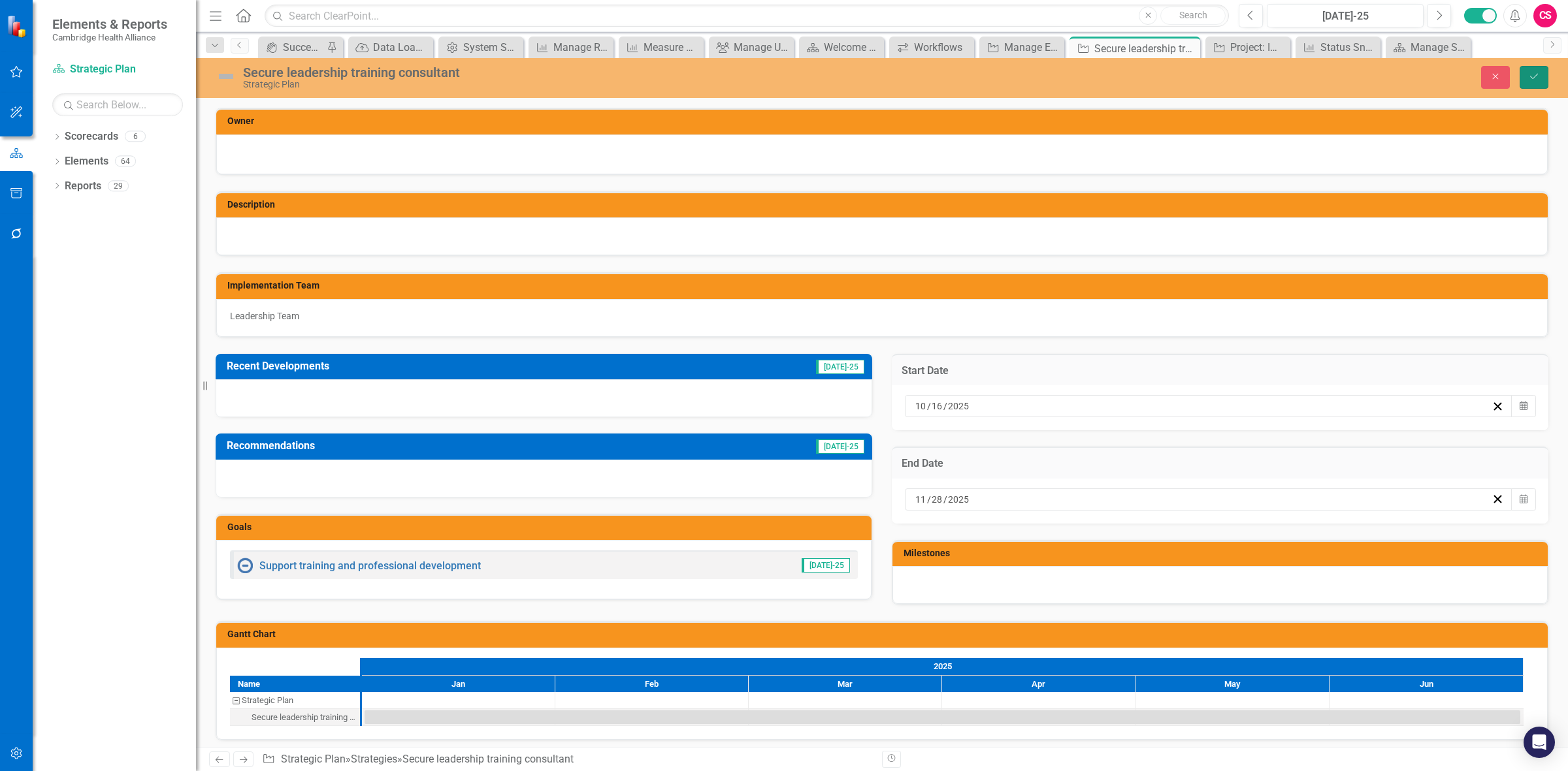
click at [513, 75] on icon "Save" at bounding box center [1534, 76] width 12 height 10
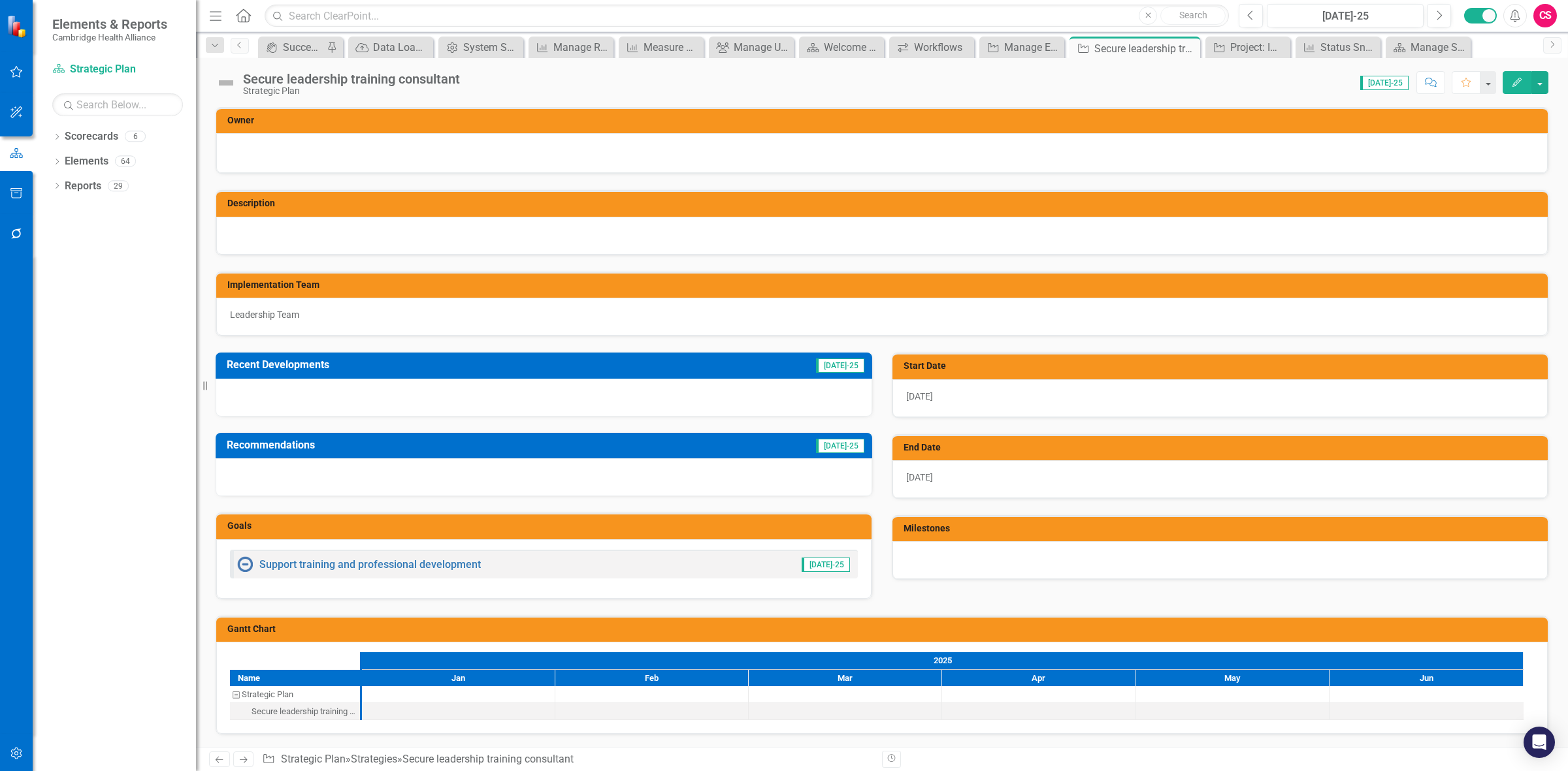
click at [278, 168] on div at bounding box center [882, 153] width 1332 height 40
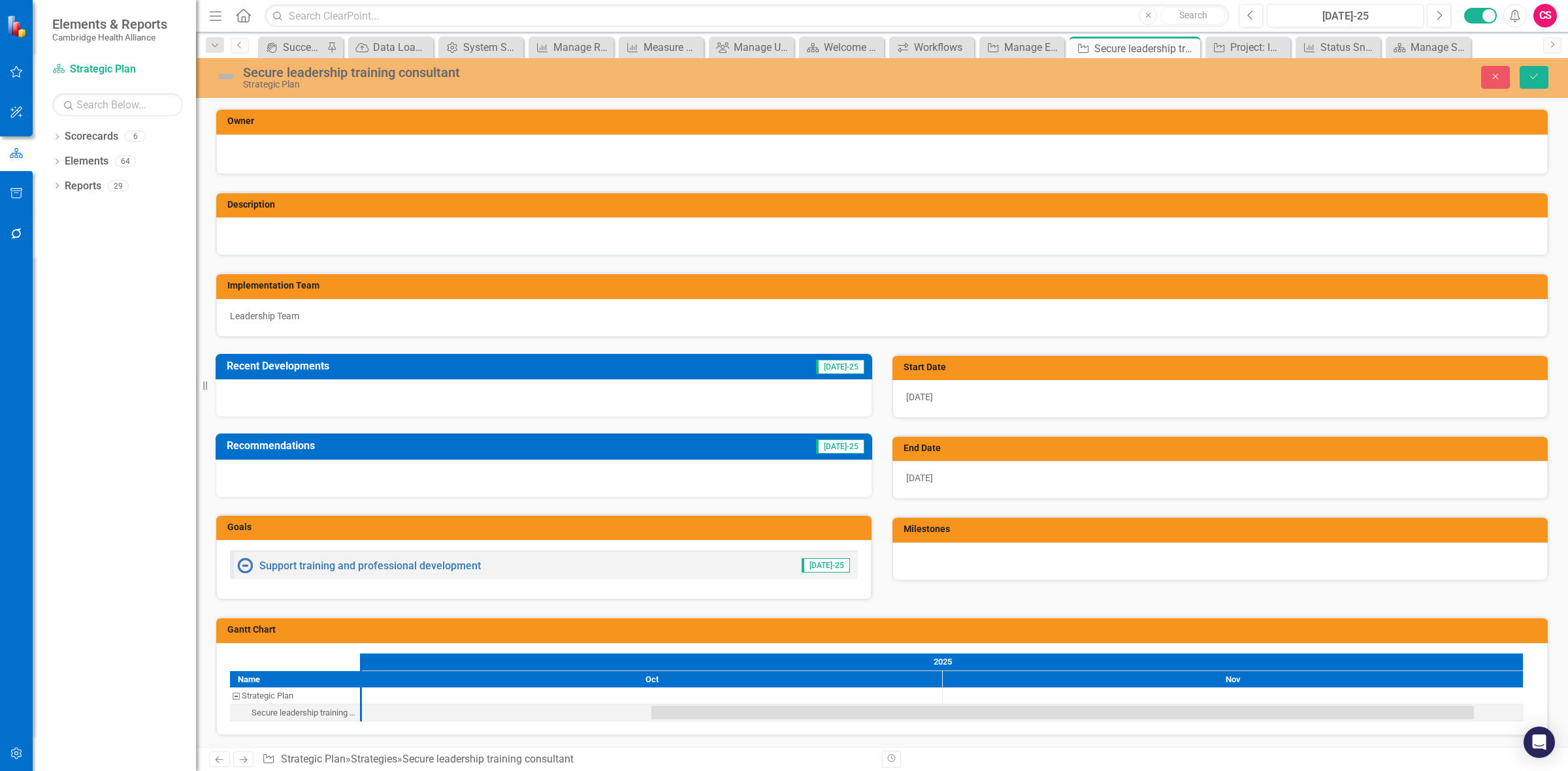
click at [281, 160] on div at bounding box center [882, 152] width 1304 height 15
click at [285, 168] on div at bounding box center [882, 154] width 1332 height 40
click at [288, 149] on div at bounding box center [882, 152] width 1304 height 15
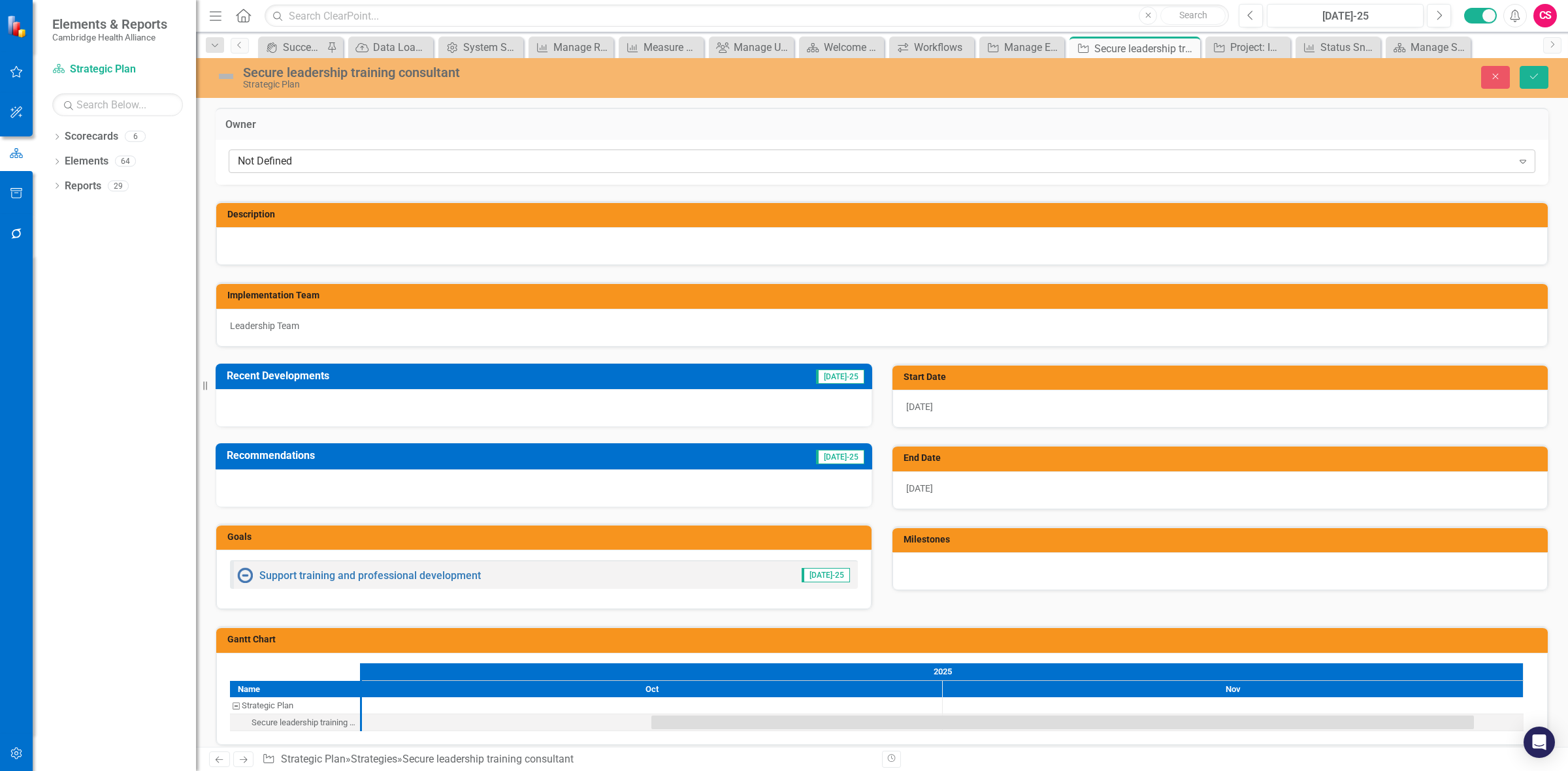
click at [288, 160] on div "Not Defined" at bounding box center [875, 162] width 1275 height 15
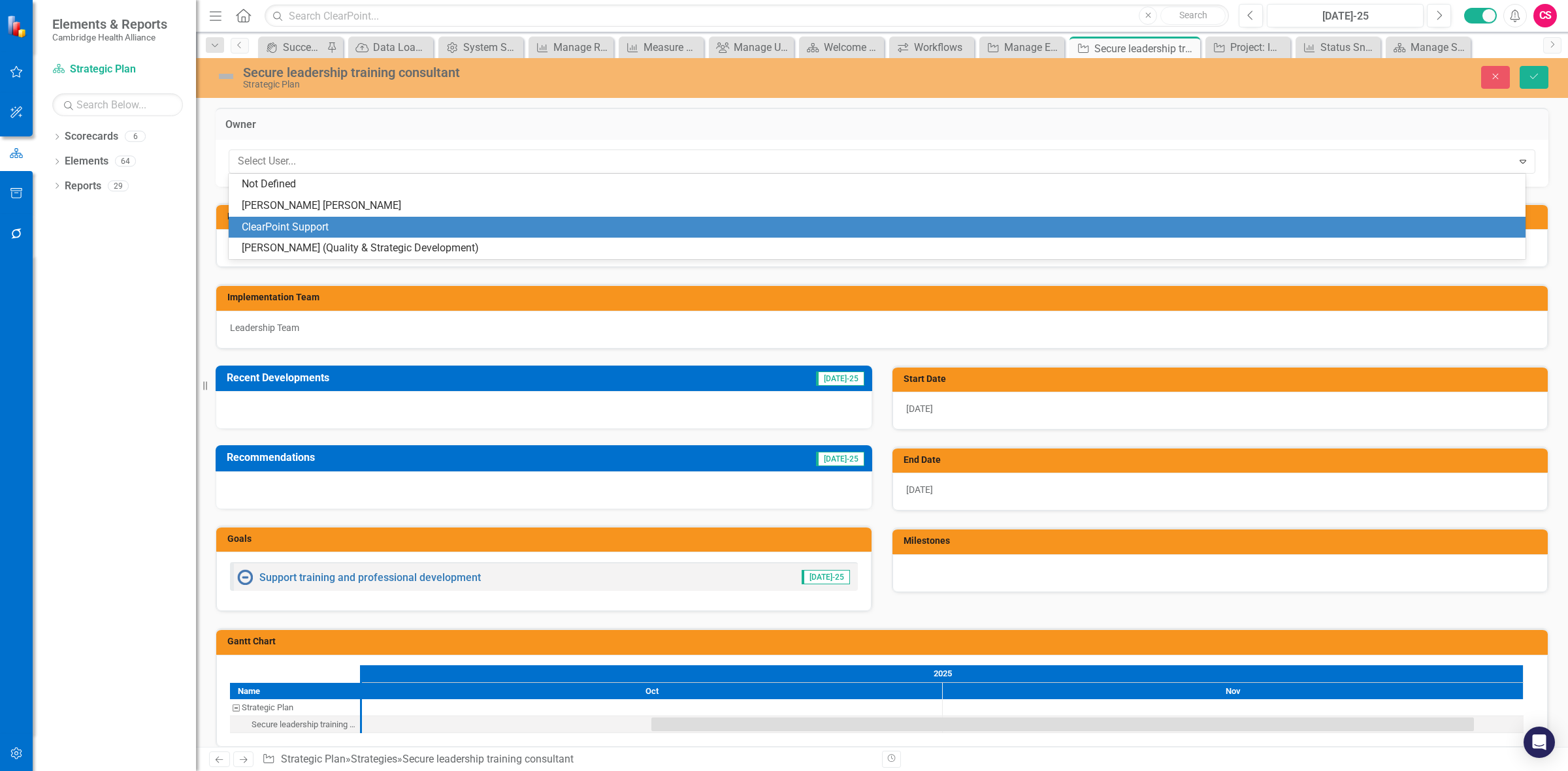
click at [305, 206] on div "ClearPoint Support" at bounding box center [877, 227] width 1297 height 21
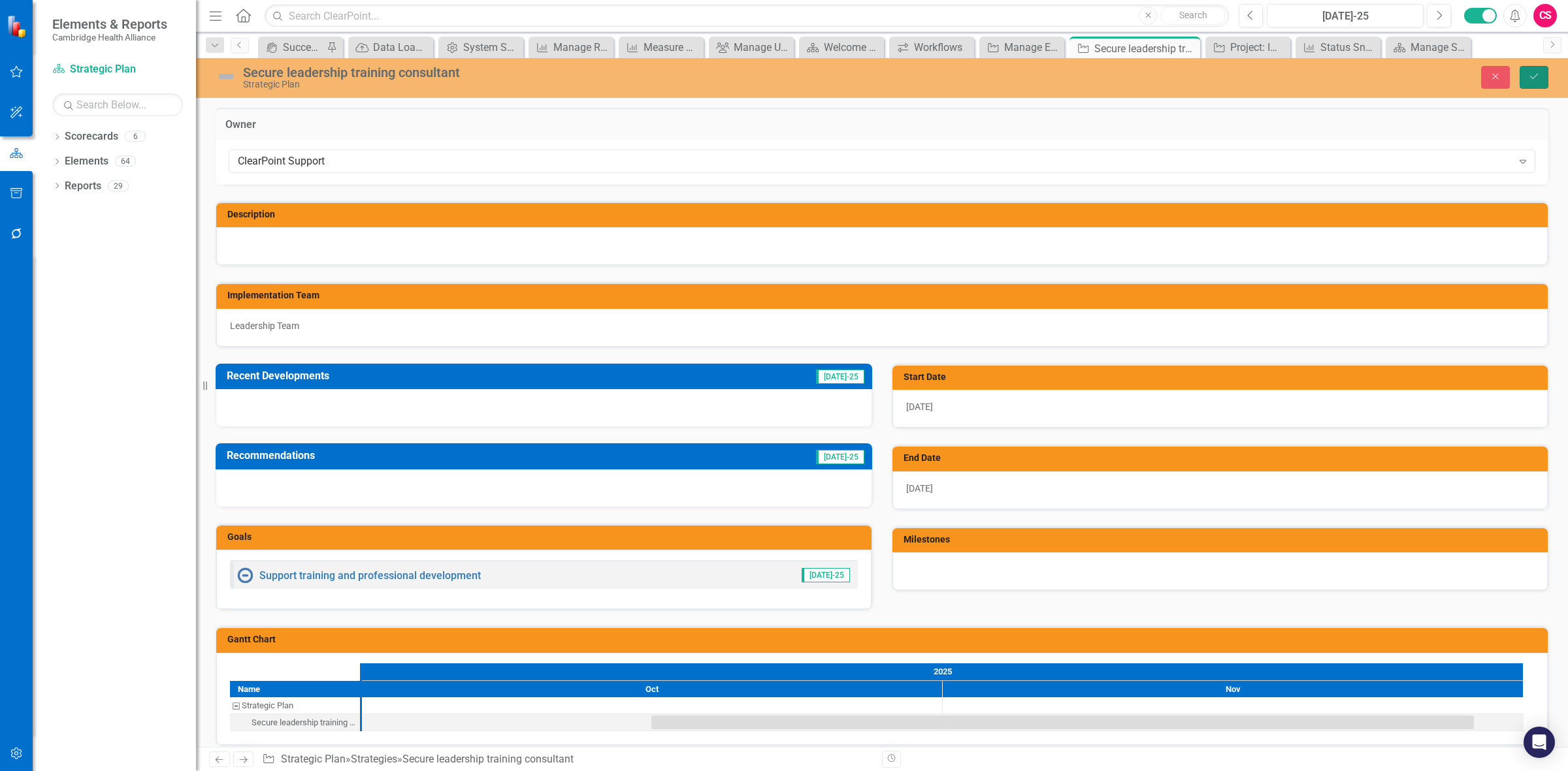
click at [513, 72] on icon "Save" at bounding box center [1534, 76] width 12 height 10
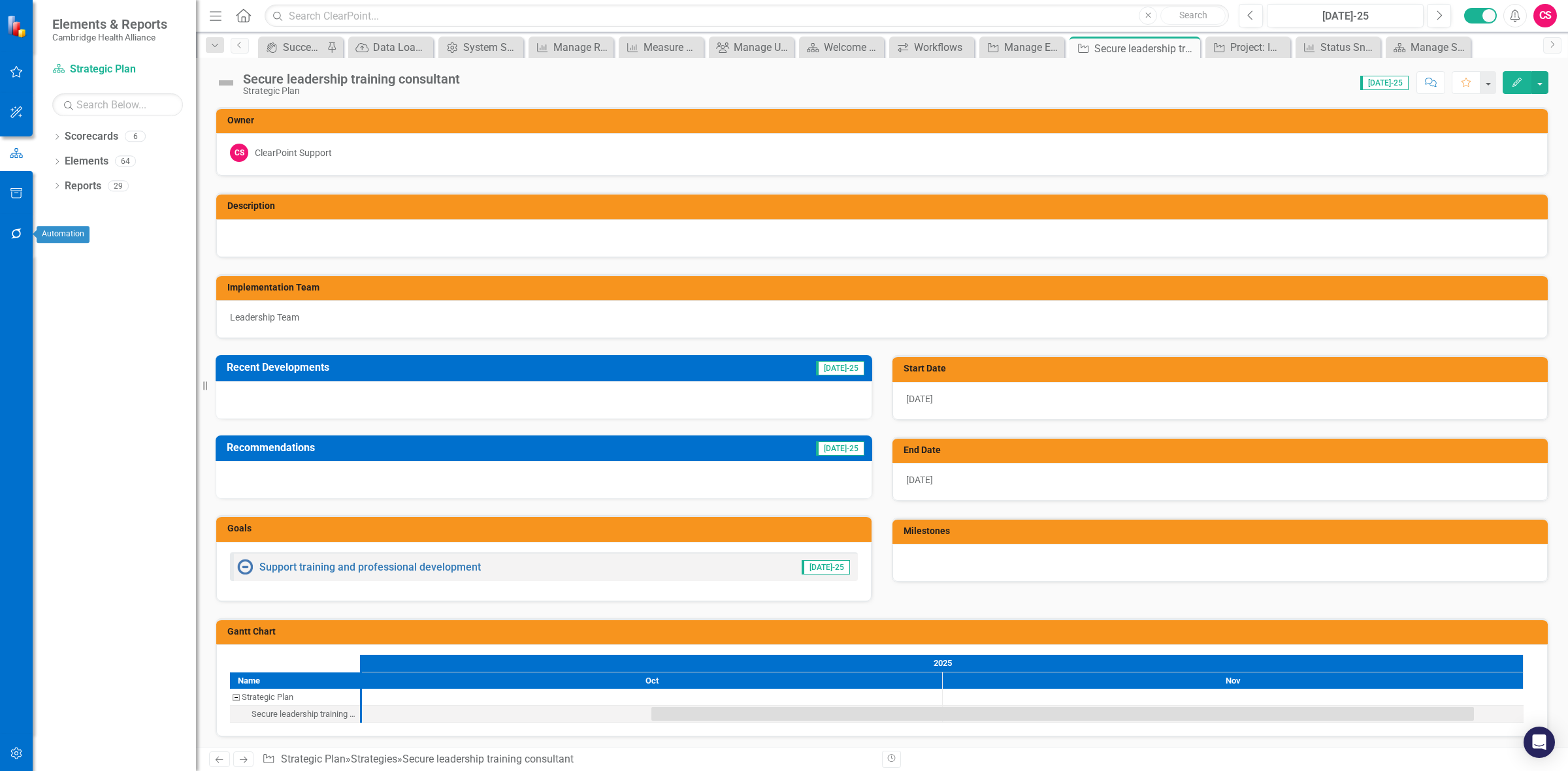
click at [23, 206] on icon "button" at bounding box center [16, 234] width 14 height 10
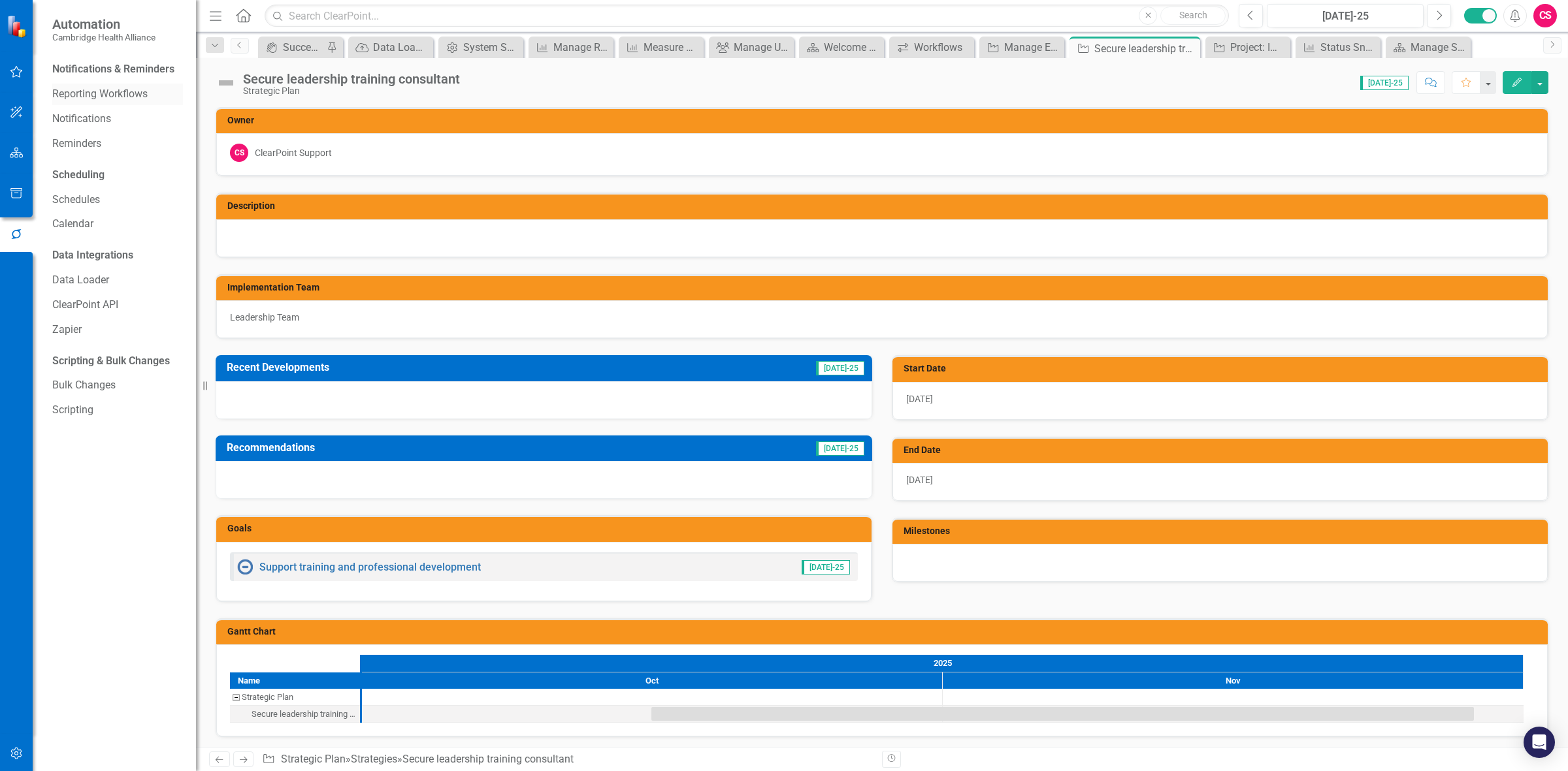
click at [97, 90] on link "Reporting Workflows" at bounding box center [117, 94] width 131 height 15
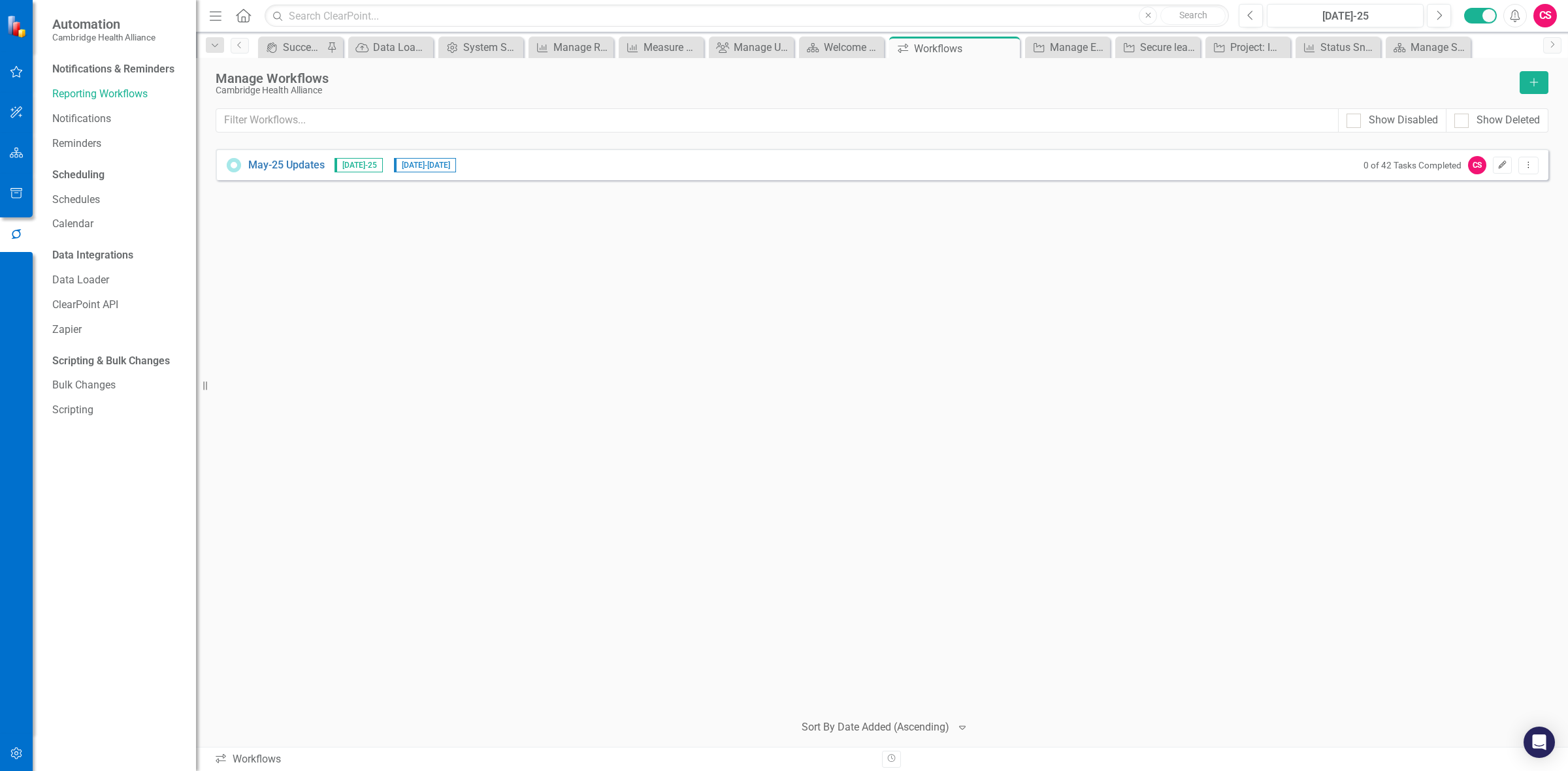
click at [513, 159] on button "Edit" at bounding box center [1502, 165] width 19 height 17
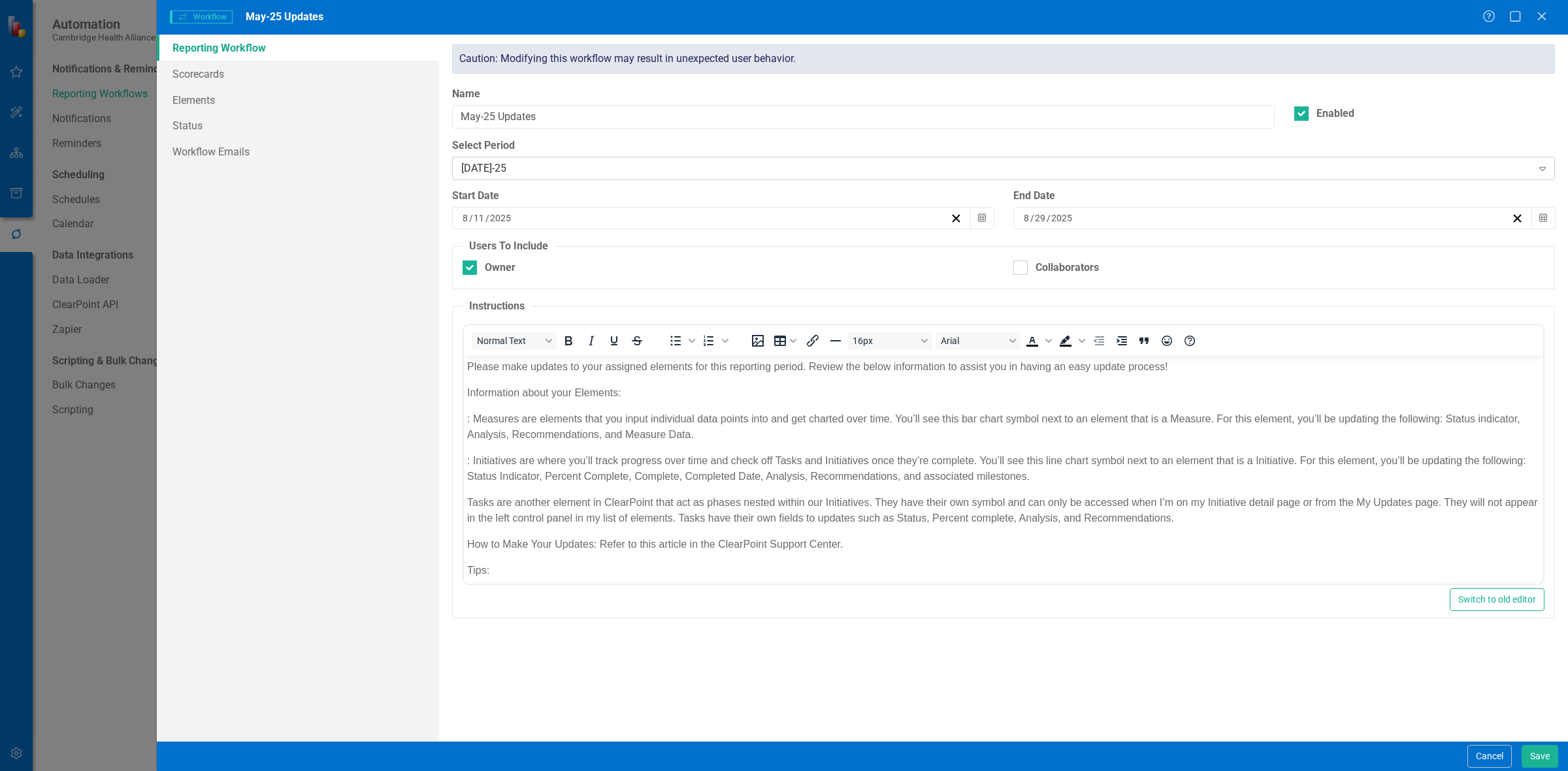
click at [470, 172] on div "[DATE]-25" at bounding box center [996, 169] width 1070 height 15
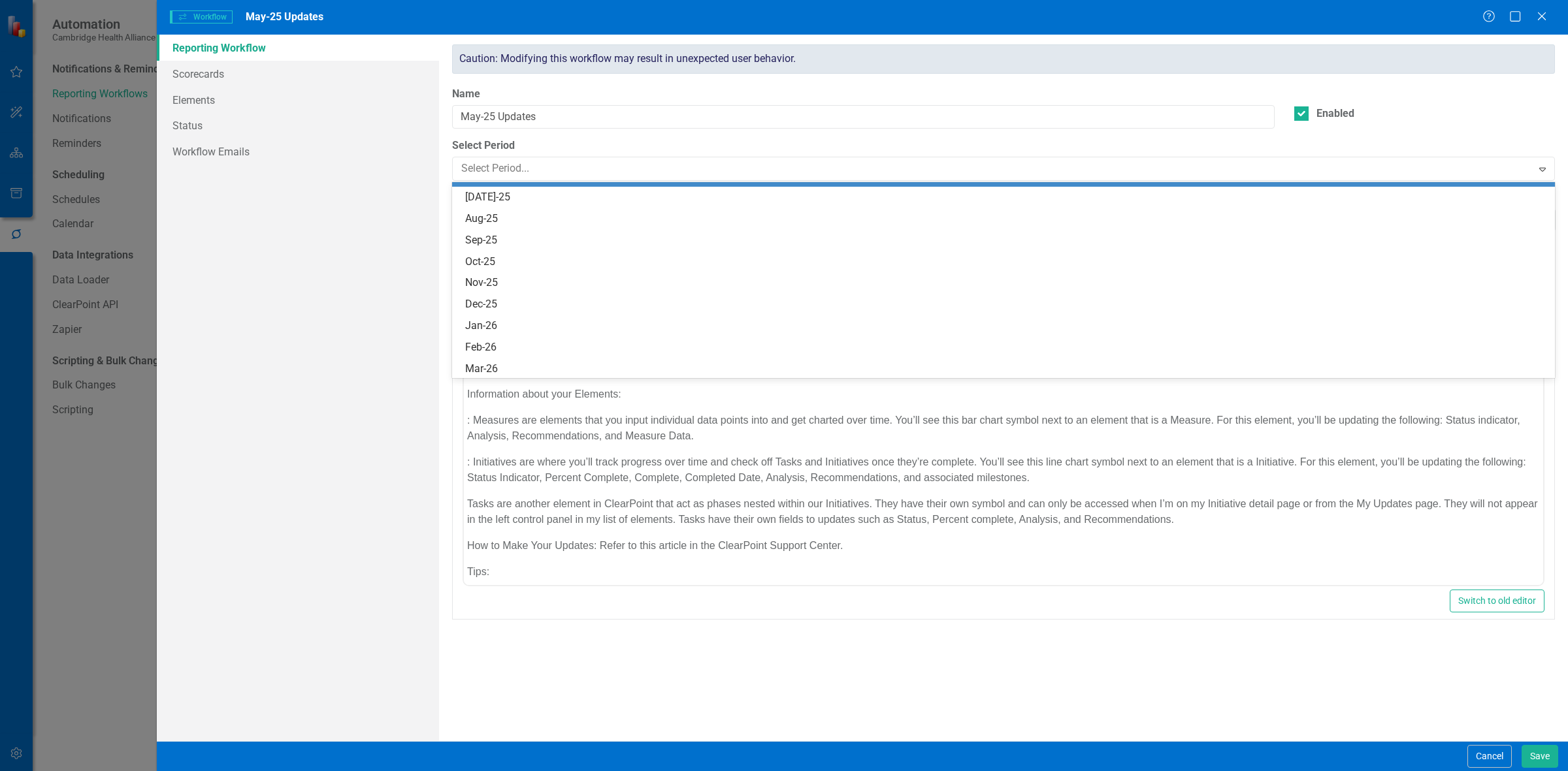
scroll to position [901, 0]
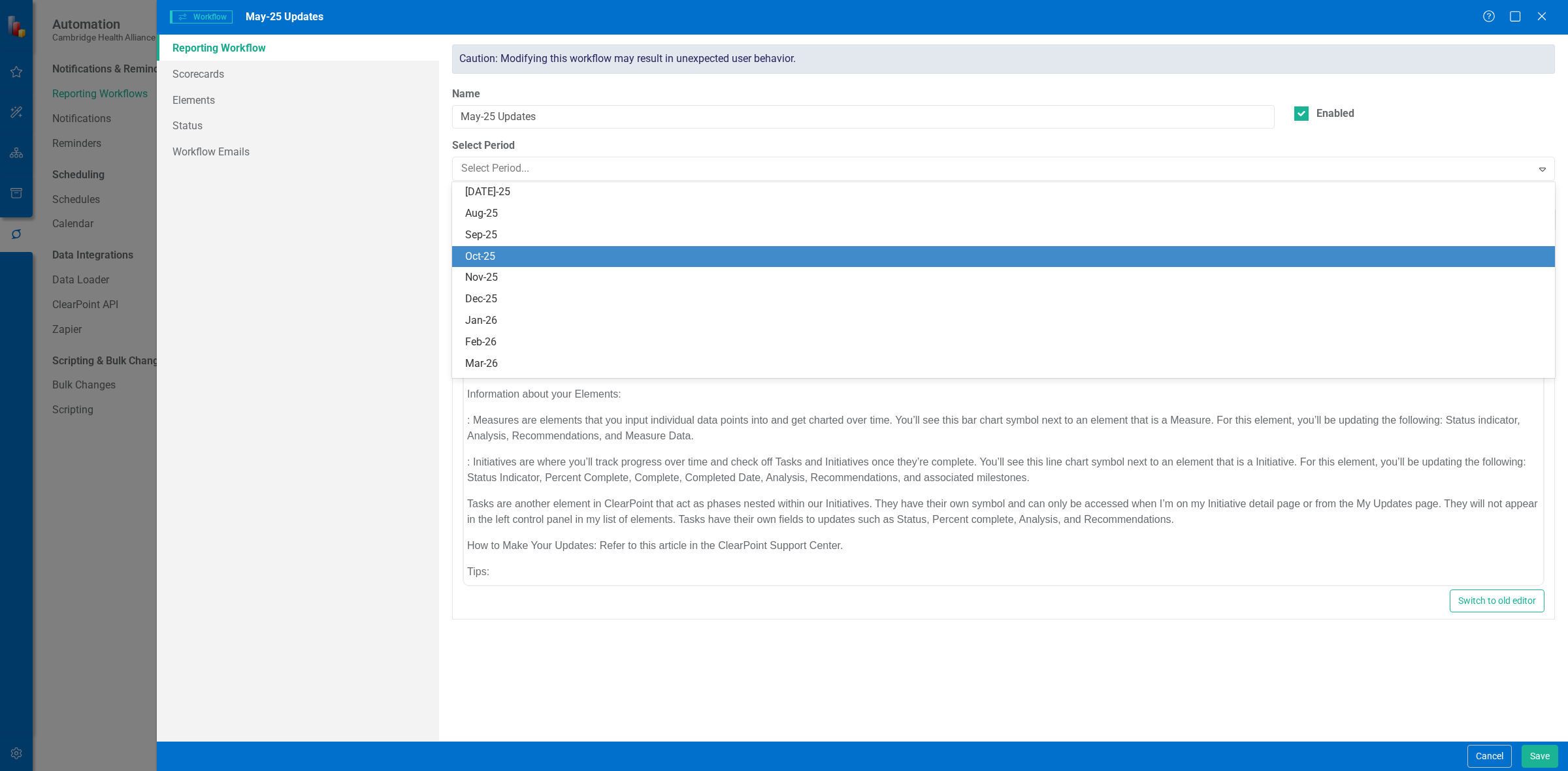
click at [502, 206] on div "Oct-25" at bounding box center [1006, 257] width 1082 height 15
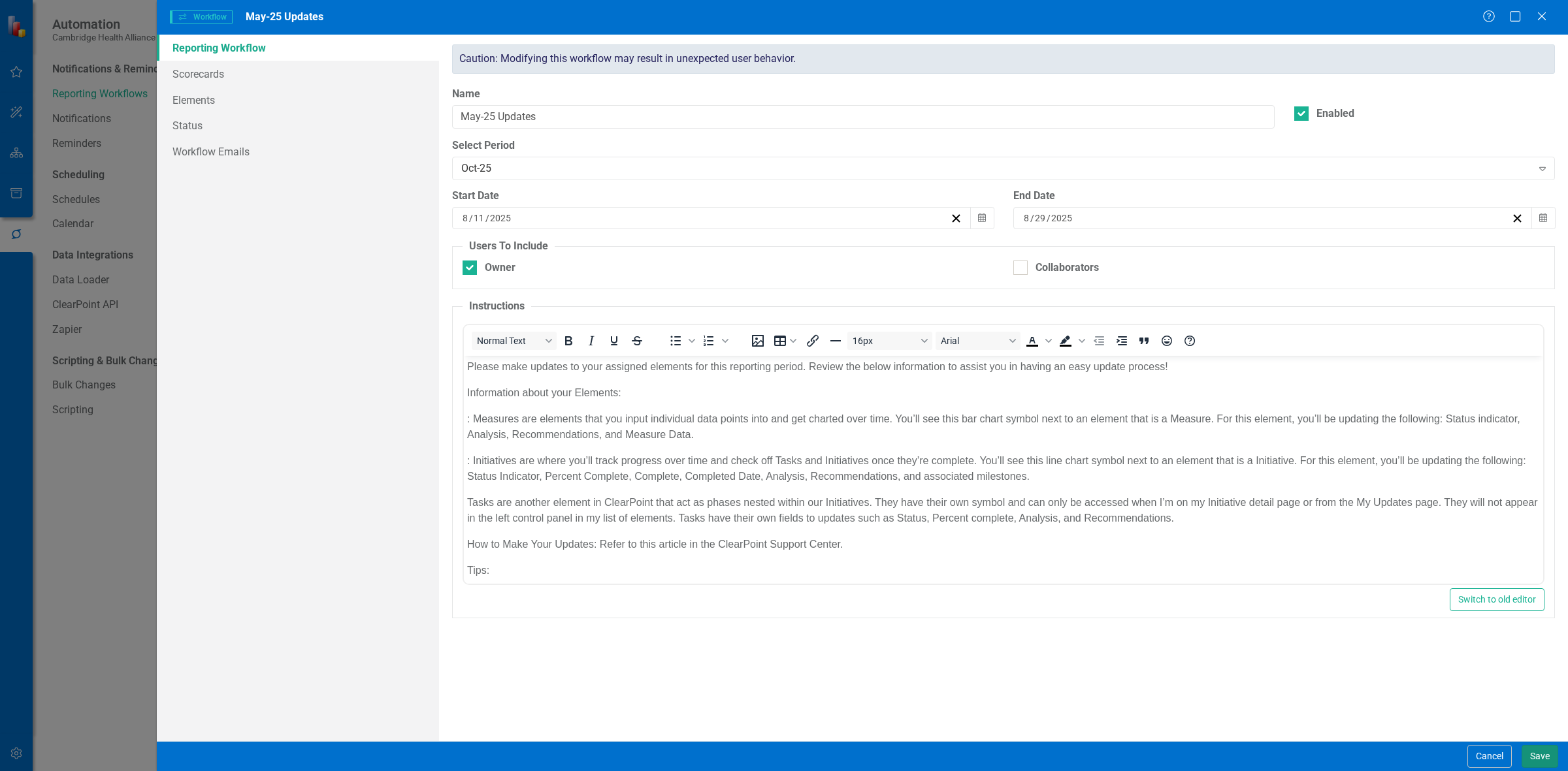
click at [513, 206] on button "Save" at bounding box center [1539, 756] width 37 height 23
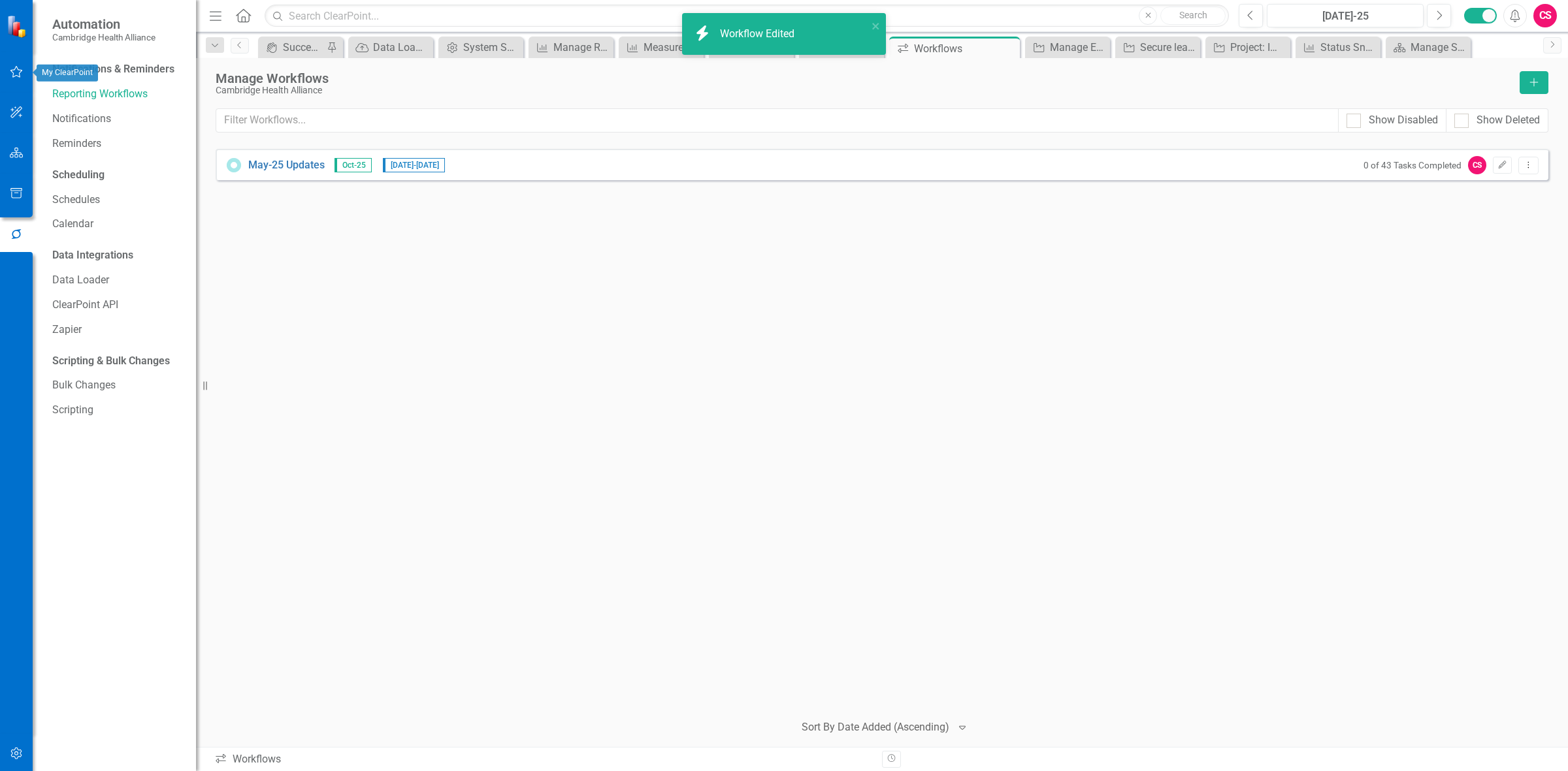
click at [18, 75] on icon "button" at bounding box center [16, 72] width 14 height 10
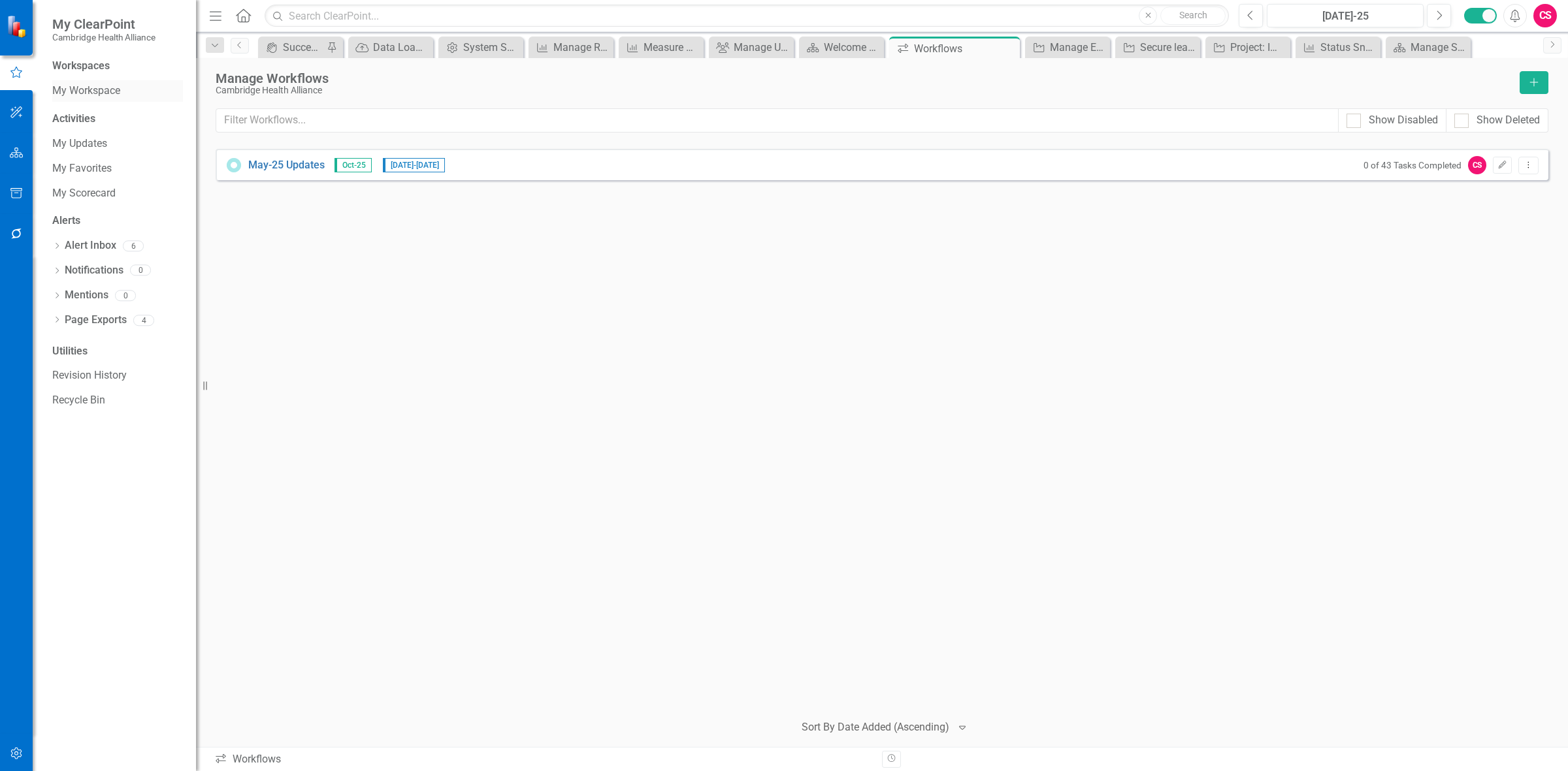
click at [89, 98] on link "My Workspace" at bounding box center [117, 91] width 131 height 15
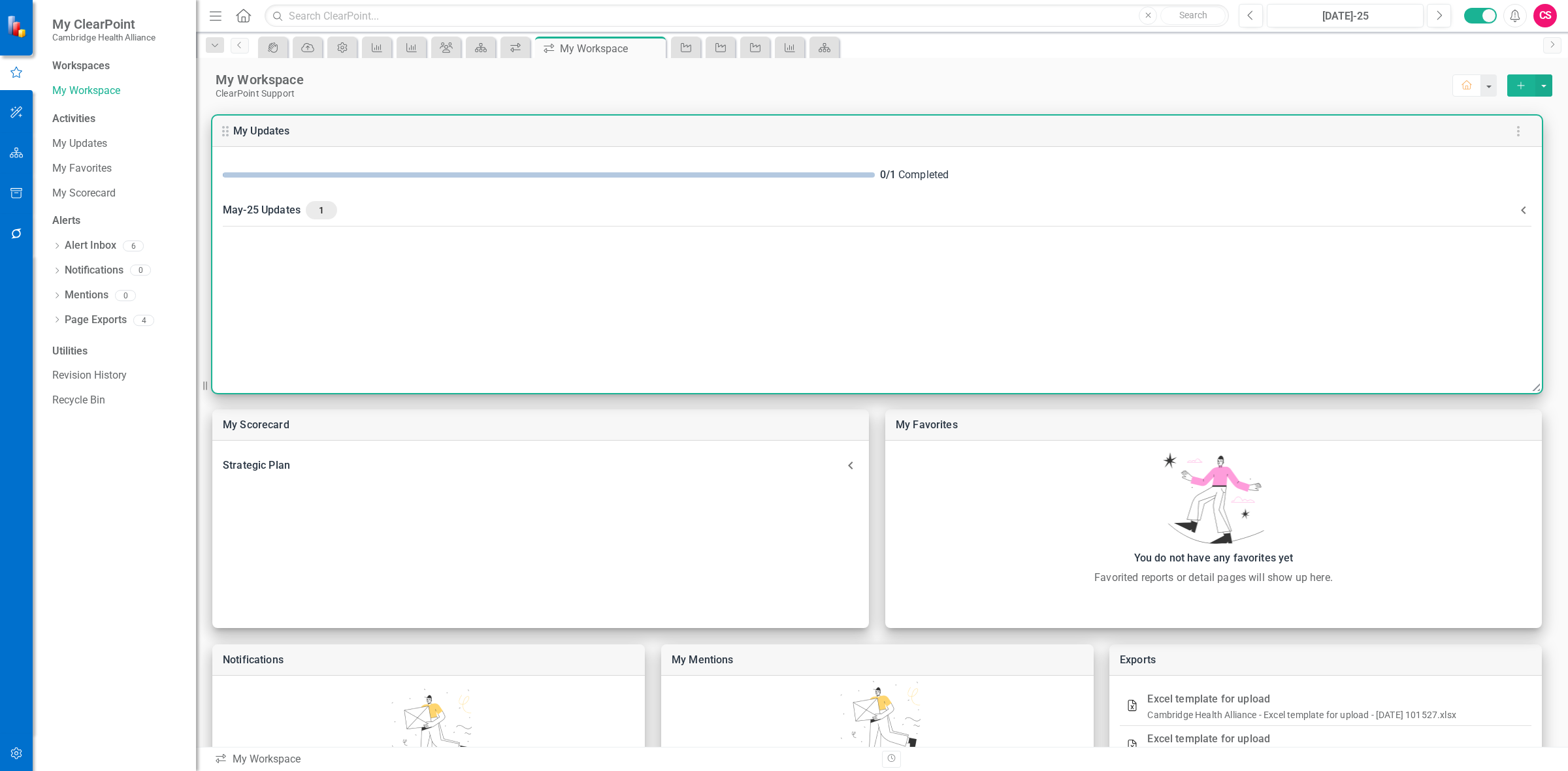
click at [513, 206] on icon at bounding box center [1523, 210] width 15 height 15
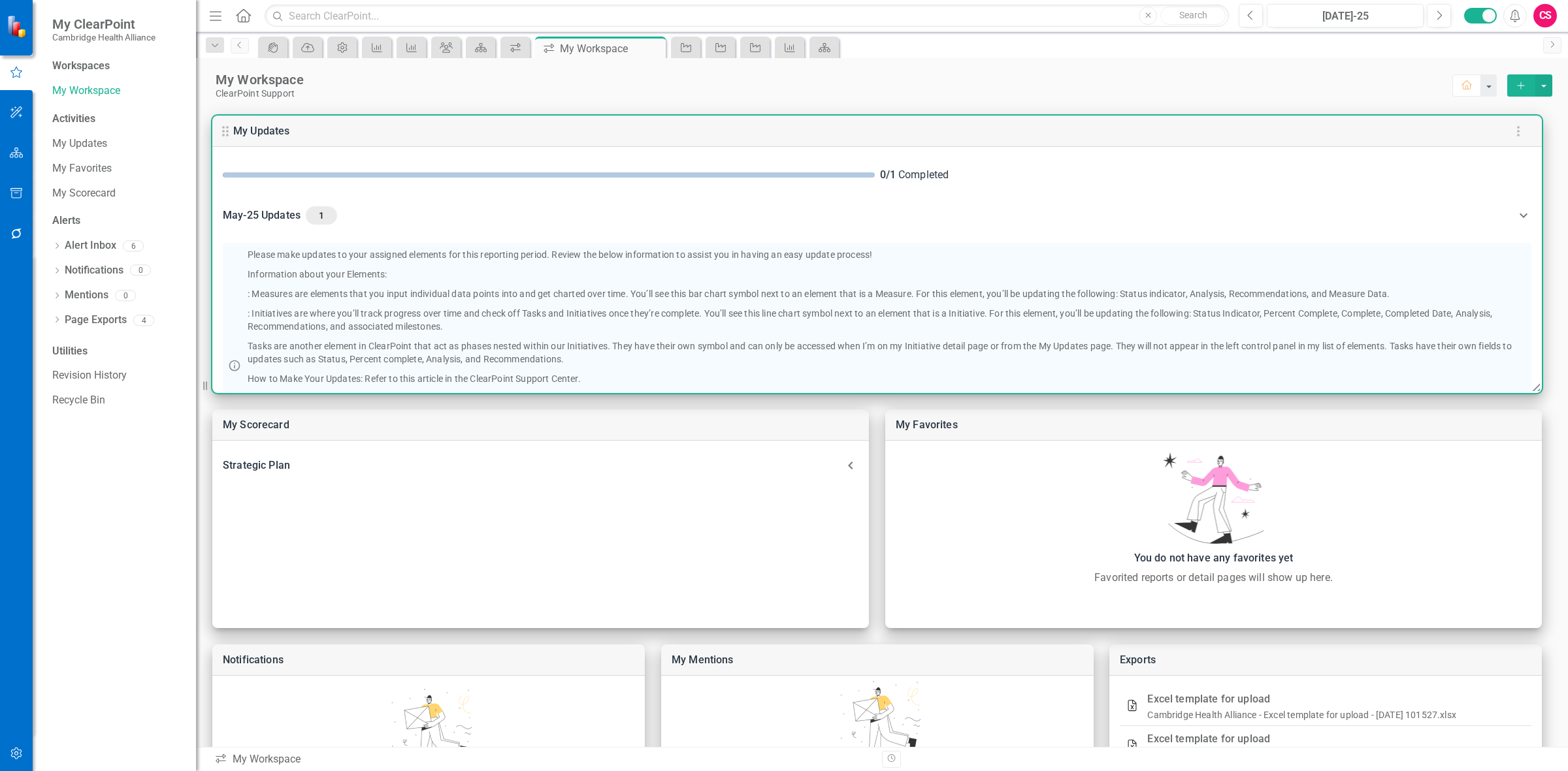
click at [513, 206] on Updates-header "May-25 Updates 1" at bounding box center [877, 215] width 1329 height 45
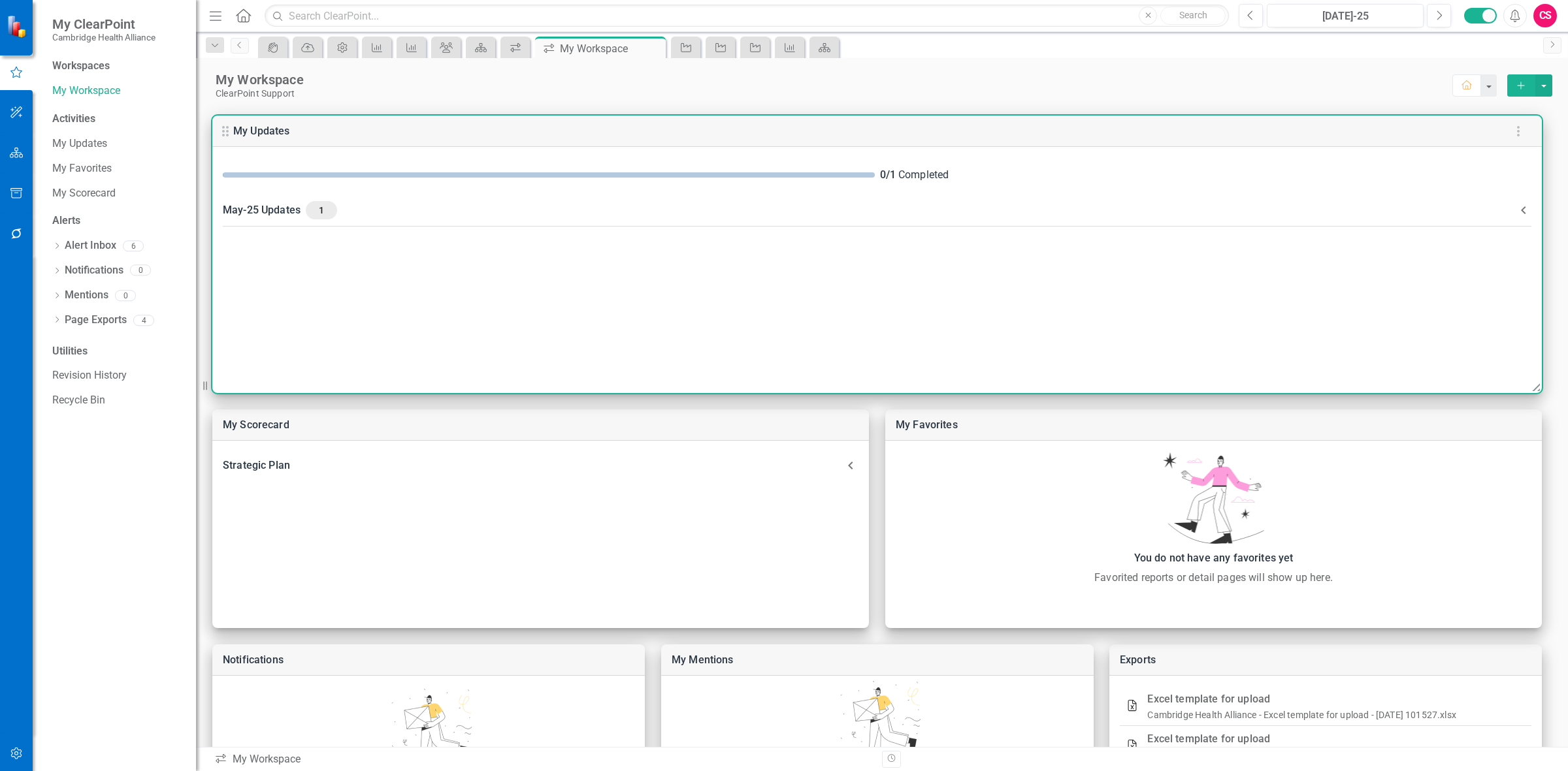
click at [513, 206] on icon at bounding box center [1523, 210] width 15 height 15
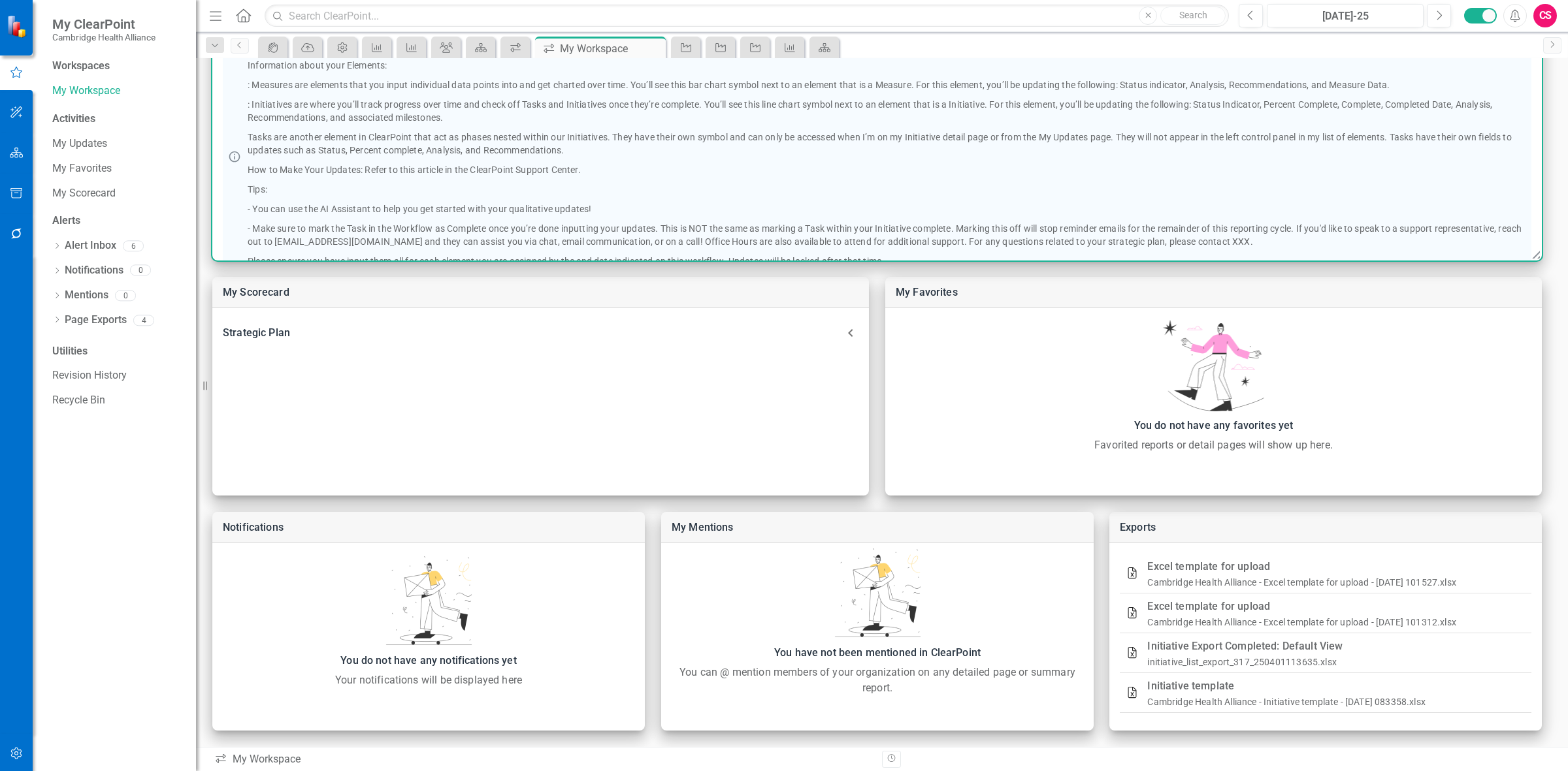
scroll to position [157, 0]
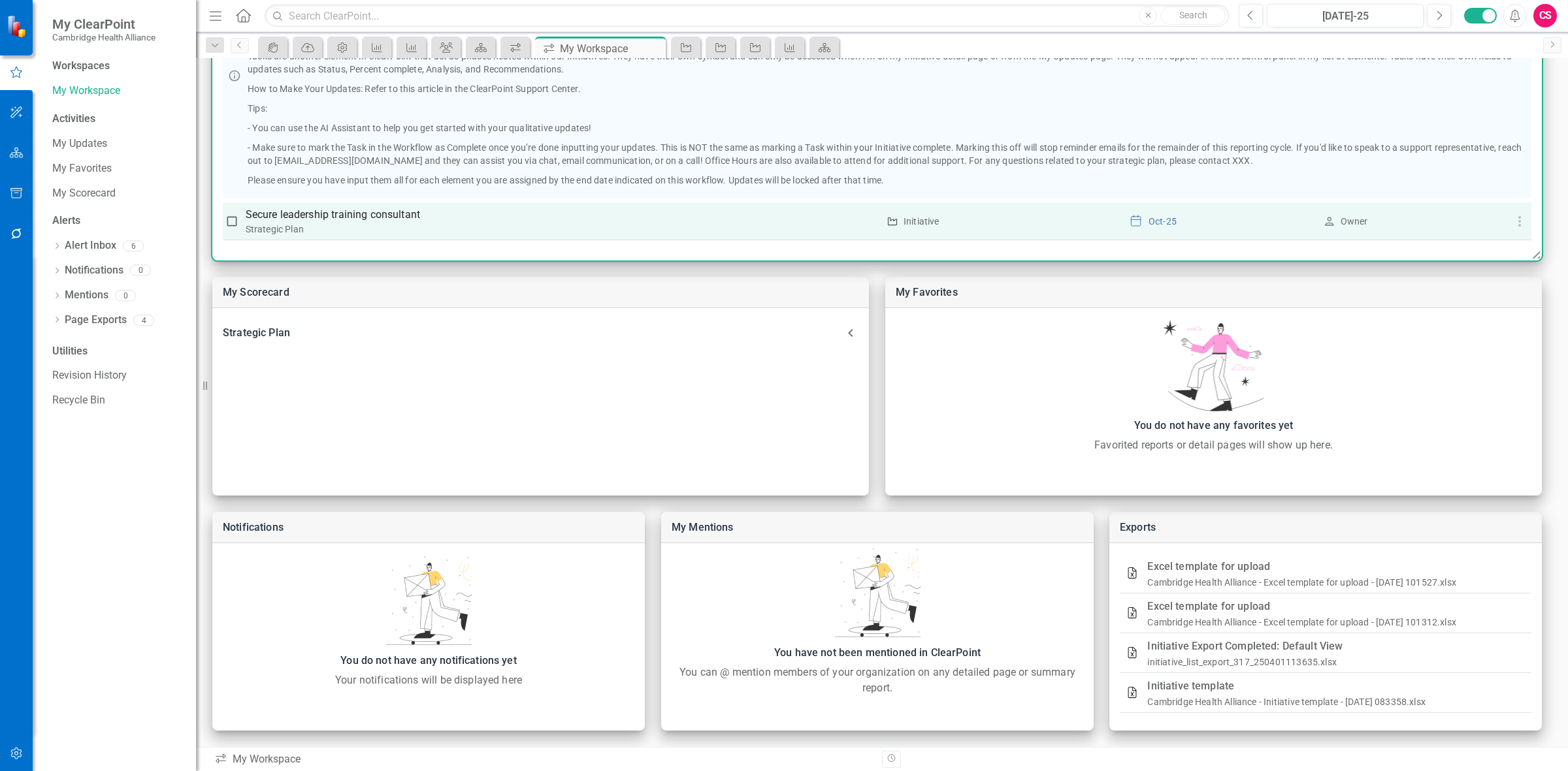
click at [350, 206] on p "Secure leadership training consultant" at bounding box center [562, 214] width 633 height 15
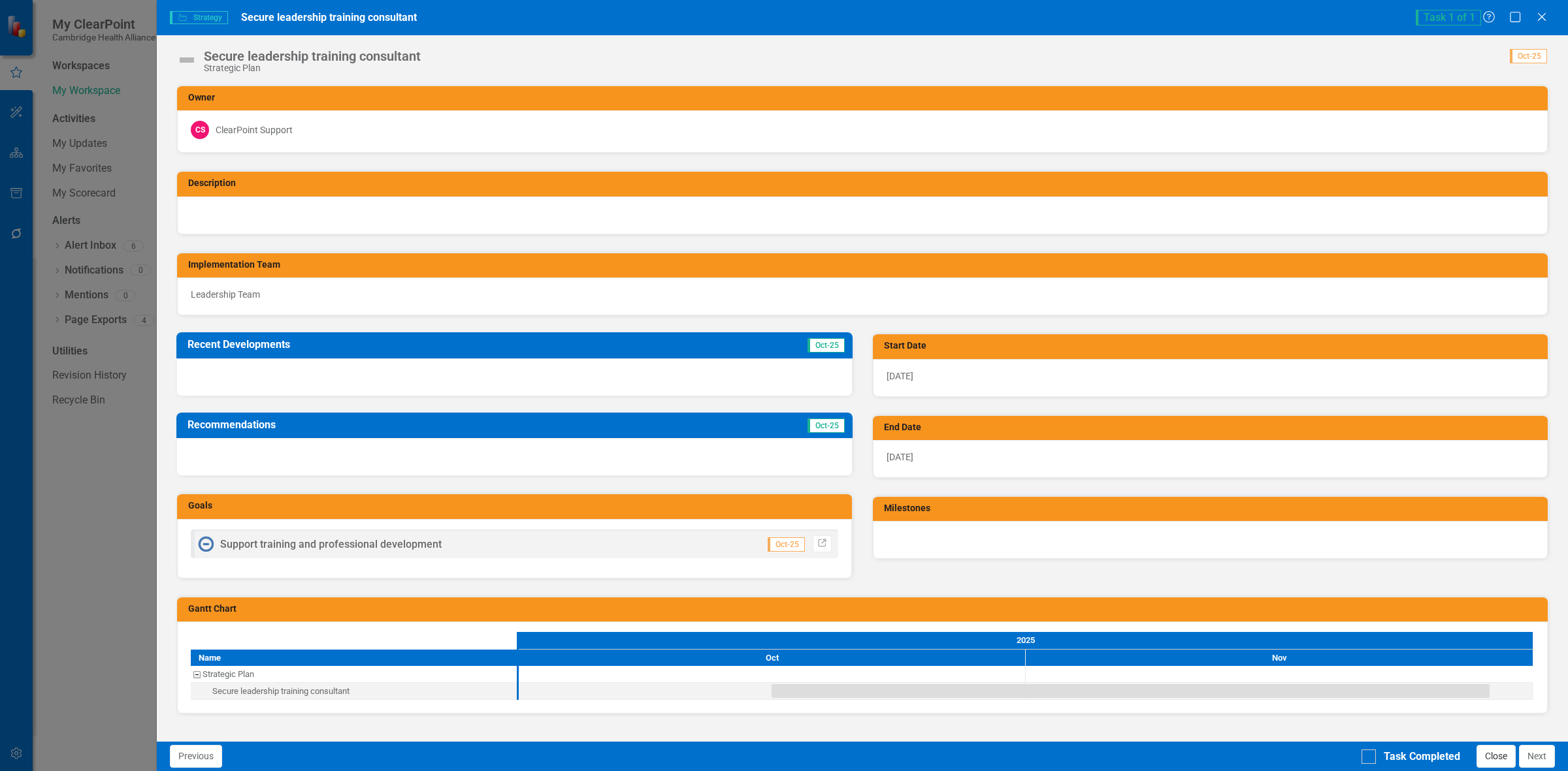
click at [513, 206] on button "Close" at bounding box center [1496, 756] width 40 height 23
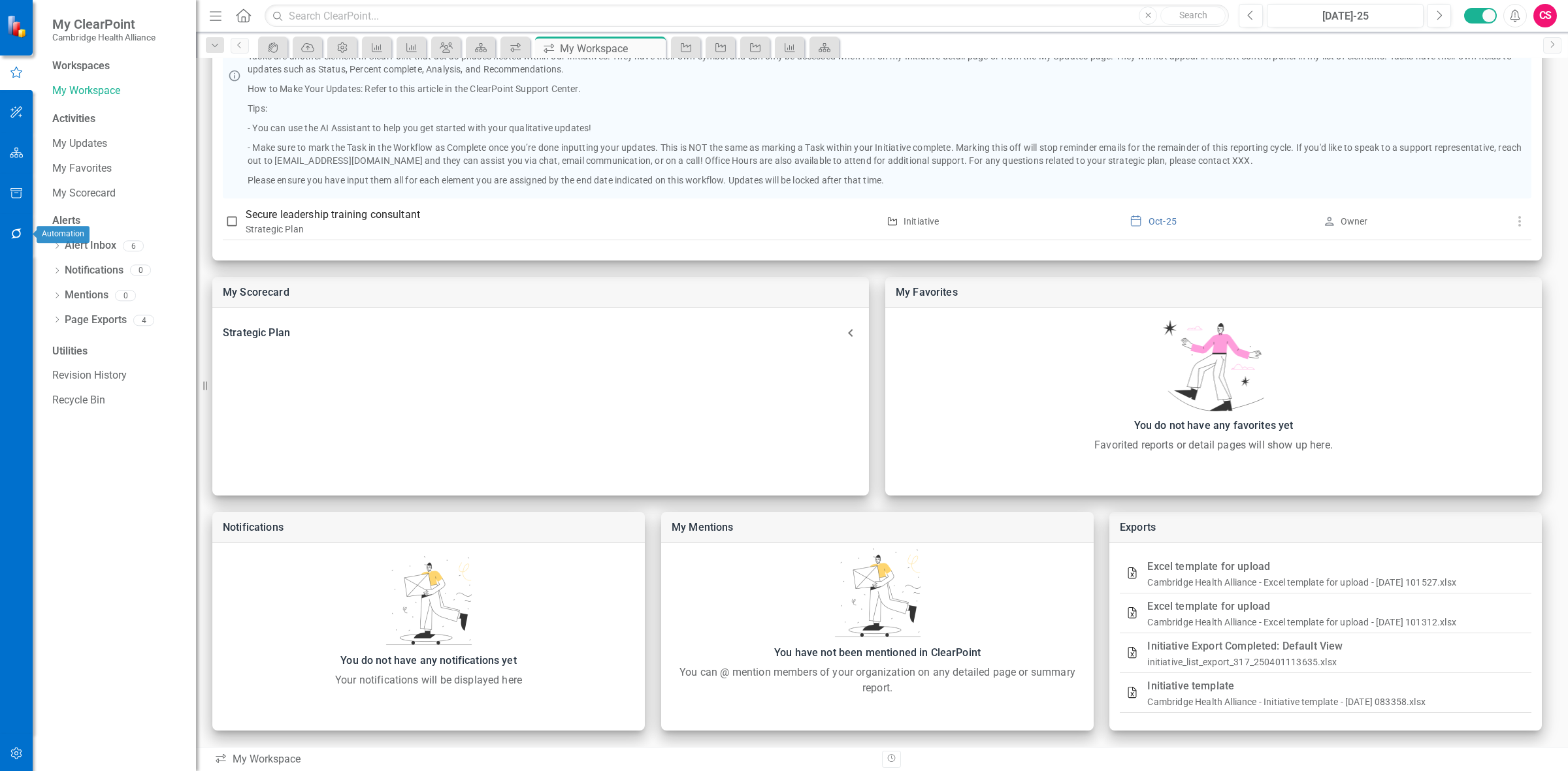
click at [17, 206] on icon "button" at bounding box center [16, 234] width 14 height 10
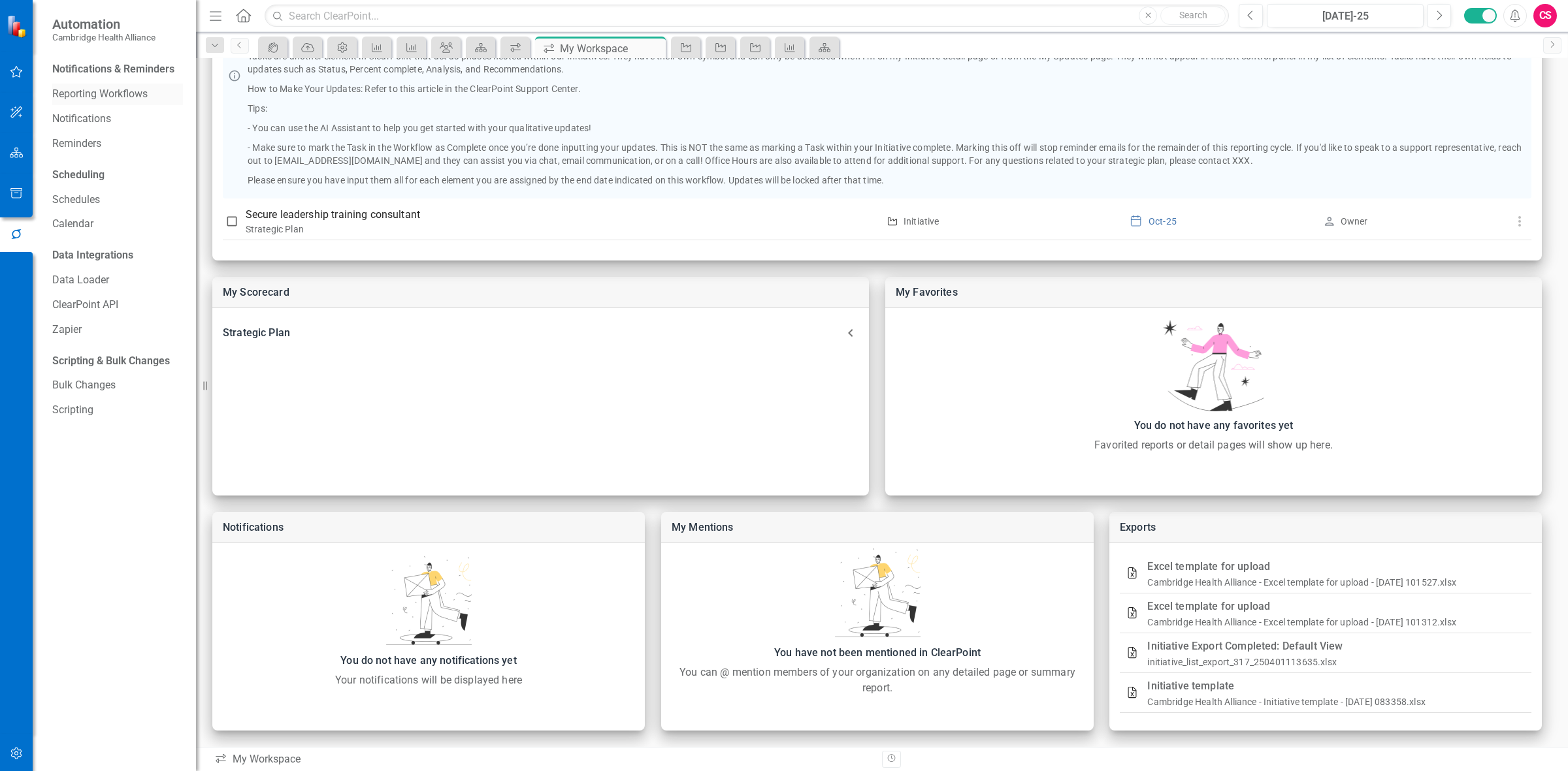
click at [109, 86] on div "Reporting Workflows" at bounding box center [117, 94] width 131 height 21
click at [115, 92] on link "Reporting Workflows" at bounding box center [117, 94] width 131 height 15
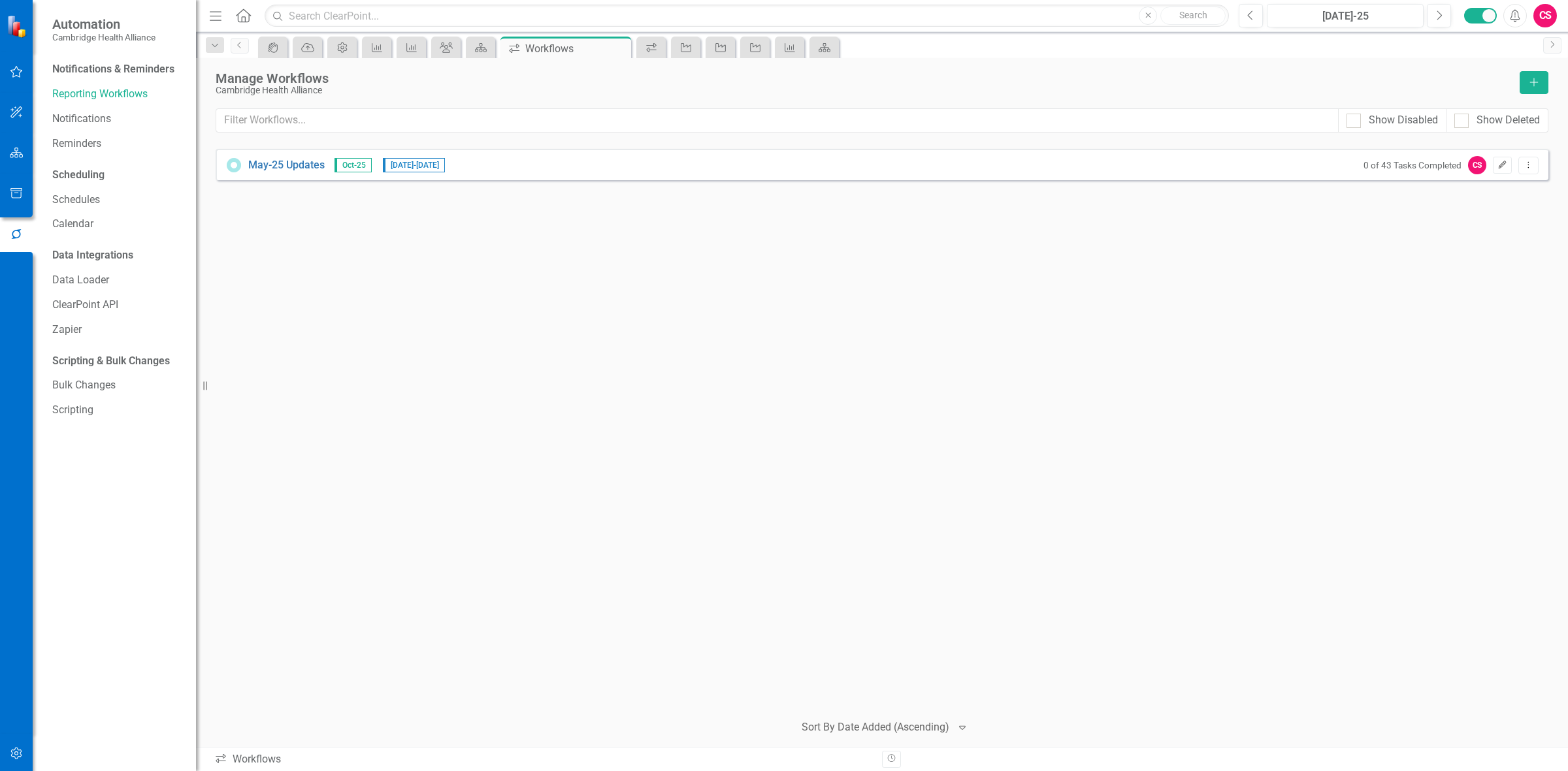
click at [513, 163] on icon "Edit" at bounding box center [1501, 165] width 10 height 8
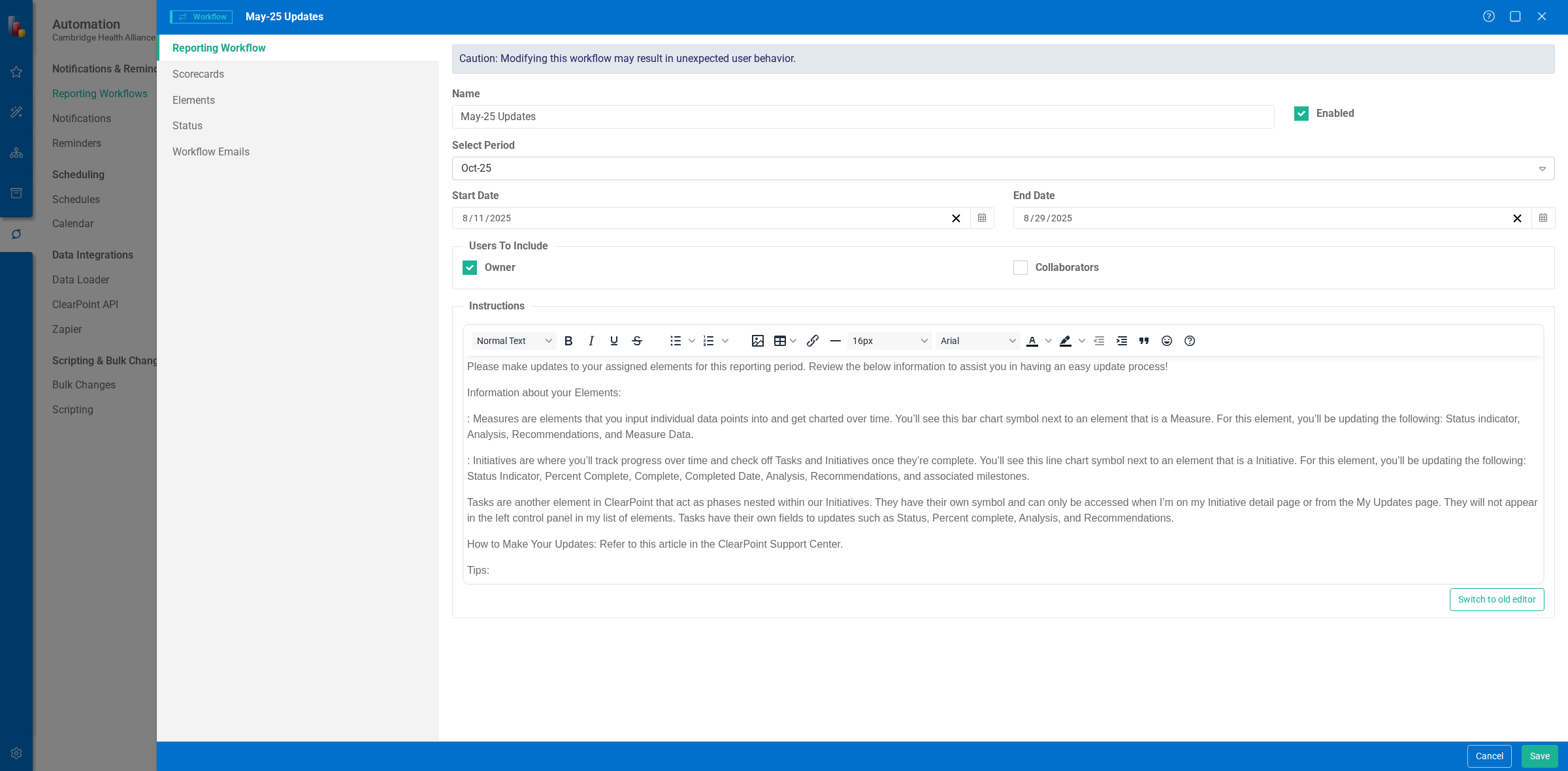
click at [513, 175] on div "Oct-25" at bounding box center [996, 169] width 1070 height 15
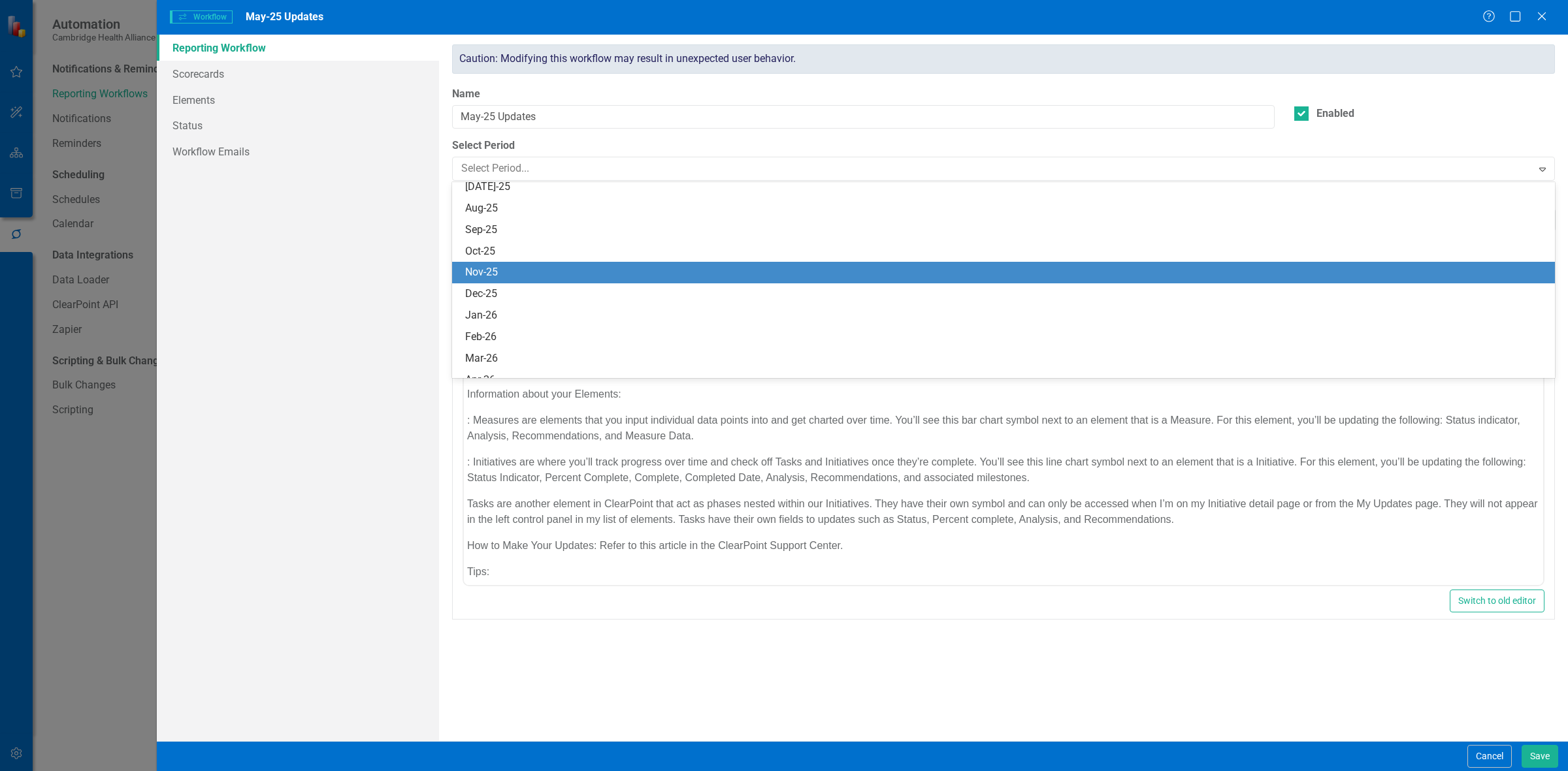
scroll to position [884, 0]
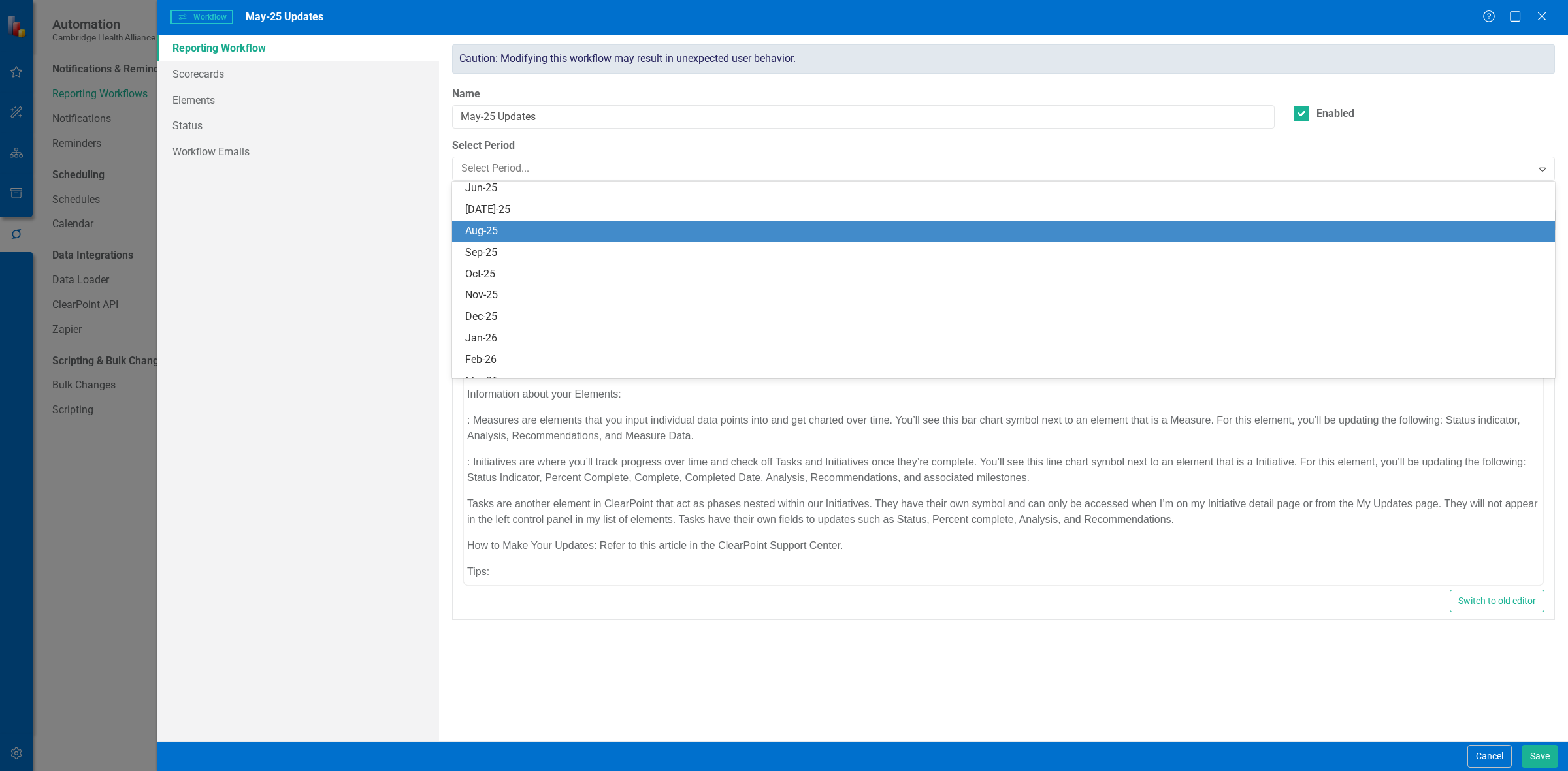
click at [513, 206] on div "Aug-25" at bounding box center [1006, 231] width 1082 height 15
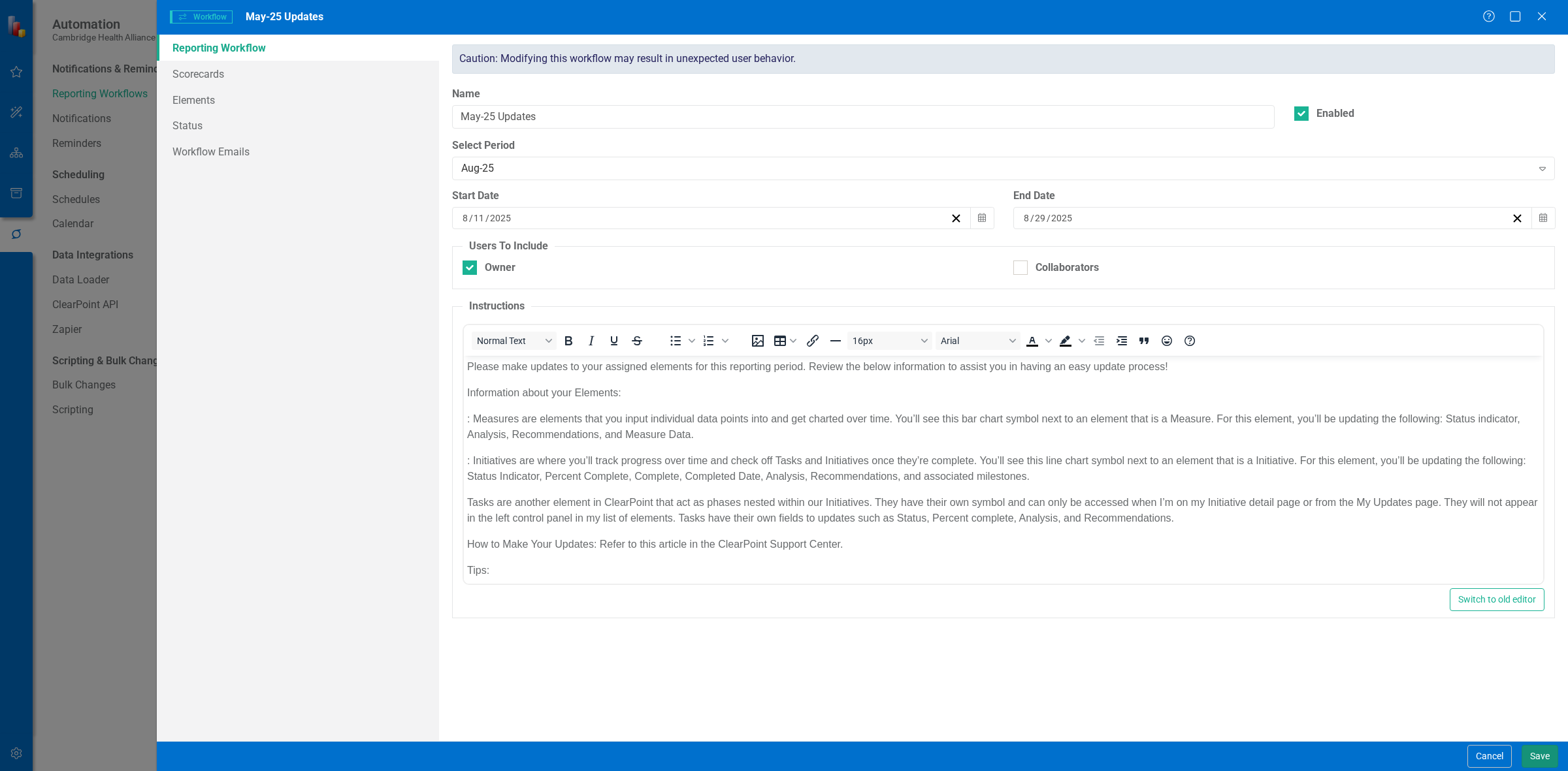
click at [513, 206] on button "Save" at bounding box center [1539, 756] width 37 height 23
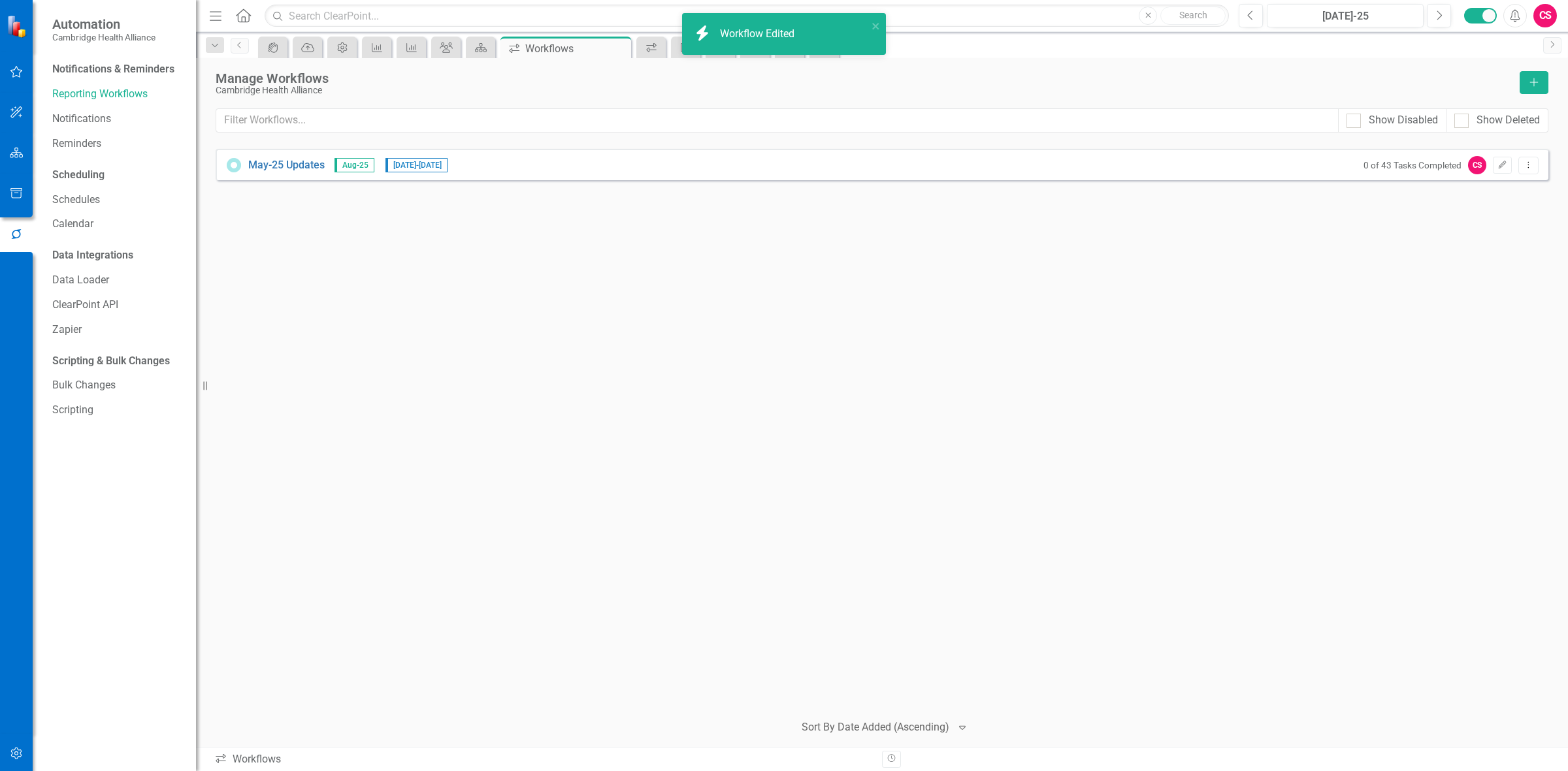
click at [513, 34] on div "Workflow Edited" at bounding box center [759, 34] width 78 height 15
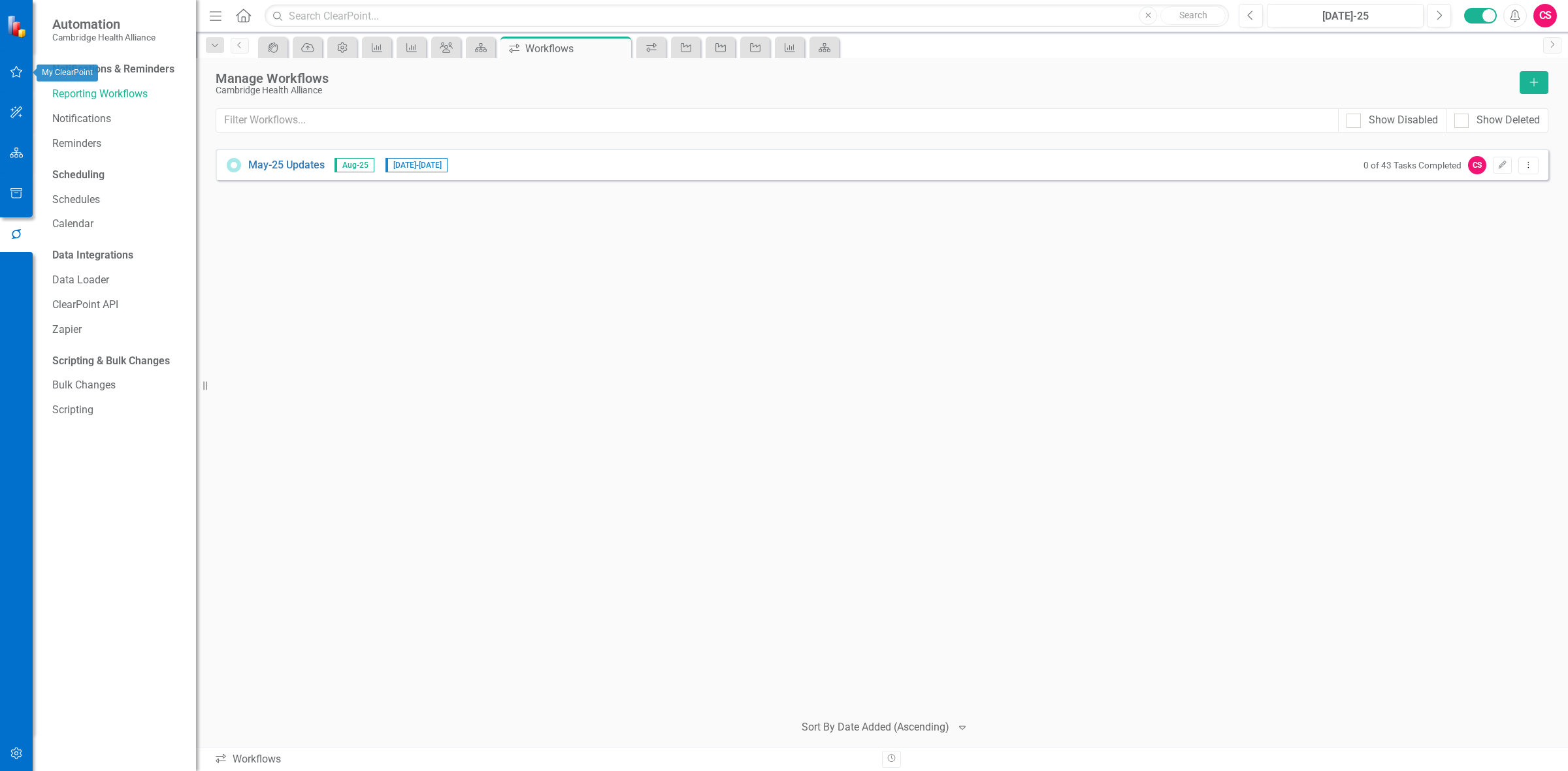
click at [18, 80] on button "button" at bounding box center [17, 72] width 29 height 28
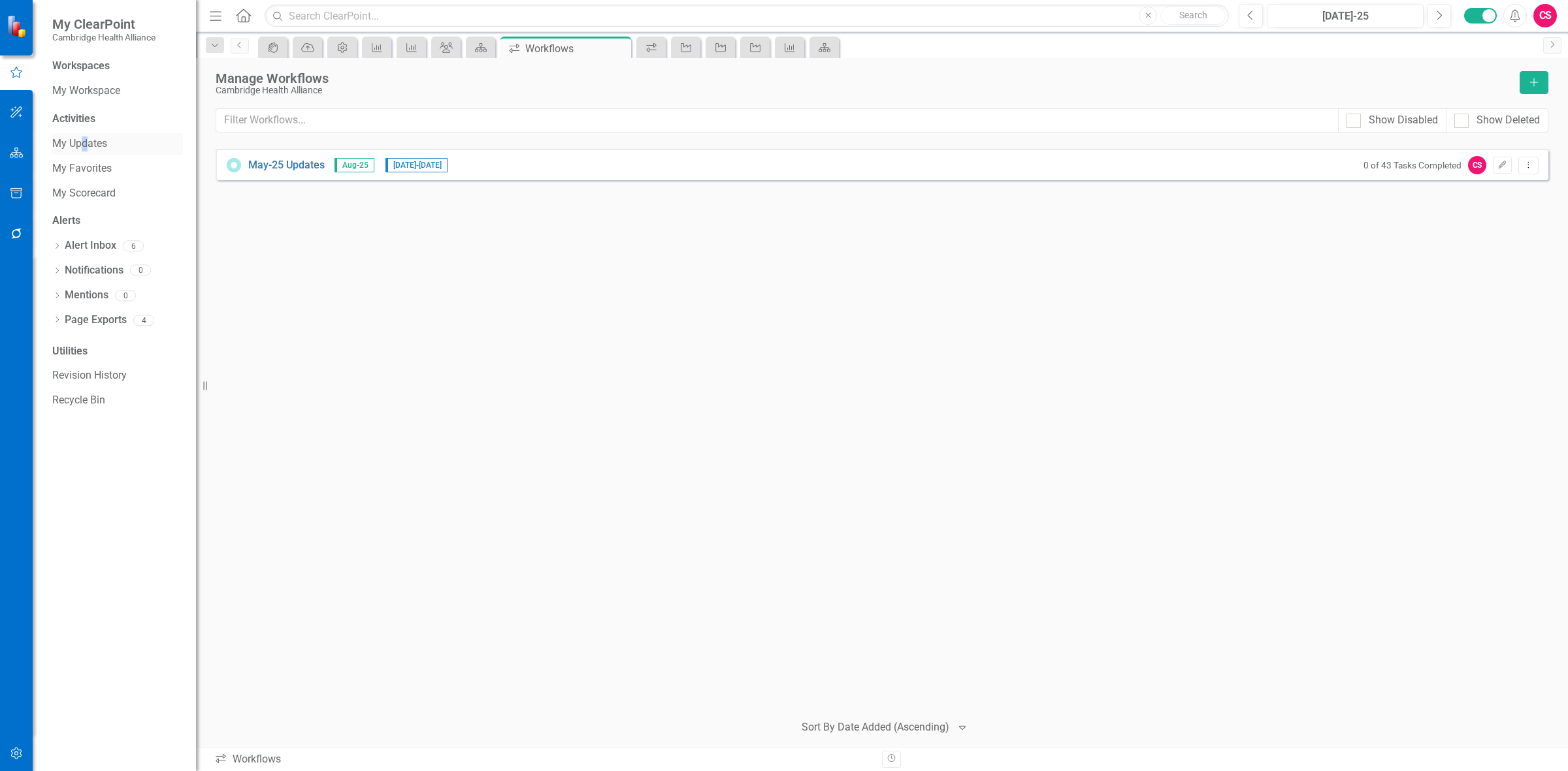
click at [83, 152] on div "My Updates" at bounding box center [117, 143] width 131 height 21
click at [86, 135] on div "My Updates" at bounding box center [117, 143] width 131 height 21
click at [98, 146] on link "My Updates" at bounding box center [117, 144] width 131 height 15
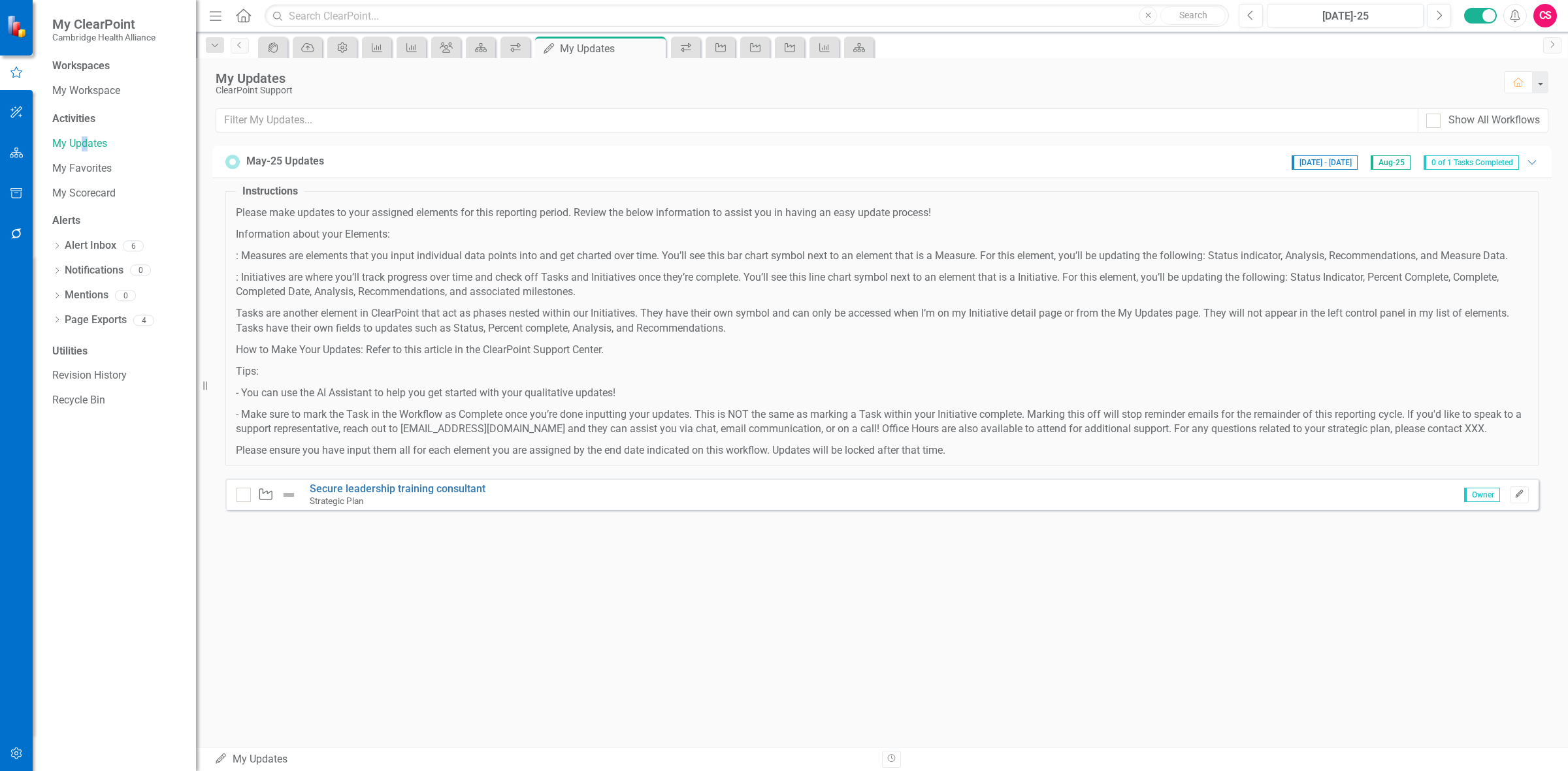
click at [513, 206] on icon "button" at bounding box center [1519, 494] width 8 height 8
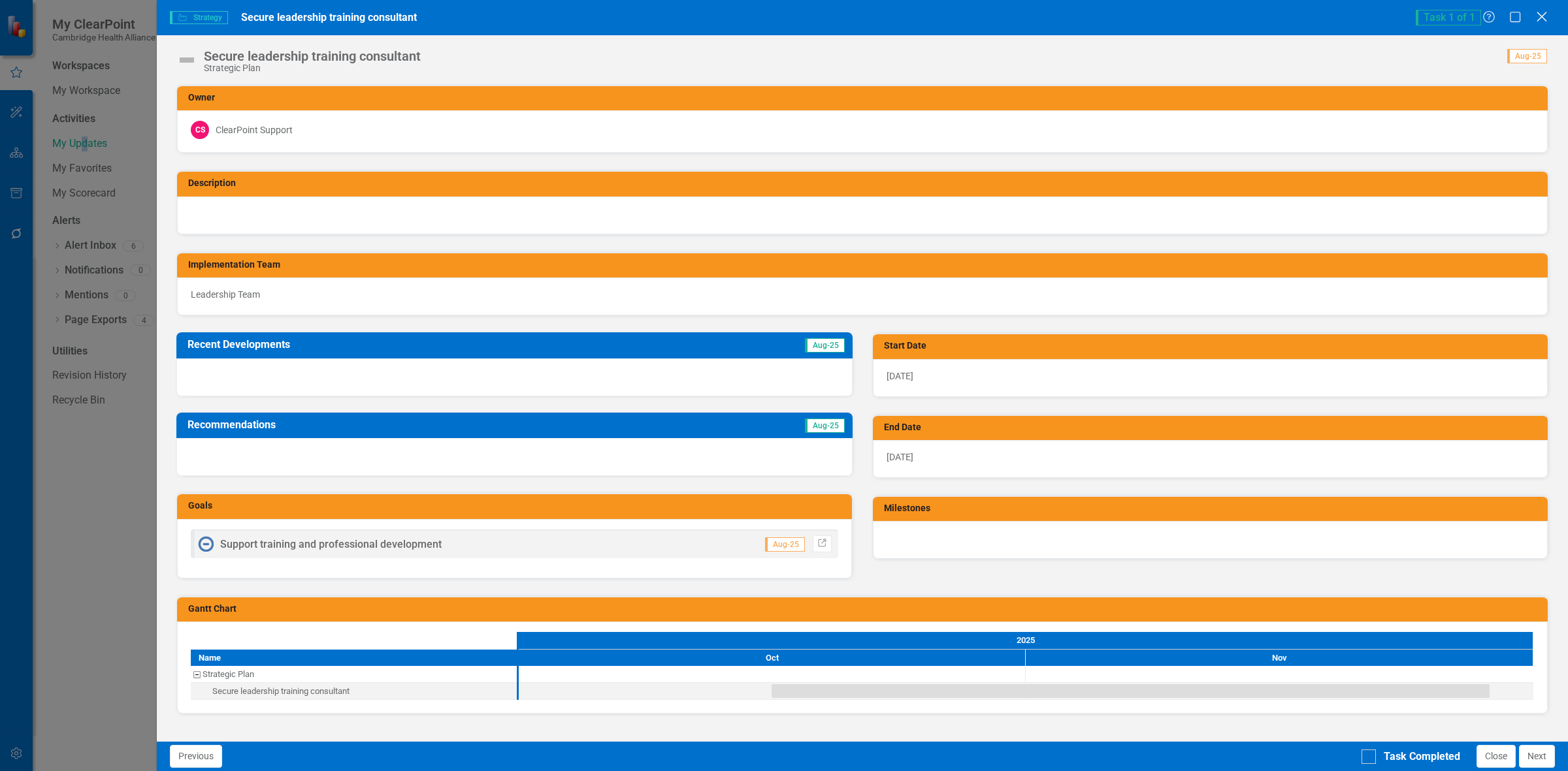
click at [513, 15] on icon "Close" at bounding box center [1542, 16] width 16 height 12
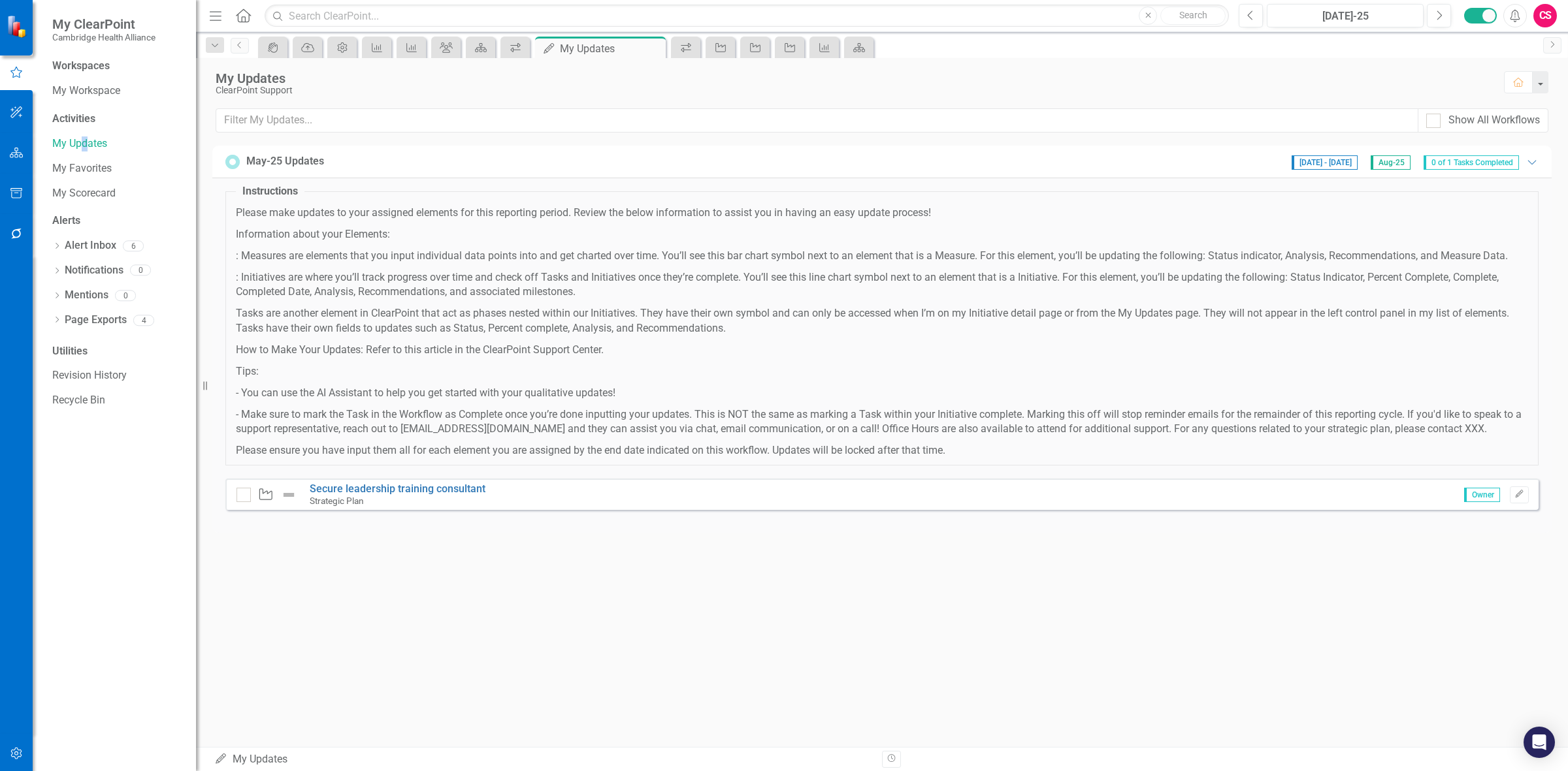
click at [9, 206] on button "button" at bounding box center [17, 755] width 29 height 28
click at [2, 206] on button "button" at bounding box center [17, 235] width 29 height 28
click at [108, 107] on div "Notifications & Reminders Reporting Workflows Notifications Reminders" at bounding box center [117, 106] width 131 height 95
click at [113, 96] on link "Reporting Workflows" at bounding box center [117, 94] width 131 height 15
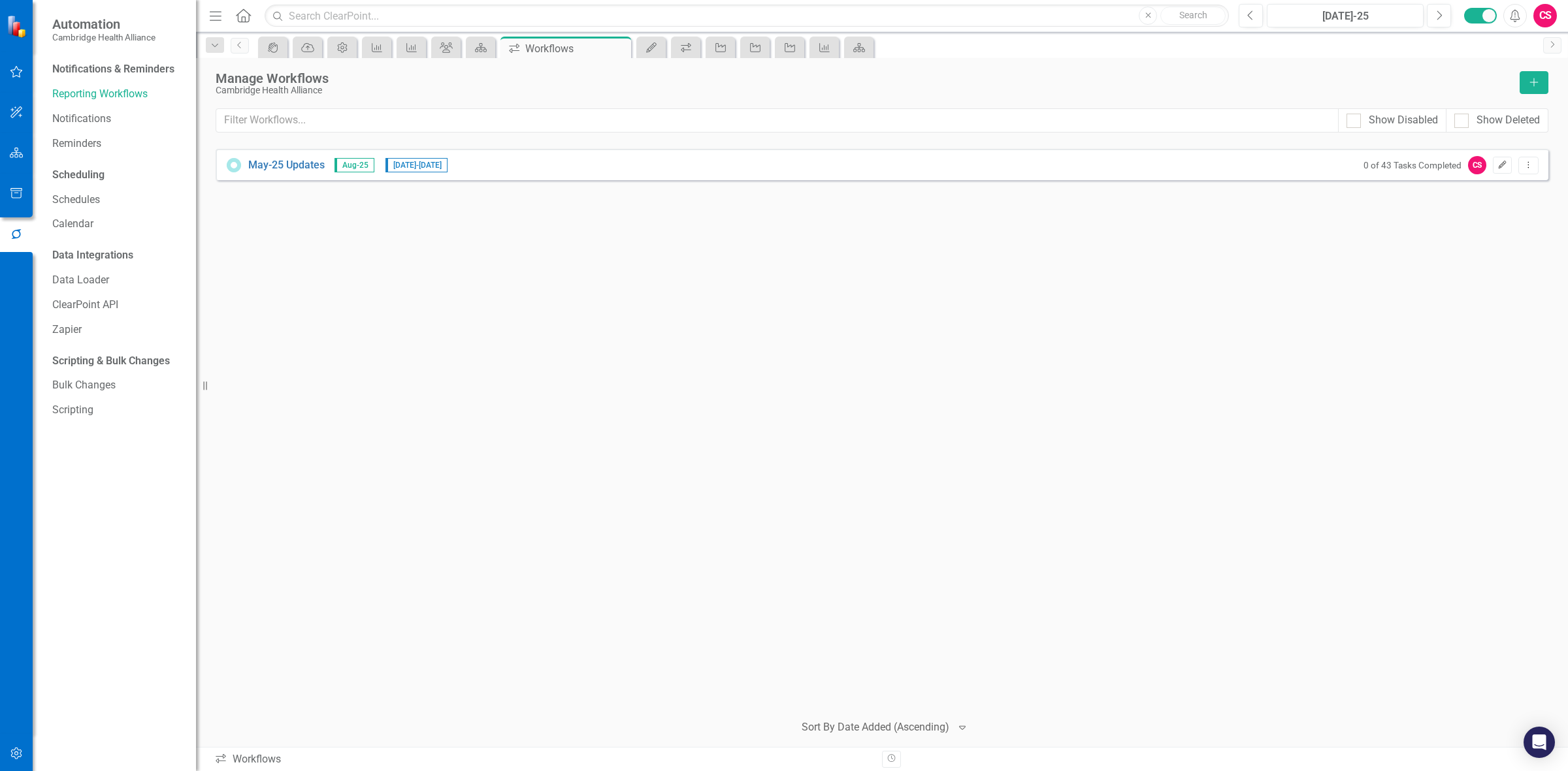
click at [513, 168] on button "Edit" at bounding box center [1502, 165] width 19 height 17
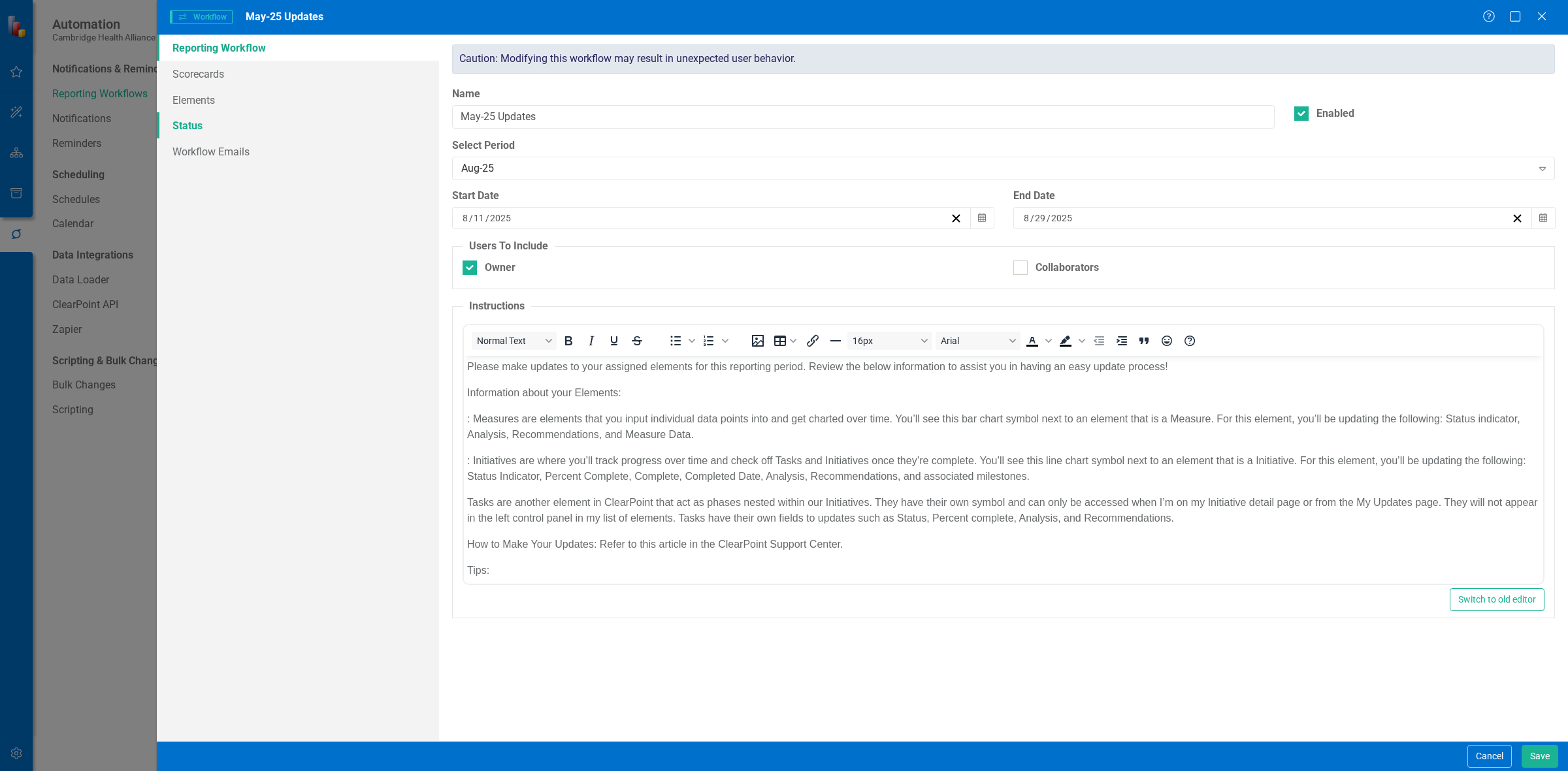
click at [227, 119] on link "Status" at bounding box center [298, 126] width 282 height 26
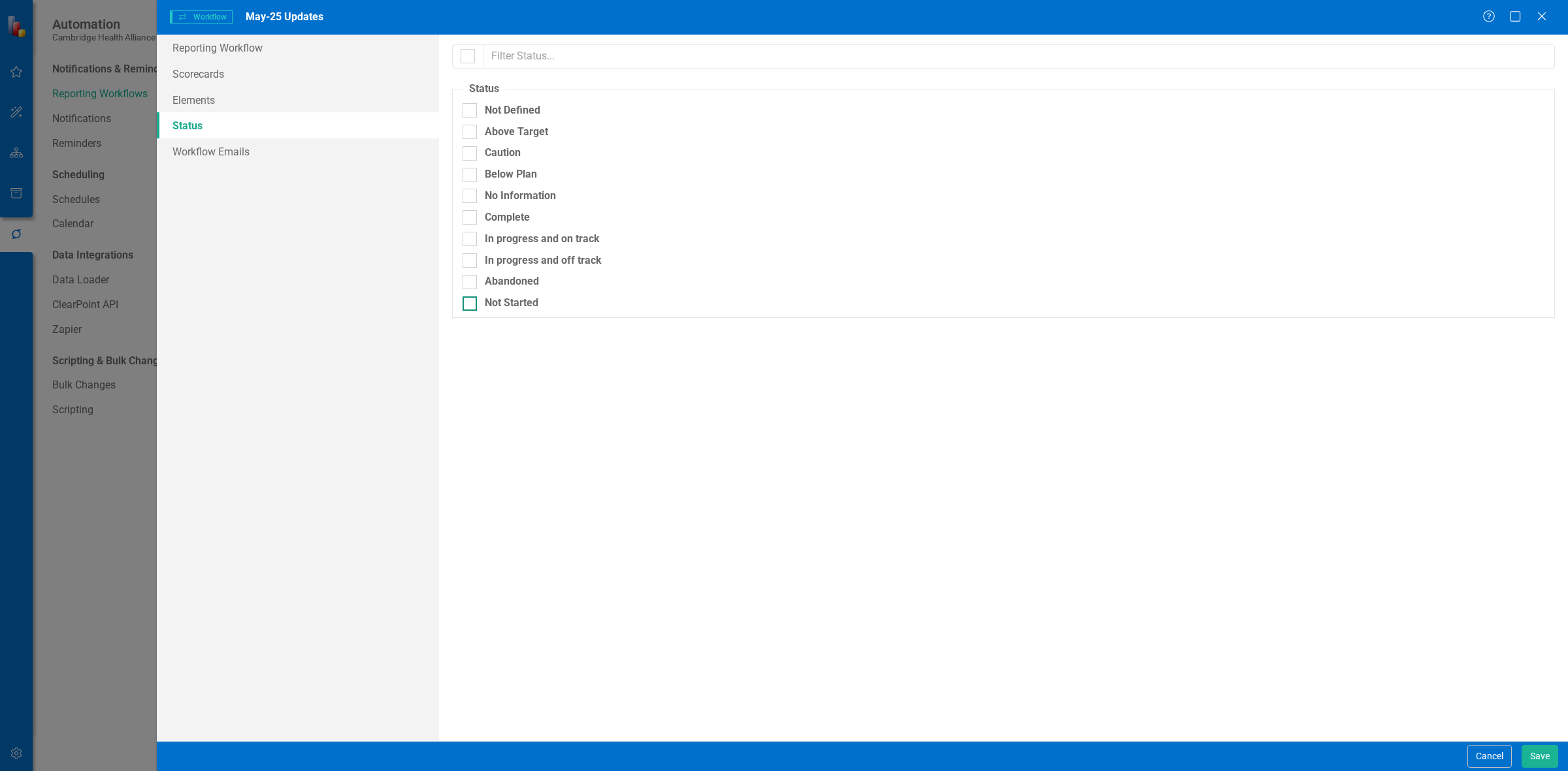
click at [513, 206] on div "Not Started" at bounding box center [511, 303] width 53 height 15
click at [471, 206] on input "Not Started" at bounding box center [467, 301] width 9 height 9
click at [513, 206] on div "Not Started" at bounding box center [511, 303] width 53 height 15
click at [471, 206] on input "Not Started" at bounding box center [467, 301] width 9 height 9
checkbox input "false"
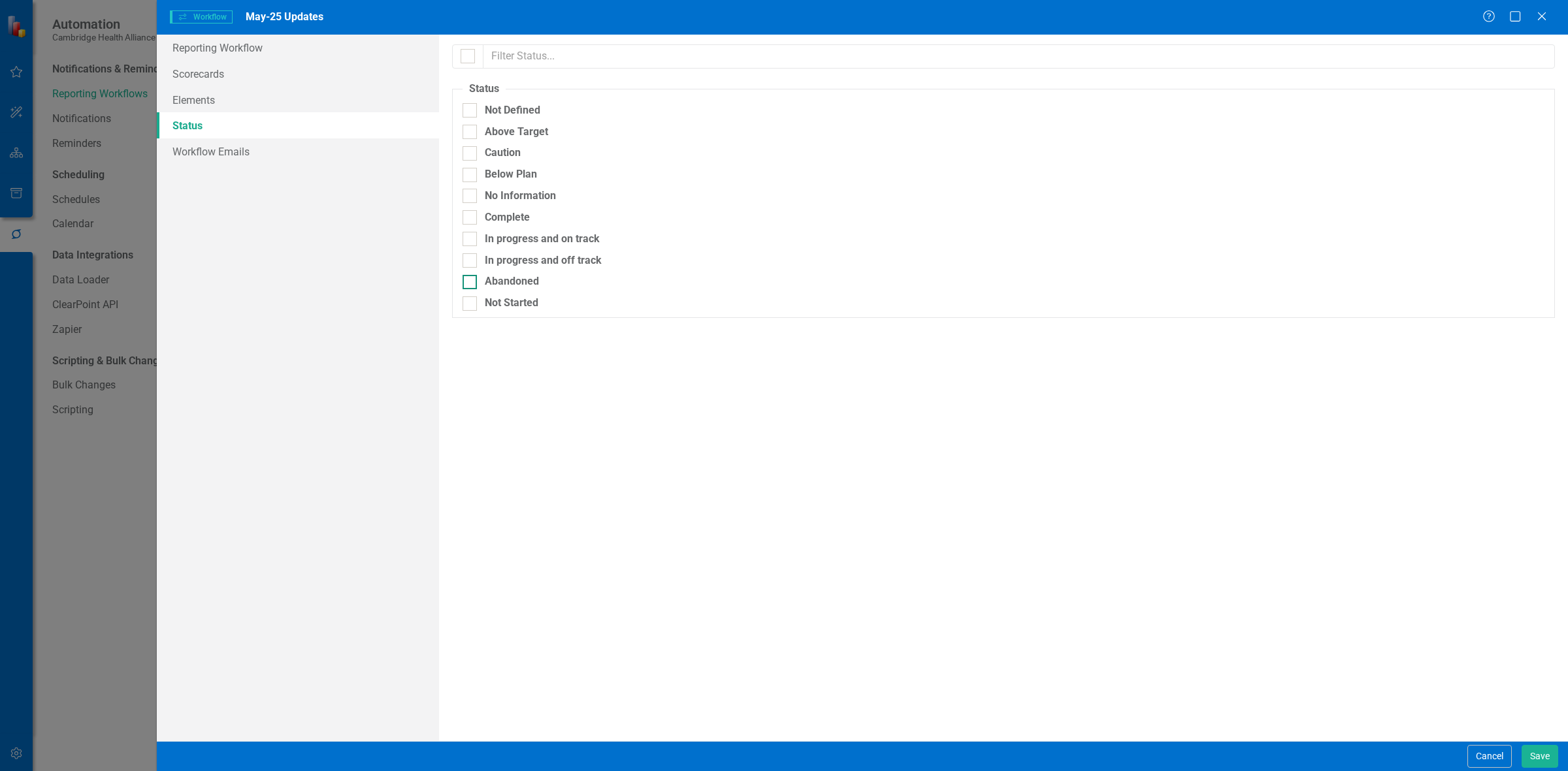
click at [513, 206] on div "Abandoned" at bounding box center [512, 282] width 54 height 15
click at [471, 206] on input "Abandoned" at bounding box center [467, 279] width 9 height 9
checkbox input "true"
drag, startPoint x: 531, startPoint y: 266, endPoint x: 530, endPoint y: 243, distance: 23.0
click at [513, 206] on div "In progress and off track" at bounding box center [544, 260] width 117 height 15
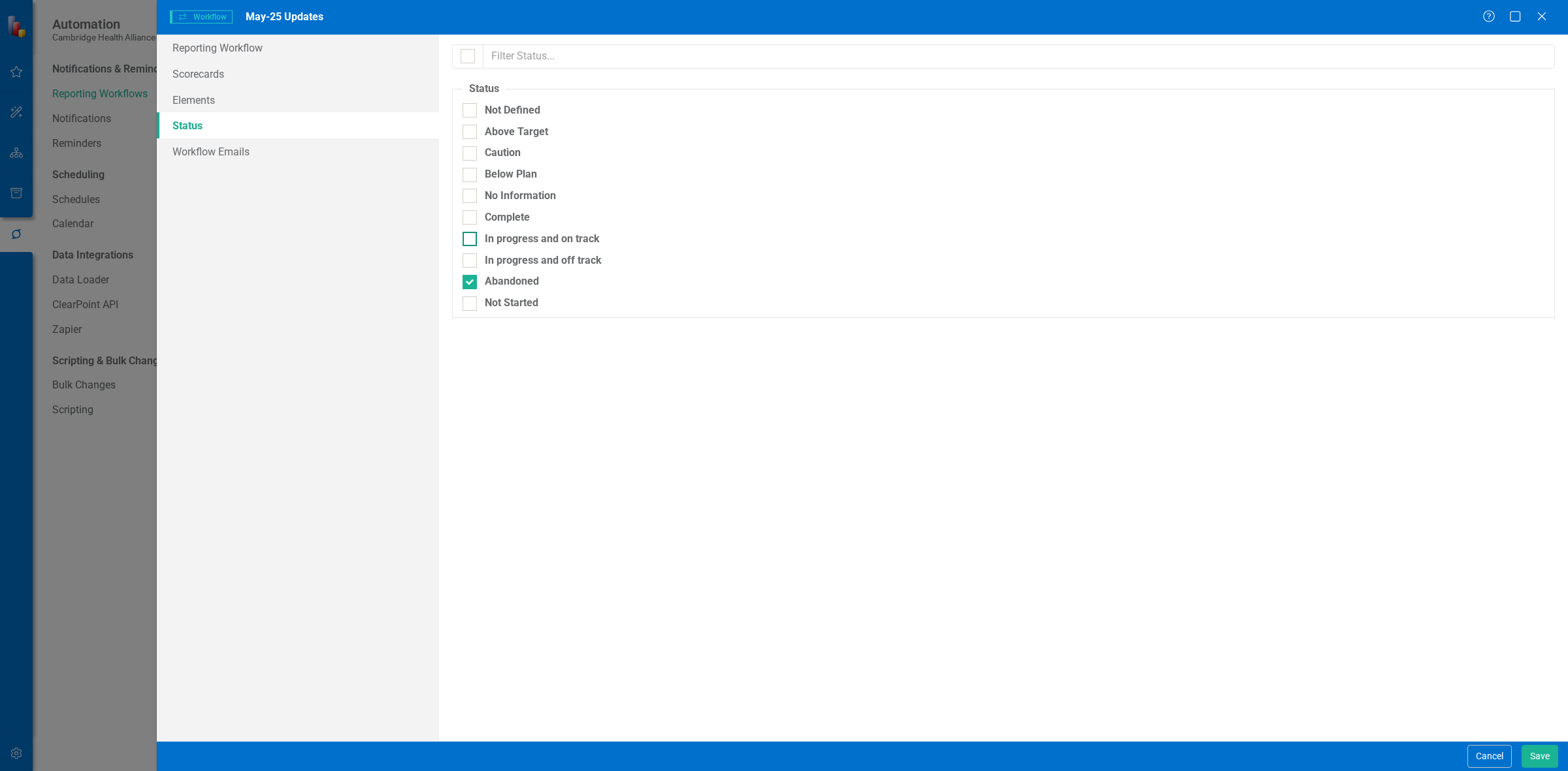
click at [471, 206] on input "In progress and off track" at bounding box center [467, 257] width 9 height 9
checkbox input "true"
click at [513, 206] on div "In progress and on track" at bounding box center [542, 239] width 115 height 15
click at [471, 206] on input "In progress and on track" at bounding box center [467, 236] width 9 height 9
checkbox input "true"
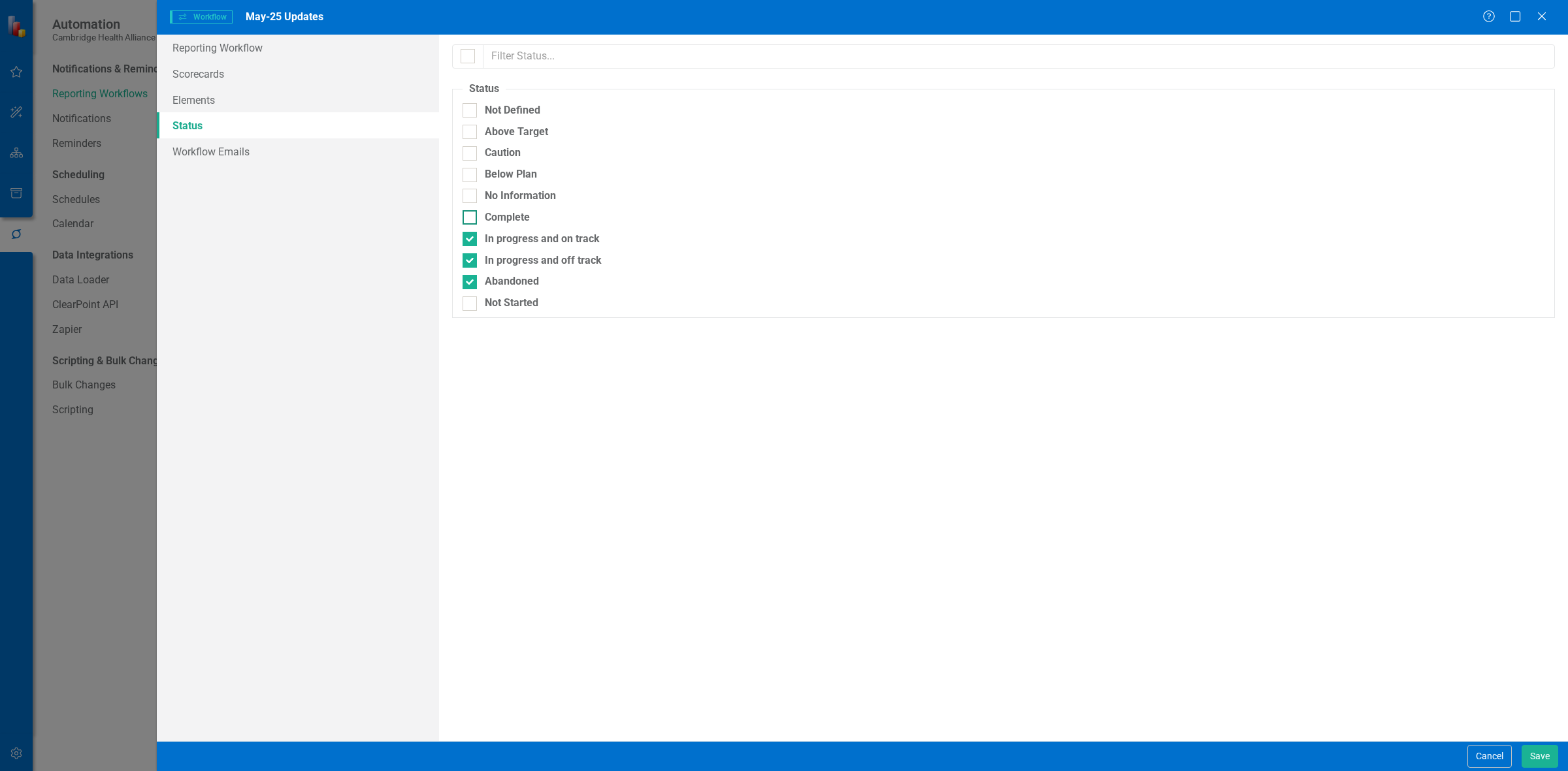
click at [513, 206] on div "Complete" at bounding box center [508, 218] width 45 height 15
click at [471, 206] on input "Complete" at bounding box center [467, 215] width 9 height 9
click at [513, 206] on div "Complete" at bounding box center [508, 218] width 45 height 15
click at [471, 206] on input "Complete" at bounding box center [467, 215] width 9 height 9
checkbox input "false"
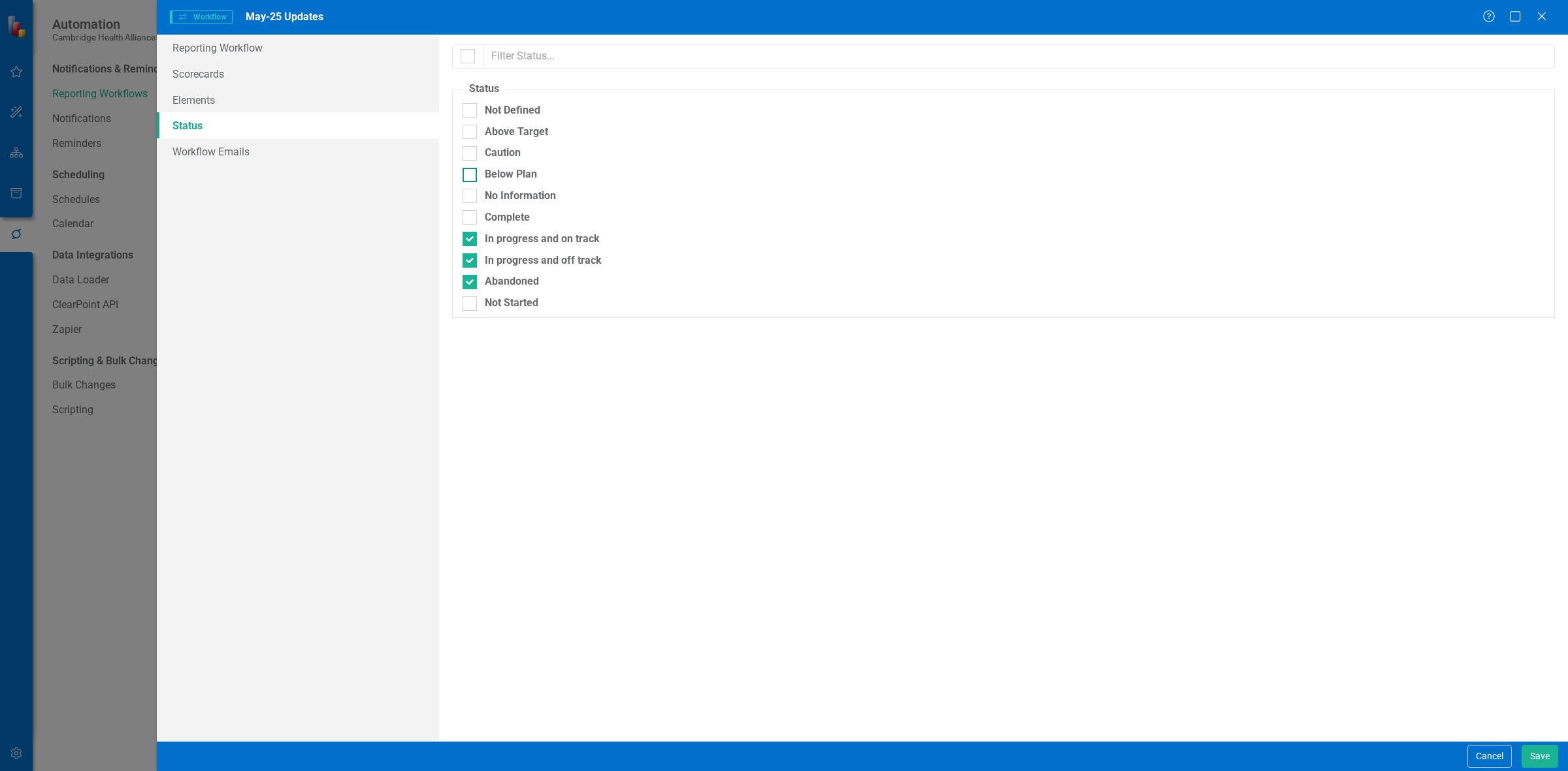
click at [509, 174] on div "Below Plan" at bounding box center [511, 175] width 52 height 15
click at [471, 174] on input "Below Plan" at bounding box center [467, 172] width 9 height 9
checkbox input "true"
click at [508, 157] on div "Caution" at bounding box center [503, 153] width 36 height 15
click at [471, 155] on input "Caution" at bounding box center [467, 151] width 9 height 9
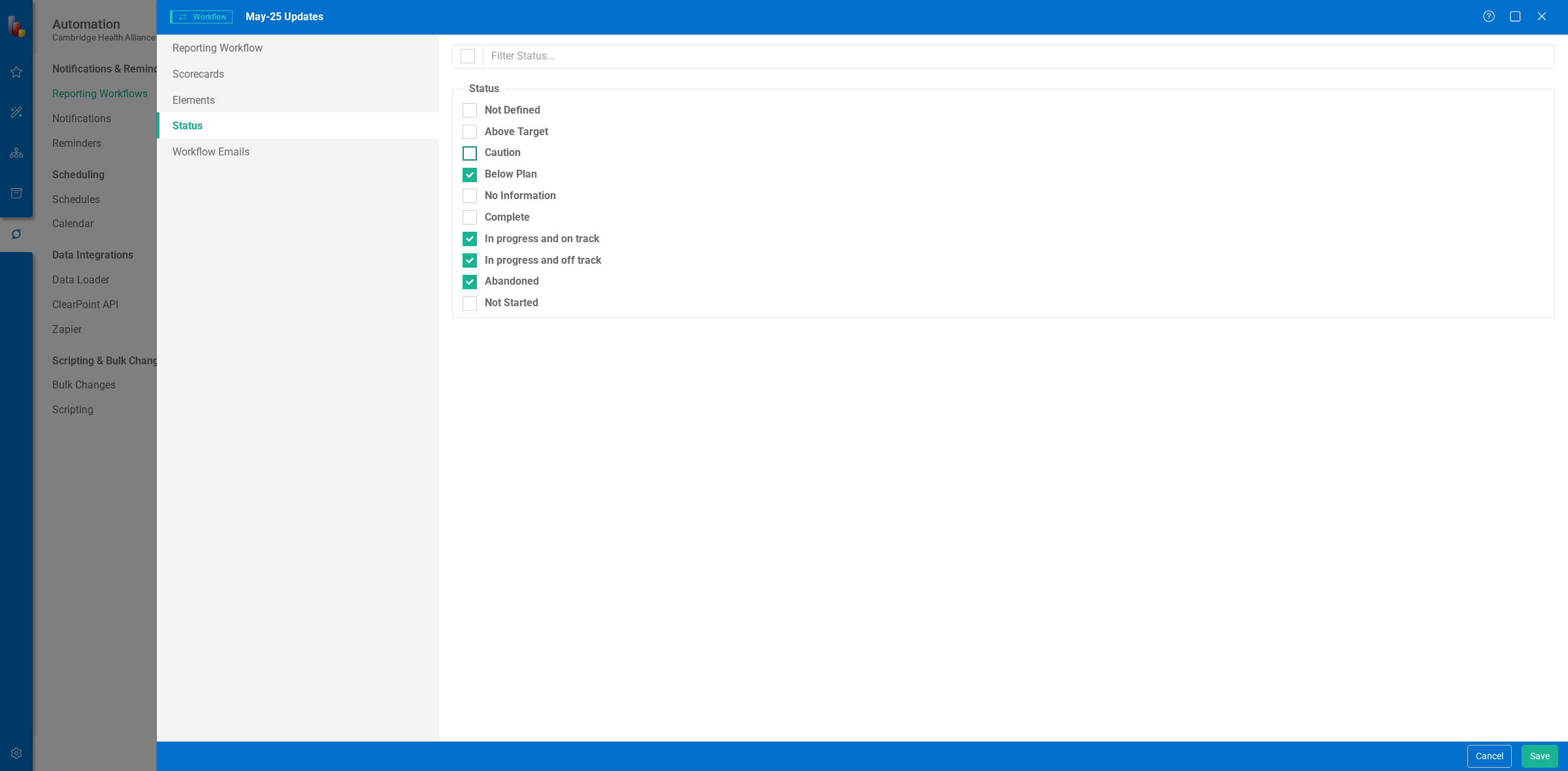
checkbox input "true"
click at [509, 138] on div "Above Target" at bounding box center [517, 132] width 64 height 15
click at [471, 133] on input "Above Target" at bounding box center [467, 129] width 9 height 9
checkbox input "true"
click at [511, 112] on div "Not Defined" at bounding box center [513, 110] width 56 height 15
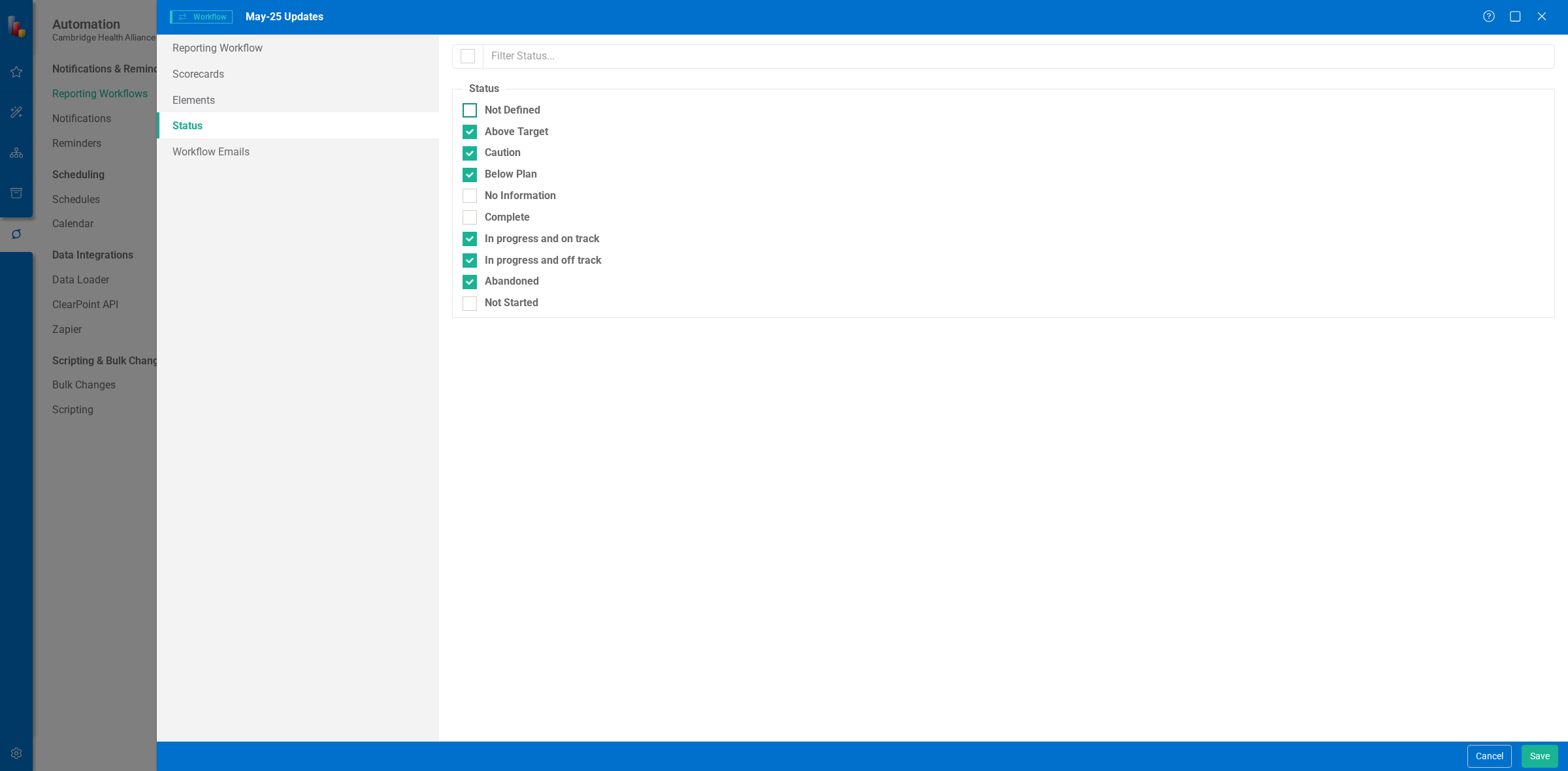
click at [471, 112] on input "Not Defined" at bounding box center [467, 108] width 9 height 9
checkbox input "true"
click at [513, 199] on div "No Information" at bounding box center [520, 196] width 71 height 15
click at [471, 198] on input "No Information" at bounding box center [467, 193] width 9 height 9
checkbox input "true"
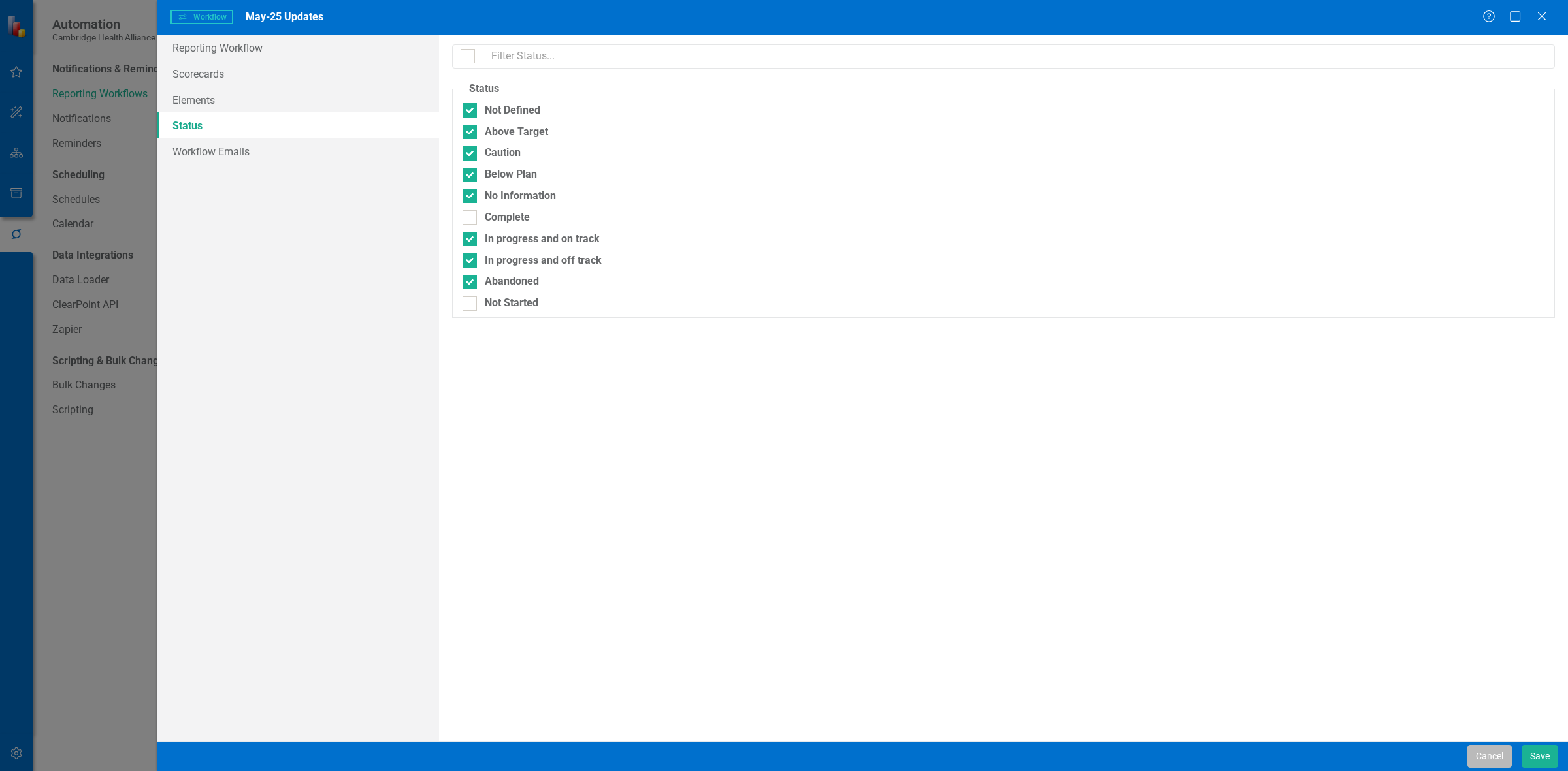
click at [513, 206] on button "Cancel" at bounding box center [1489, 756] width 45 height 23
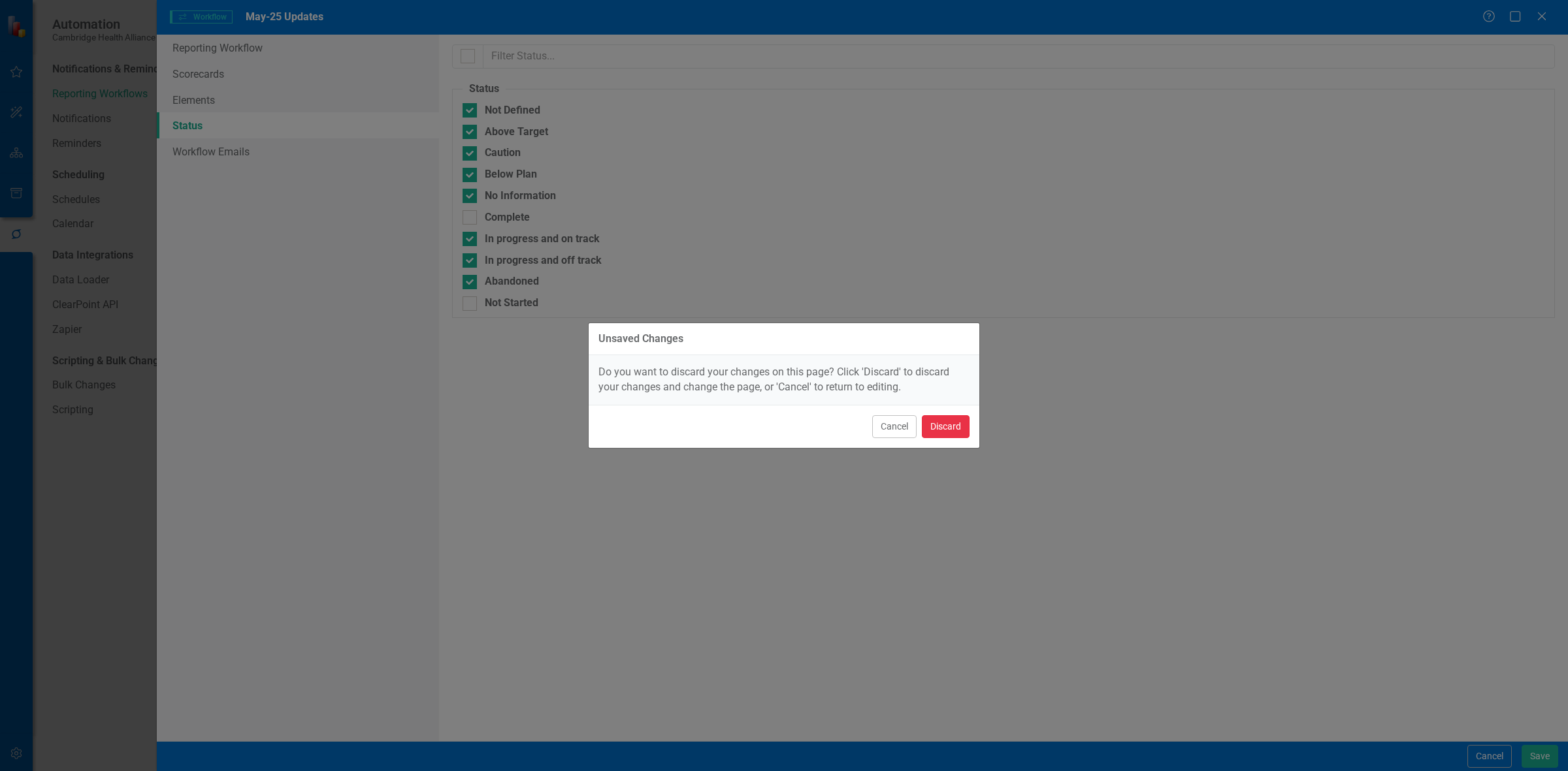
click at [513, 206] on button "Discard" at bounding box center [945, 426] width 48 height 23
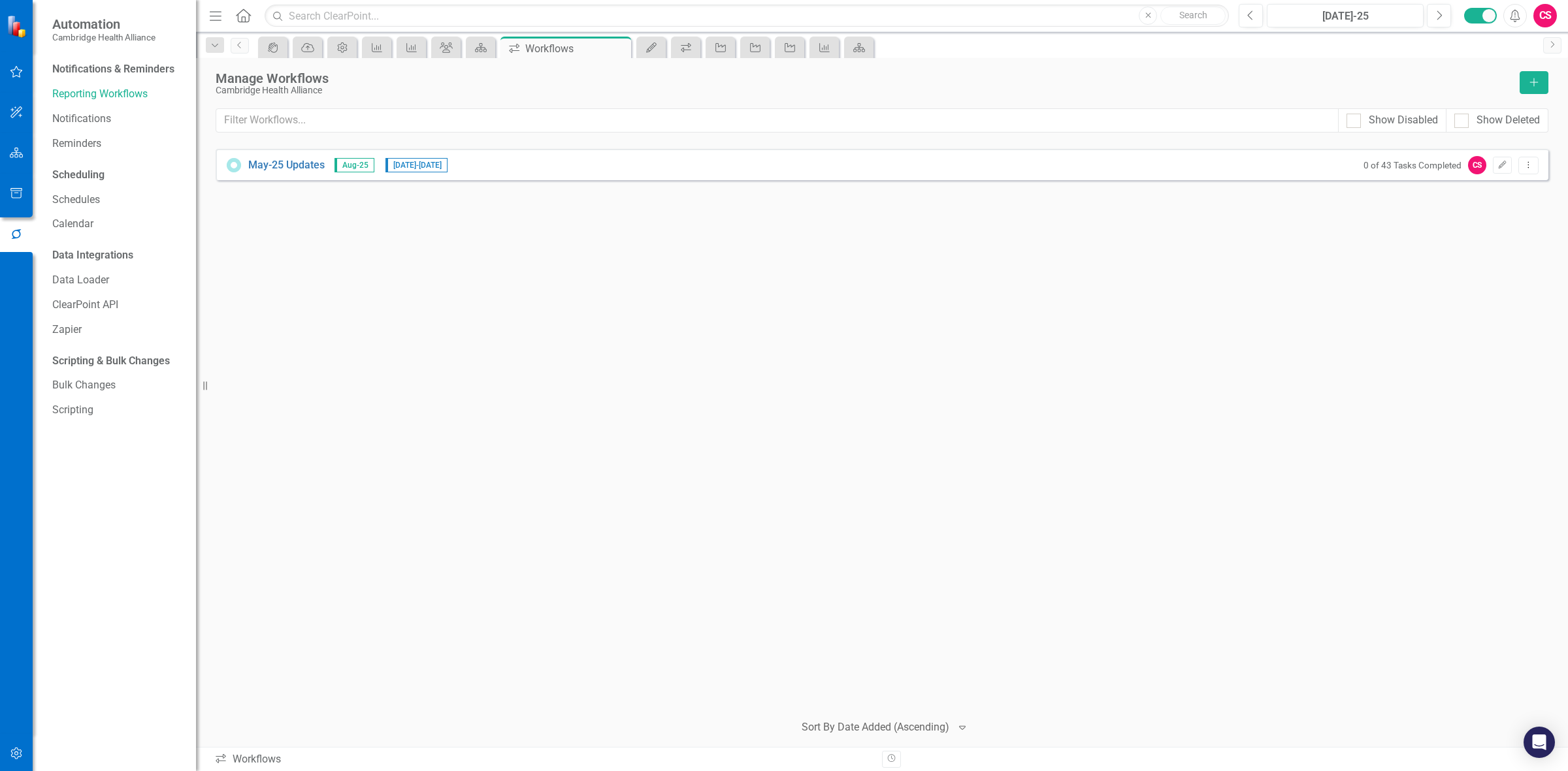
click at [513, 18] on div "CS" at bounding box center [1545, 15] width 23 height 23
click at [513, 168] on link "icon.portal Success Portal" at bounding box center [1504, 162] width 103 height 24
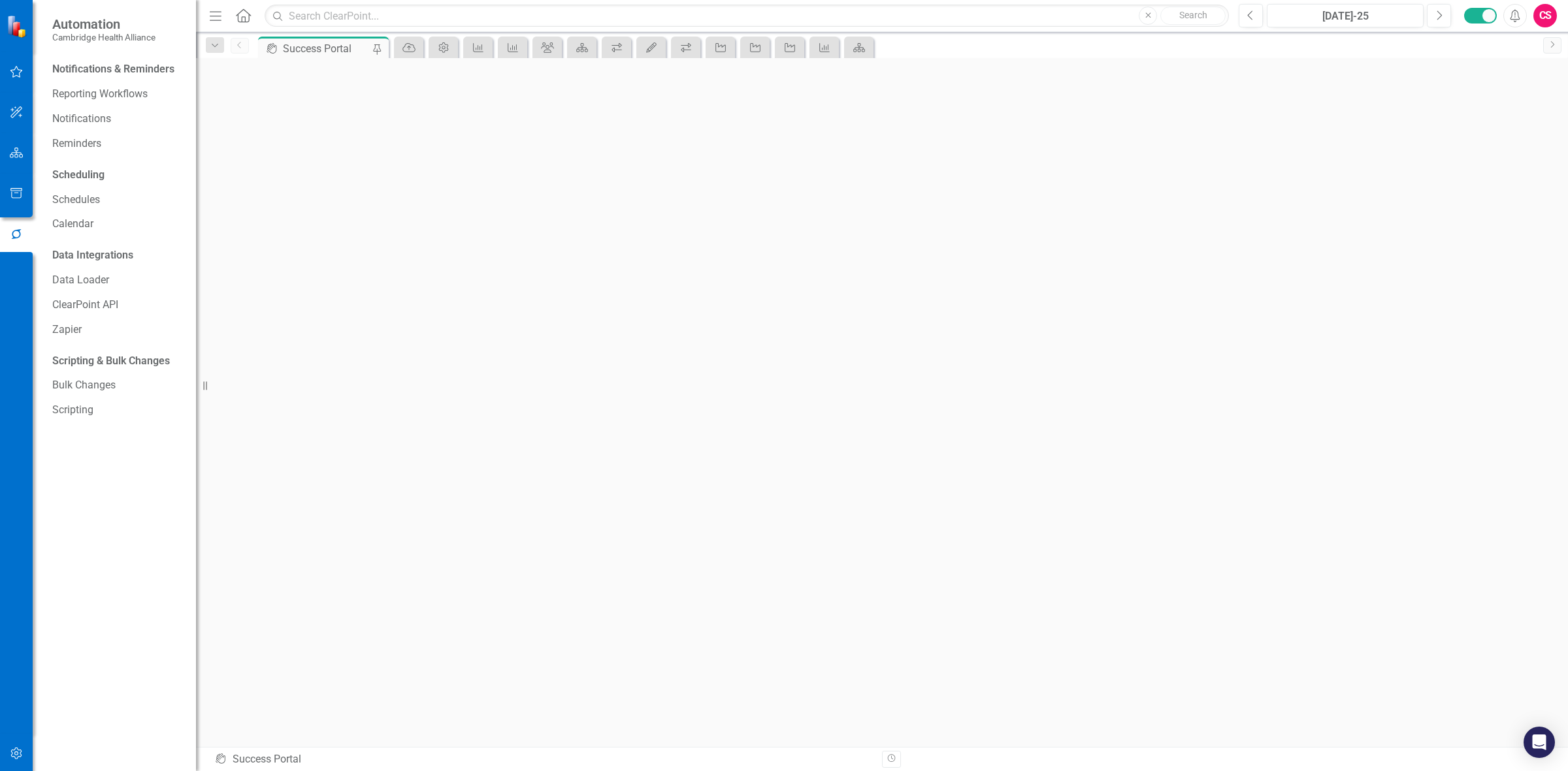
click at [20, 154] on icon "button" at bounding box center [16, 153] width 14 height 10
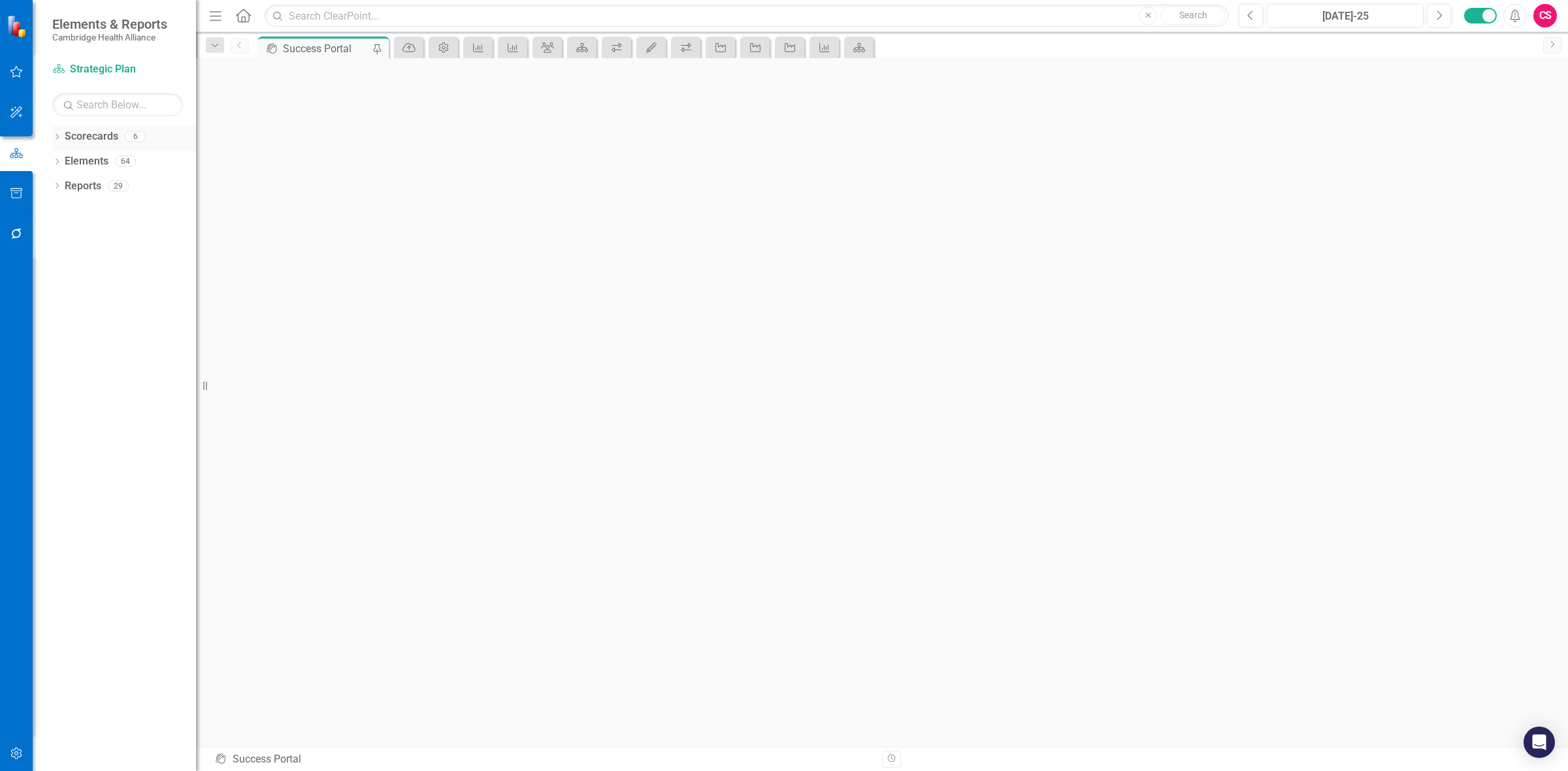
click at [105, 138] on link "Scorecards" at bounding box center [91, 137] width 53 height 15
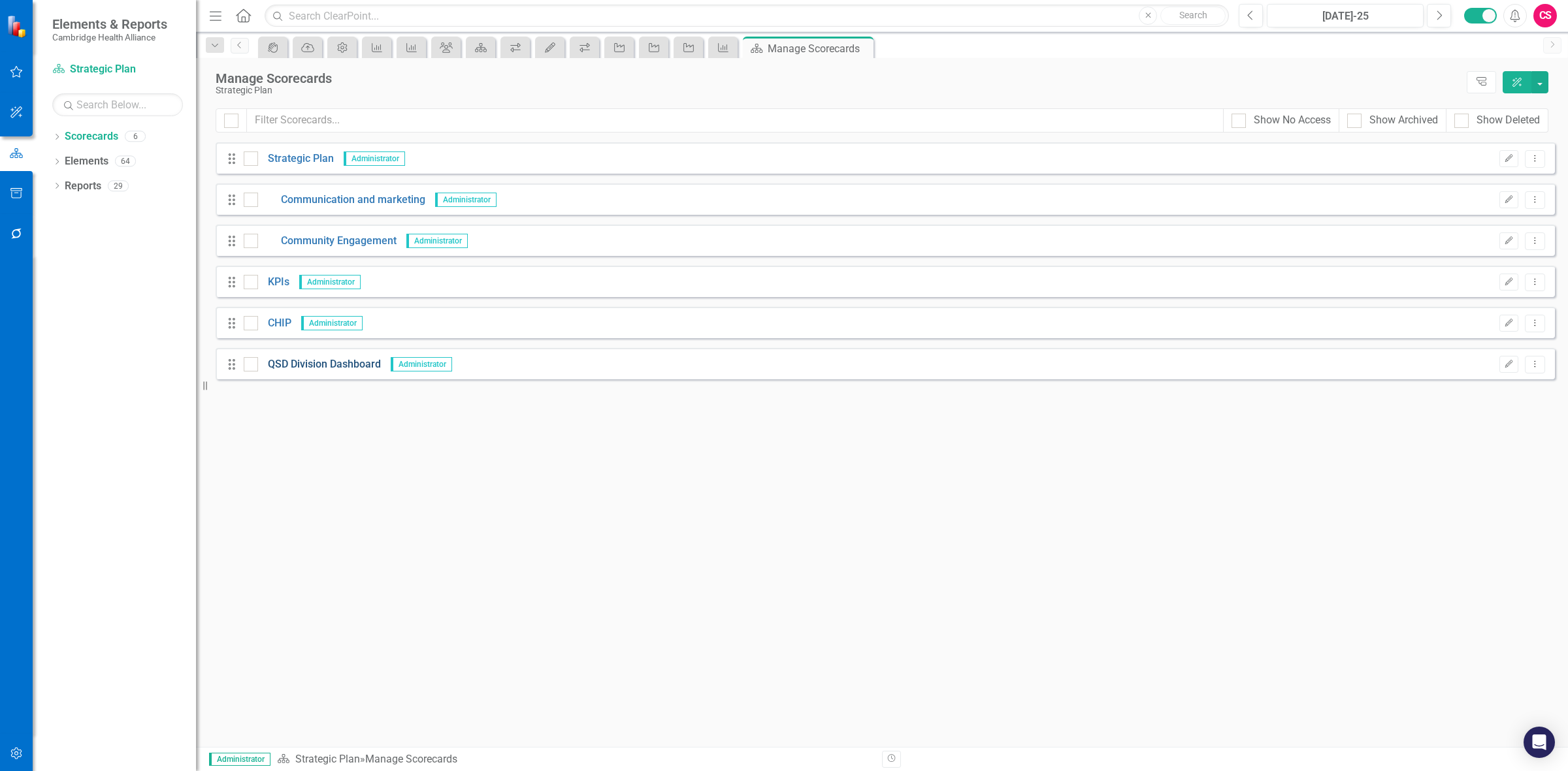
click at [301, 206] on link "QSD Division Dashboard" at bounding box center [320, 364] width 123 height 15
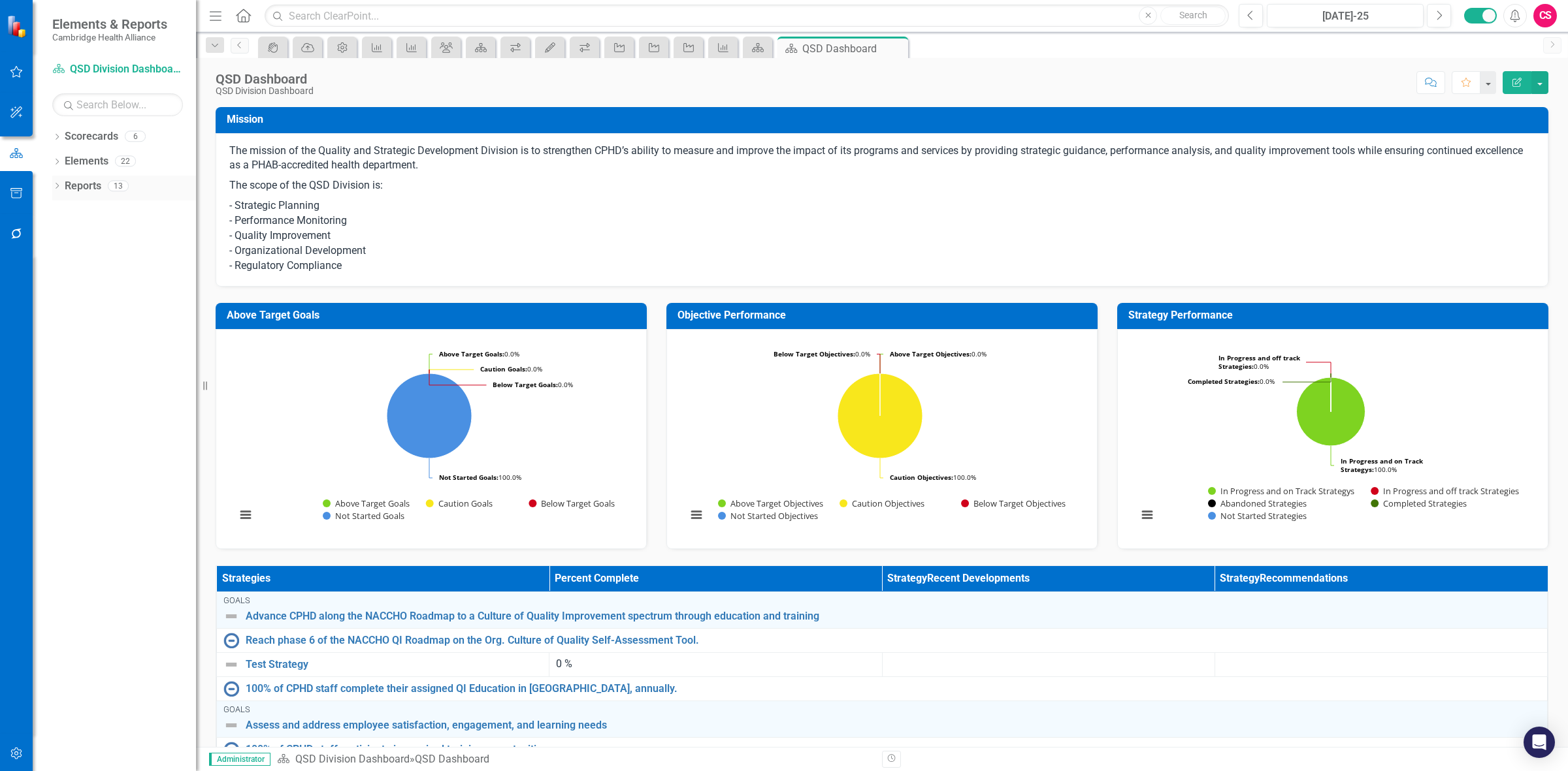
click at [86, 183] on link "Reports" at bounding box center [83, 187] width 37 height 15
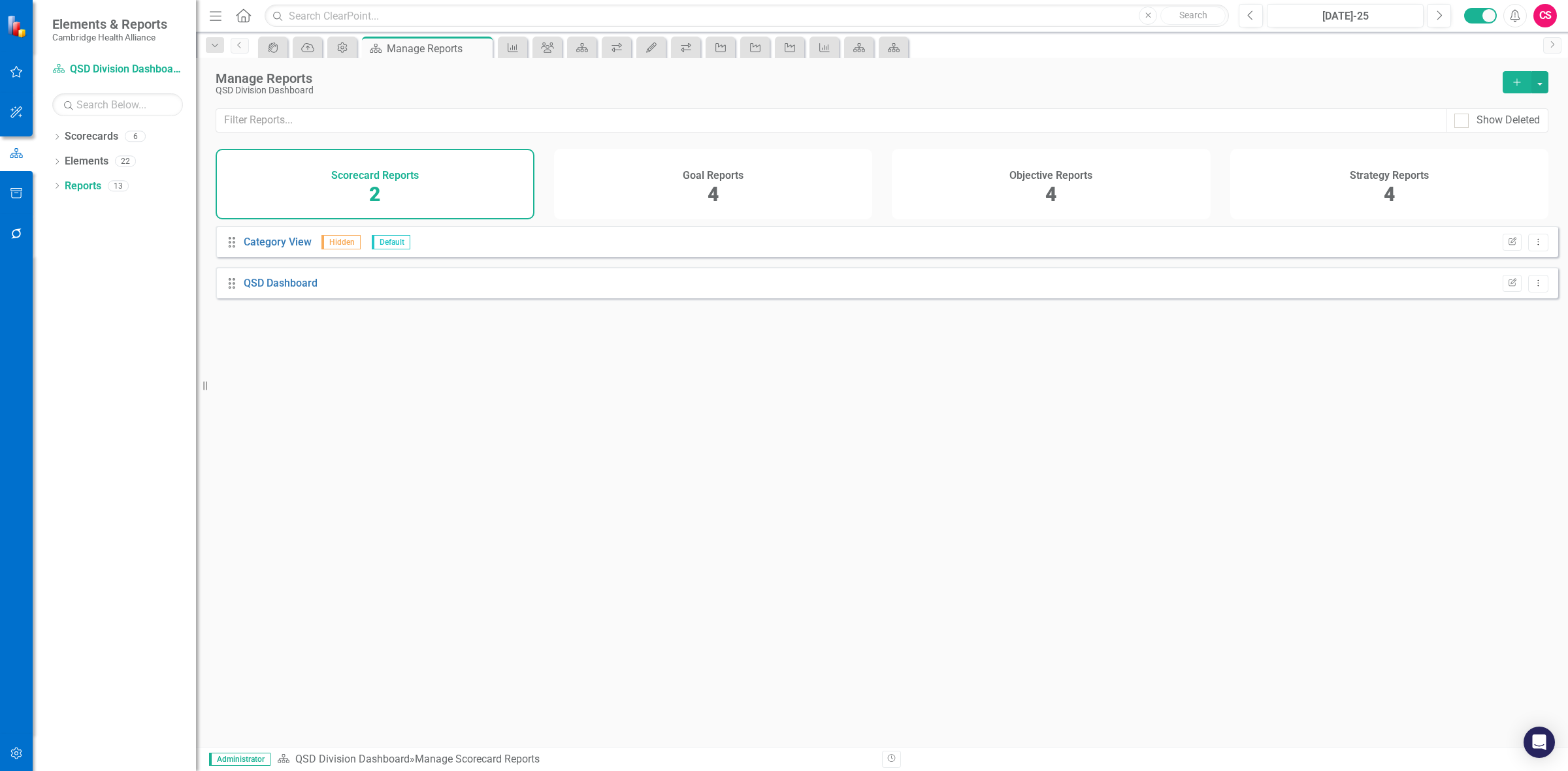
click at [513, 206] on div "Objective Reports 4" at bounding box center [1051, 184] width 319 height 70
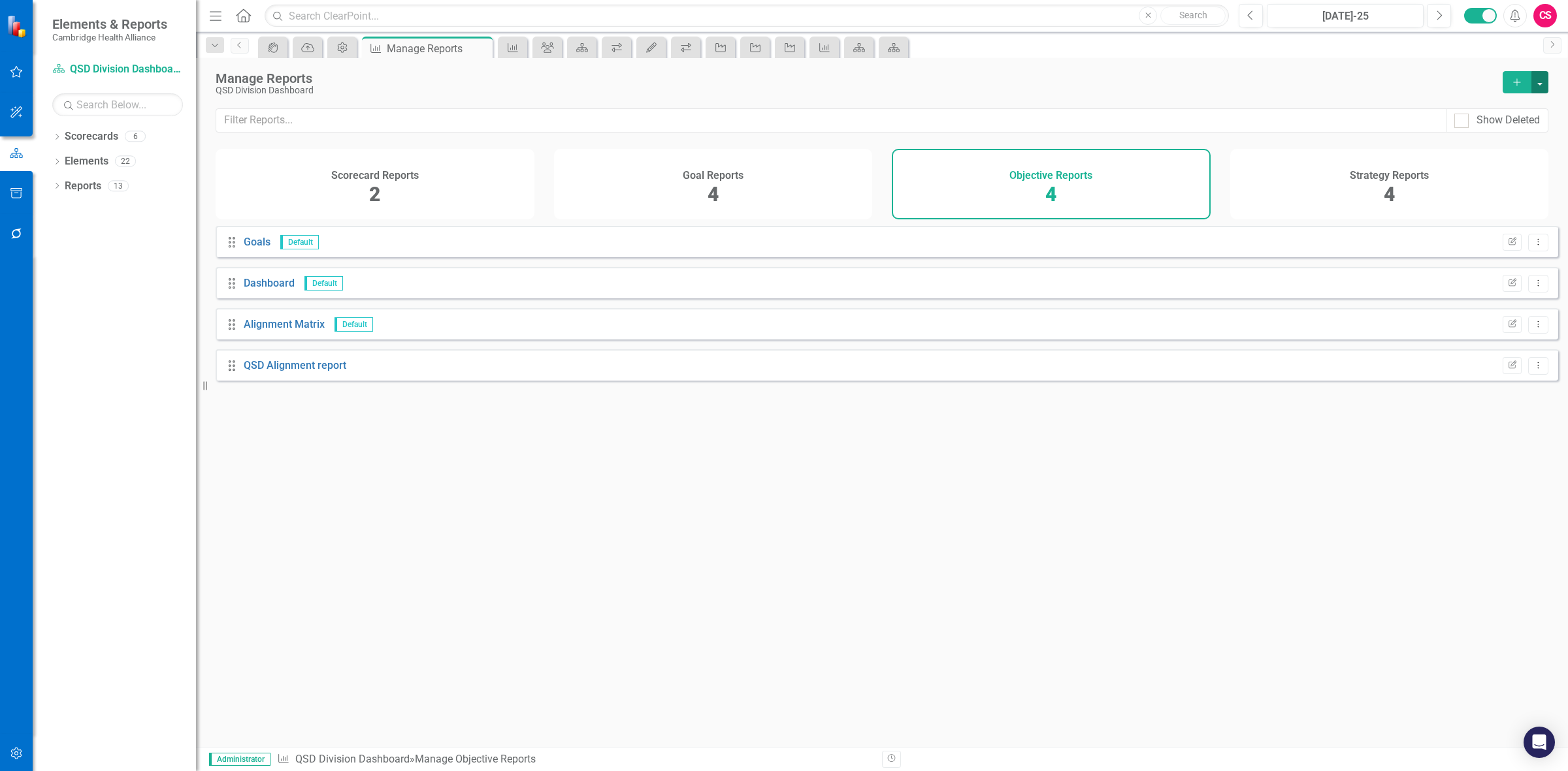
click at [513, 83] on button "button" at bounding box center [1539, 82] width 17 height 22
click at [513, 86] on icon "Add" at bounding box center [1517, 82] width 12 height 10
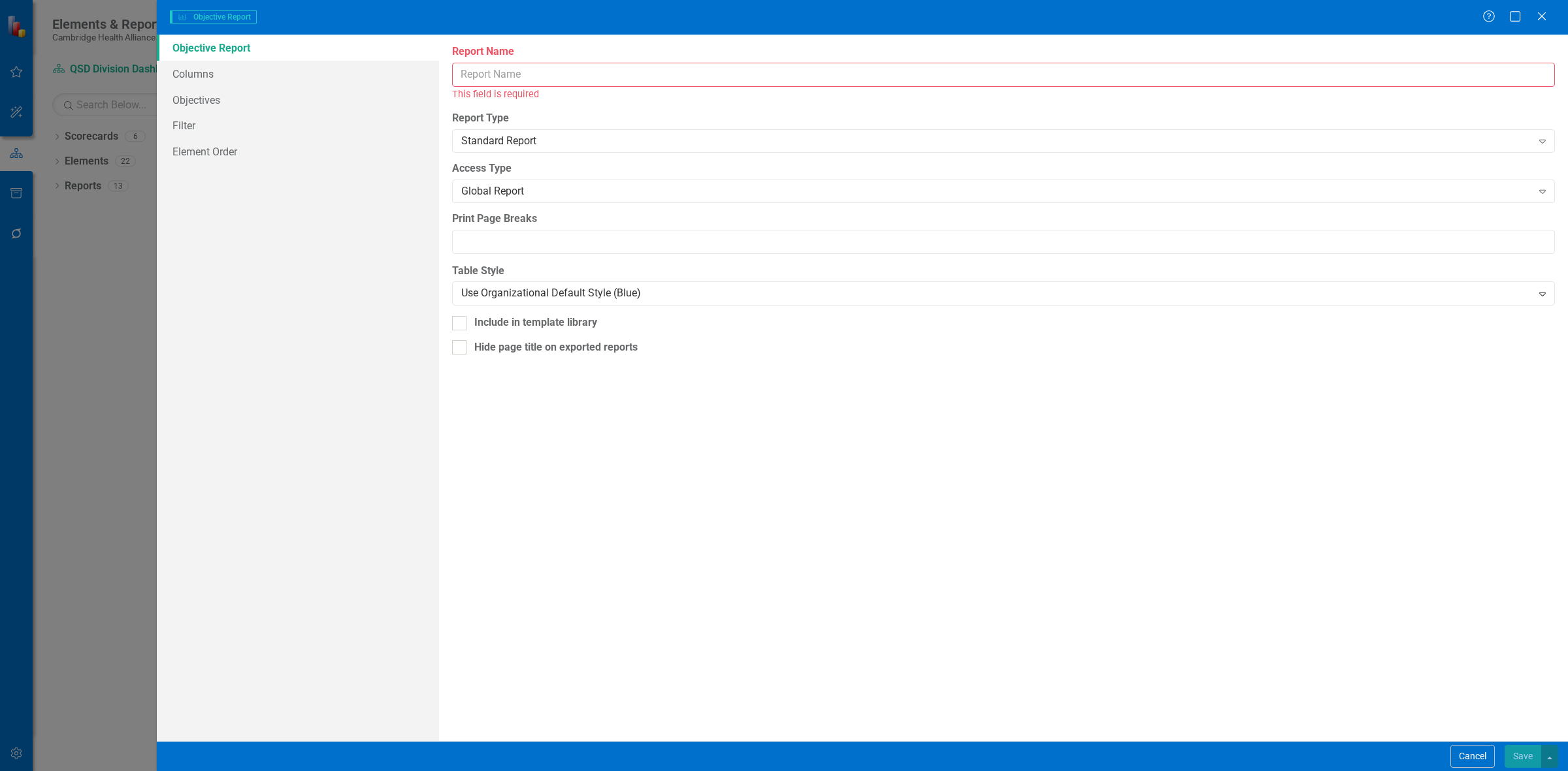
click at [513, 77] on input "Report Name" at bounding box center [1003, 75] width 1103 height 24
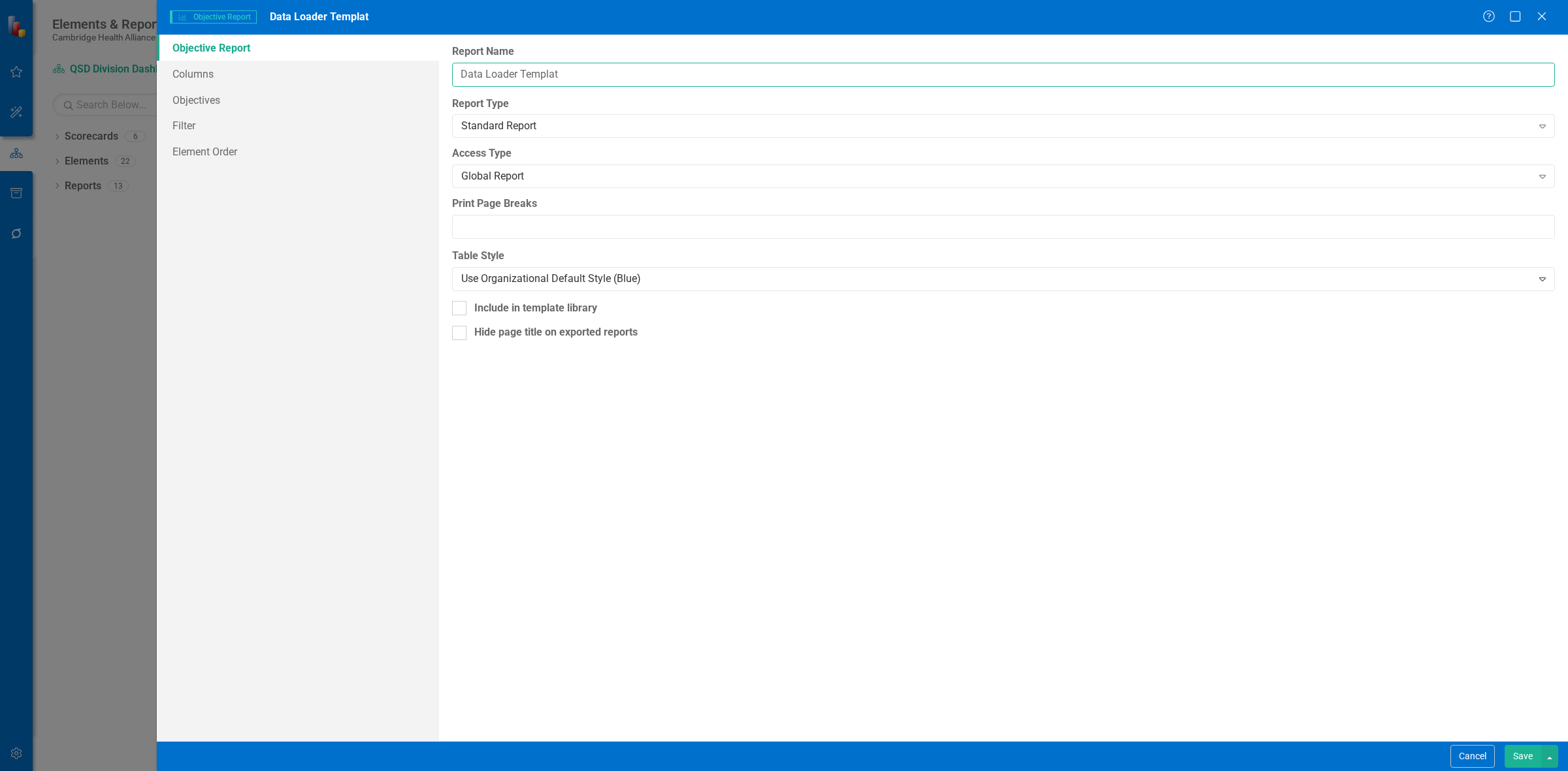
type input "Data Loader Template"
click at [333, 77] on link "Columns" at bounding box center [298, 74] width 282 height 26
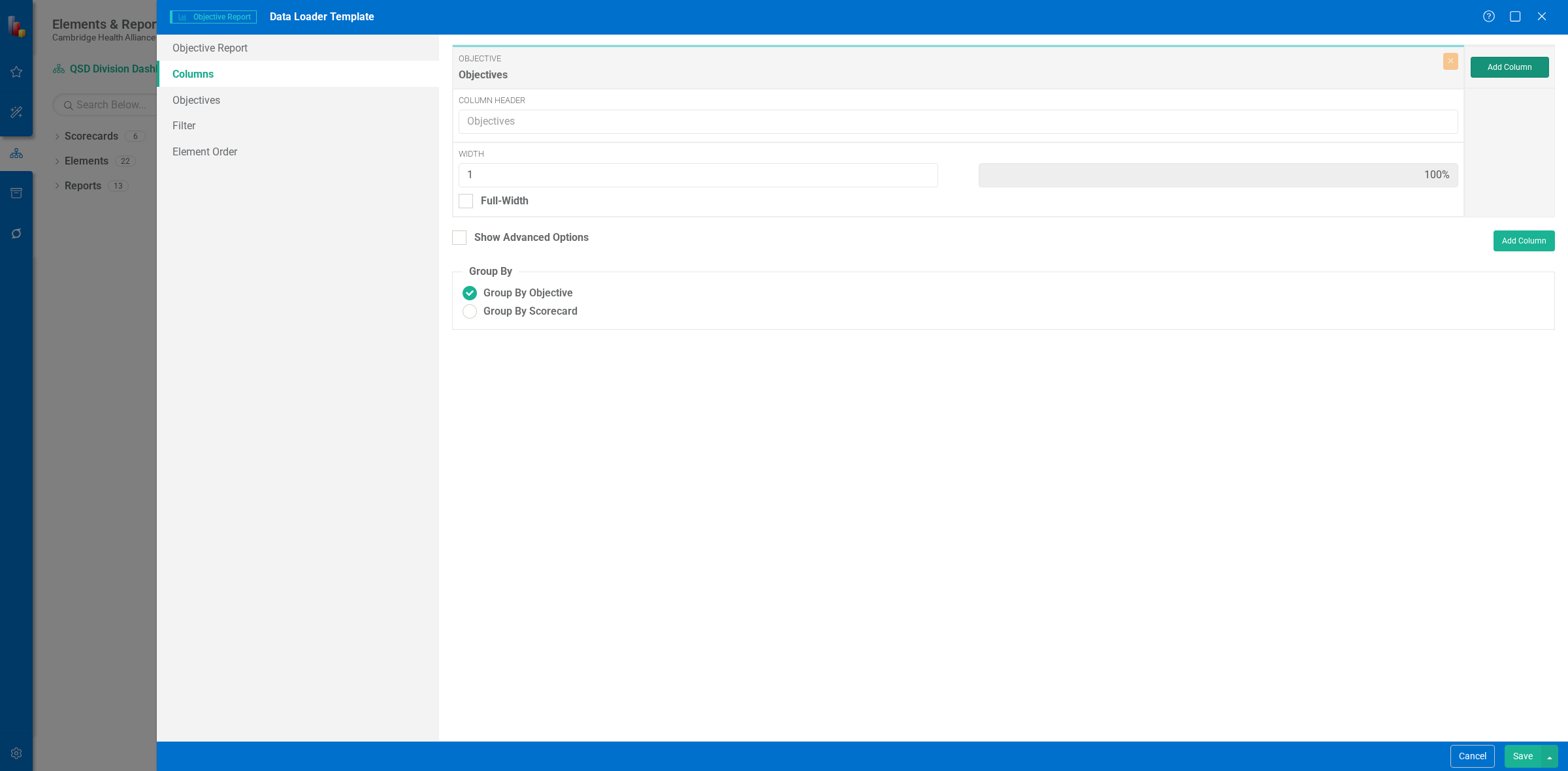
click at [513, 72] on button "Add Column" at bounding box center [1509, 67] width 78 height 21
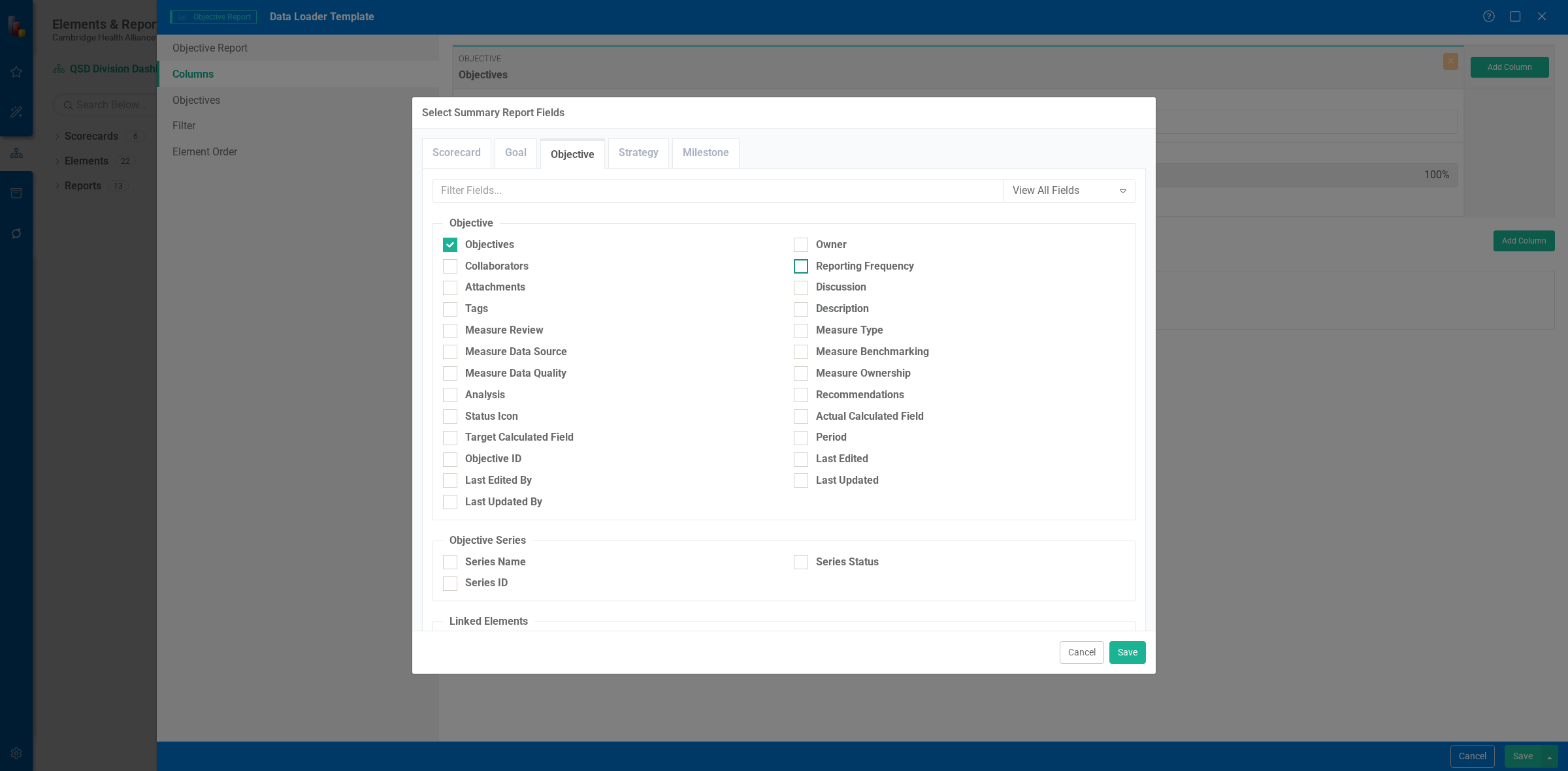
click at [513, 206] on div "Reporting Frequency" at bounding box center [865, 266] width 98 height 15
click at [513, 206] on input "Reporting Frequency" at bounding box center [798, 263] width 9 height 9
checkbox input "true"
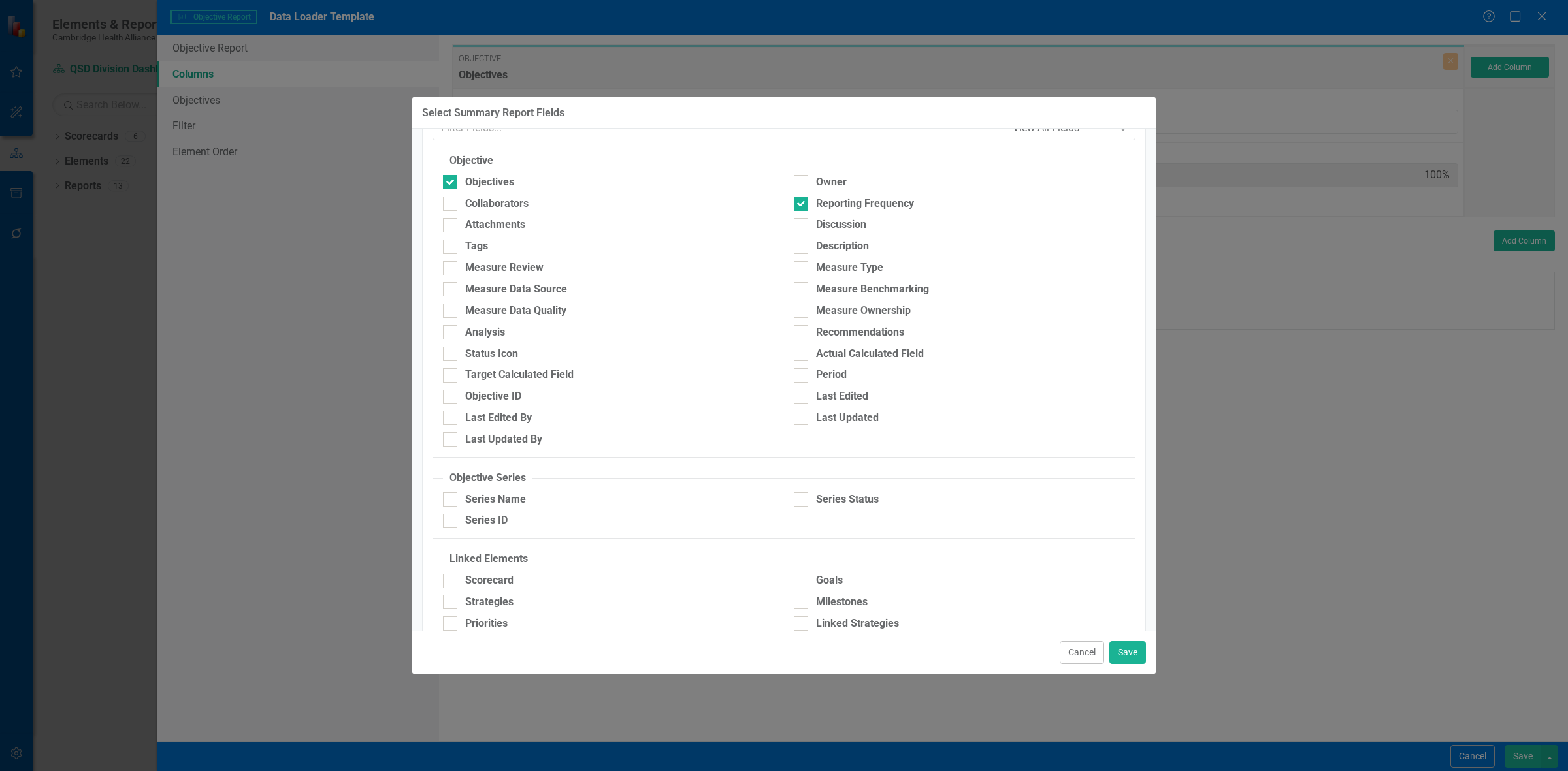
scroll to position [138, 0]
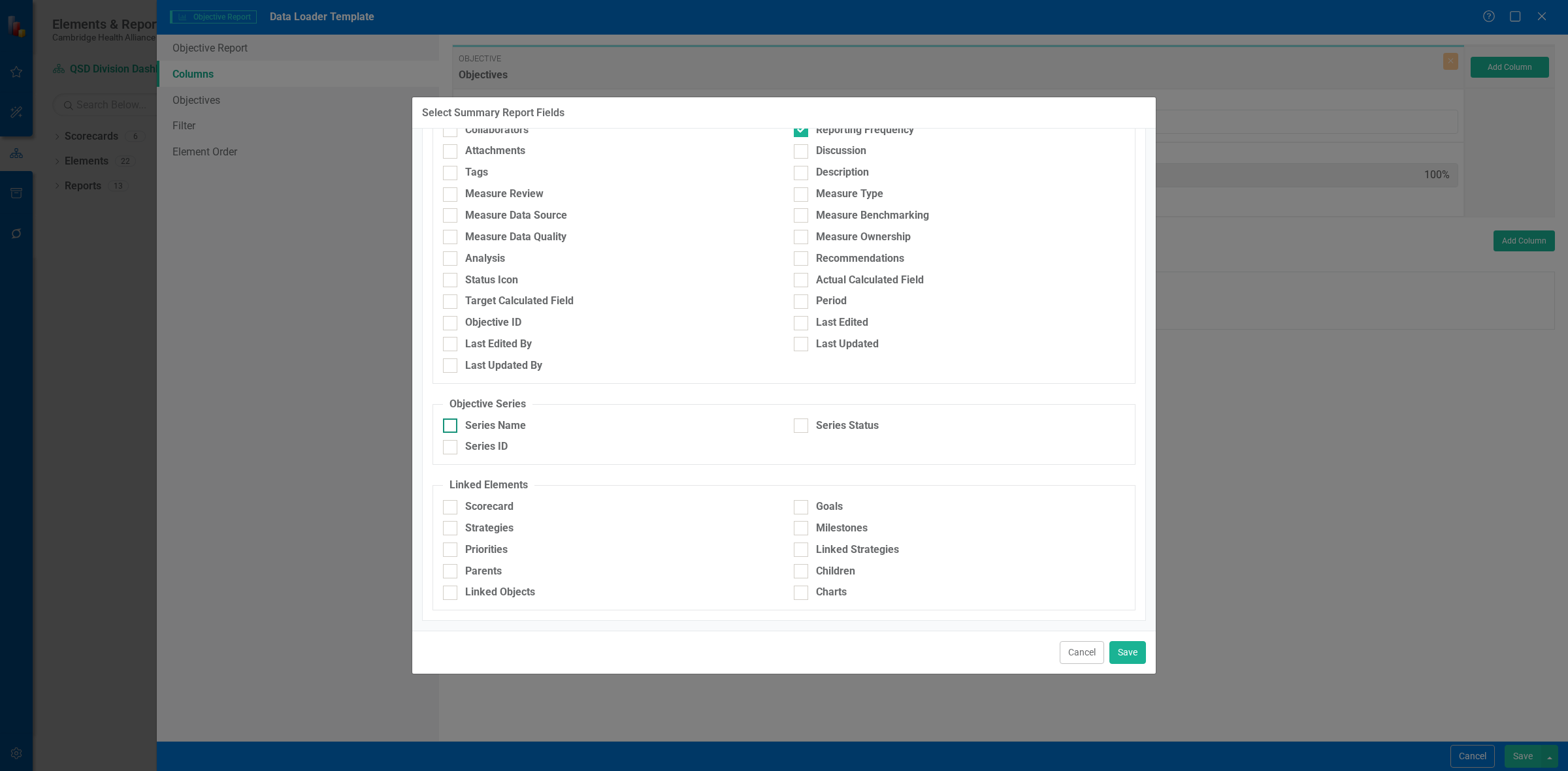
click at [513, 206] on div "Series Name" at bounding box center [608, 426] width 331 height 15
click at [451, 206] on input "Series Name" at bounding box center [447, 423] width 9 height 9
checkbox input "true"
click at [513, 206] on div "Series Status" at bounding box center [847, 426] width 63 height 15
click at [513, 206] on input "Series Status" at bounding box center [798, 423] width 9 height 9
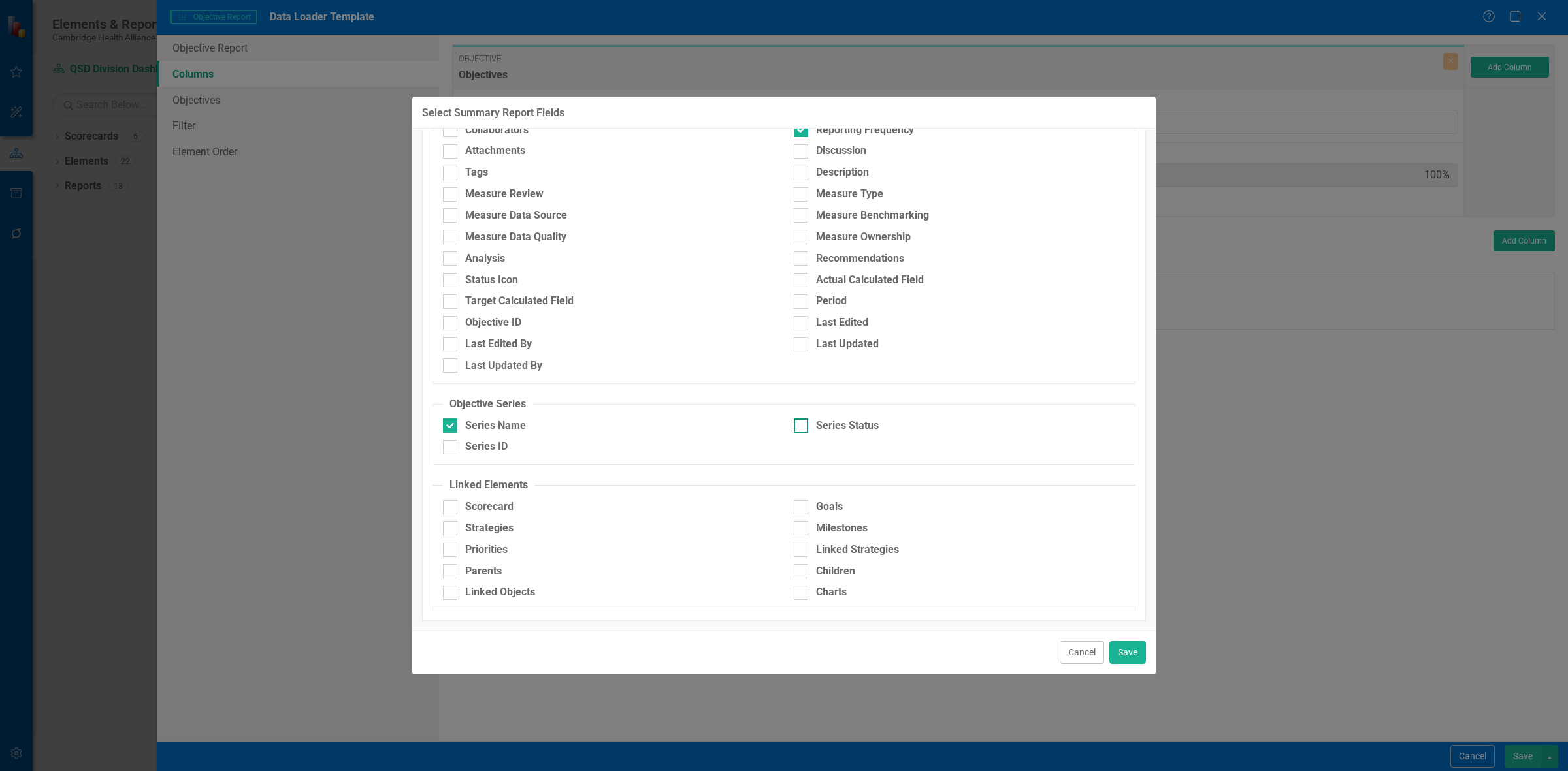
checkbox input "true"
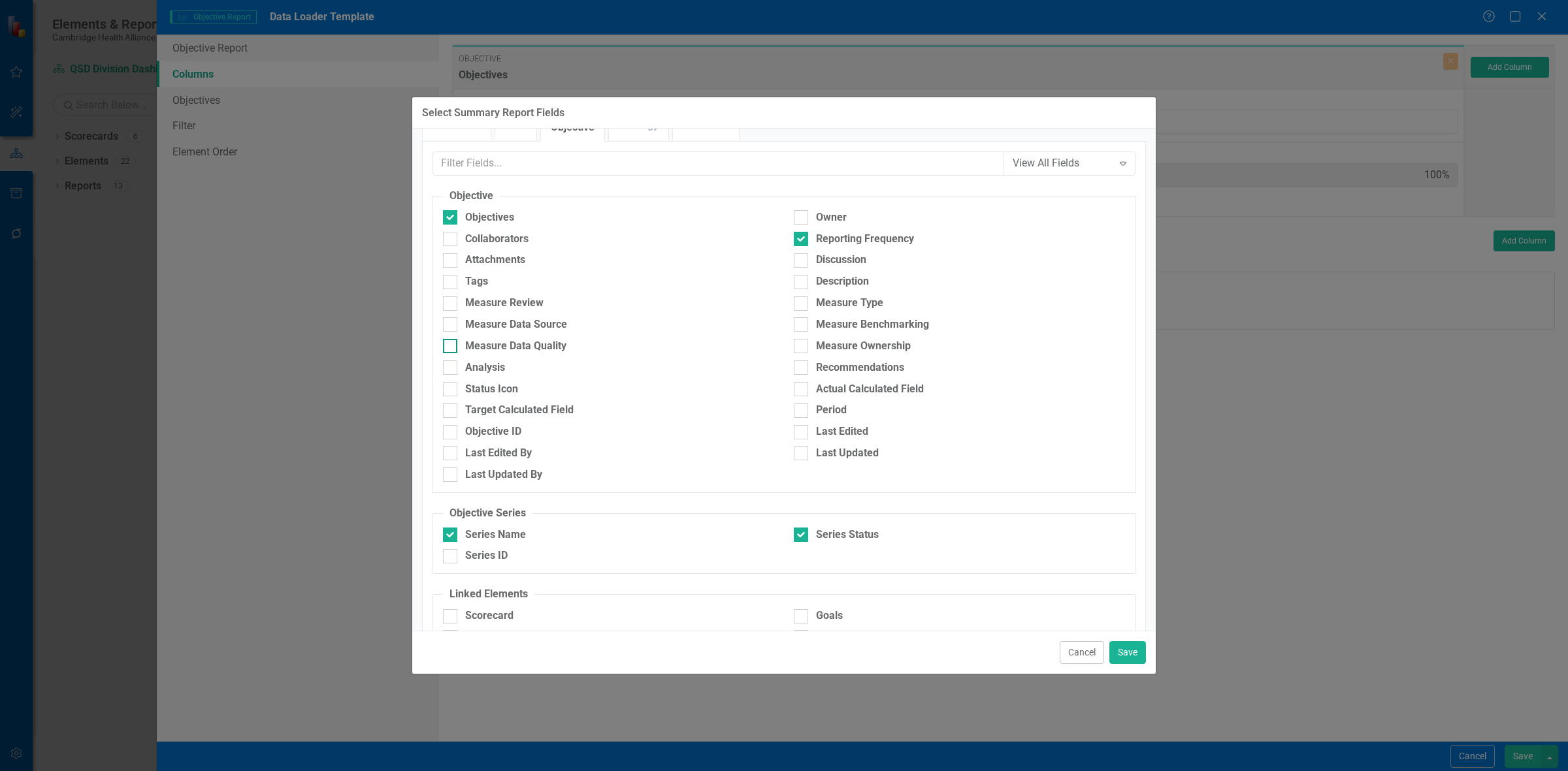
scroll to position [0, 0]
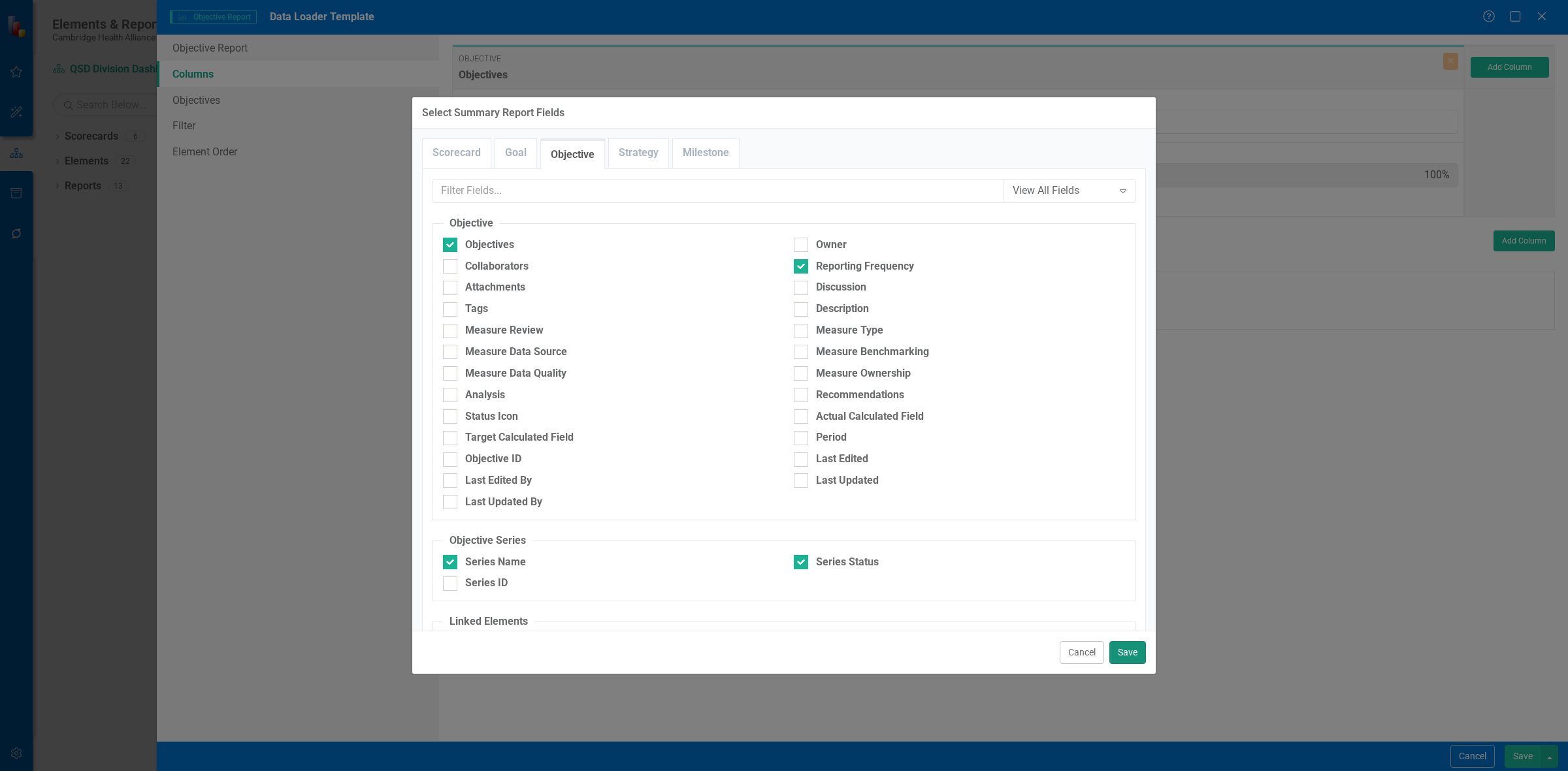
click at [513, 206] on button "Save" at bounding box center [1128, 652] width 37 height 23
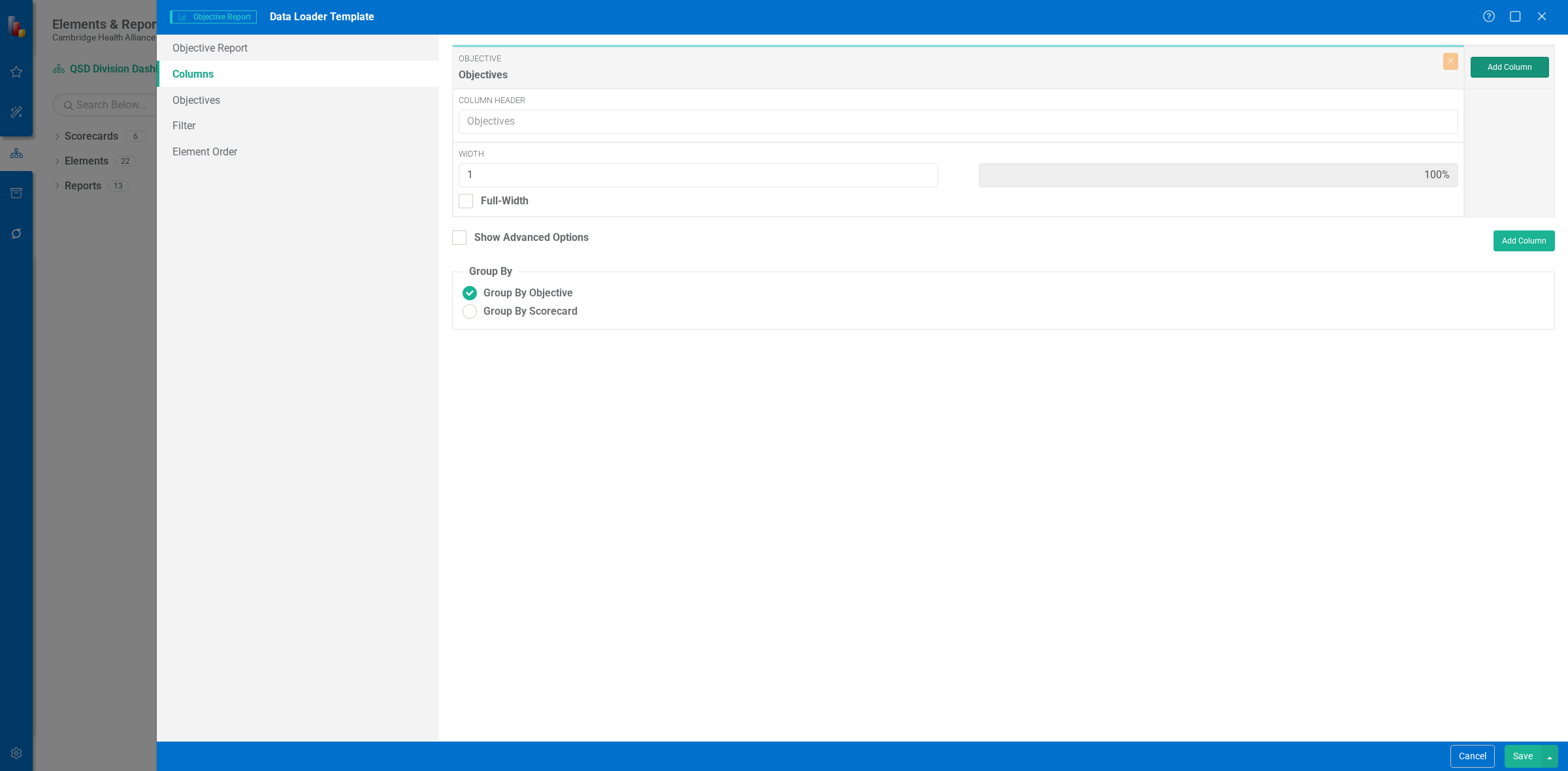
type input "25%"
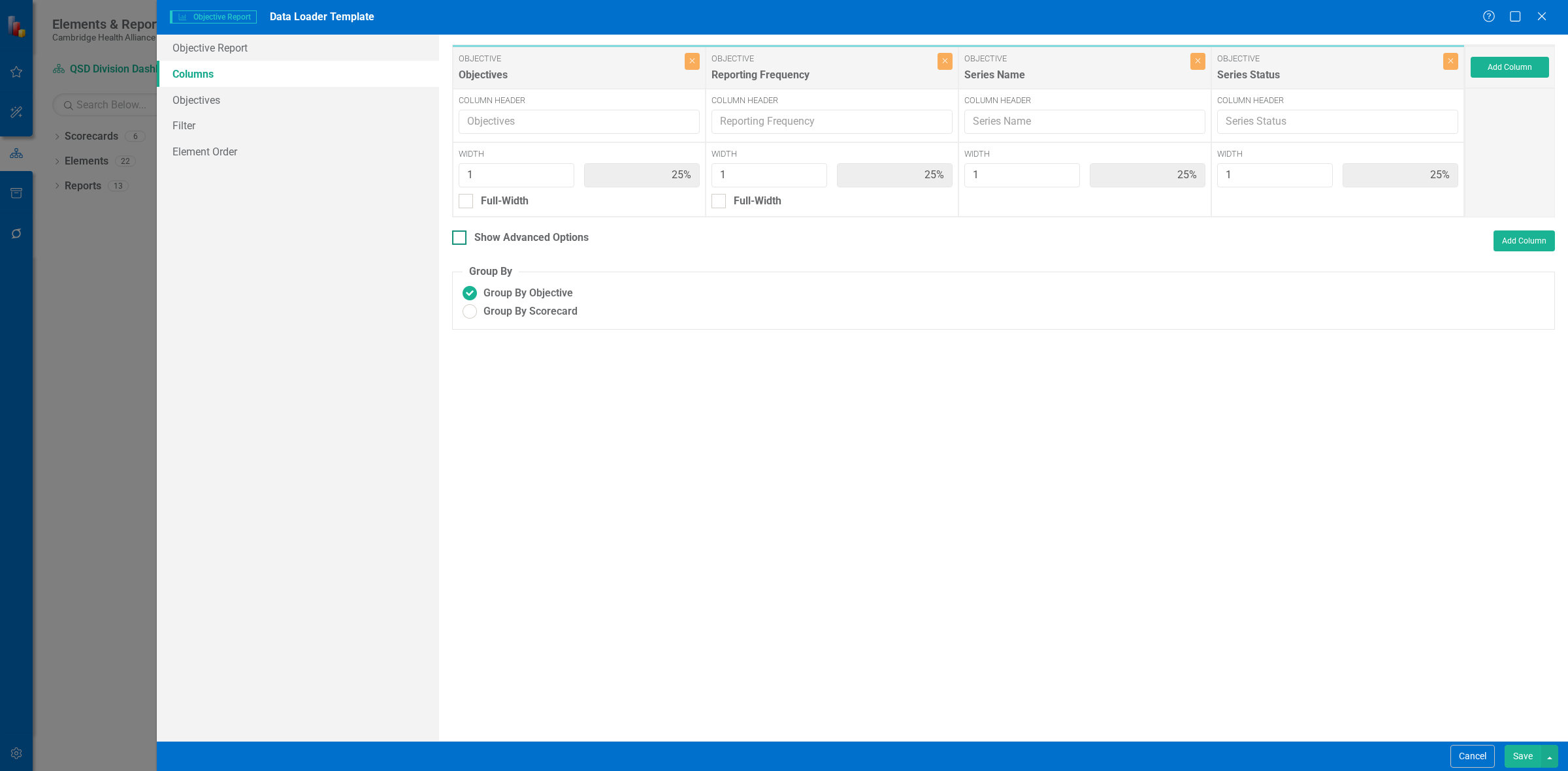
click at [472, 206] on div "Show Advanced Options" at bounding box center [520, 238] width 137 height 15
click at [460, 206] on input "Show Advanced Options" at bounding box center [457, 235] width 9 height 9
checkbox input "true"
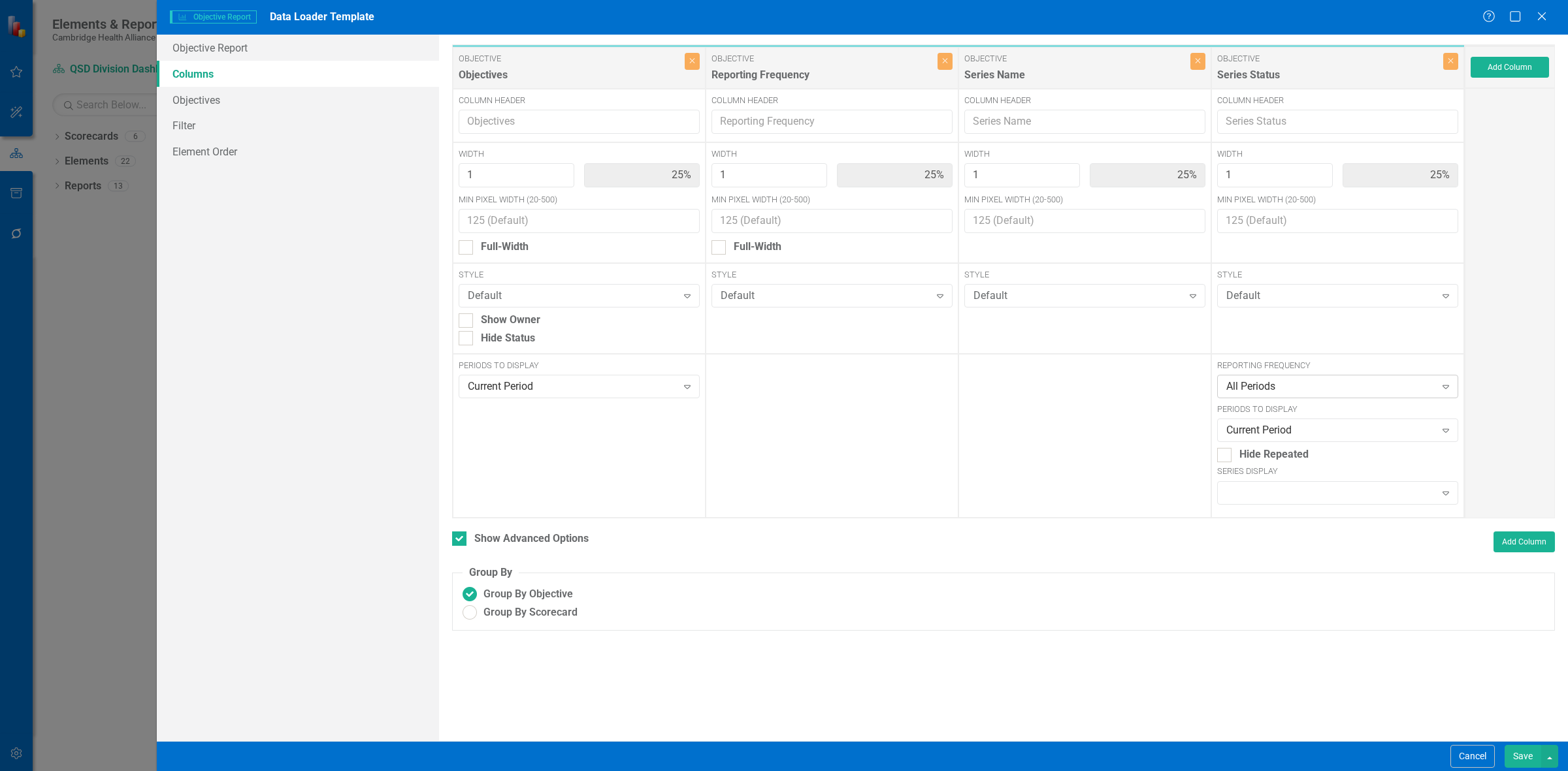
click at [513, 206] on div "All Periods" at bounding box center [1331, 387] width 209 height 15
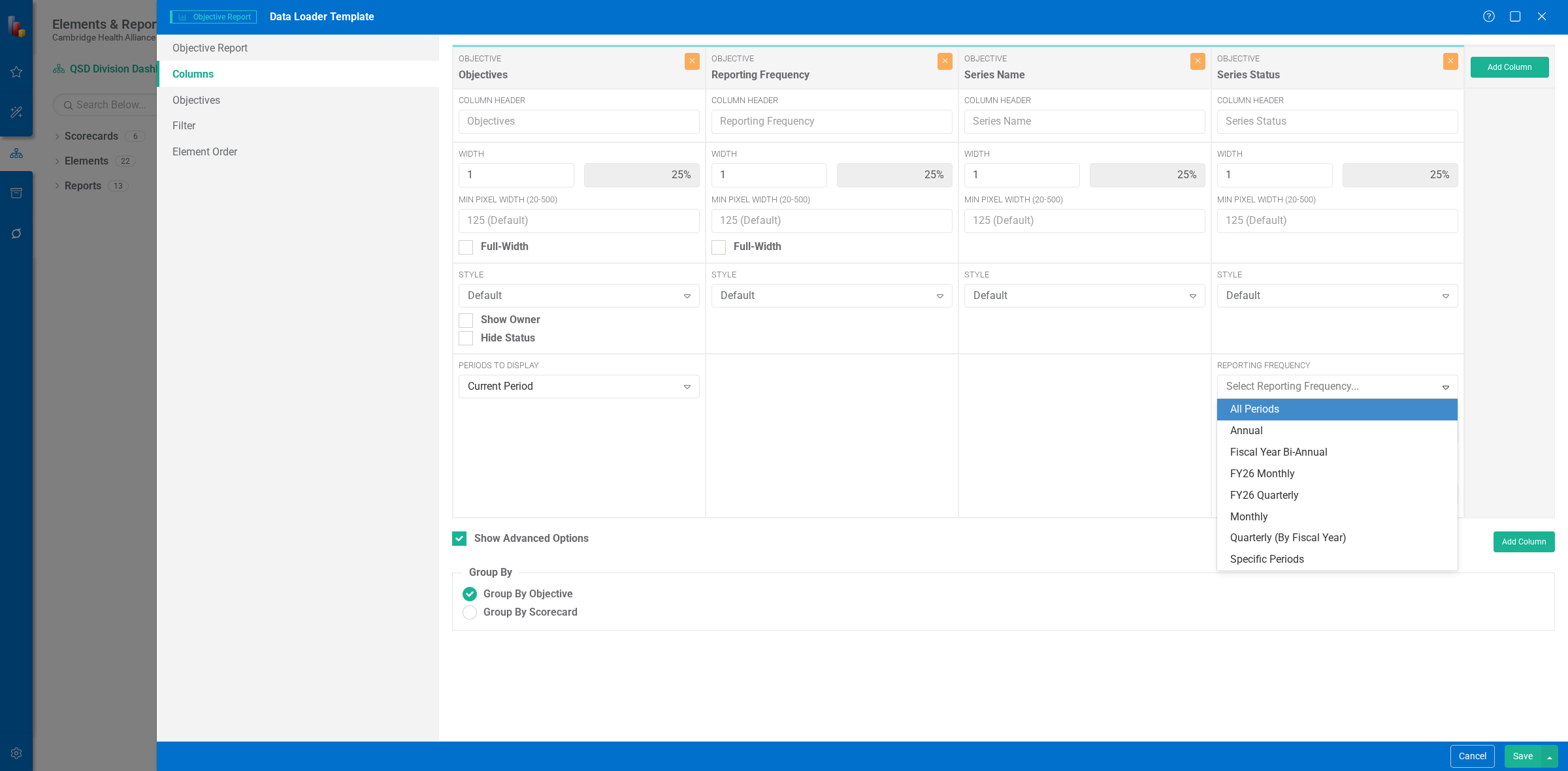
click at [513, 206] on div at bounding box center [1085, 436] width 253 height 164
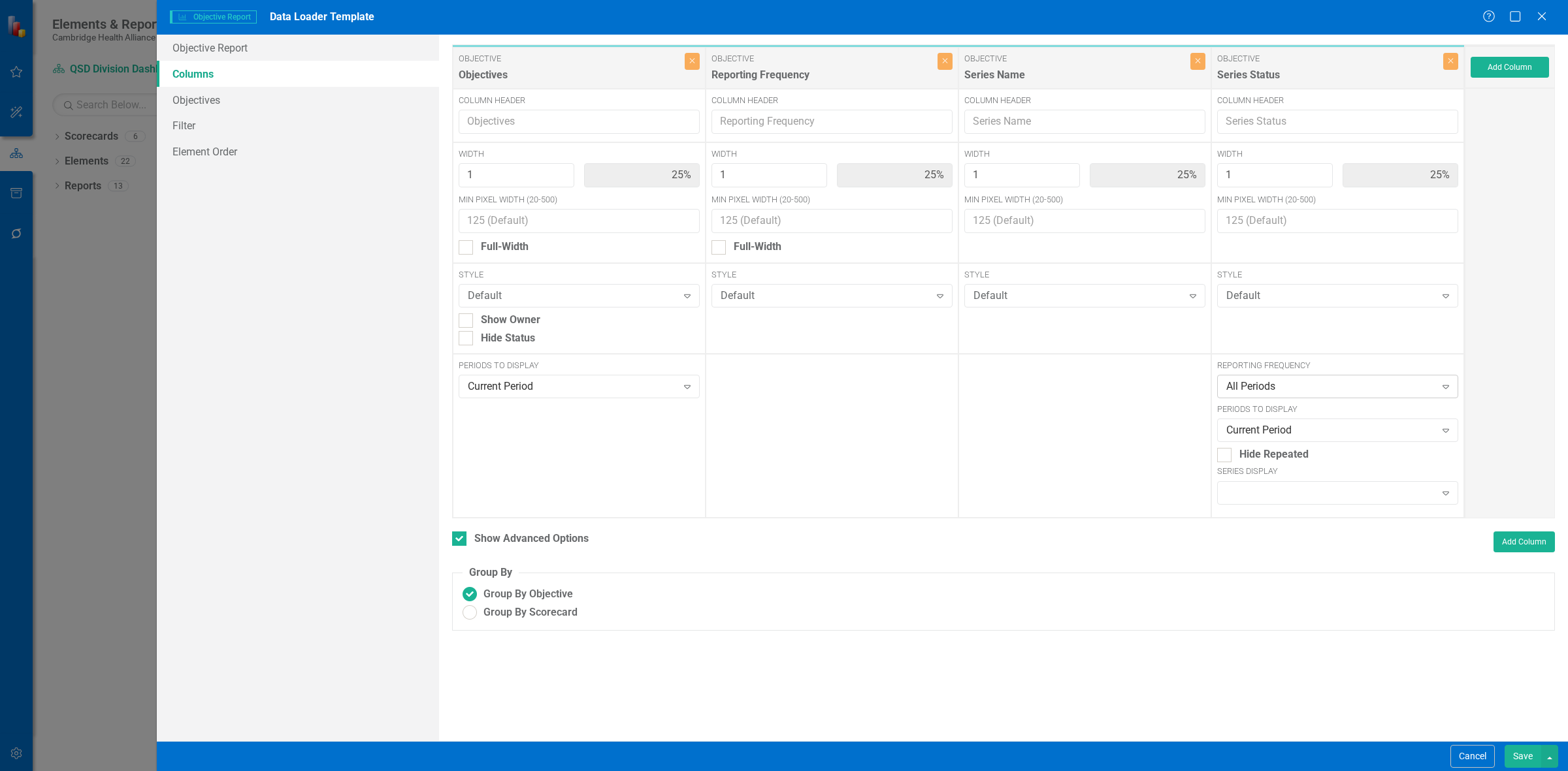
click at [513, 206] on div "All Periods" at bounding box center [1331, 387] width 209 height 15
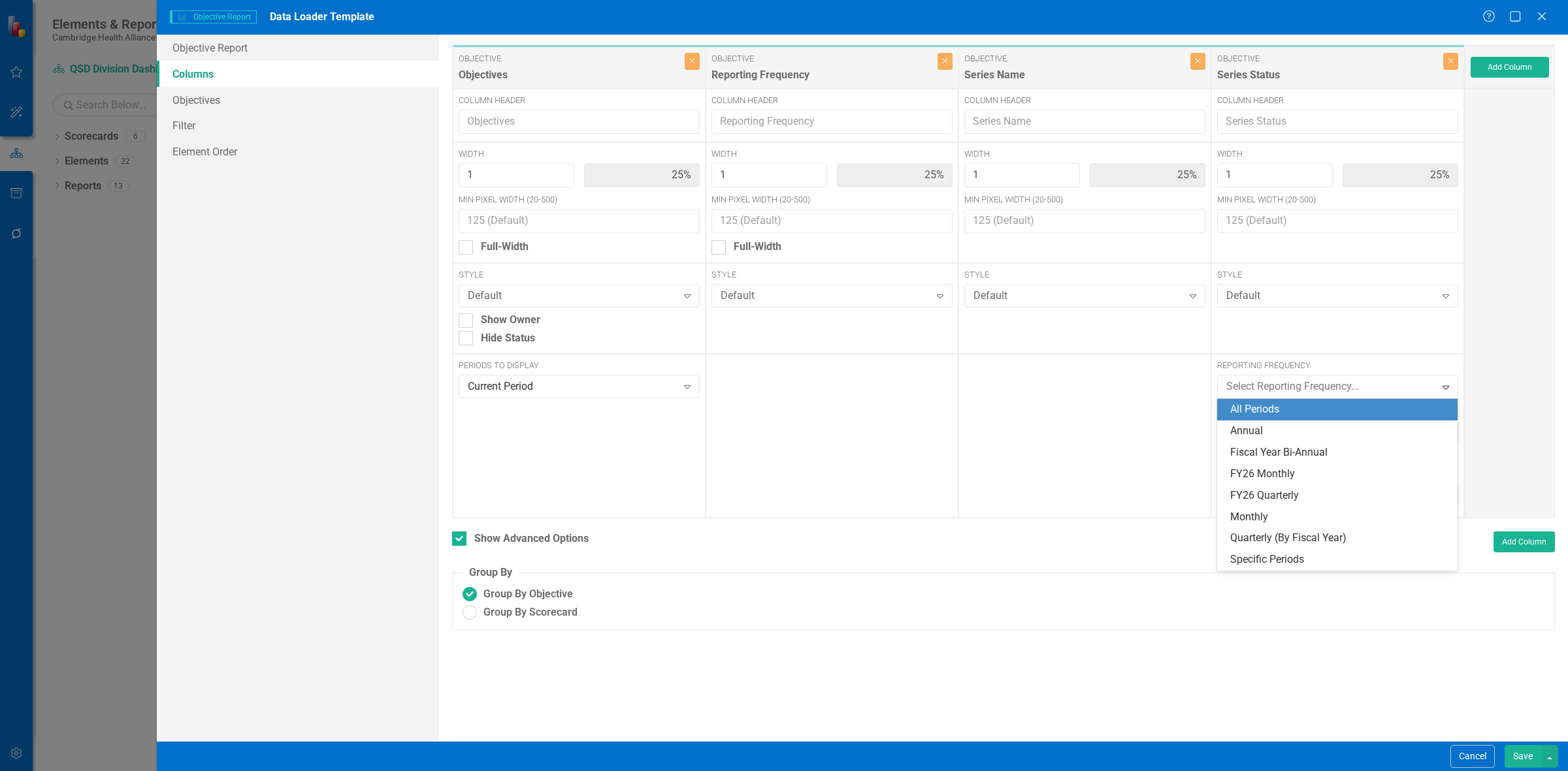
click at [513, 206] on div "All Periods" at bounding box center [1340, 410] width 220 height 15
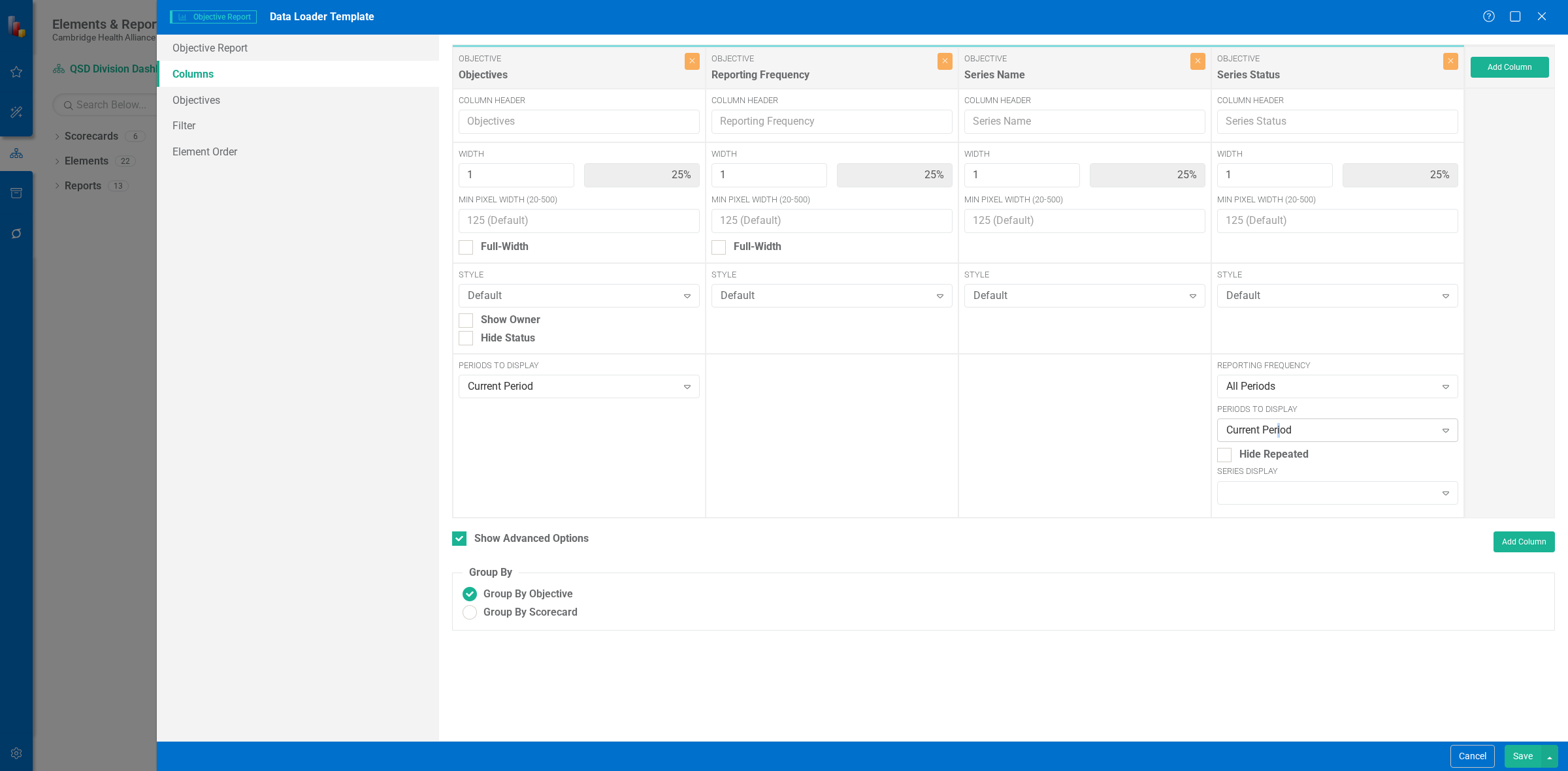
click at [513, 206] on div "Current Period Expand" at bounding box center [1337, 430] width 241 height 23
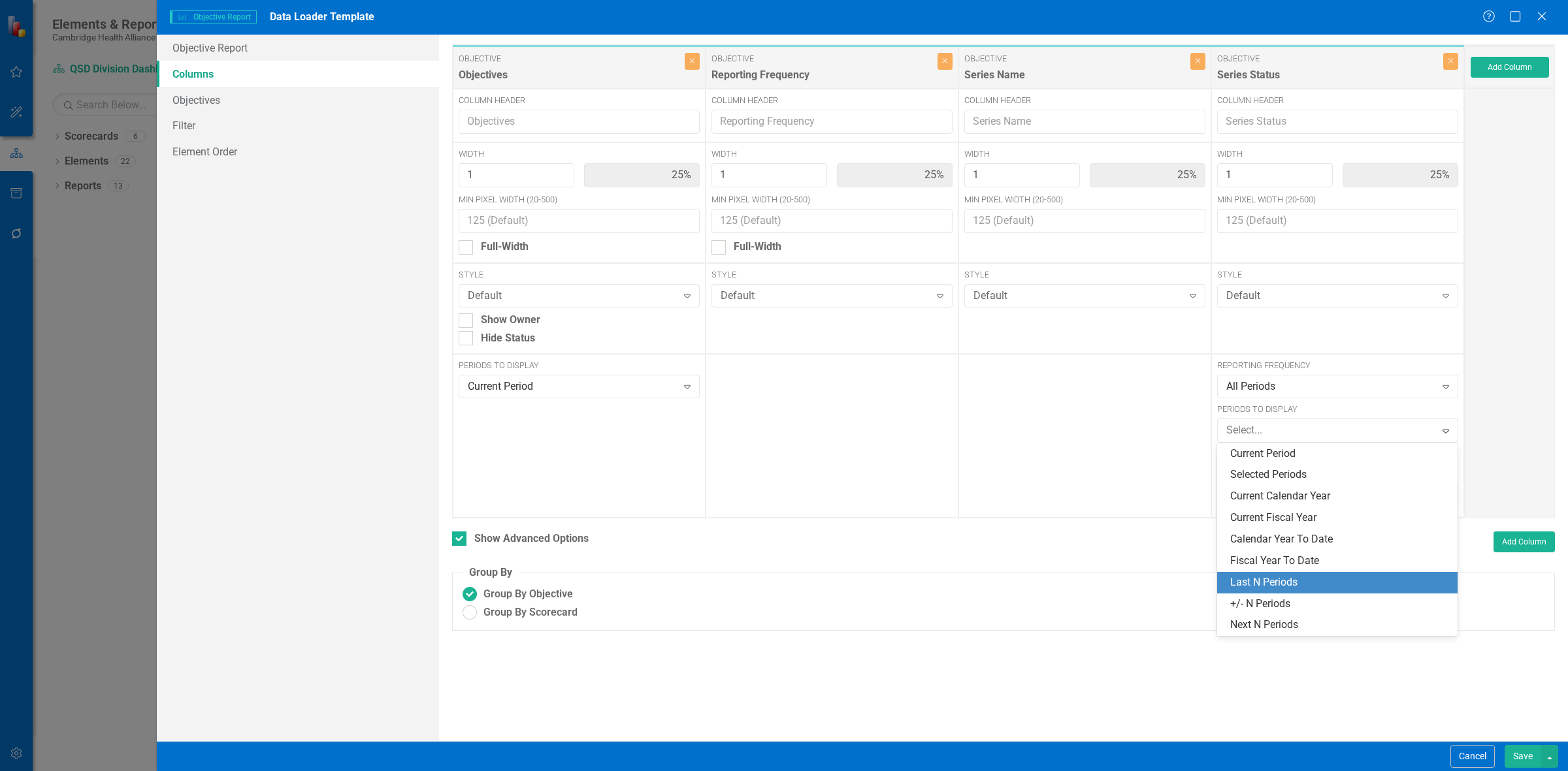
click at [513, 206] on div "Last N Periods" at bounding box center [1340, 583] width 220 height 15
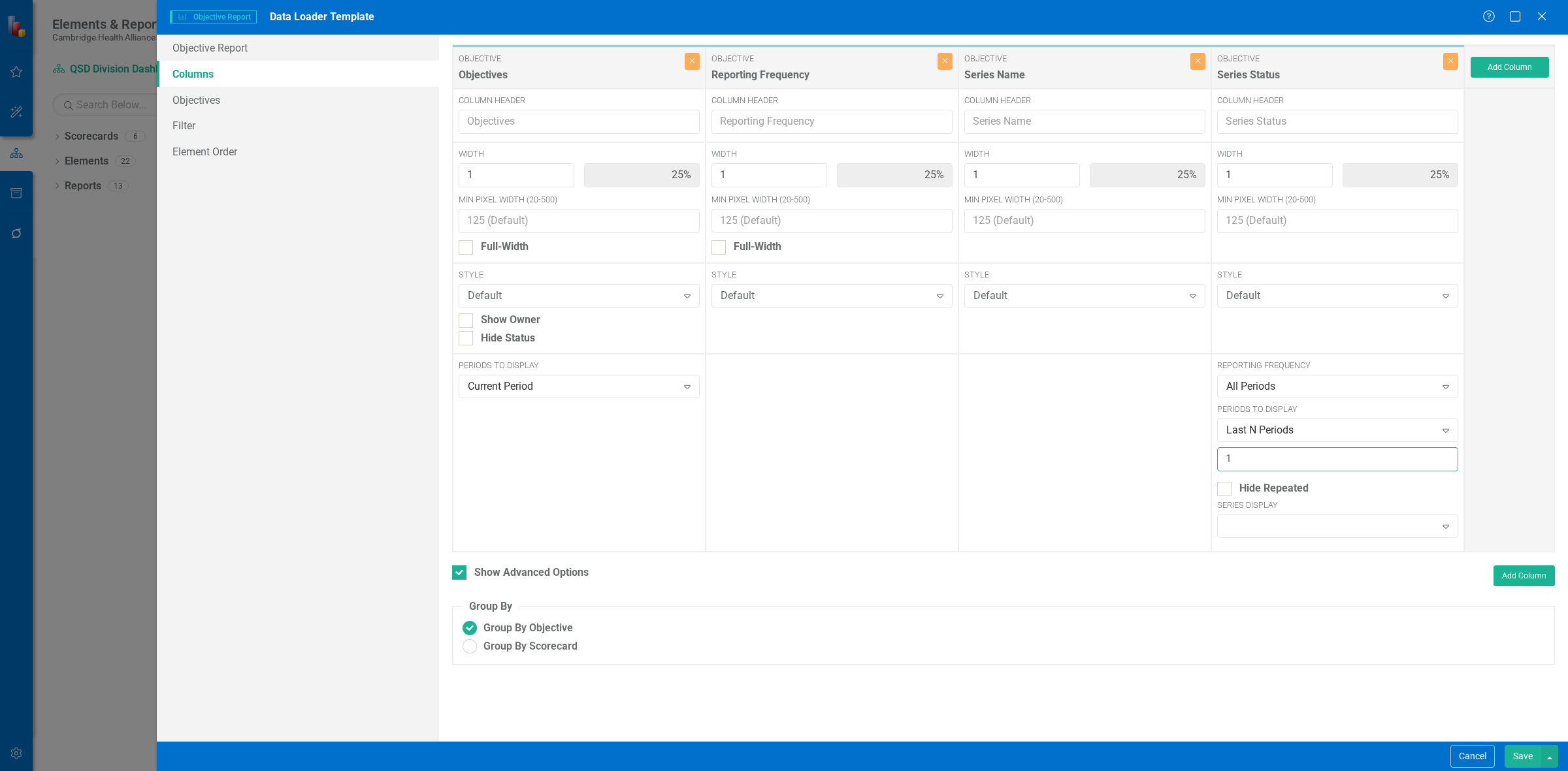
click at [513, 206] on input "1" at bounding box center [1337, 459] width 241 height 24
click at [513, 206] on input "2" at bounding box center [1337, 459] width 241 height 24
click at [513, 206] on input "3" at bounding box center [1337, 459] width 241 height 24
click at [513, 206] on input "4" at bounding box center [1337, 459] width 241 height 24
click at [513, 206] on input "5" at bounding box center [1337, 459] width 241 height 24
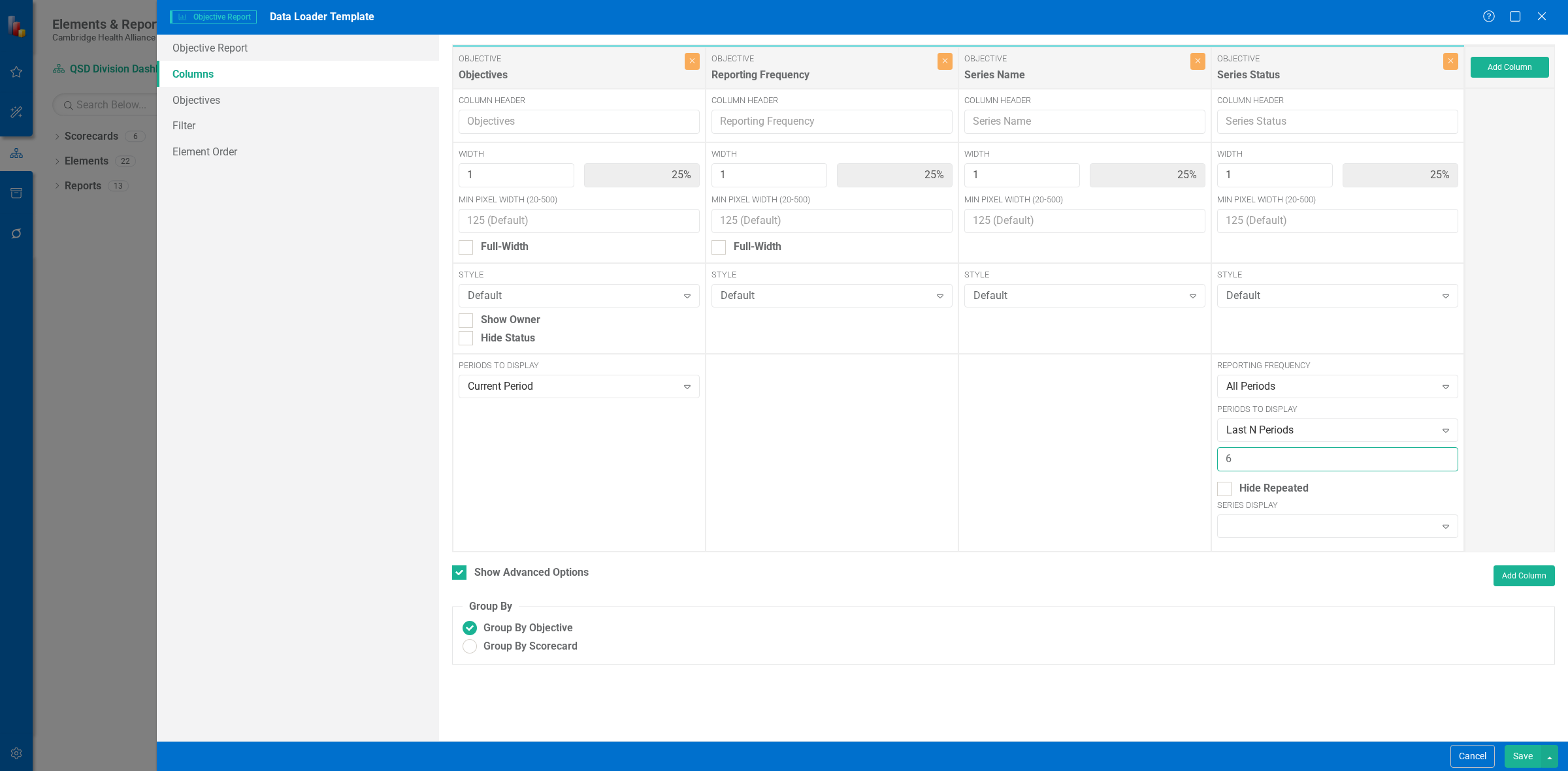
type input "6"
click at [513, 206] on input "6" at bounding box center [1337, 459] width 241 height 24
click at [513, 206] on button "Save" at bounding box center [1523, 756] width 37 height 23
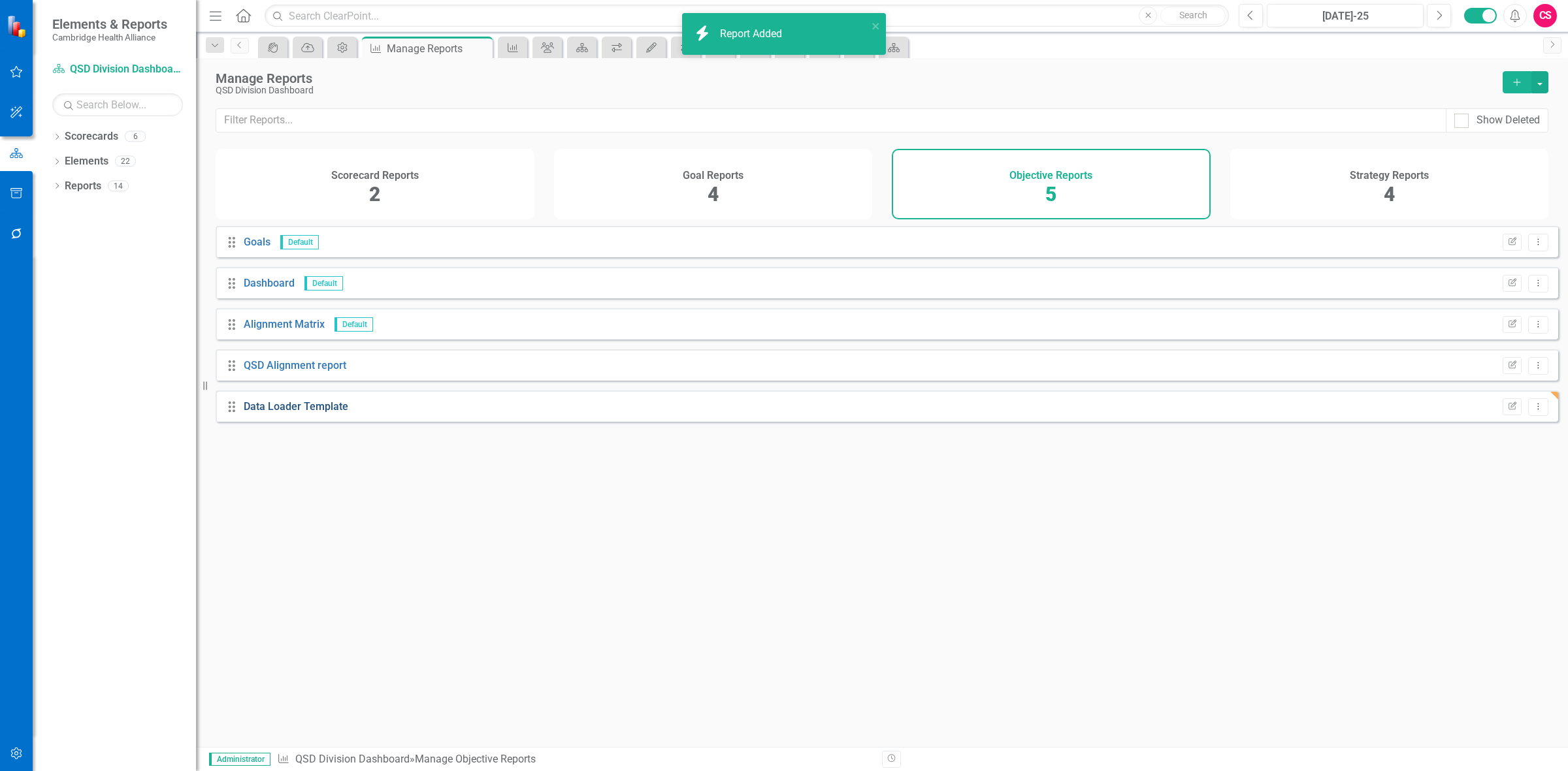
click at [290, 206] on link "Data Loader Template" at bounding box center [296, 406] width 105 height 12
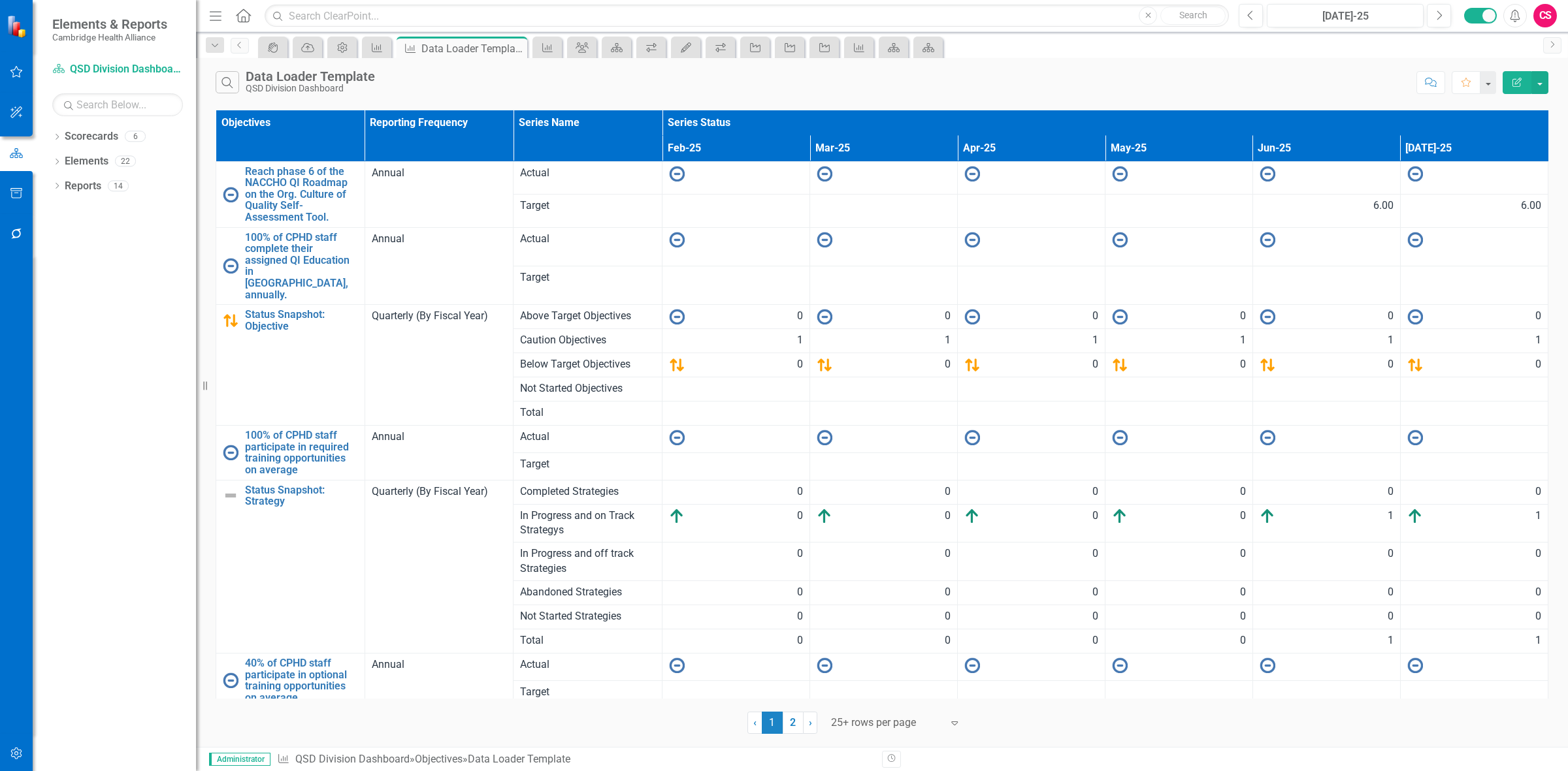
click at [513, 73] on button "Edit Report" at bounding box center [1517, 82] width 29 height 23
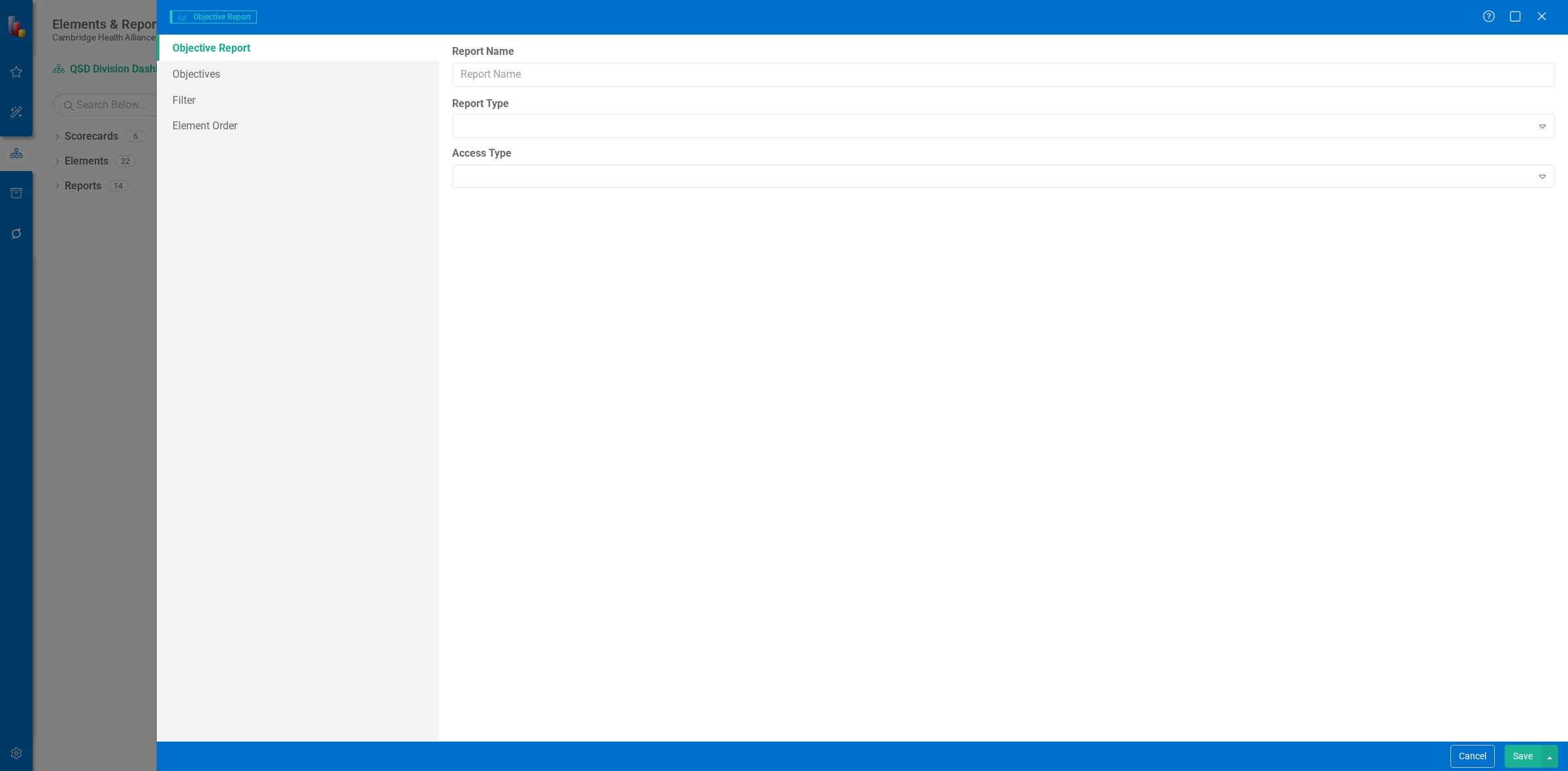
type input "Data Loader Template"
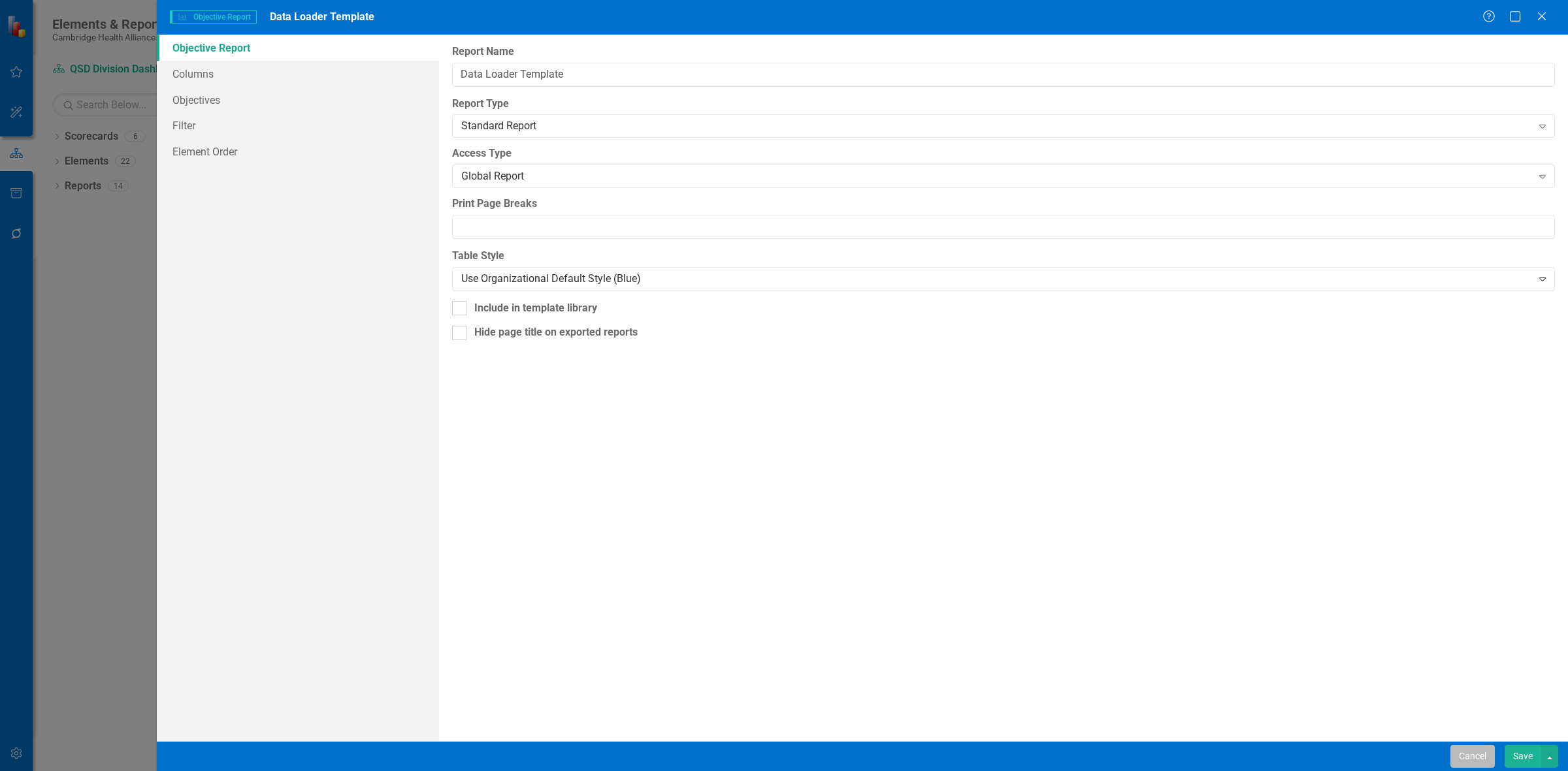
click at [513, 206] on button "Cancel" at bounding box center [1472, 756] width 45 height 23
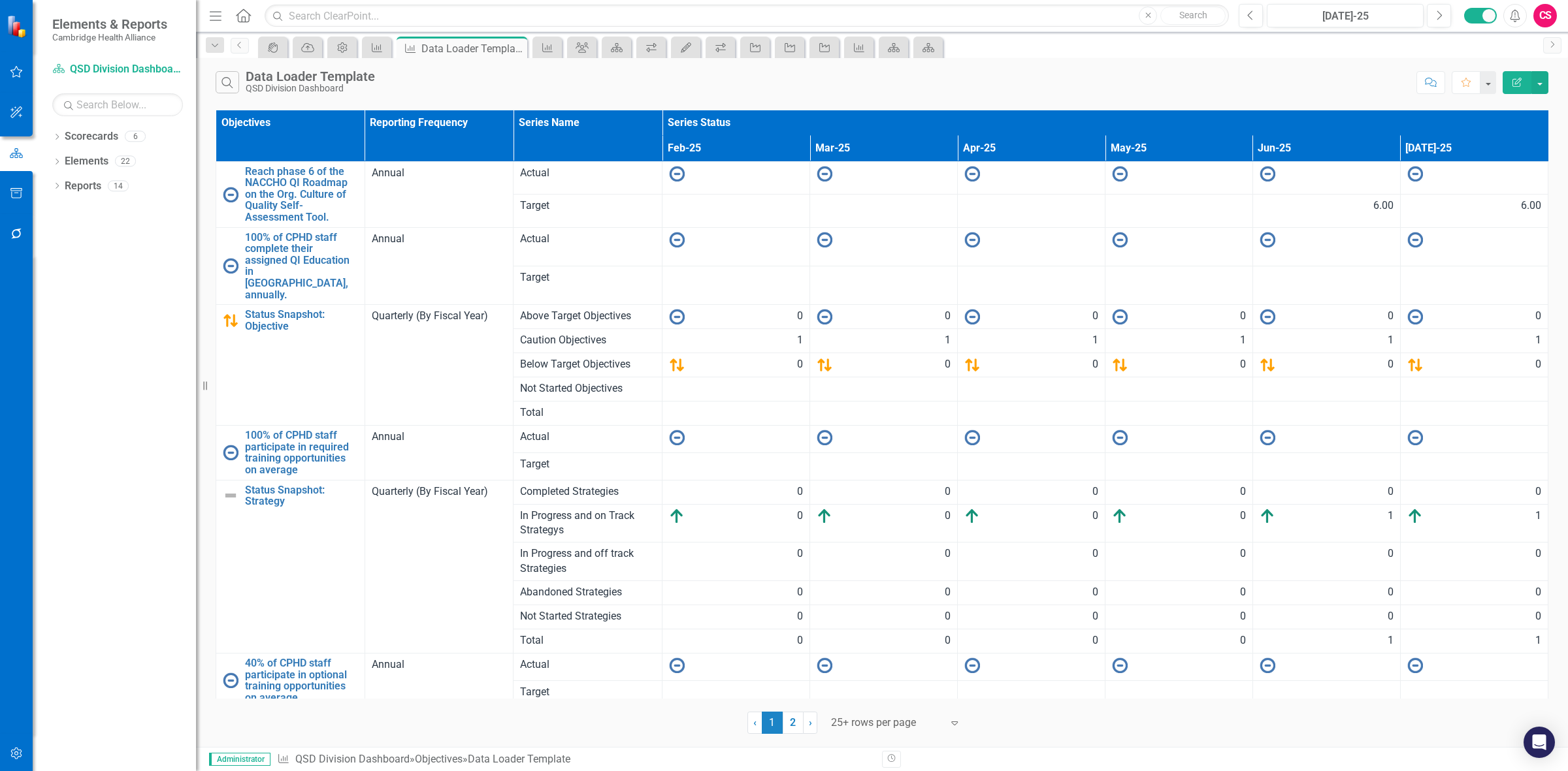
click at [513, 92] on button "Edit Report" at bounding box center [1517, 82] width 29 height 23
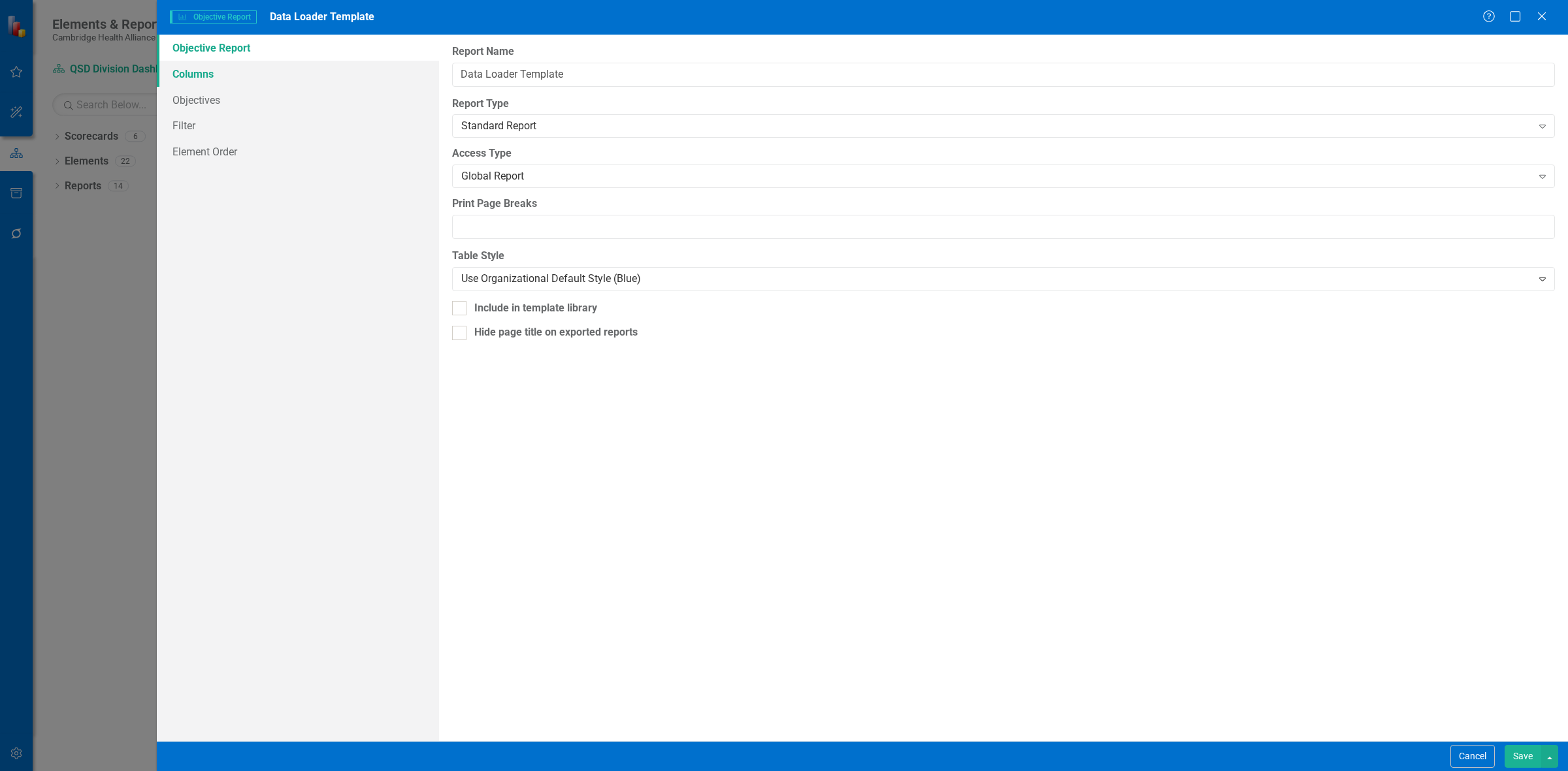
click at [252, 76] on link "Columns" at bounding box center [298, 74] width 282 height 26
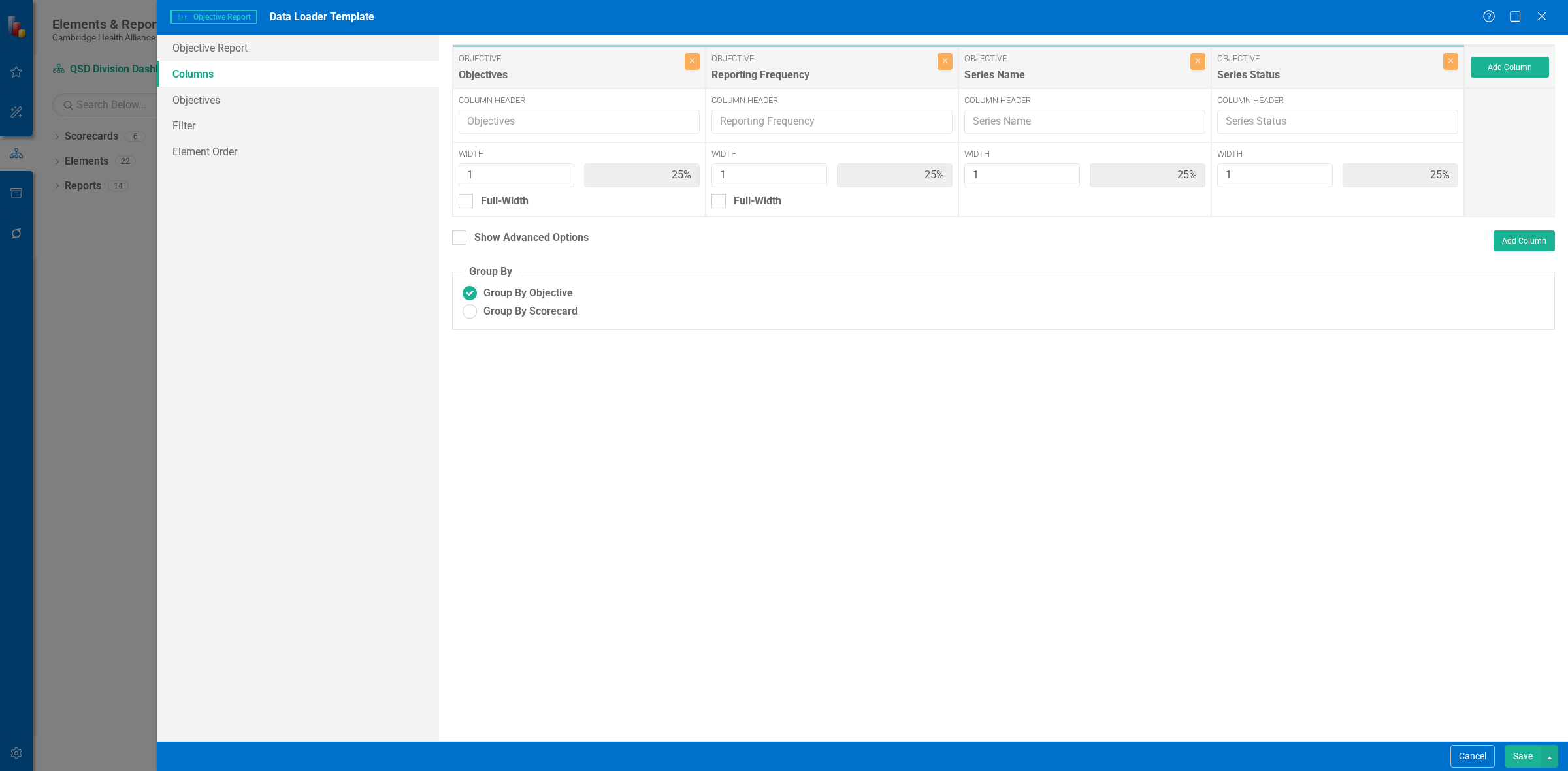
click at [513, 206] on div "Show Advanced Options" at bounding box center [520, 239] width 137 height 18
click at [513, 206] on div "Show Advanced Options" at bounding box center [531, 238] width 114 height 15
click at [460, 206] on input "Show Advanced Options" at bounding box center [457, 235] width 9 height 9
checkbox input "true"
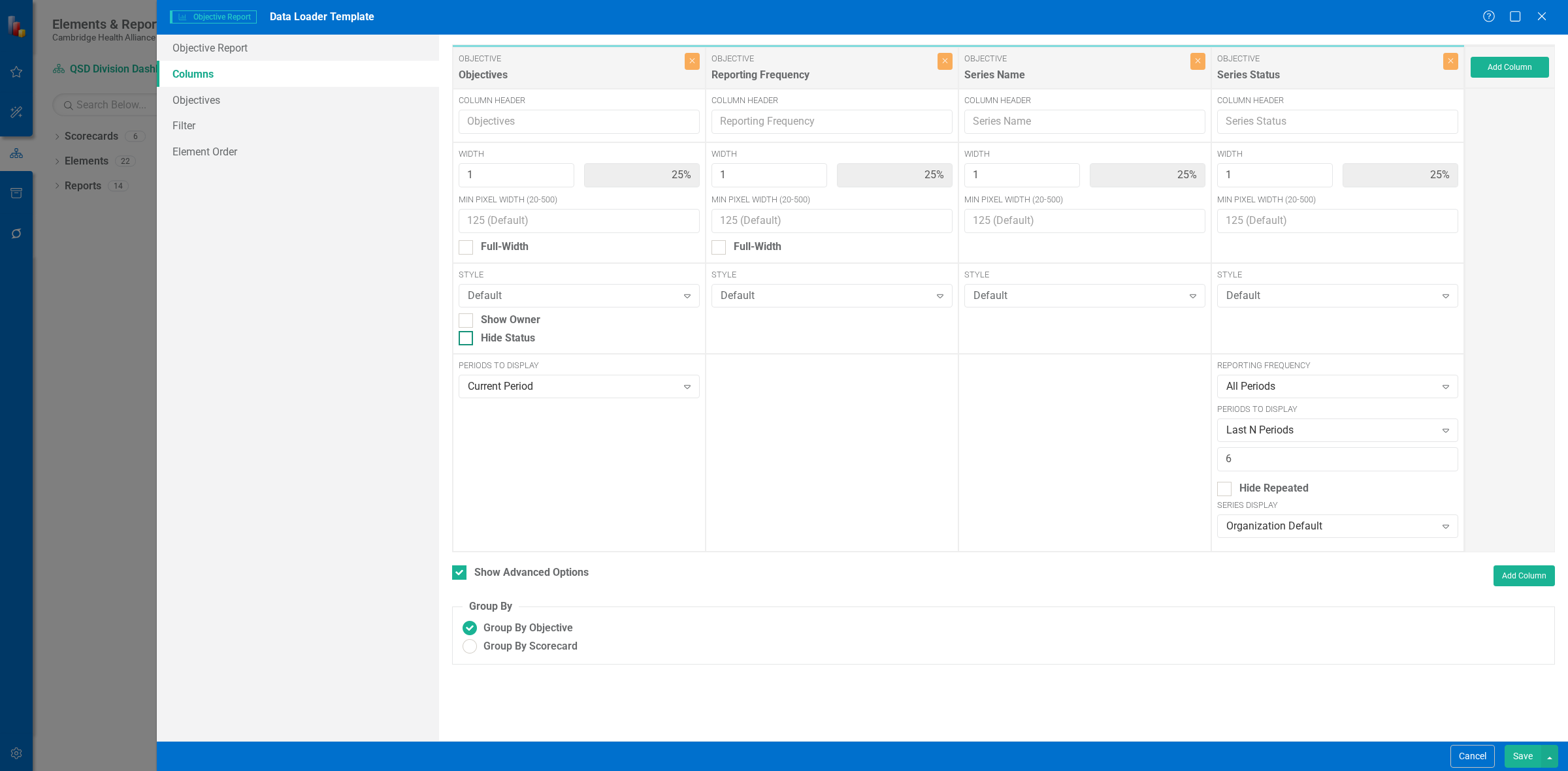
click at [513, 206] on div "Hide Status" at bounding box center [508, 339] width 54 height 15
click at [467, 206] on input "Hide Status" at bounding box center [463, 336] width 9 height 9
checkbox input "true"
click at [513, 206] on div "Series Display Organization Default Expand" at bounding box center [1337, 518] width 241 height 37
click at [513, 206] on div "Organization Default" at bounding box center [1331, 527] width 209 height 15
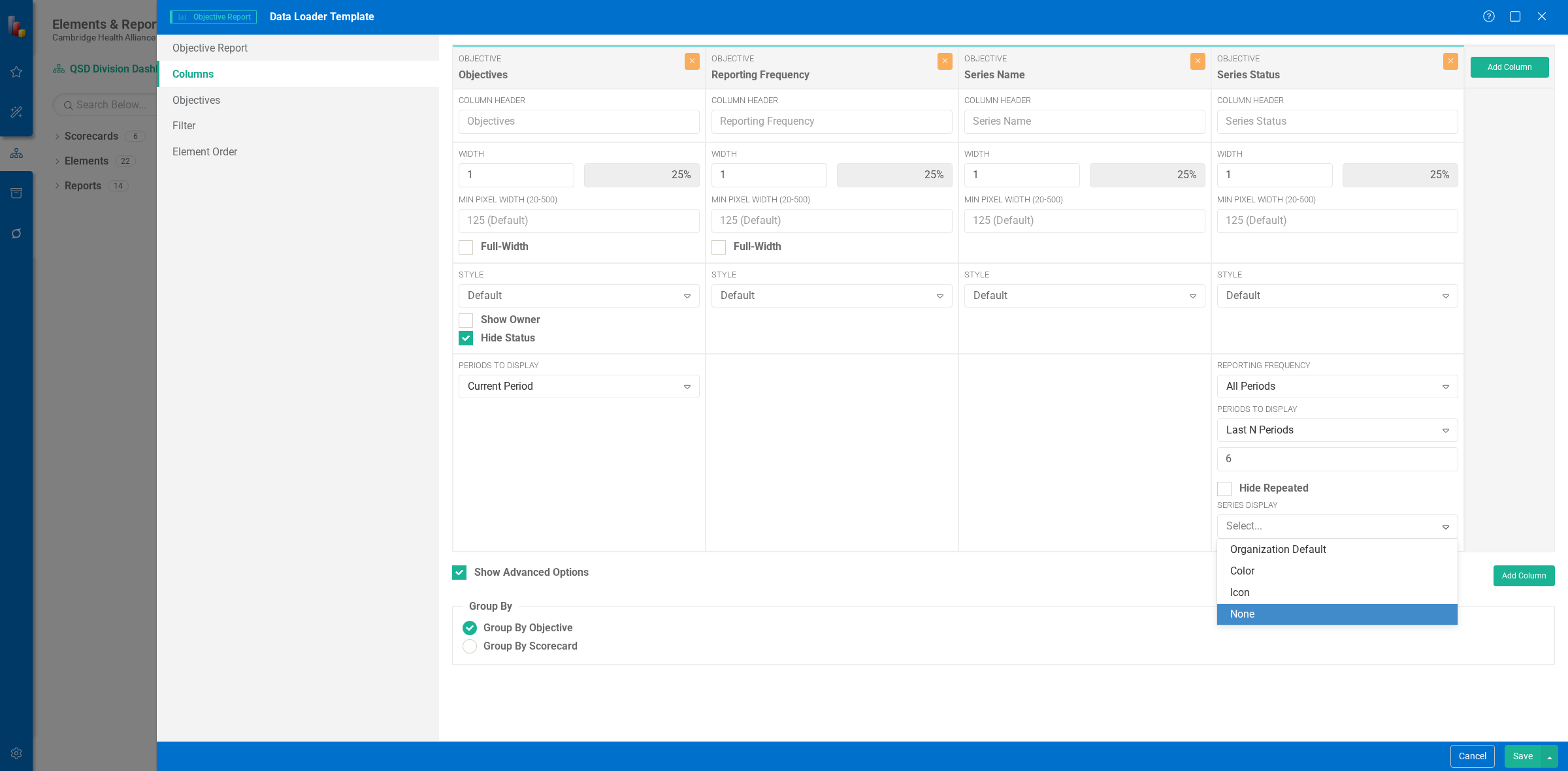
click at [513, 206] on div "None" at bounding box center [1340, 614] width 220 height 15
drag, startPoint x: 1510, startPoint y: 769, endPoint x: 1518, endPoint y: 770, distance: 8.1
click at [513, 206] on div "Cancel Save" at bounding box center [862, 756] width 1411 height 30
click at [513, 206] on button "Save" at bounding box center [1523, 756] width 37 height 23
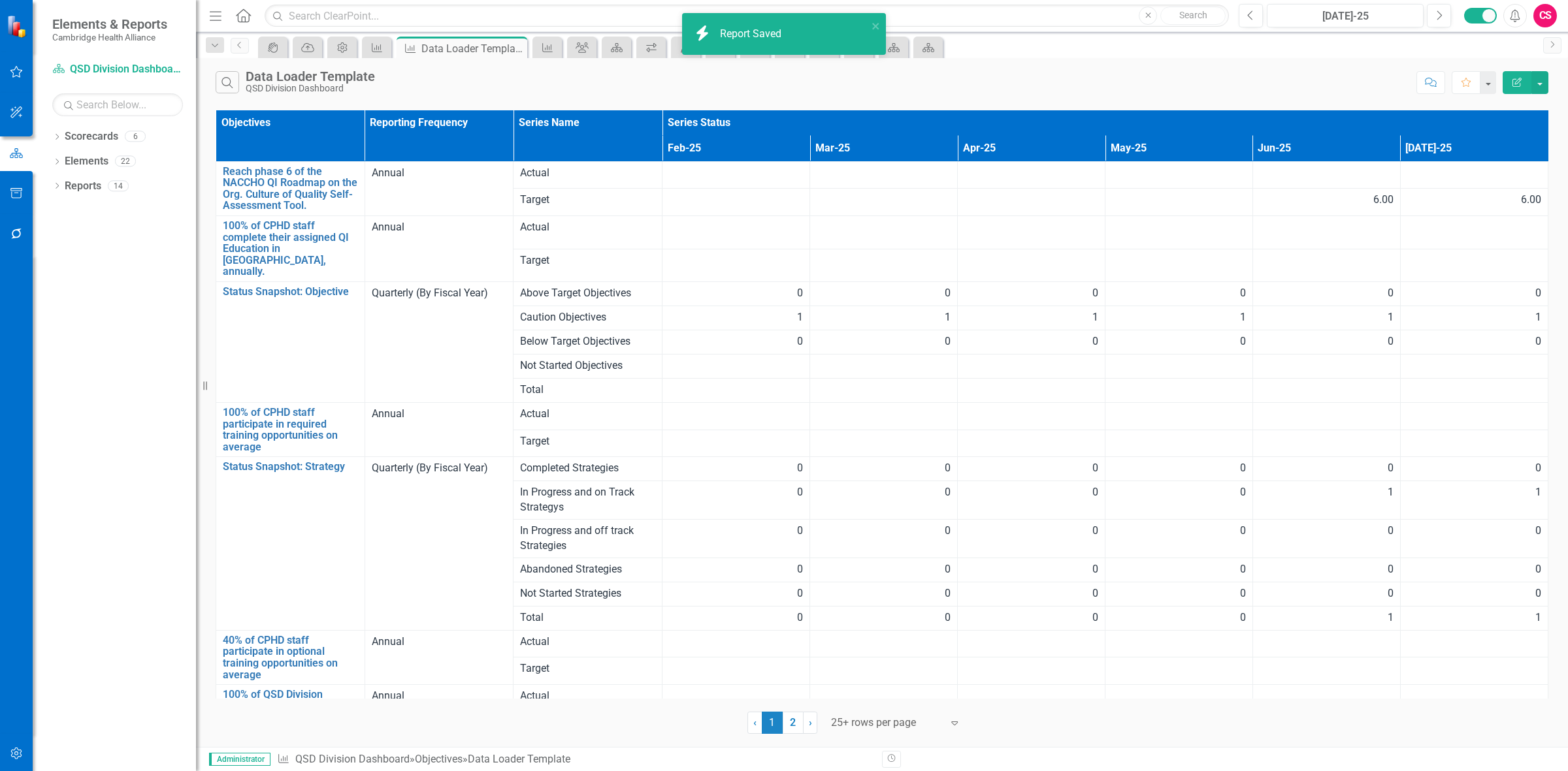
click at [513, 87] on button "Edit Report" at bounding box center [1517, 82] width 29 height 23
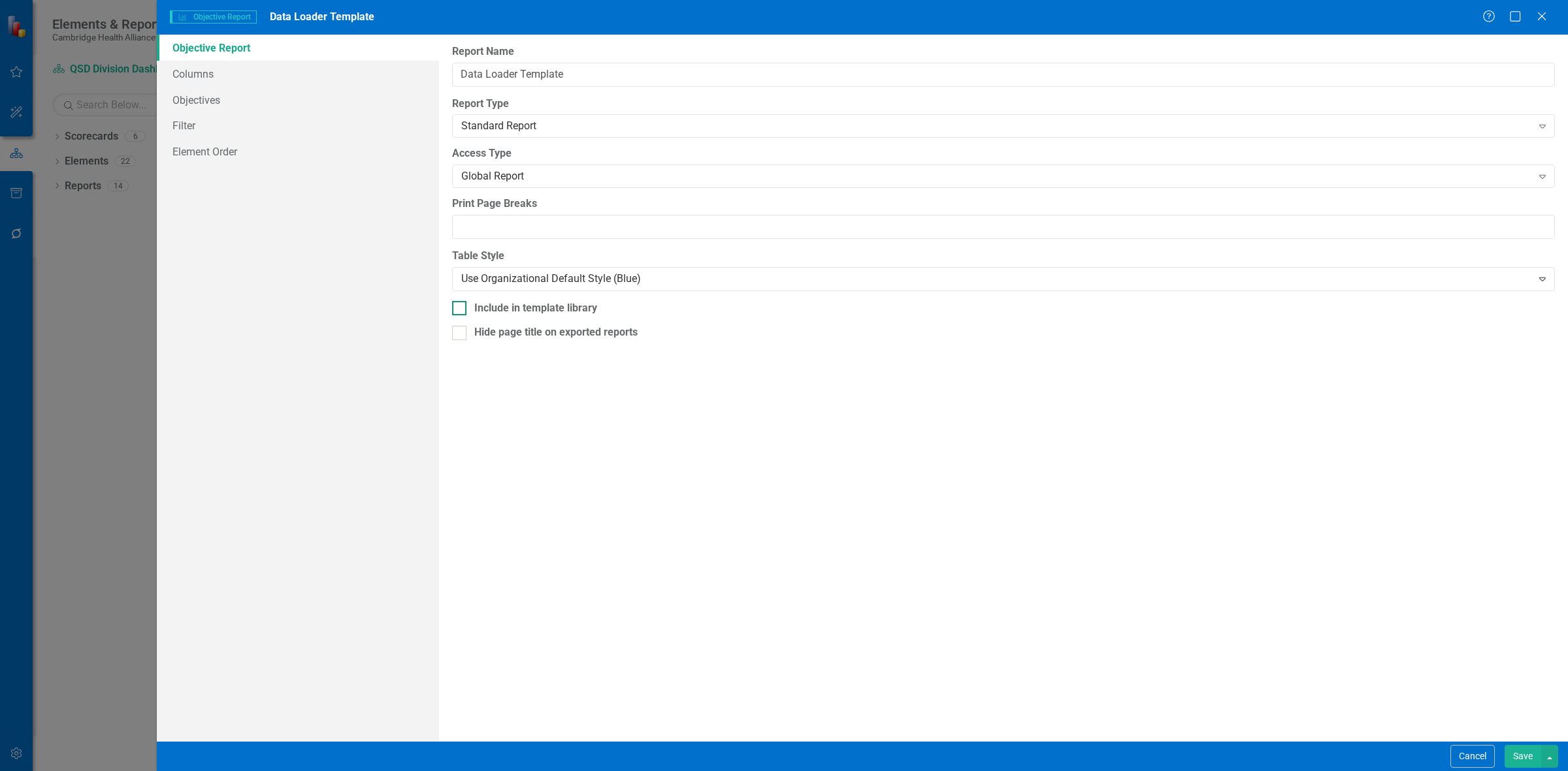
click at [508, 206] on div "Include in template library" at bounding box center [536, 309] width 123 height 15
click at [460, 206] on input "Include in template library" at bounding box center [457, 306] width 9 height 9
checkbox input "true"
click at [513, 206] on button "Save" at bounding box center [1523, 756] width 37 height 23
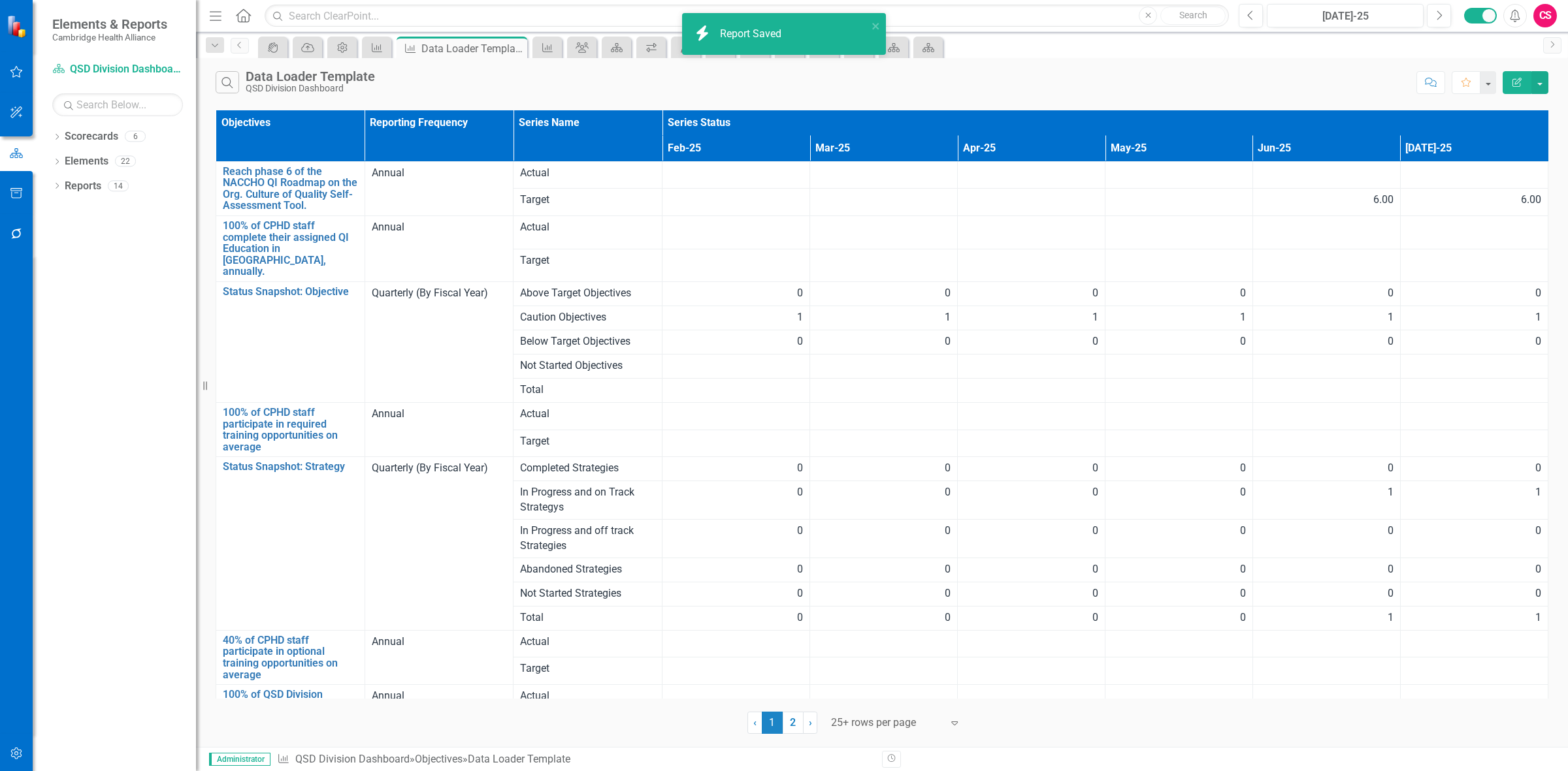
click at [513, 37] on div "Report Saved" at bounding box center [752, 34] width 64 height 15
click at [83, 183] on link "Reports" at bounding box center [83, 187] width 37 height 15
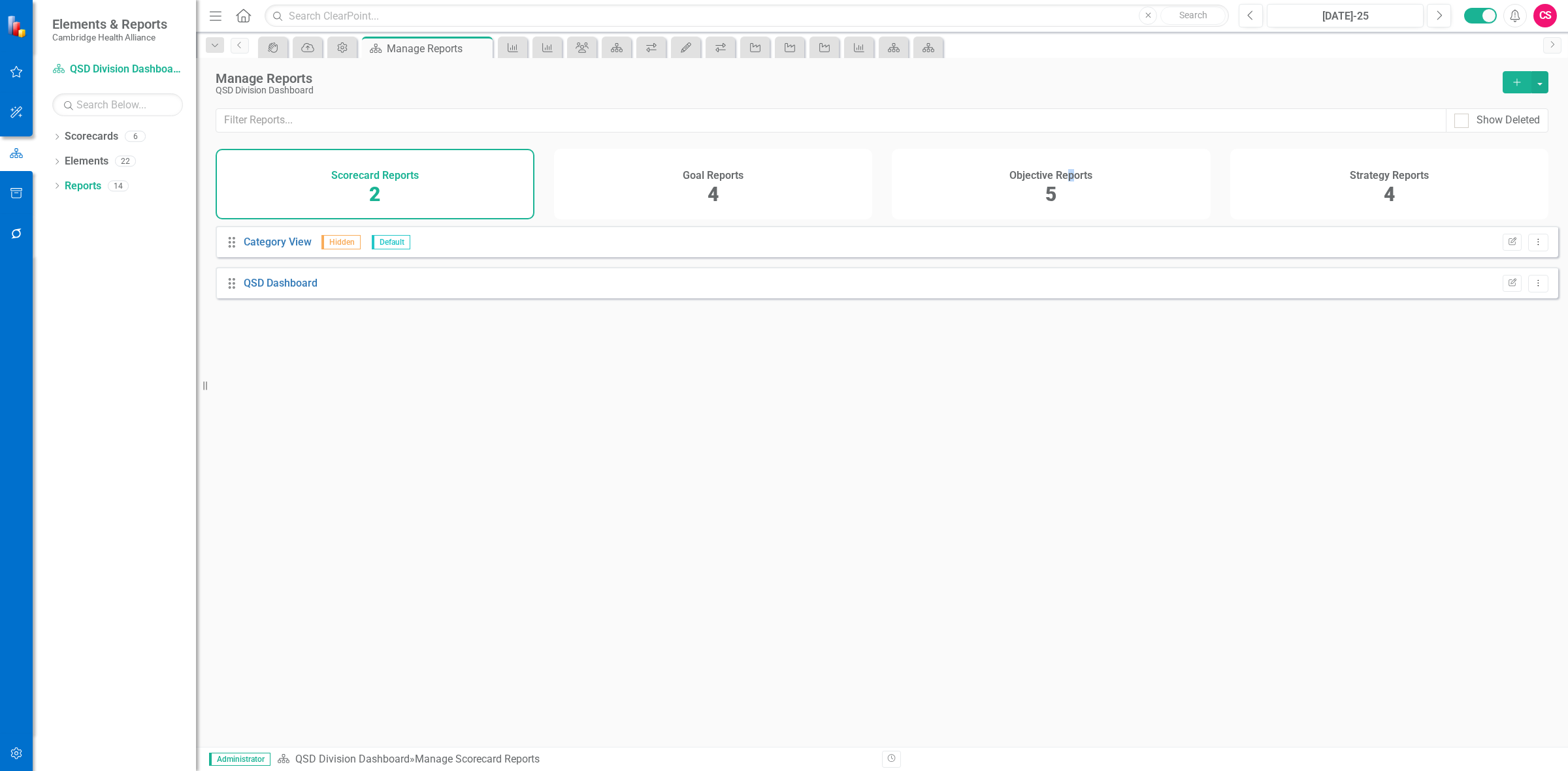
drag, startPoint x: 1070, startPoint y: 193, endPoint x: 847, endPoint y: 170, distance: 224.2
click at [513, 193] on div "Objective Reports 5" at bounding box center [1051, 184] width 319 height 70
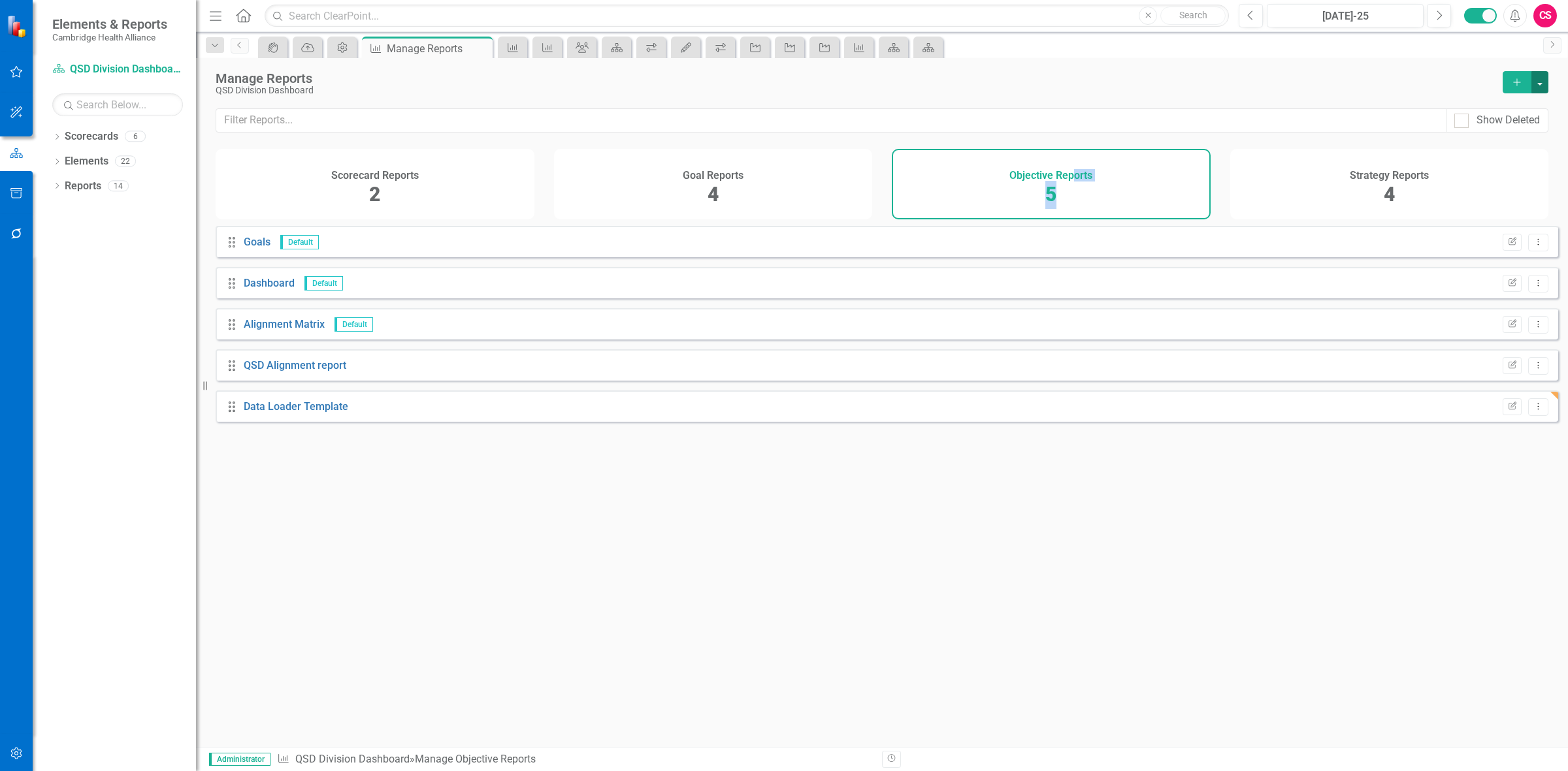
click at [513, 82] on button "button" at bounding box center [1539, 82] width 17 height 22
click at [513, 138] on link "Copy Add From Template" at bounding box center [1486, 131] width 122 height 24
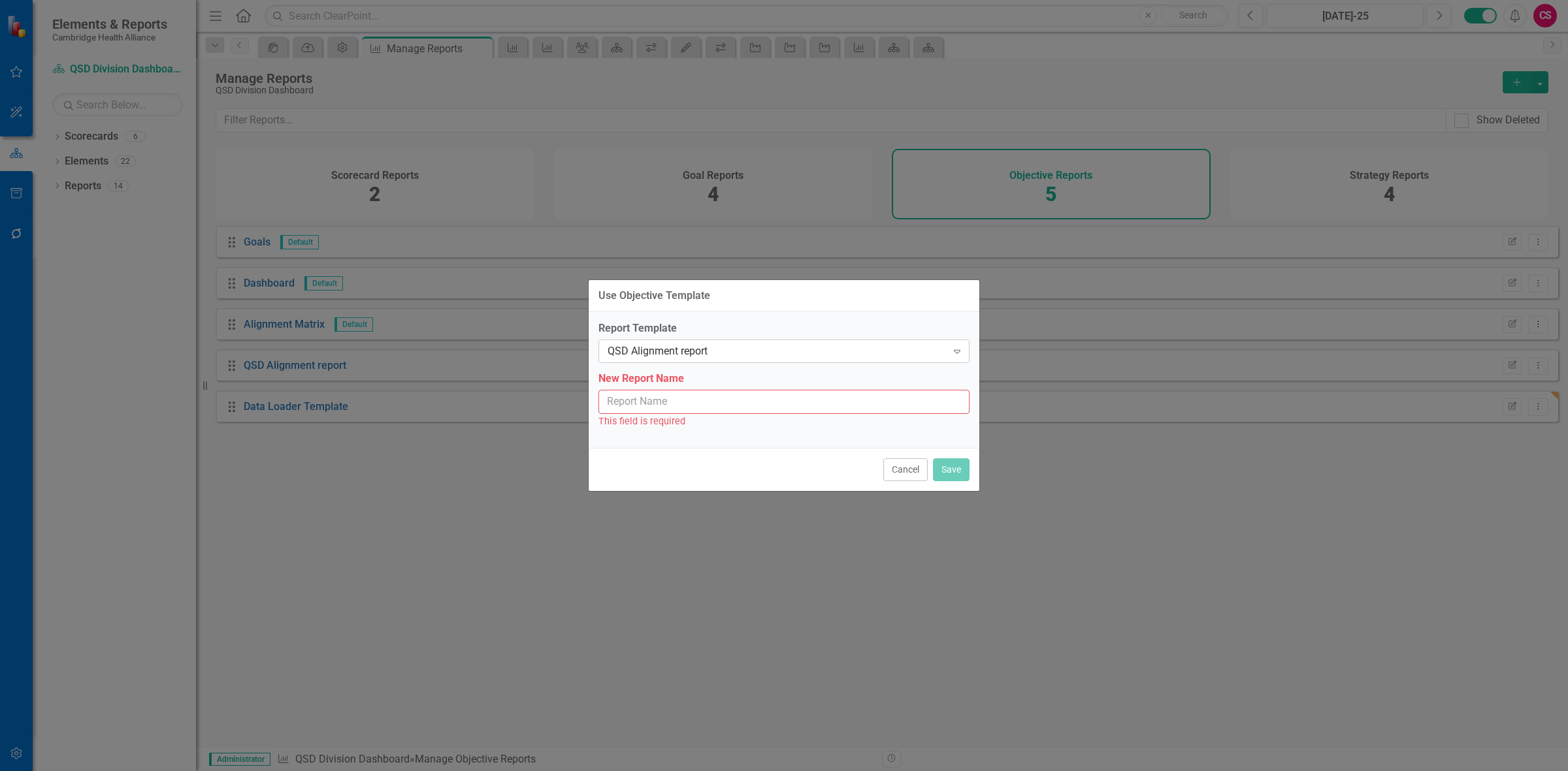
click at [513, 206] on div "QSD Alignment report" at bounding box center [776, 352] width 339 height 15
click at [513, 206] on div "Data Loader Template" at bounding box center [787, 394] width 350 height 15
click at [513, 206] on button "Cancel" at bounding box center [905, 470] width 45 height 23
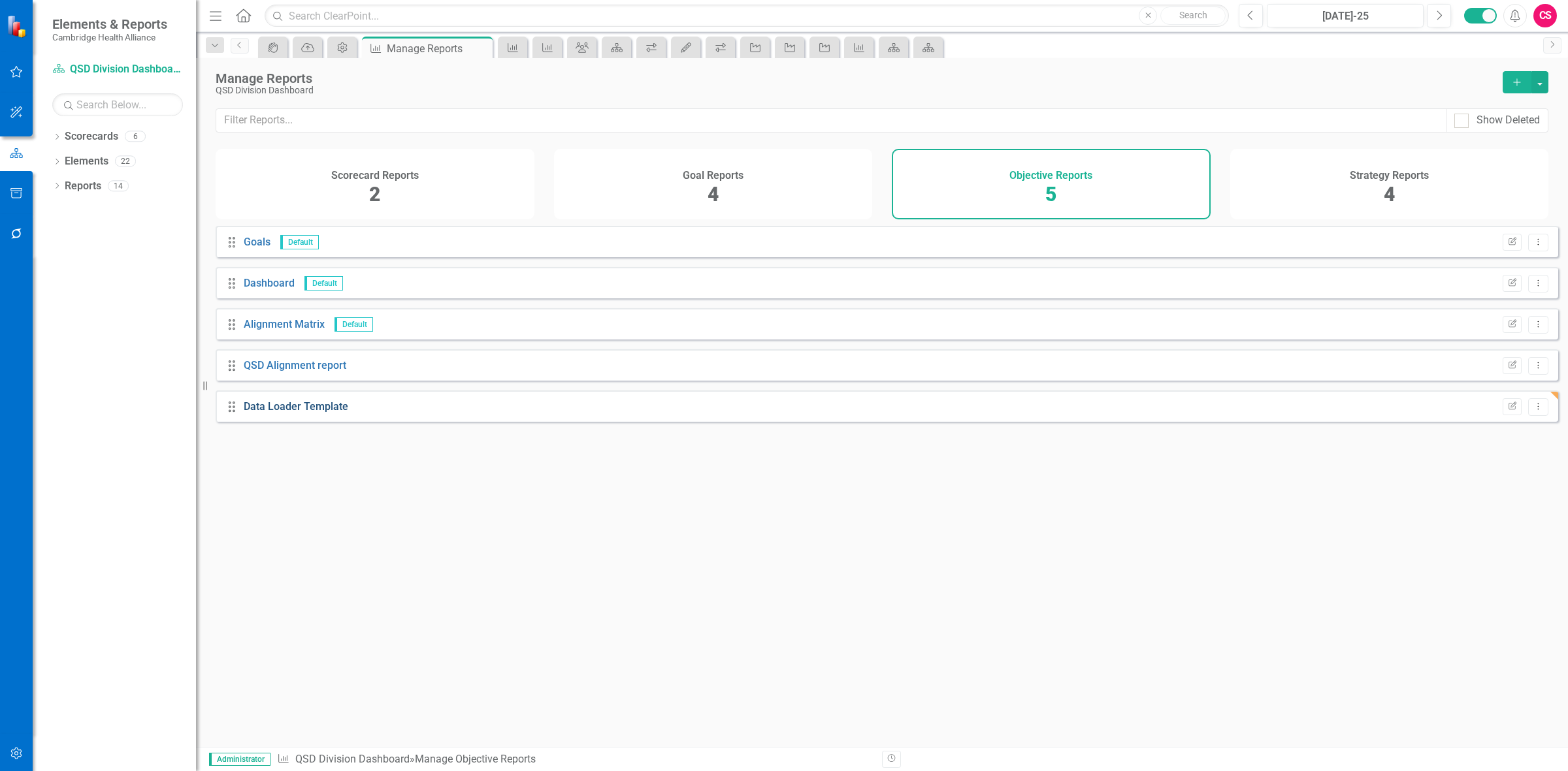
click at [294, 206] on link "Data Loader Template" at bounding box center [296, 406] width 105 height 12
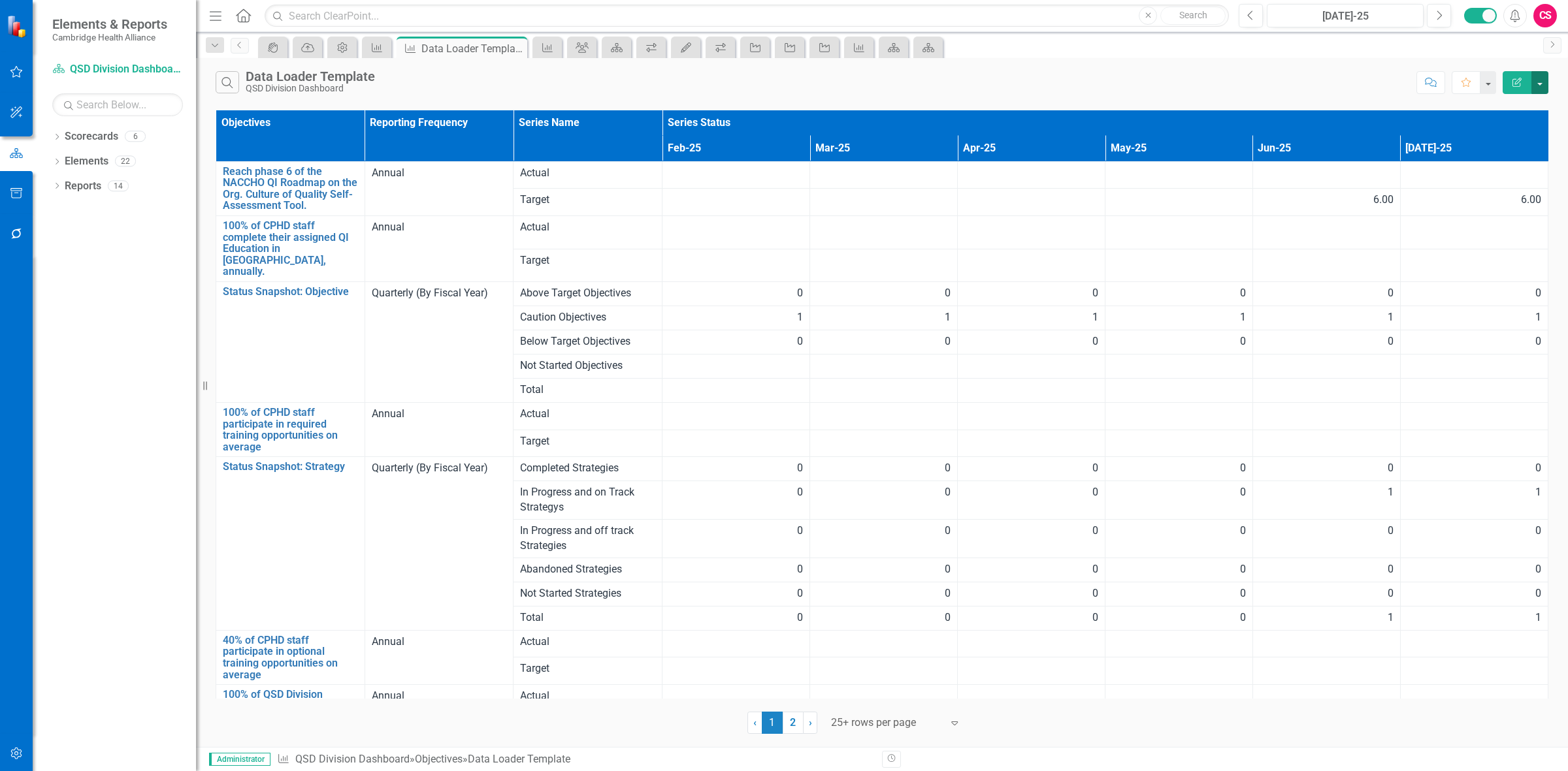
click at [513, 94] on button "button" at bounding box center [1539, 82] width 17 height 23
drag, startPoint x: 1223, startPoint y: 56, endPoint x: 1212, endPoint y: 60, distance: 11.7
click at [513, 56] on div "icon.portal Data Loader Admin Options Objective Objective Data Loader Template …" at bounding box center [896, 47] width 1281 height 21
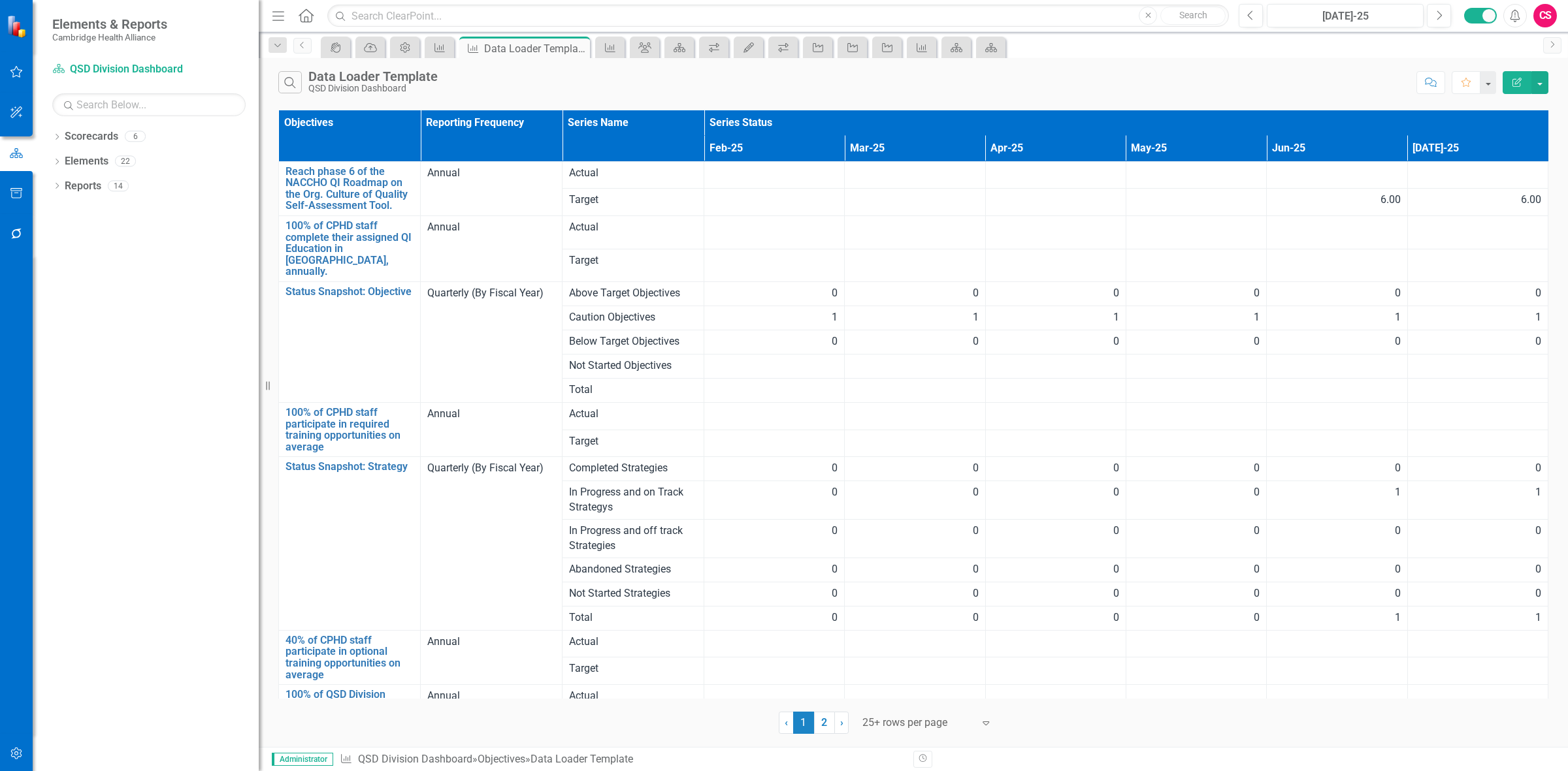
drag, startPoint x: 204, startPoint y: 393, endPoint x: 260, endPoint y: 380, distance: 57.5
click at [260, 206] on div "Resize" at bounding box center [264, 386] width 10 height 771
click at [99, 132] on link "Scorecards" at bounding box center [91, 137] width 53 height 15
